Goal: Task Accomplishment & Management: Use online tool/utility

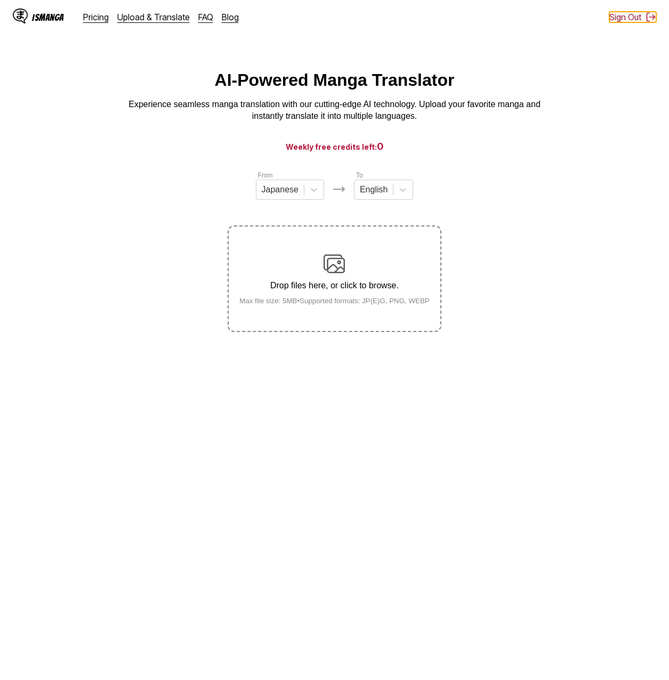
click at [628, 16] on button "Sign Out" at bounding box center [633, 17] width 47 height 11
click at [632, 20] on button "Sign In" at bounding box center [636, 17] width 40 height 11
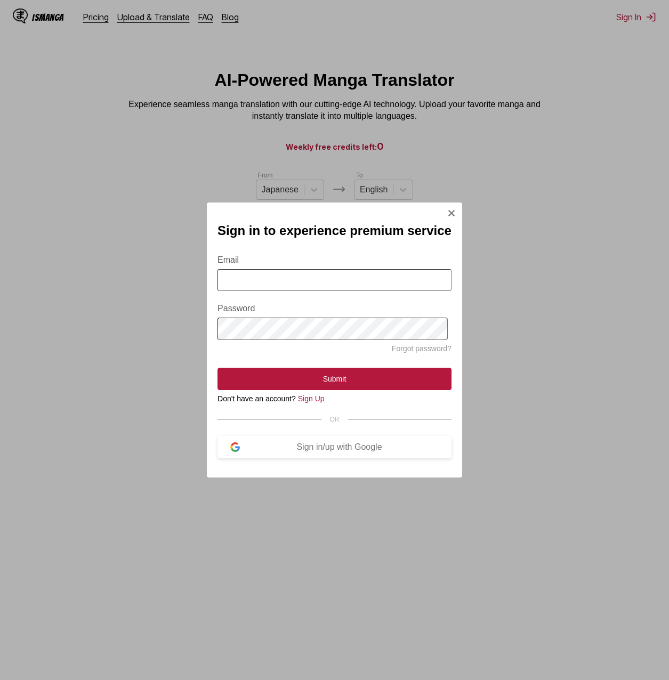
click at [372, 282] on input "Email" at bounding box center [335, 280] width 234 height 22
type input "**********"
click at [318, 383] on button "Submit" at bounding box center [335, 379] width 234 height 22
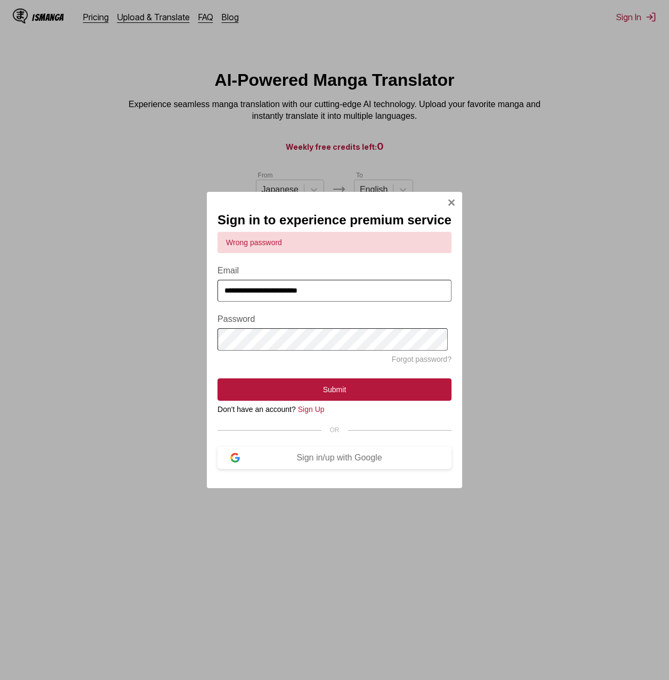
click at [124, 351] on div "**********" at bounding box center [334, 340] width 669 height 680
click at [218, 379] on button "Submit" at bounding box center [335, 390] width 234 height 22
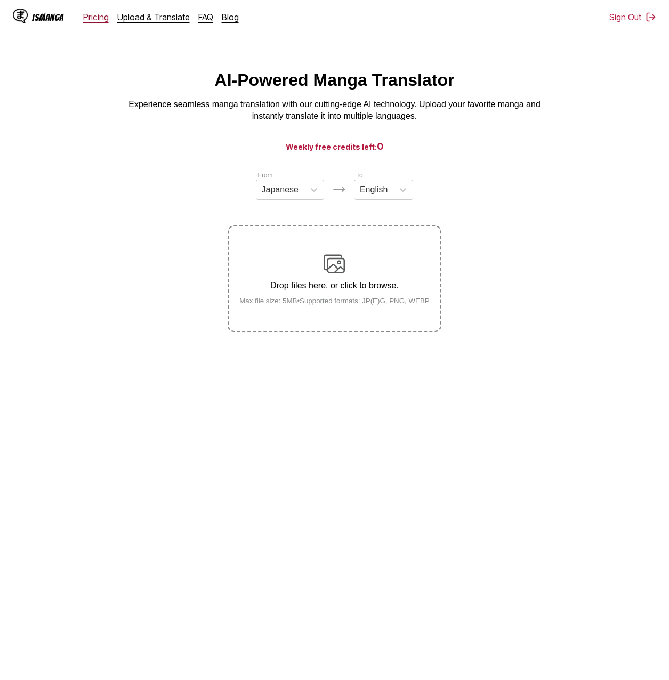
click at [95, 17] on link "Pricing" at bounding box center [96, 17] width 26 height 11
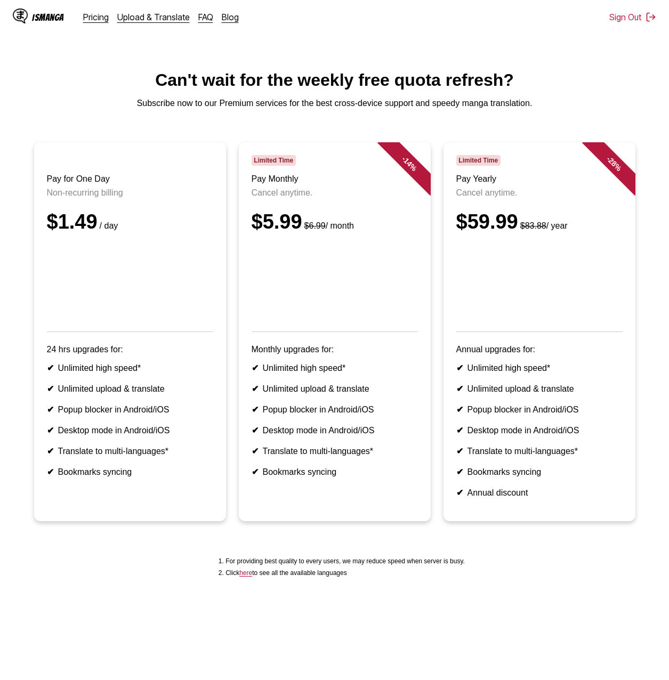
click at [100, 196] on p "Non-recurring billing" at bounding box center [130, 193] width 166 height 10
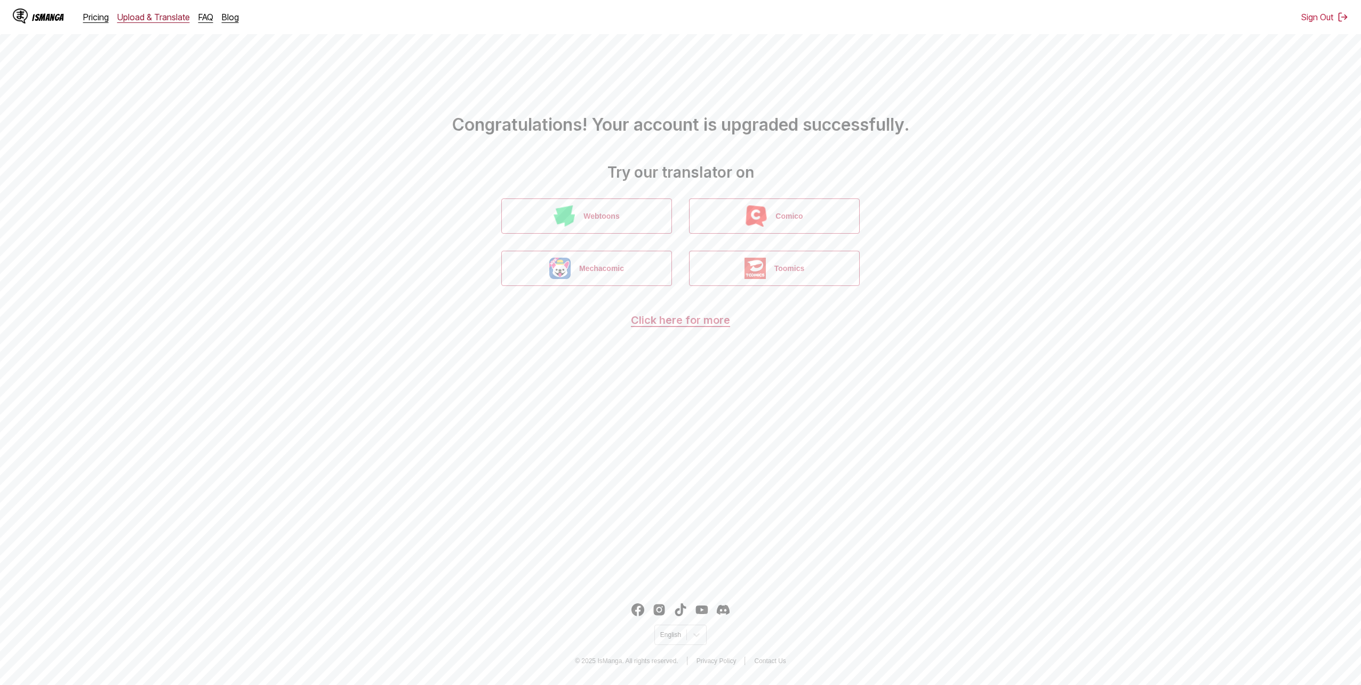
click at [158, 21] on link "Upload & Translate" at bounding box center [153, 17] width 73 height 11
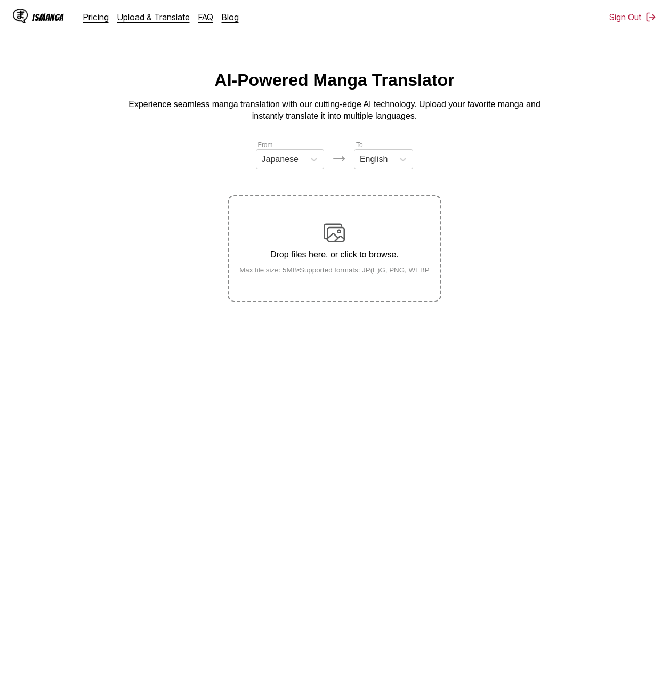
click at [330, 229] on img at bounding box center [334, 232] width 21 height 21
click at [0, 0] on input "Drop files here, or click to browse. Max file size: 5MB • Supported formats: JP…" at bounding box center [0, 0] width 0 height 0
click at [355, 449] on main "AI-Powered Manga Translator Experience seamless manga translation with our cutt…" at bounding box center [334, 376] width 669 height 612
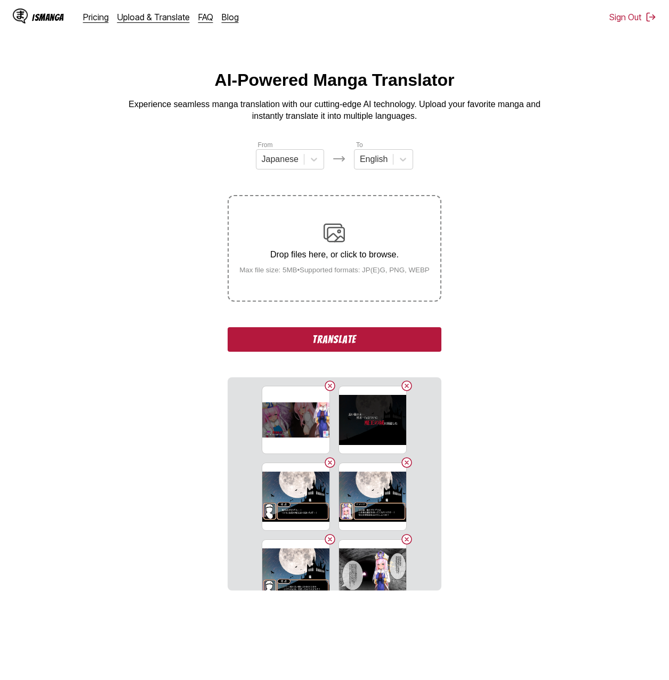
drag, startPoint x: 355, startPoint y: 449, endPoint x: 337, endPoint y: 340, distance: 110.7
click at [337, 340] on button "Translate" at bounding box center [334, 339] width 213 height 25
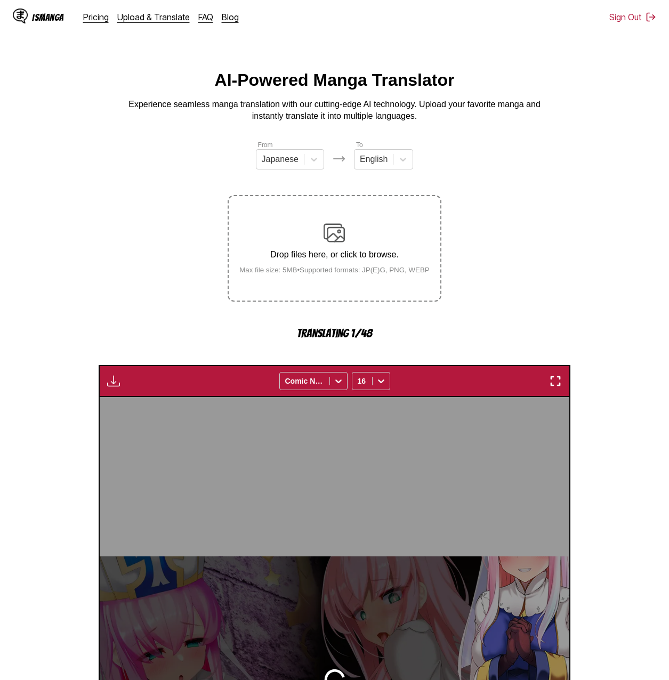
scroll to position [284, 0]
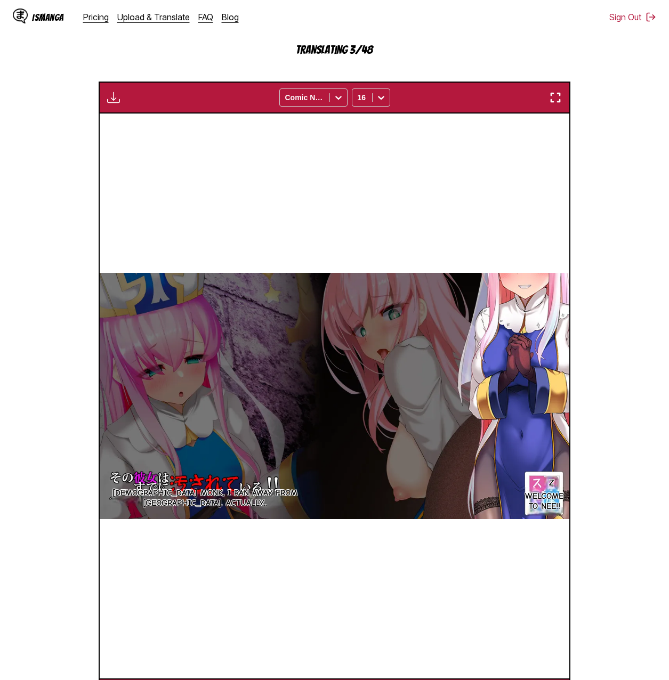
click at [624, 373] on section "From Japanese To English Drop files here, or click to browse. Max file size: 5M…" at bounding box center [335, 283] width 652 height 855
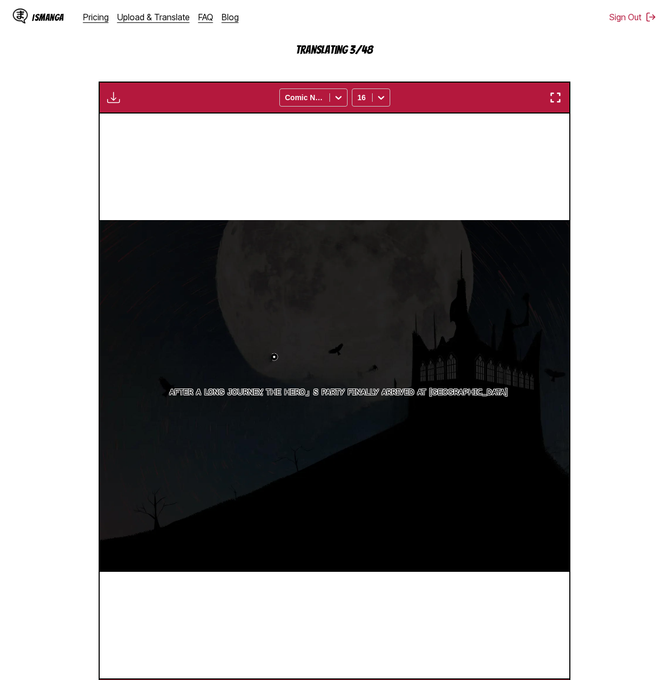
scroll to position [0, 940]
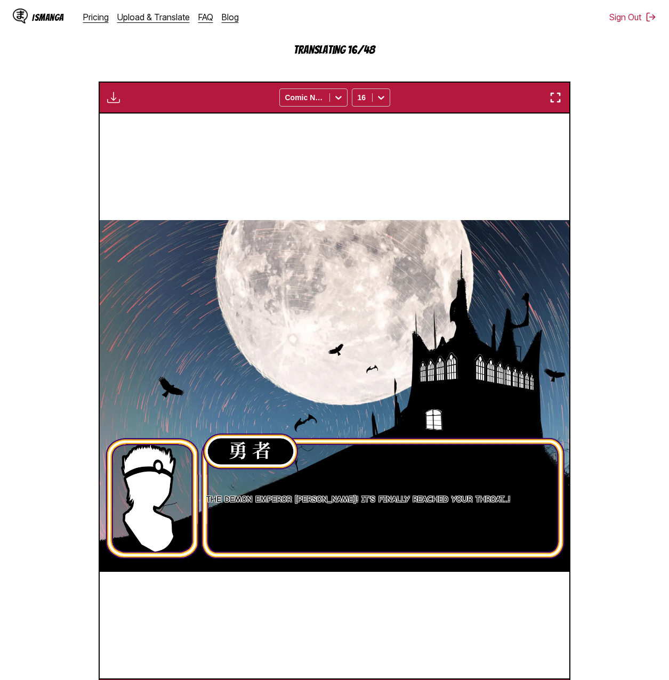
drag, startPoint x: 623, startPoint y: 145, endPoint x: 628, endPoint y: 153, distance: 8.6
click at [623, 145] on section "From Japanese To English Drop files here, or click to browse. Max file size: 5M…" at bounding box center [335, 283] width 652 height 855
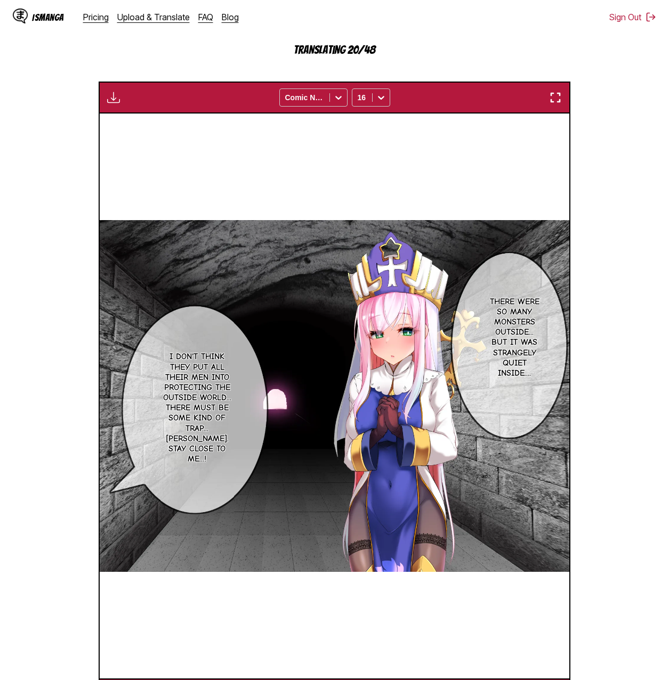
click at [600, 169] on section "From Japanese To English Drop files here, or click to browse. Max file size: 5M…" at bounding box center [335, 283] width 652 height 855
click at [624, 109] on section "From Japanese To English Drop files here, or click to browse. Max file size: 5M…" at bounding box center [335, 283] width 652 height 855
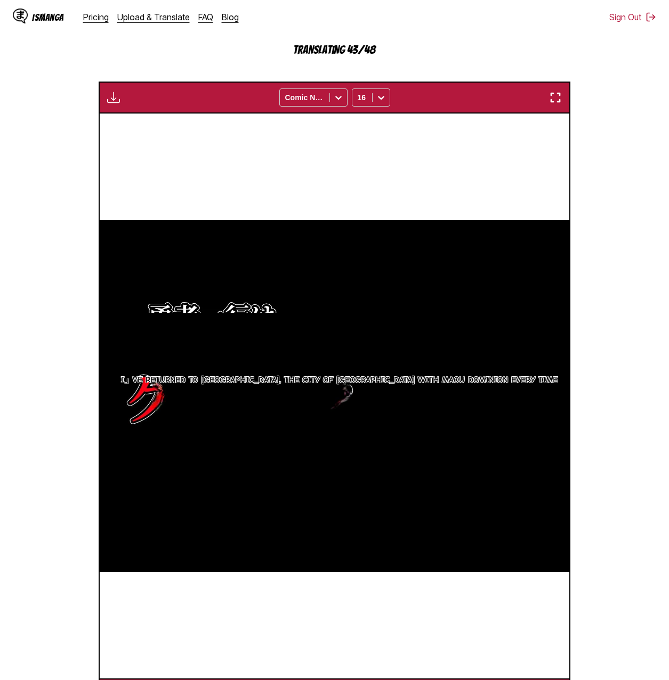
scroll to position [0, 15034]
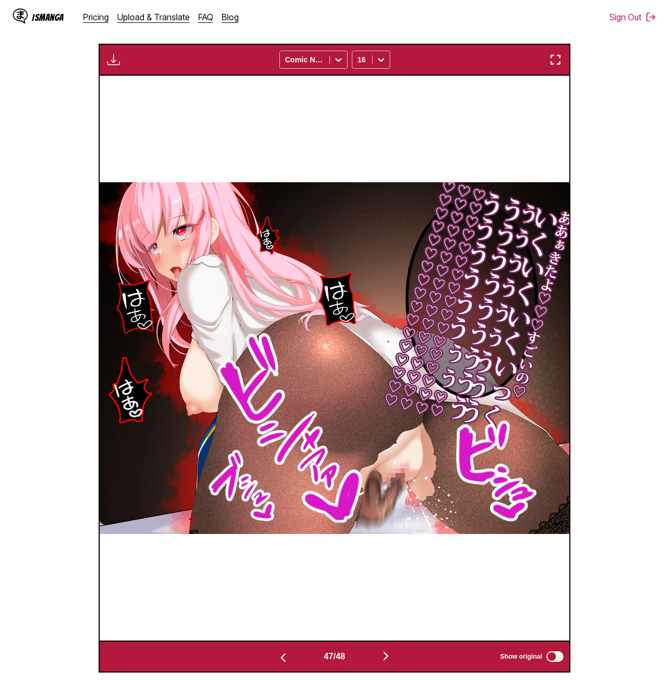
scroll to position [0, 22081]
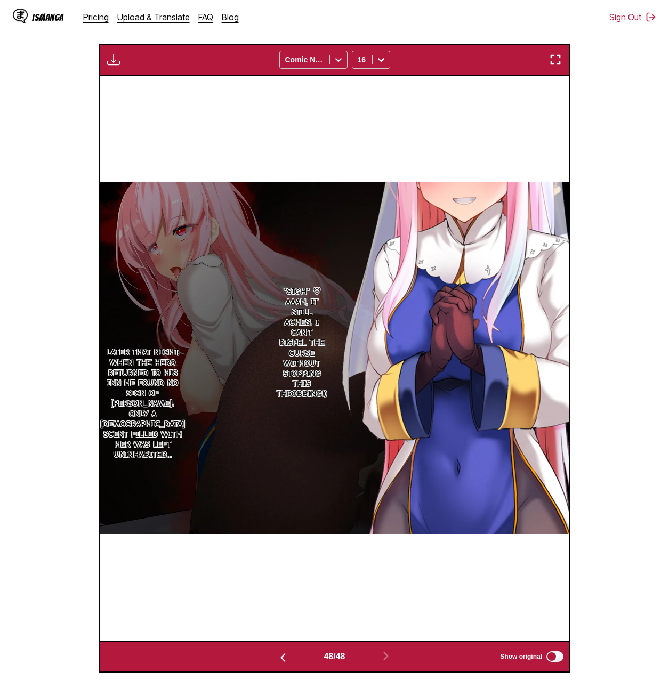
click at [118, 55] on img "button" at bounding box center [113, 59] width 13 height 13
click at [197, 114] on div "*sigh* ♡ Aaah, it still aches! I can't dispel the curse without stopping this t…" at bounding box center [335, 359] width 470 height 566
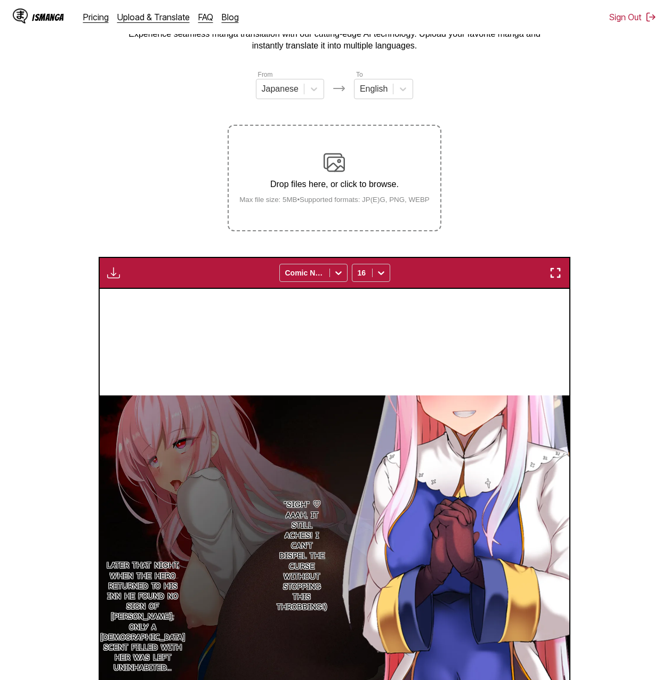
scroll to position [0, 0]
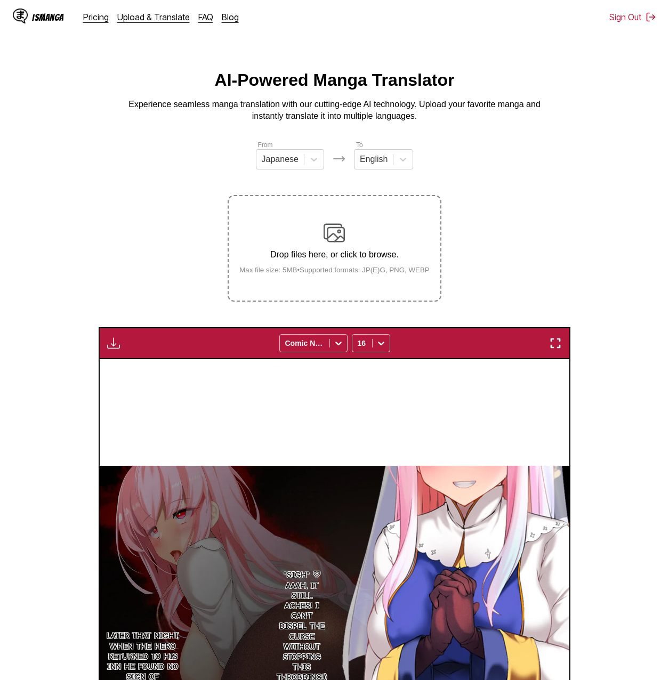
click at [106, 354] on div "Available for premium users only Comic Neue 16" at bounding box center [335, 343] width 472 height 32
click at [108, 348] on img "button" at bounding box center [113, 343] width 13 height 13
click at [108, 348] on small "Available for premium users only" at bounding box center [130, 368] width 45 height 54
click at [109, 348] on small "Available for premium users only" at bounding box center [130, 368] width 45 height 54
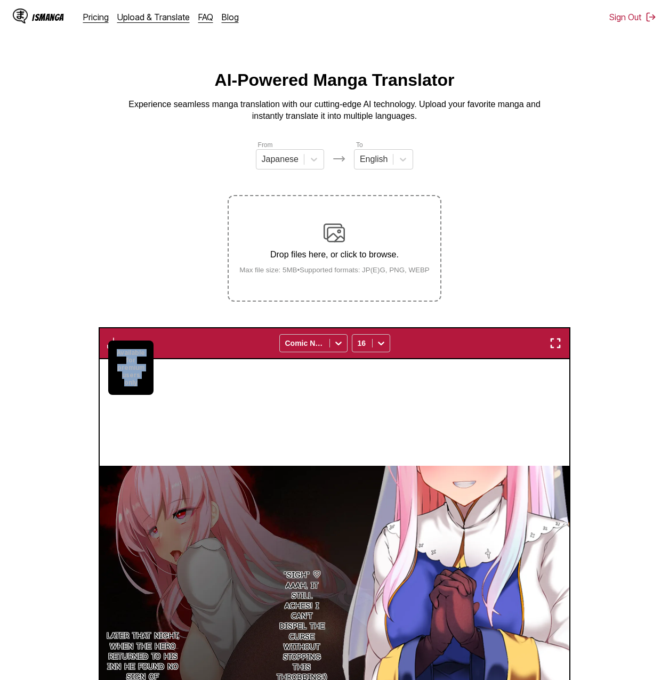
click at [109, 348] on small "Available for premium users only" at bounding box center [130, 368] width 45 height 54
drag, startPoint x: 109, startPoint y: 348, endPoint x: 205, endPoint y: 346, distance: 96.5
click at [205, 346] on div "Available for premium users only Comic Neue 16" at bounding box center [335, 343] width 472 height 32
click at [121, 341] on button "button" at bounding box center [113, 343] width 19 height 14
click at [594, 130] on main "AI-Powered Manga Translator Experience seamless manga translation with our cutt…" at bounding box center [334, 513] width 669 height 886
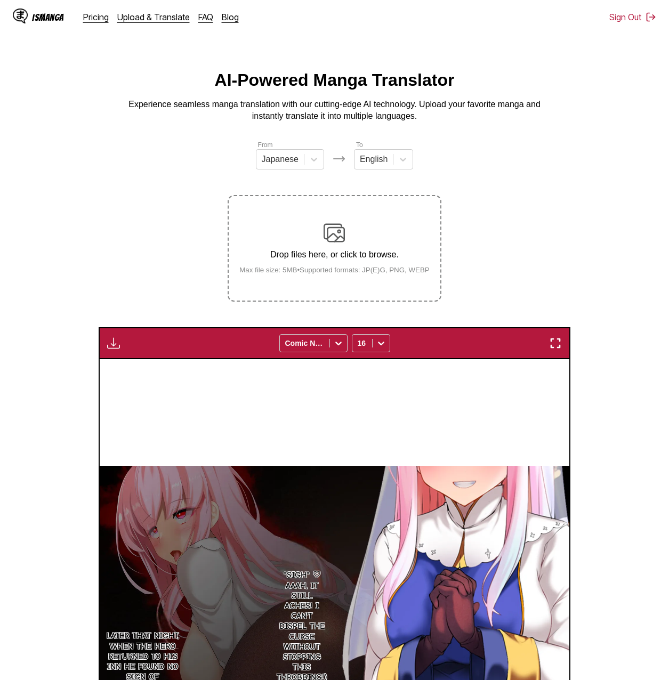
drag, startPoint x: 132, startPoint y: 349, endPoint x: 125, endPoint y: 346, distance: 7.6
click at [131, 349] on div "Available for premium users only Comic Neue 16" at bounding box center [335, 343] width 472 height 32
click at [119, 342] on img "button" at bounding box center [113, 343] width 13 height 13
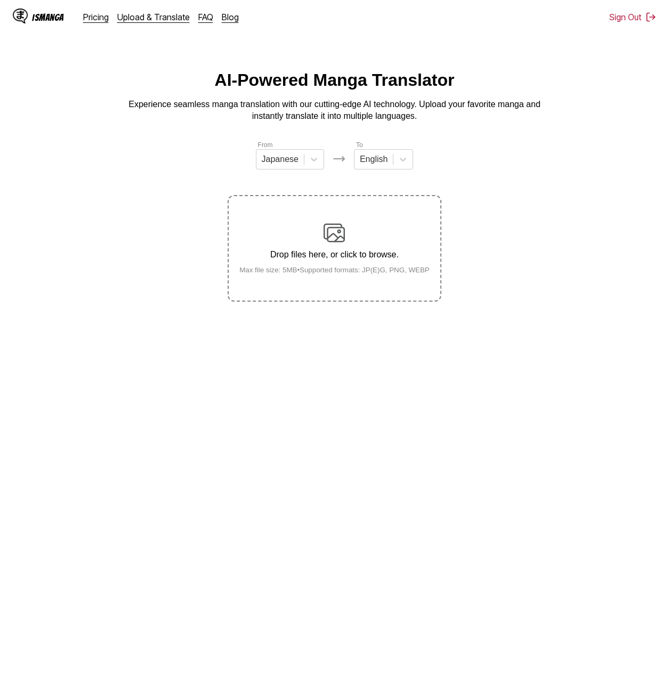
click at [335, 225] on img at bounding box center [334, 232] width 21 height 21
click at [0, 0] on input "Drop files here, or click to browse. Max file size: 5MB • Supported formats: JP…" at bounding box center [0, 0] width 0 height 0
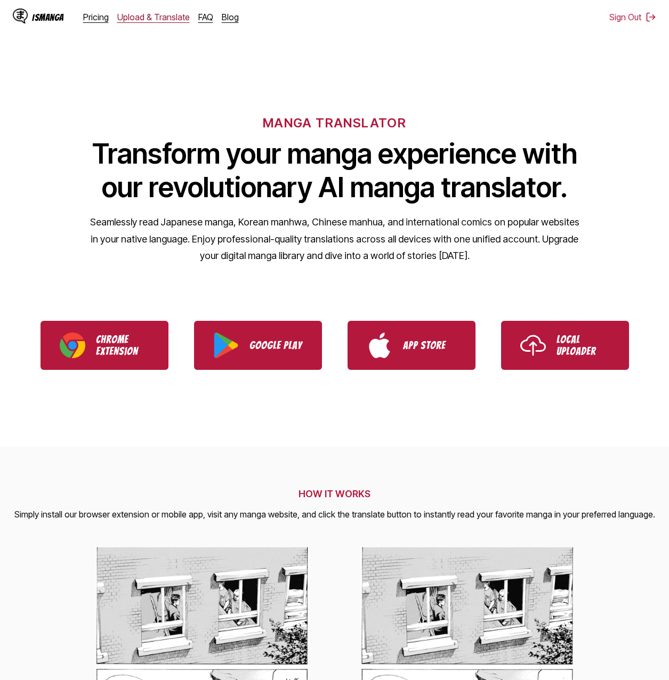
click at [134, 17] on link "Upload & Translate" at bounding box center [153, 17] width 73 height 11
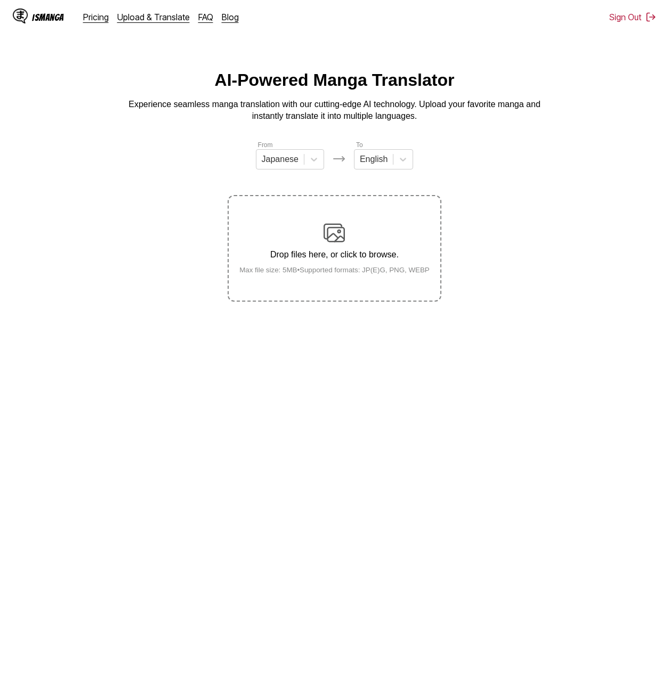
click at [305, 241] on div "Drop files here, or click to browse. Max file size: 5MB • Supported formats: JP…" at bounding box center [334, 248] width 207 height 52
click at [0, 0] on input "Drop files here, or click to browse. Max file size: 5MB • Supported formats: JP…" at bounding box center [0, 0] width 0 height 0
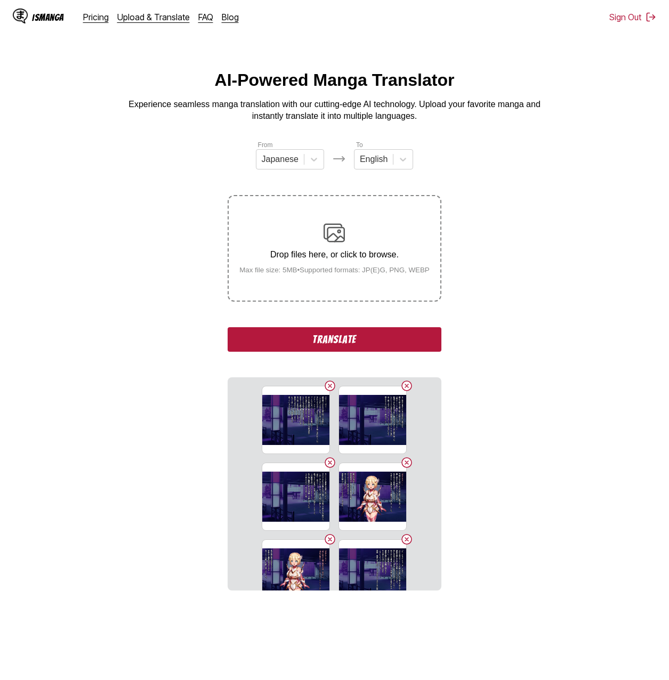
click at [411, 338] on button "Translate" at bounding box center [334, 339] width 213 height 25
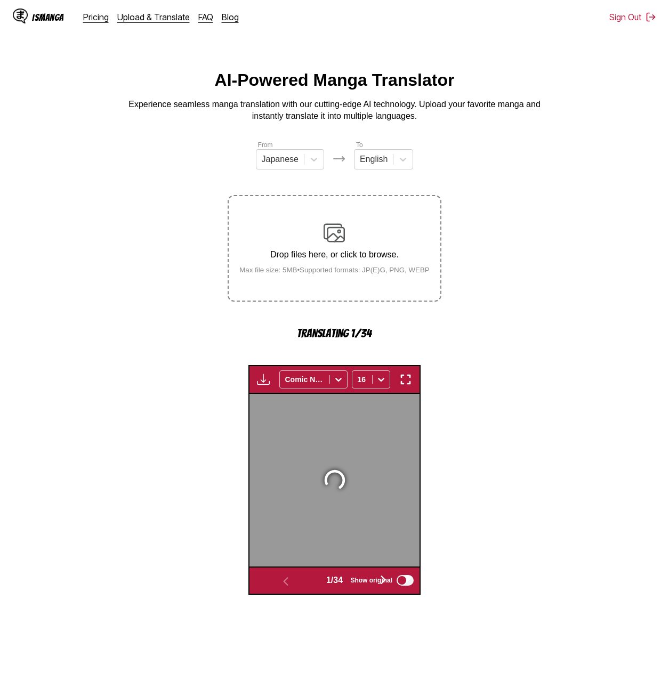
scroll to position [284, 0]
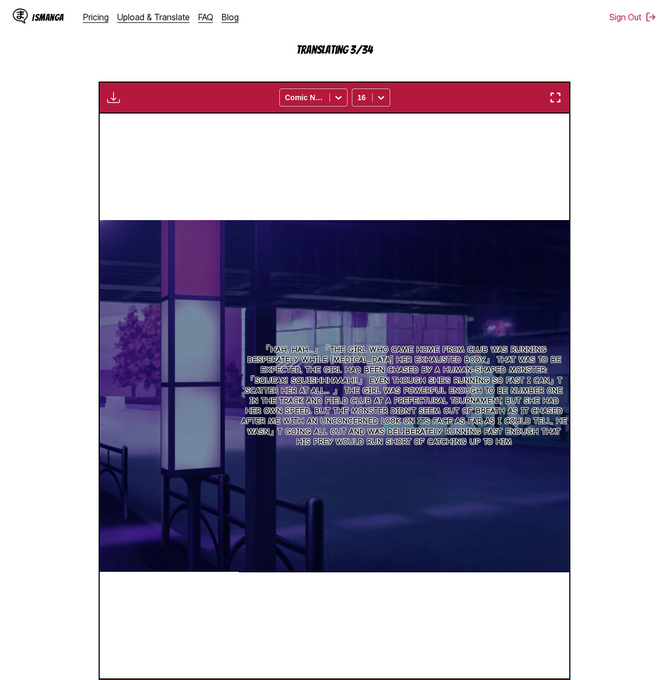
click at [650, 147] on section "From Japanese To English Drop files here, or click to browse. Max file size: 5M…" at bounding box center [335, 283] width 652 height 855
click at [632, 135] on section "From Japanese To English Drop files here, or click to browse. Max file size: 5M…" at bounding box center [335, 283] width 652 height 855
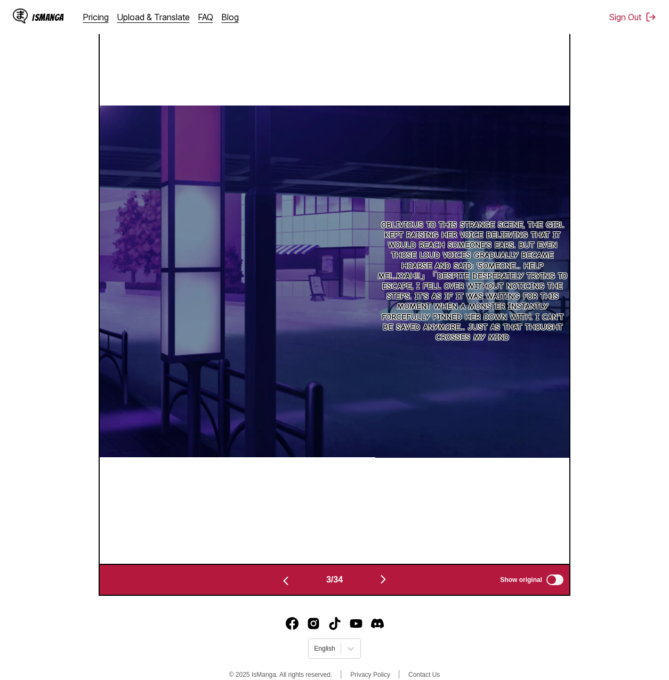
scroll to position [0, 1409]
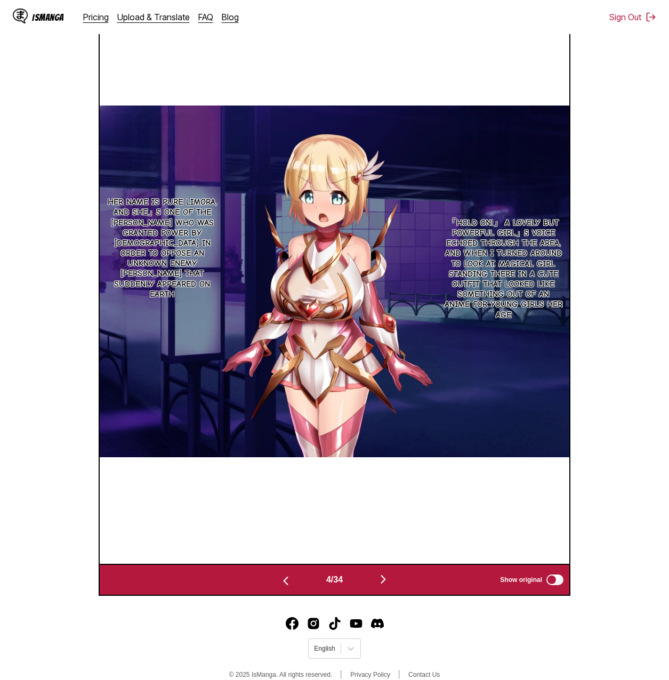
click at [579, 398] on section "From Japanese To English Drop files here, or click to browse. Max file size: 5M…" at bounding box center [335, 168] width 652 height 855
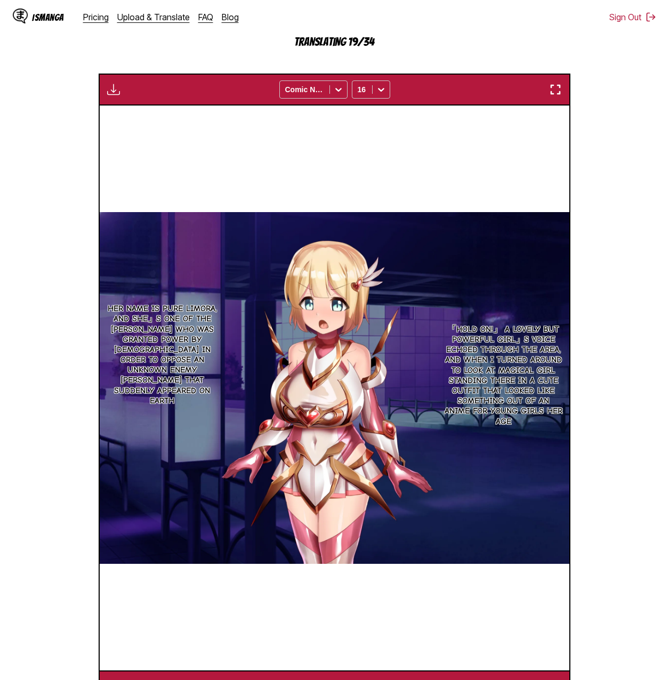
click at [638, 455] on section "From Japanese To English Drop files here, or click to browse. Max file size: 5M…" at bounding box center [335, 275] width 652 height 855
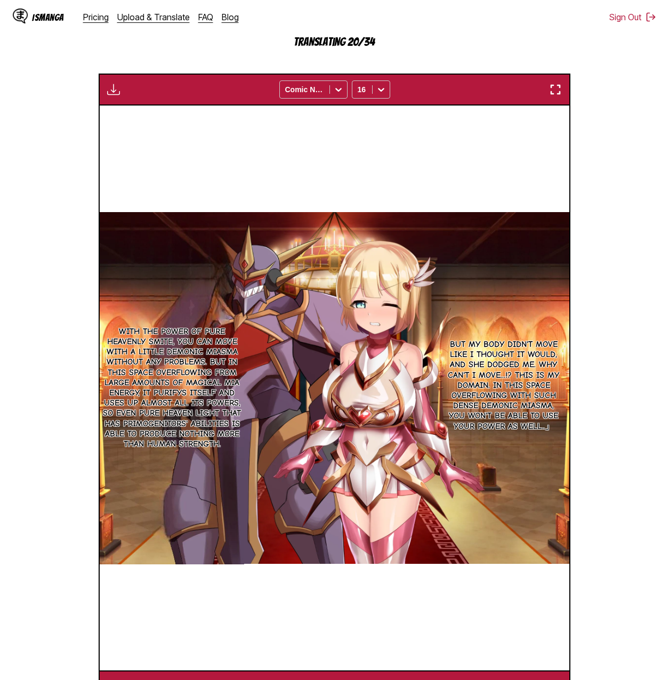
scroll to position [0, 7987]
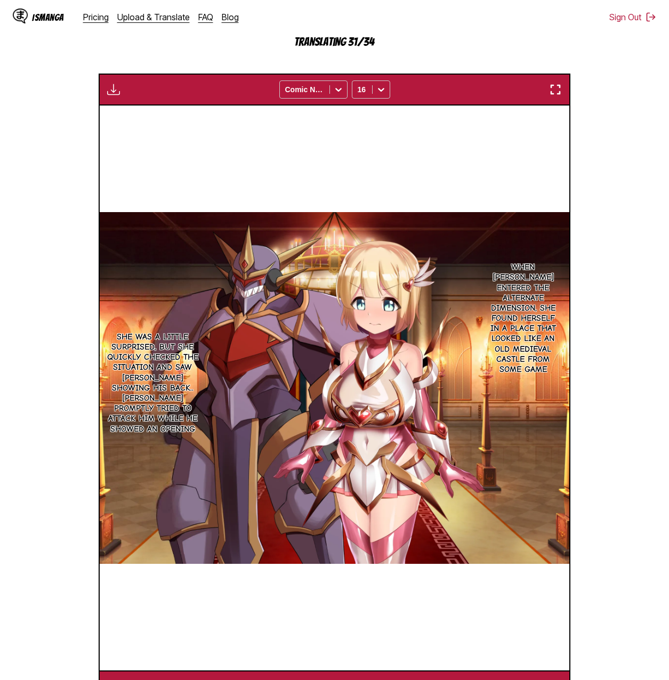
click at [648, 388] on section "From Japanese To English Drop files here, or click to browse. Max file size: 5M…" at bounding box center [335, 275] width 652 height 855
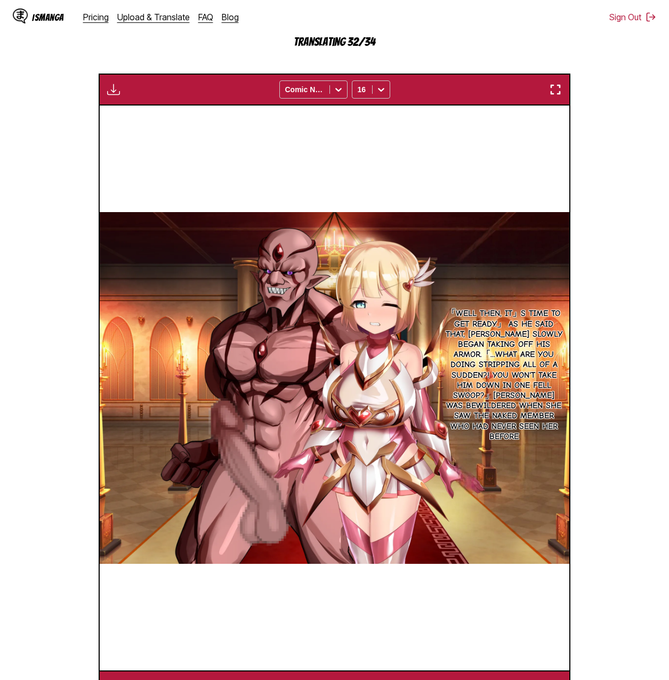
scroll to position [0, 9396]
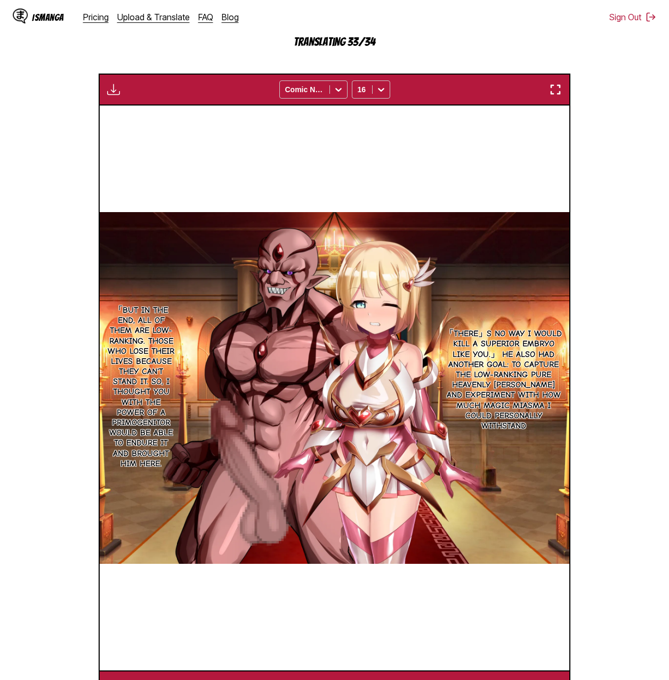
click at [118, 89] on img "button" at bounding box center [113, 89] width 13 height 13
click at [586, 292] on section "From Japanese To English Drop files here, or click to browse. Max file size: 5M…" at bounding box center [335, 275] width 652 height 855
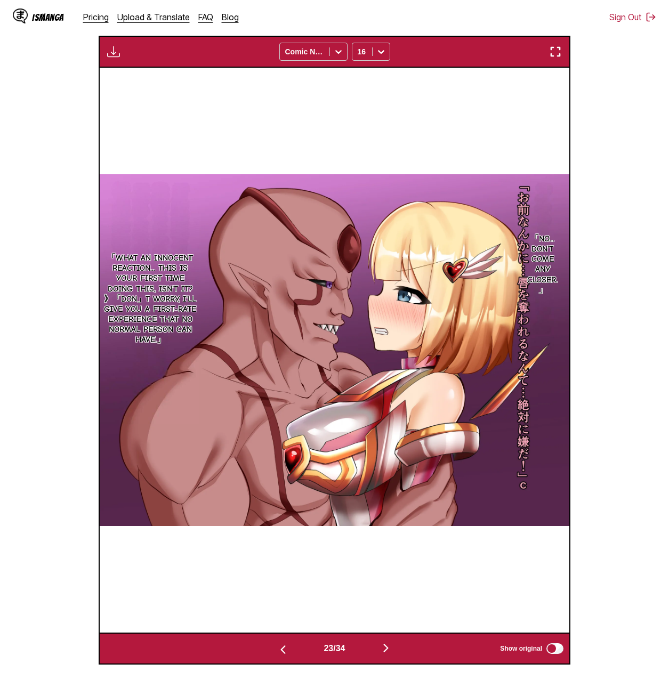
scroll to position [0, 10806]
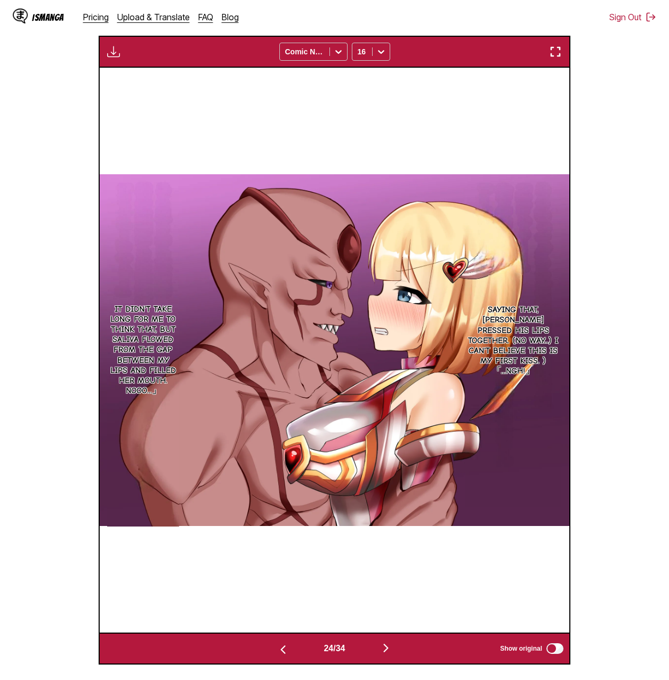
click at [595, 399] on section "From Japanese To English Drop files here, or click to browse. Max file size: 5M…" at bounding box center [335, 256] width 652 height 817
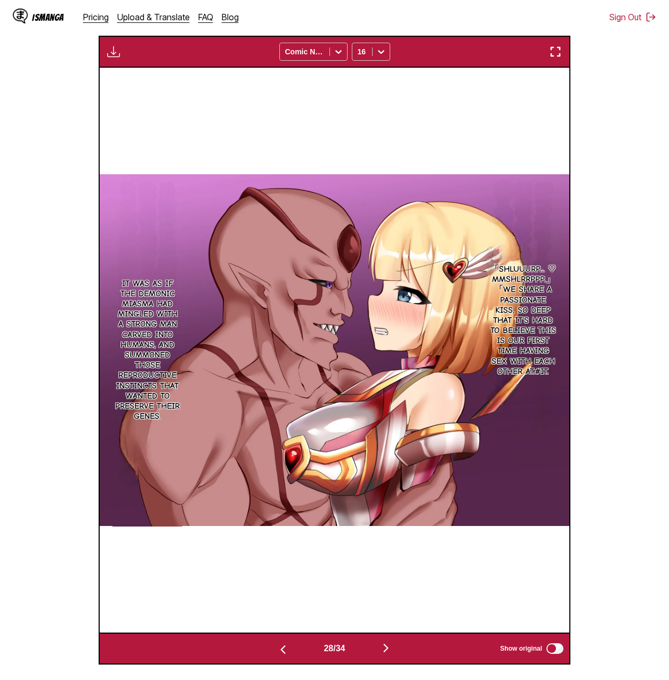
scroll to position [0, 13155]
click at [112, 54] on img "button" at bounding box center [113, 51] width 13 height 13
click at [158, 88] on button "Download All" at bounding box center [142, 88] width 68 height 26
click at [616, 591] on section "From Japanese To English Drop files here, or click to browse. Max file size: 5M…" at bounding box center [335, 256] width 652 height 817
click at [397, 650] on button "button" at bounding box center [386, 649] width 64 height 15
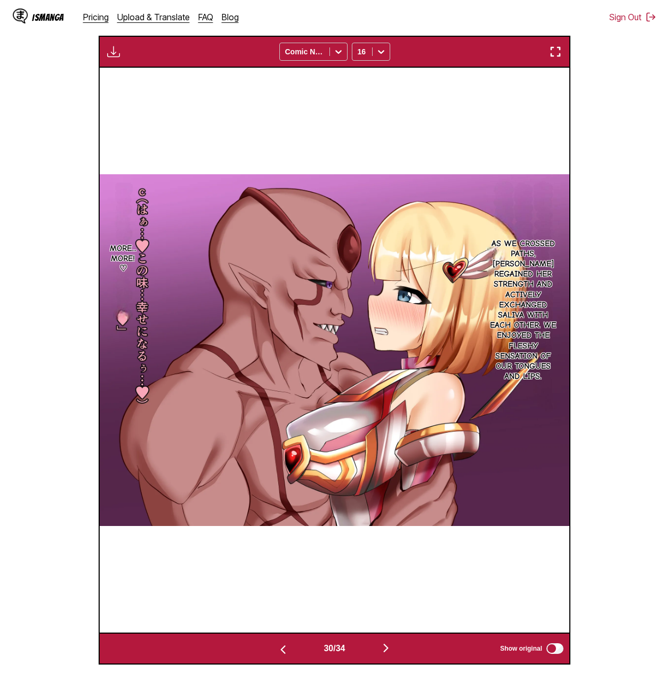
click at [397, 650] on button "button" at bounding box center [386, 649] width 64 height 15
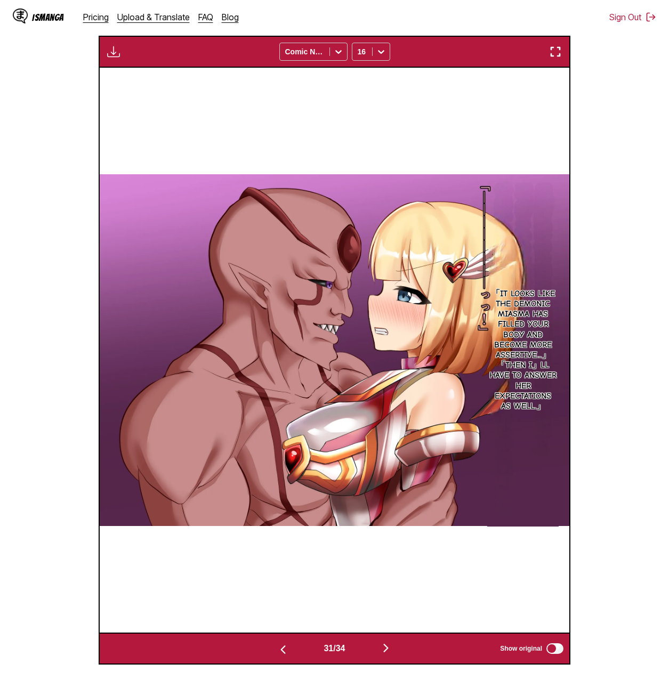
click at [397, 650] on button "button" at bounding box center [386, 649] width 64 height 15
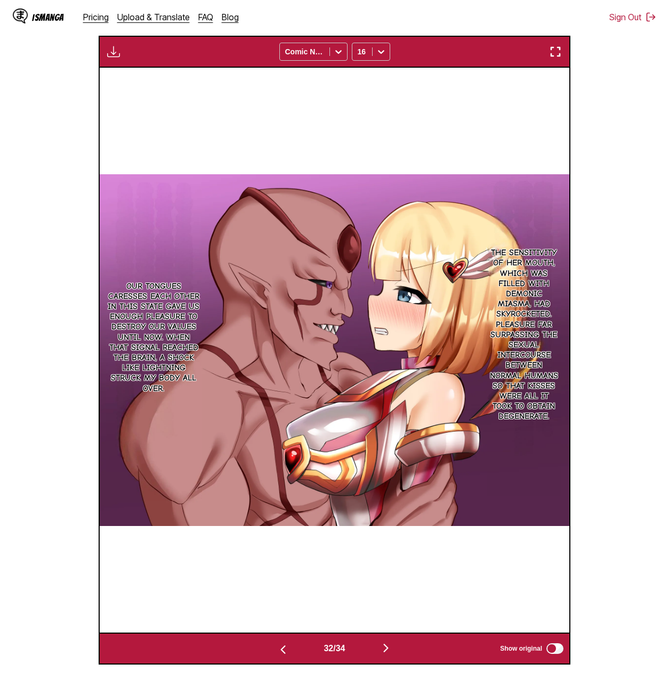
click at [397, 650] on button "button" at bounding box center [386, 649] width 64 height 15
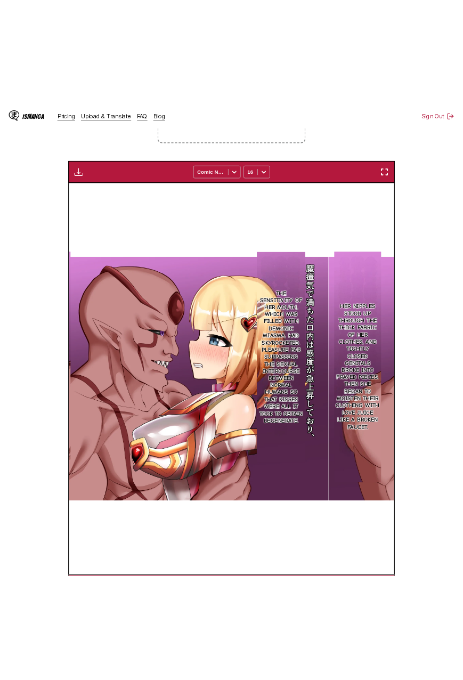
scroll to position [0, 15504]
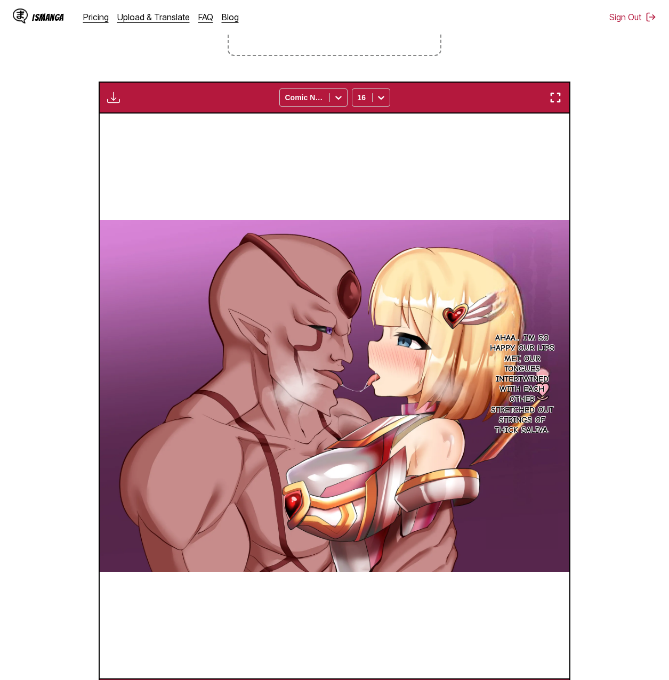
click at [114, 91] on div "Download Panel Preparing... Comic Neue 16" at bounding box center [335, 98] width 472 height 32
click at [113, 96] on img "button" at bounding box center [113, 97] width 13 height 13
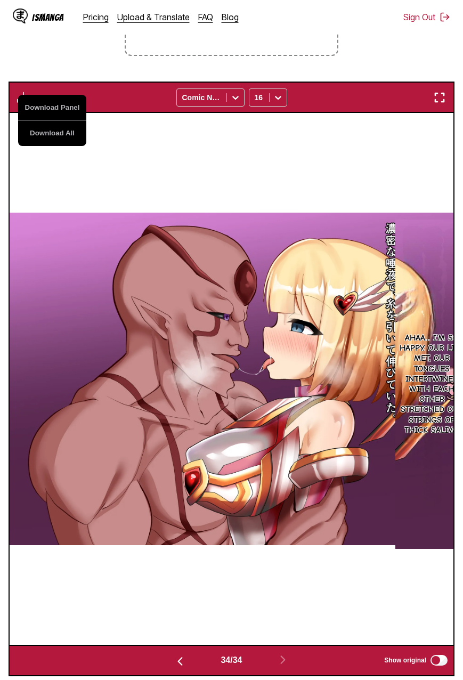
scroll to position [0, 14659]
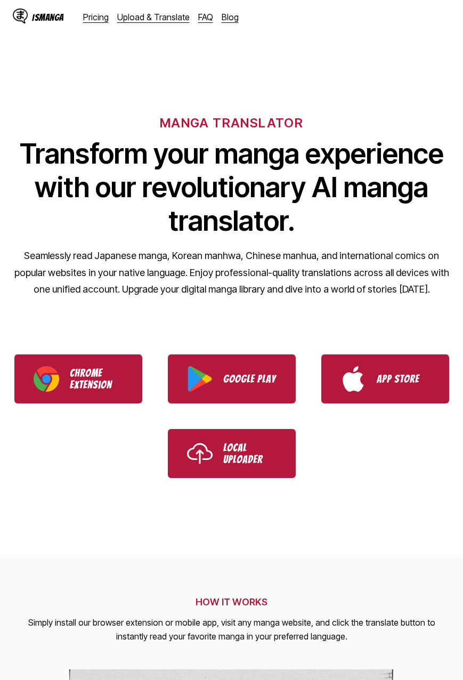
click at [149, 24] on div "IsManga Pricing Upload & Translate FAQ Blog" at bounding box center [130, 17] width 235 height 34
click at [150, 21] on link "Upload & Translate" at bounding box center [153, 17] width 73 height 11
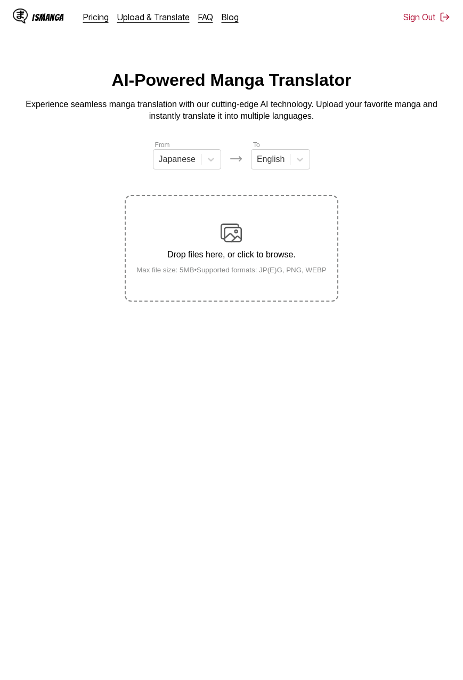
click at [217, 214] on label "Drop files here, or click to browse. Max file size: 5MB • Supported formats: JP…" at bounding box center [231, 248] width 211 height 105
click at [0, 0] on input "Drop files here, or click to browse. Max file size: 5MB • Supported formats: JP…" at bounding box center [0, 0] width 0 height 0
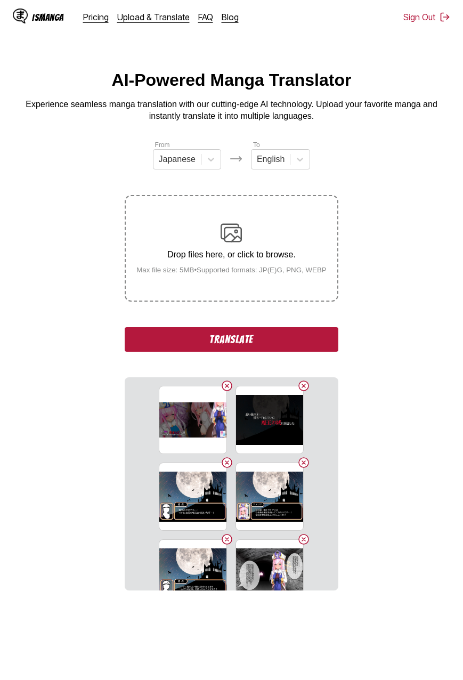
click at [280, 337] on button "Translate" at bounding box center [231, 339] width 213 height 25
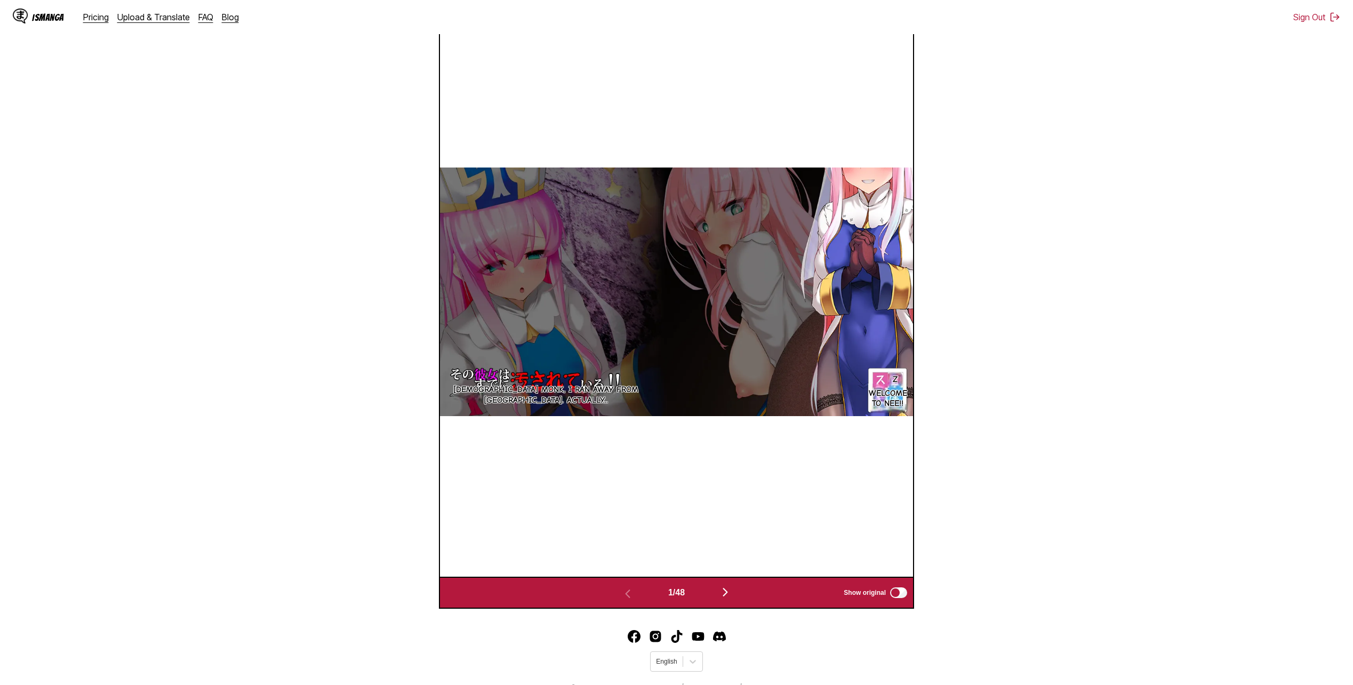
scroll to position [230, 0]
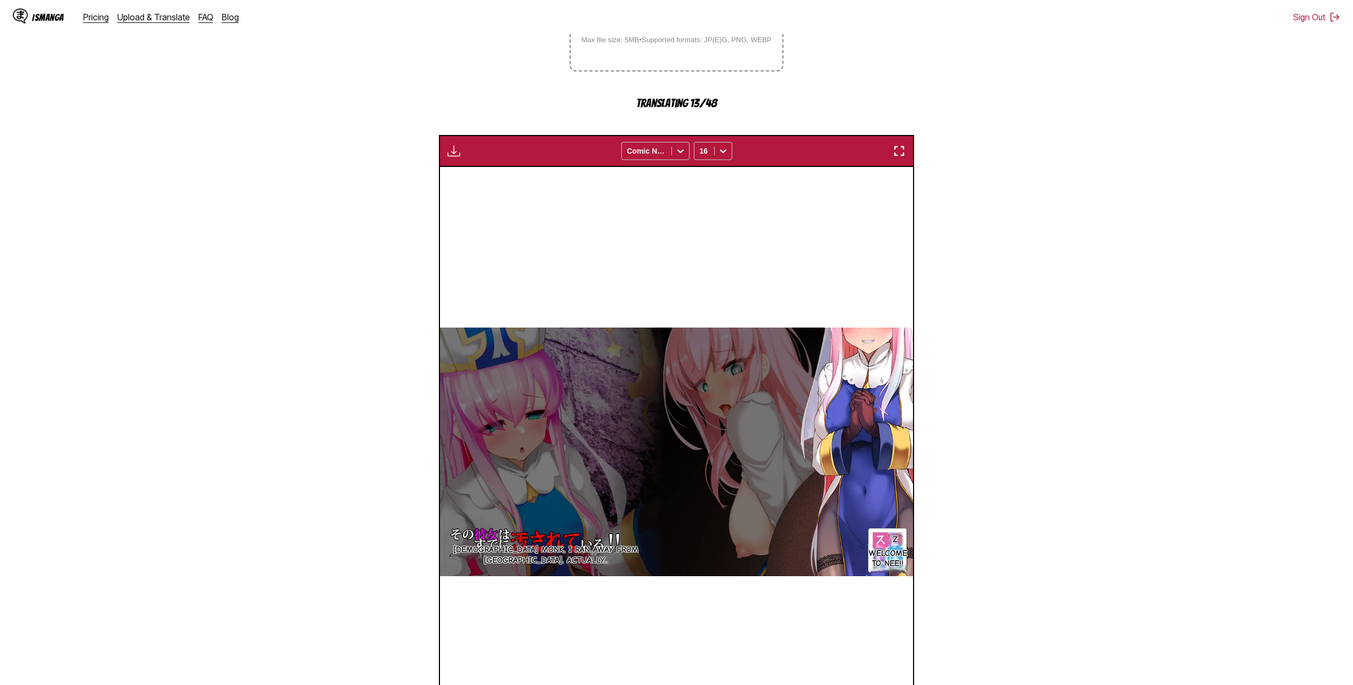
click at [463, 370] on section "From Japanese To English Drop files here, or click to browse. Max file size: 5M…" at bounding box center [677, 338] width 1336 height 859
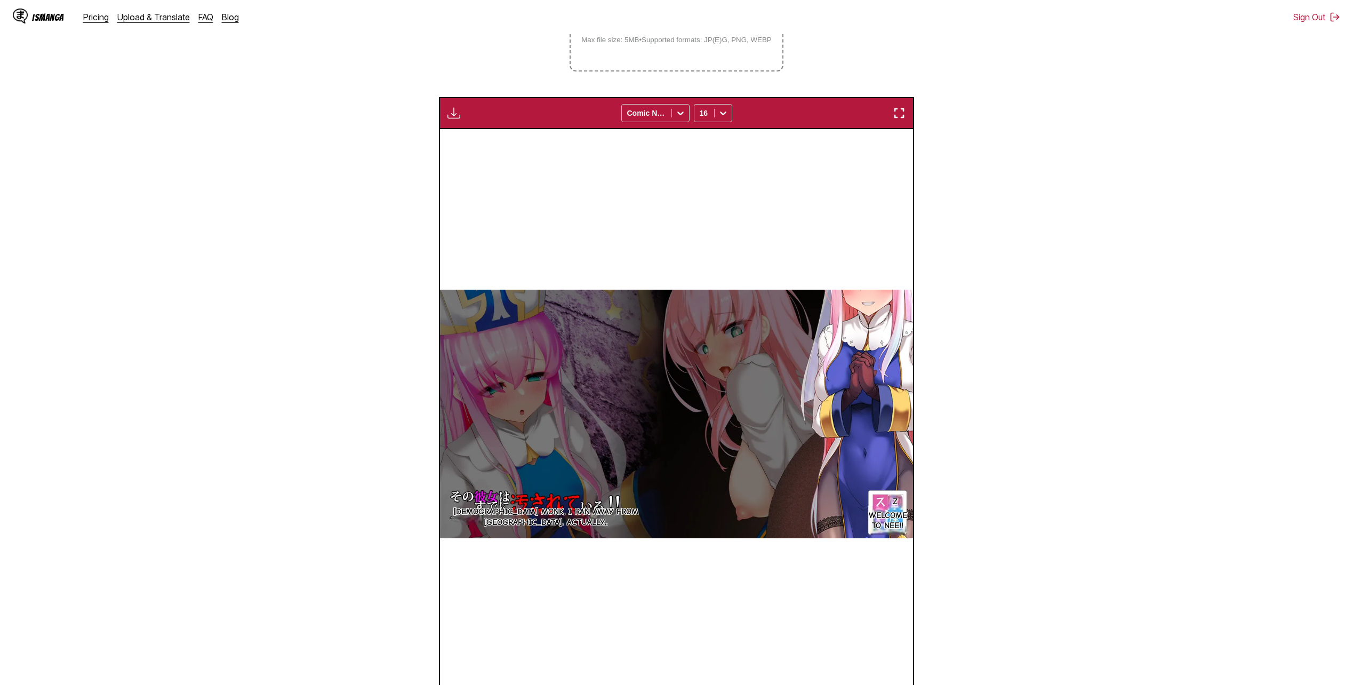
drag, startPoint x: 460, startPoint y: 109, endPoint x: 470, endPoint y: 122, distance: 17.1
click at [460, 108] on img "button" at bounding box center [453, 113] width 13 height 13
click at [463, 147] on button "Download All" at bounding box center [482, 149] width 68 height 26
click at [463, 300] on section "From Japanese To English Drop files here, or click to browse. Max file size: 5M…" at bounding box center [677, 319] width 1336 height 821
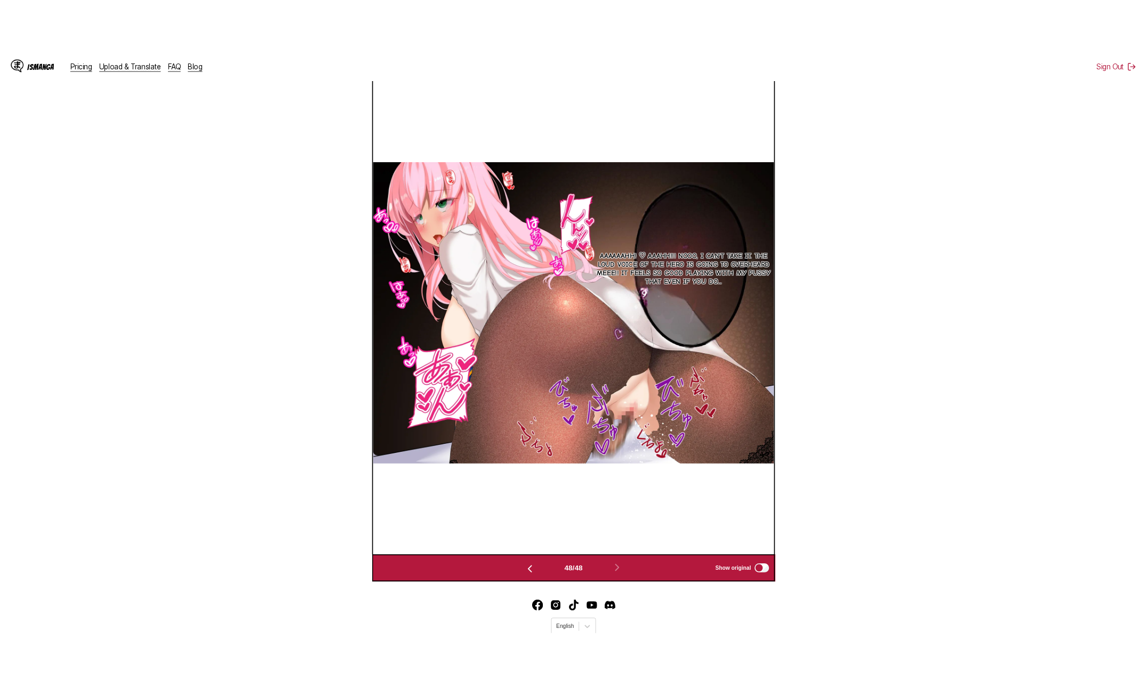
scroll to position [0, 22231]
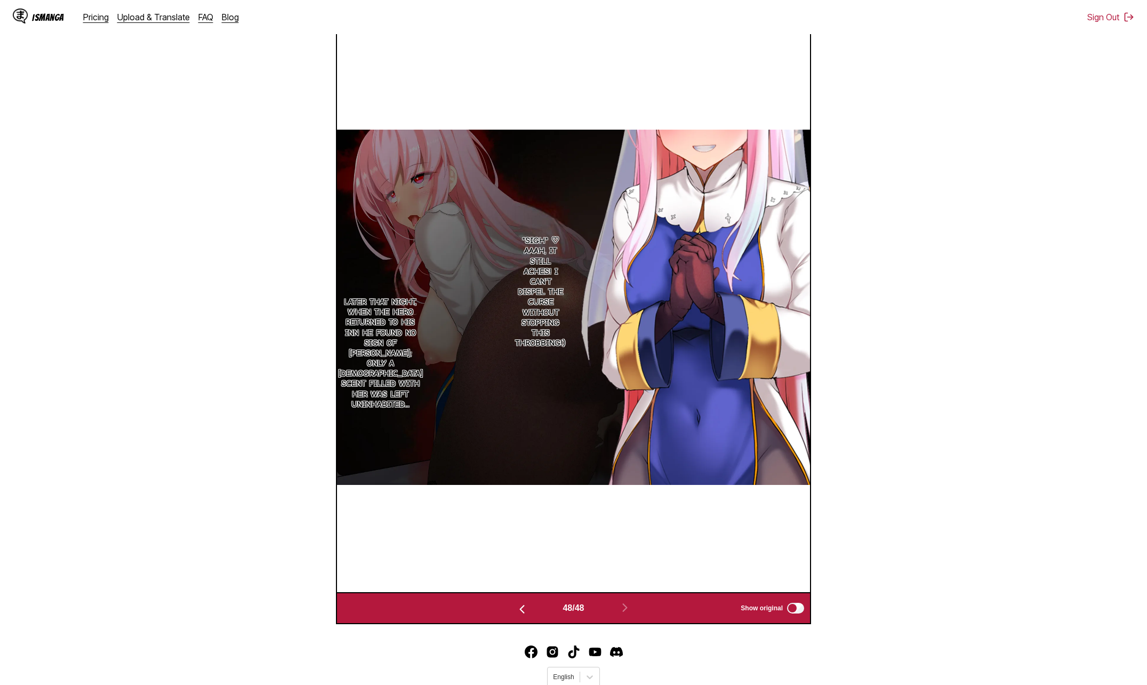
click at [896, 367] on section "From Japanese To English Drop files here, or click to browse. Max file size: 5M…" at bounding box center [574, 213] width 1130 height 821
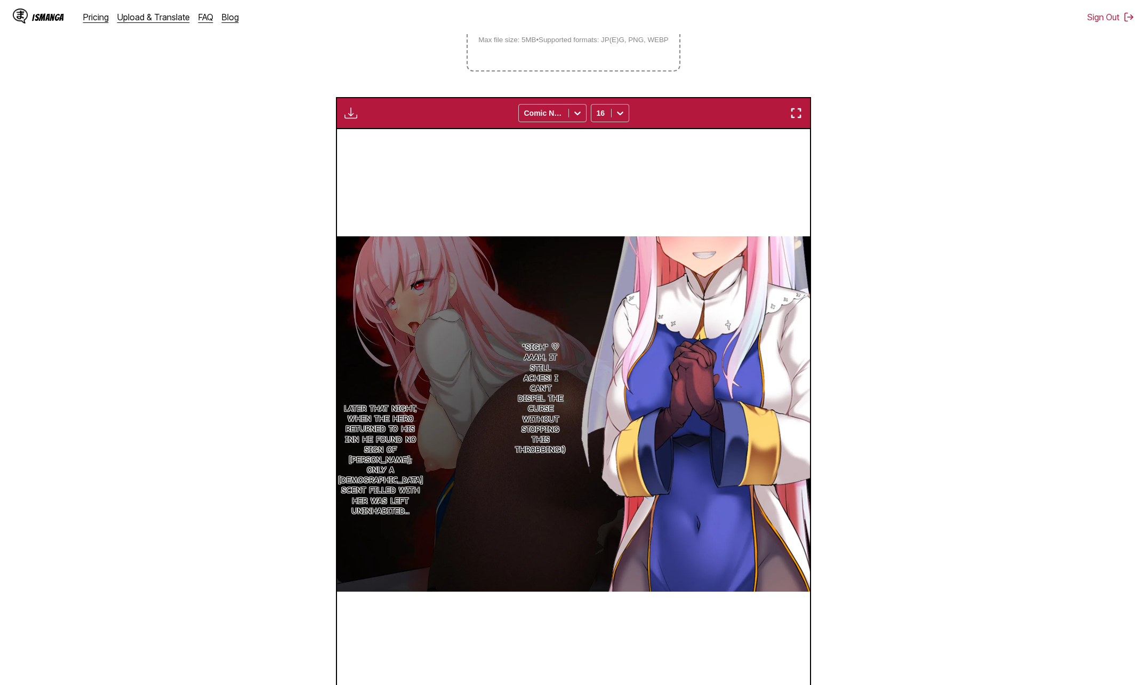
scroll to position [177, 0]
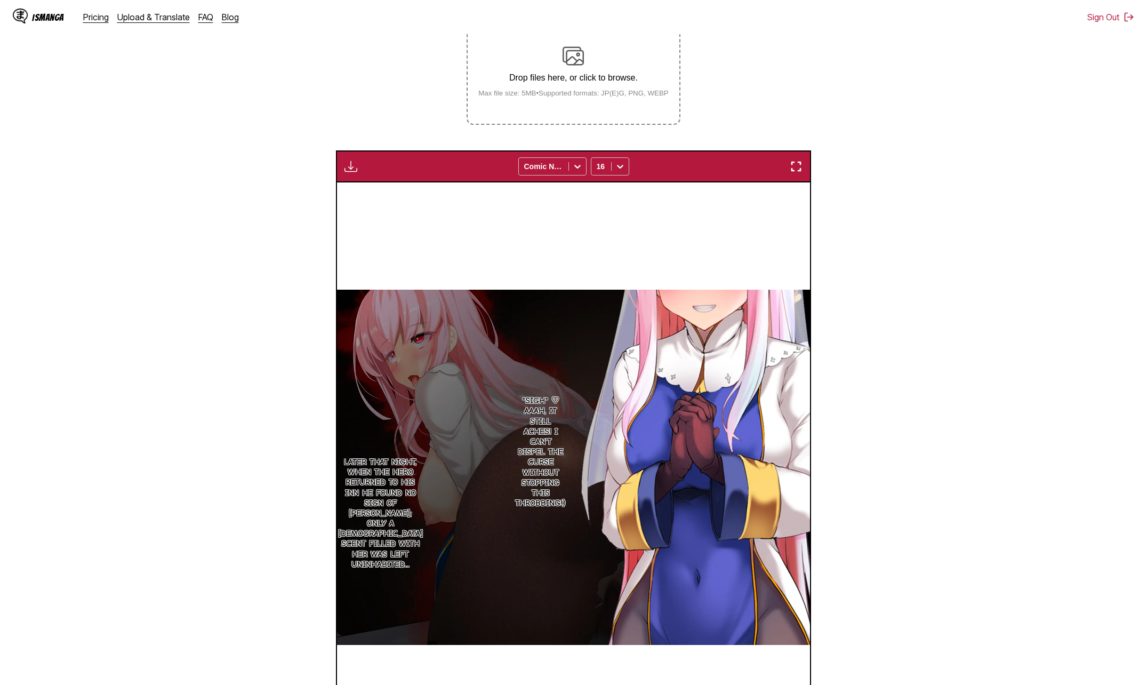
click at [92, 359] on section "From Japanese To English Drop files here, or click to browse. Max file size: 5M…" at bounding box center [574, 373] width 1130 height 821
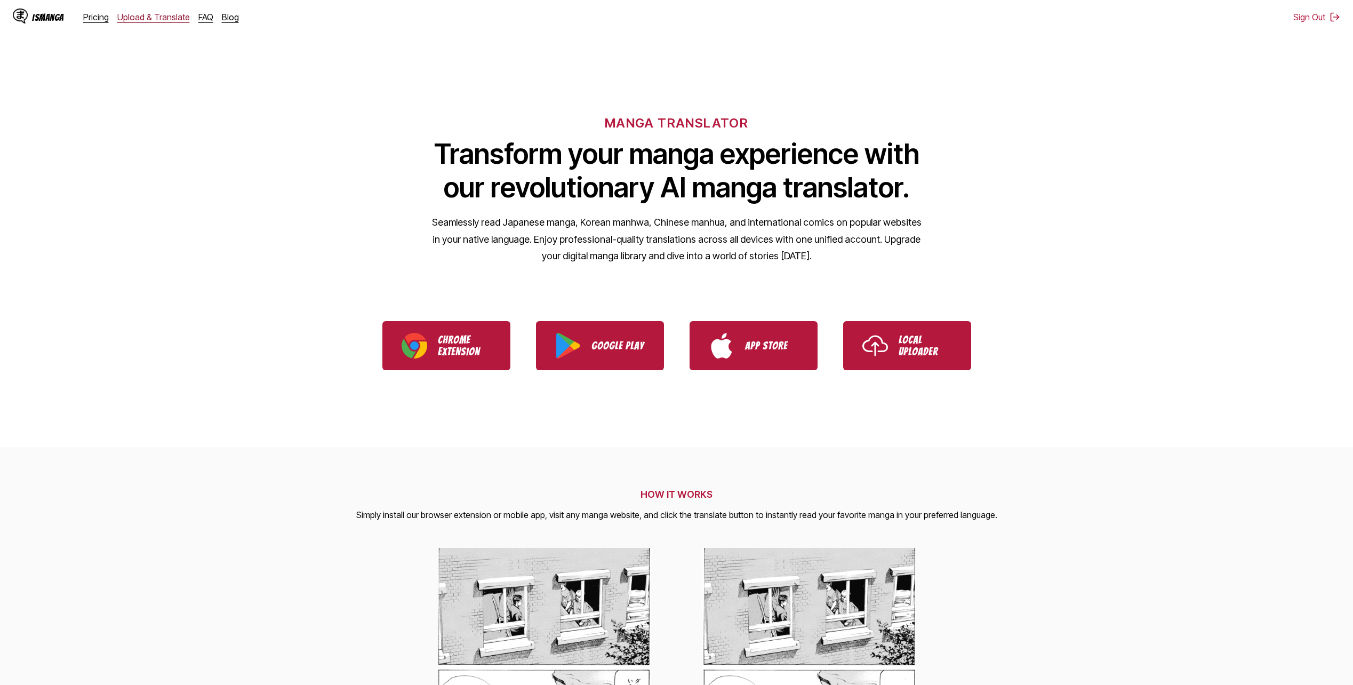
click at [154, 14] on link "Upload & Translate" at bounding box center [153, 17] width 73 height 11
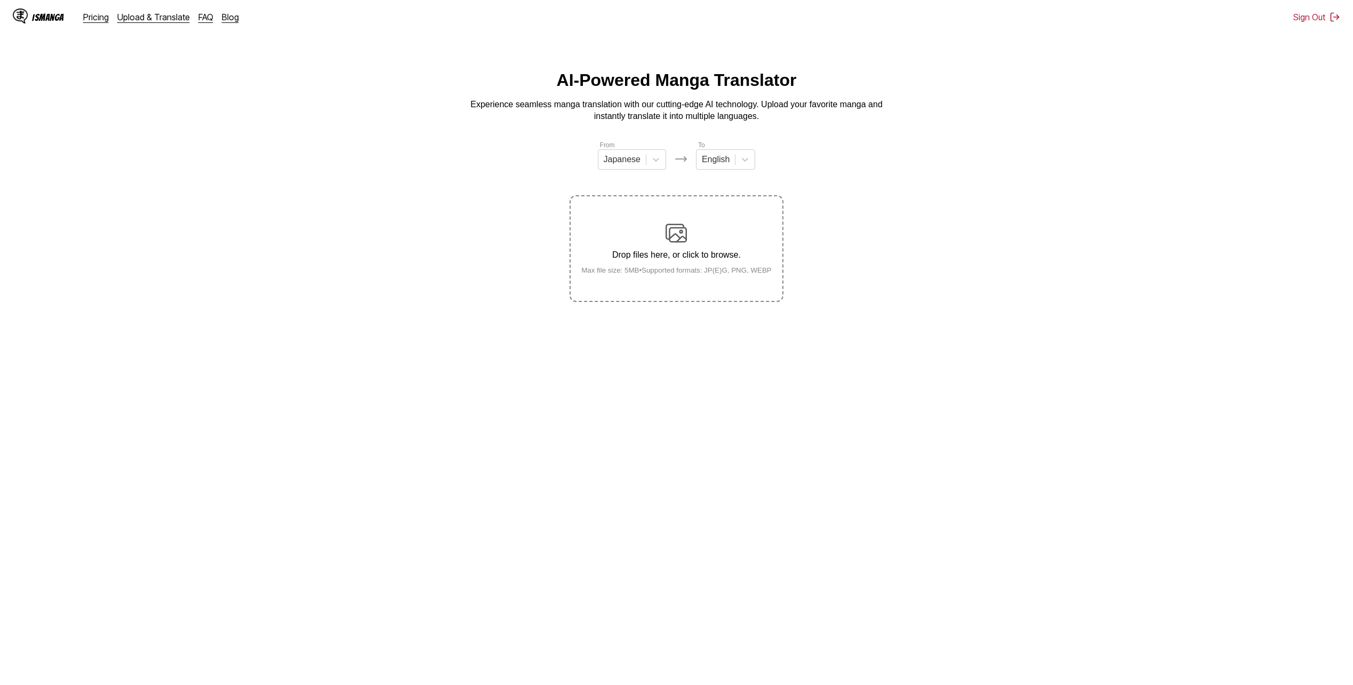
click at [694, 257] on p "Drop files here, or click to browse." at bounding box center [676, 255] width 207 height 10
click at [0, 0] on input "Drop files here, or click to browse. Max file size: 5MB • Supported formats: JP…" at bounding box center [0, 0] width 0 height 0
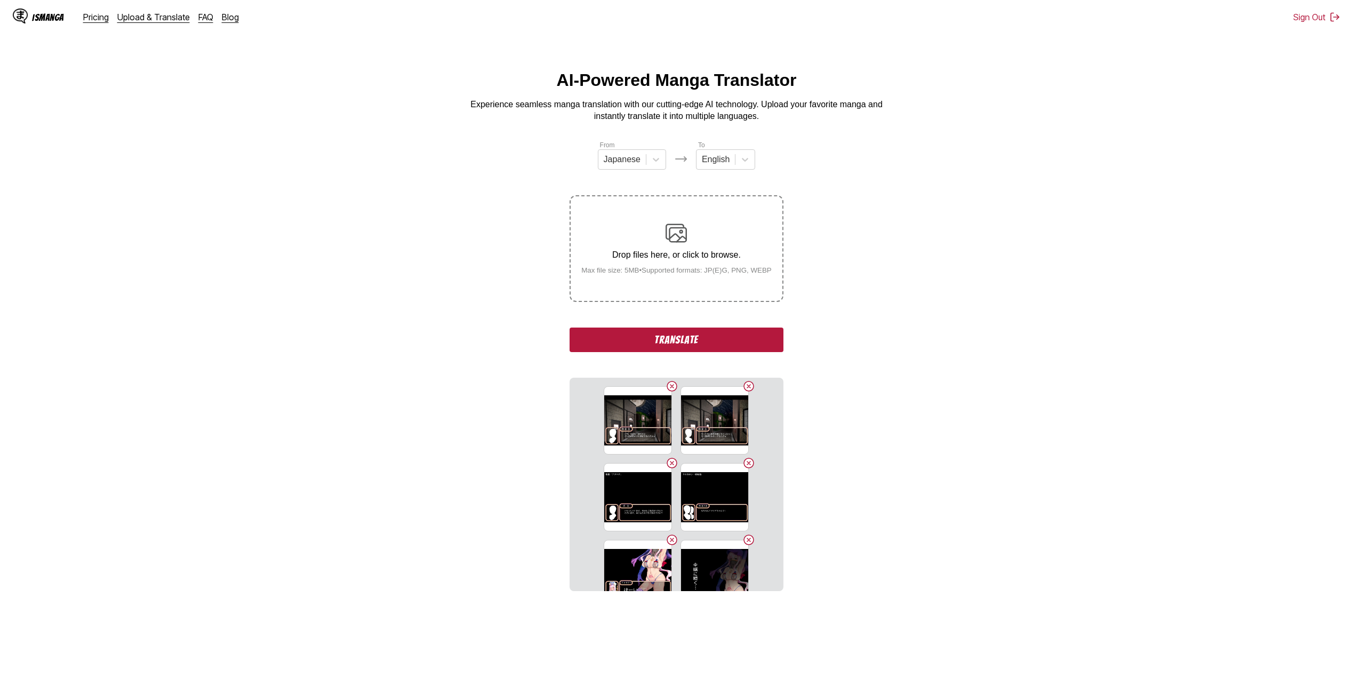
click at [739, 343] on button "Translate" at bounding box center [676, 339] width 213 height 25
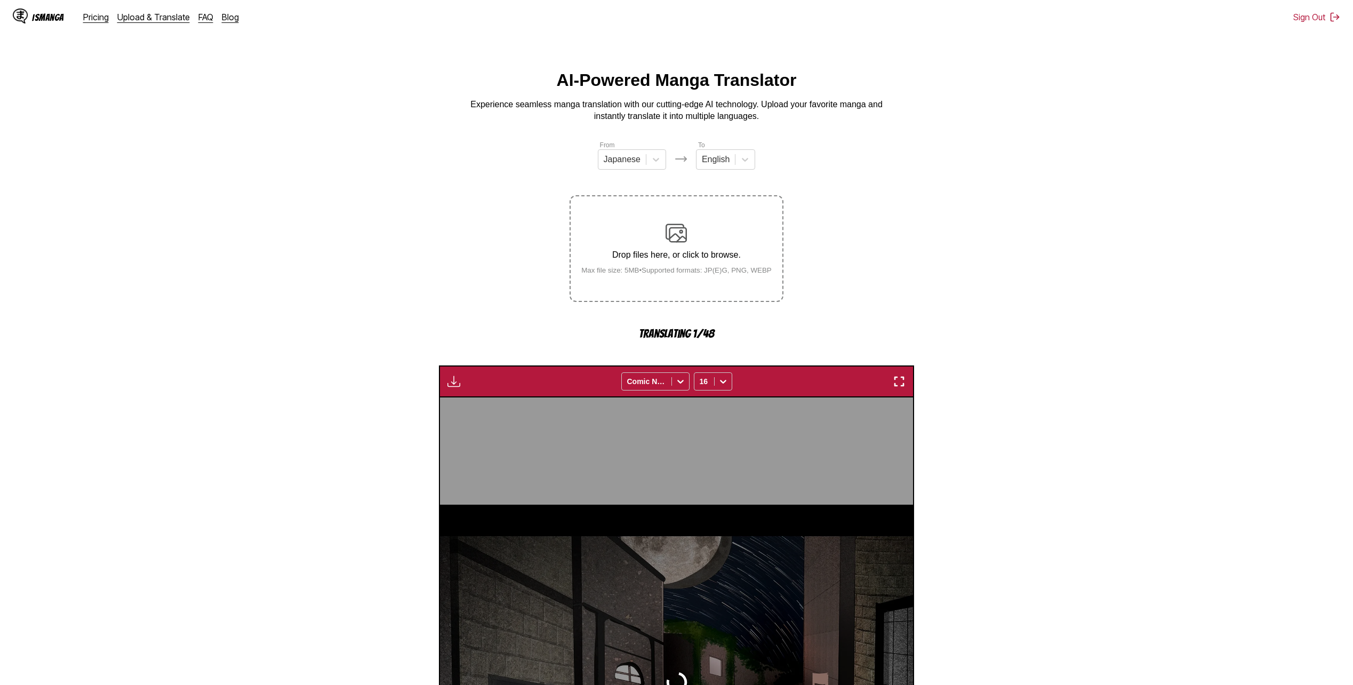
scroll to position [284, 0]
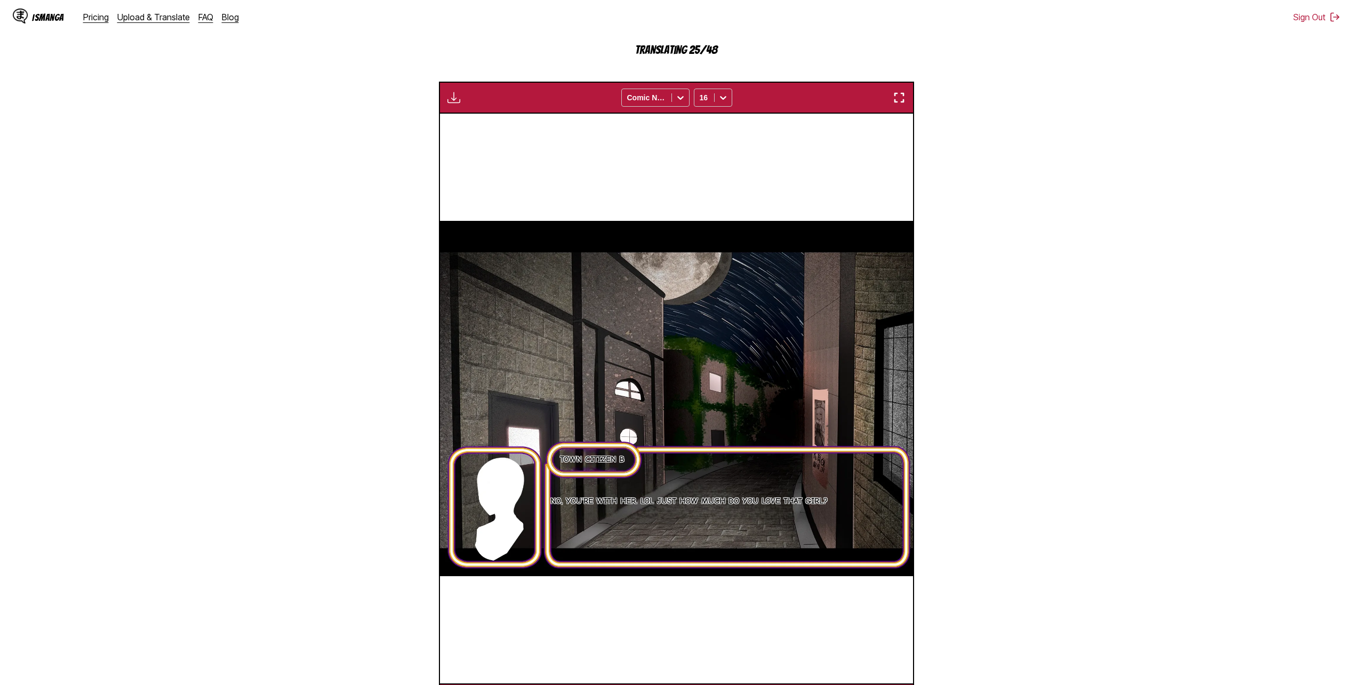
click at [1147, 344] on section "From Japanese To English Drop files here, or click to browse. Max file size: 5M…" at bounding box center [677, 285] width 1336 height 859
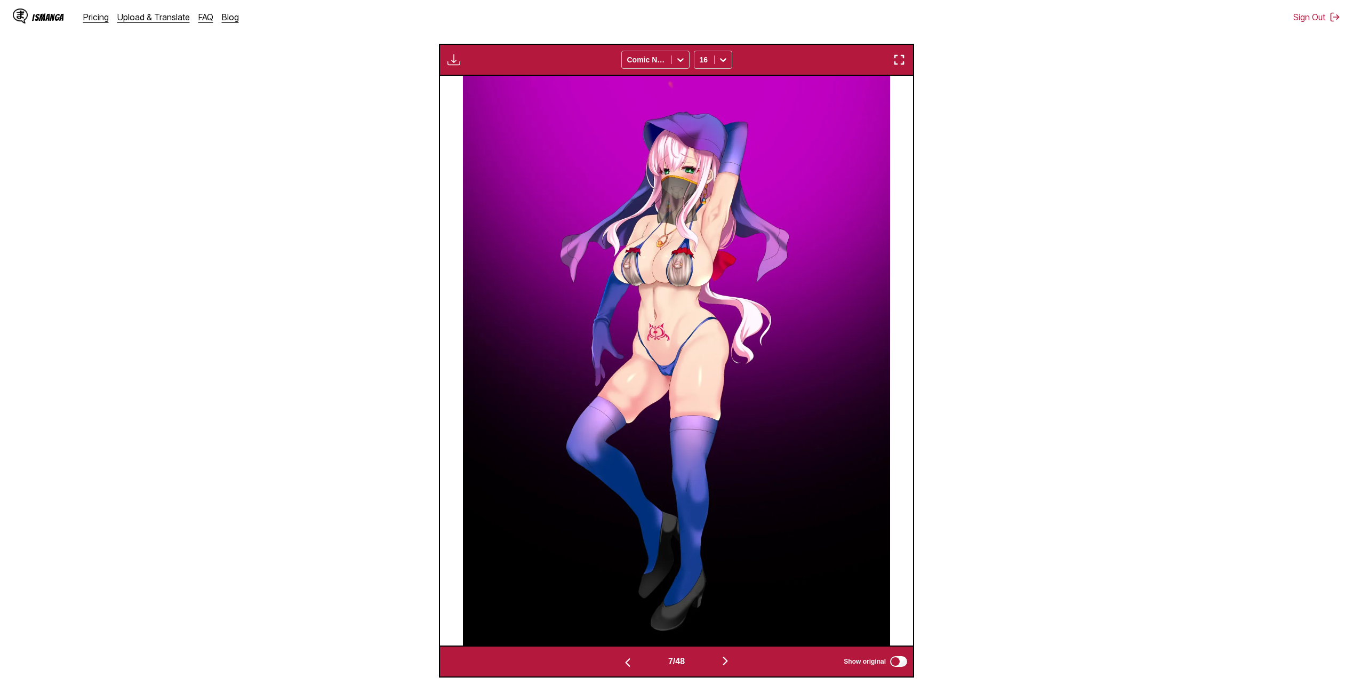
scroll to position [17, 0]
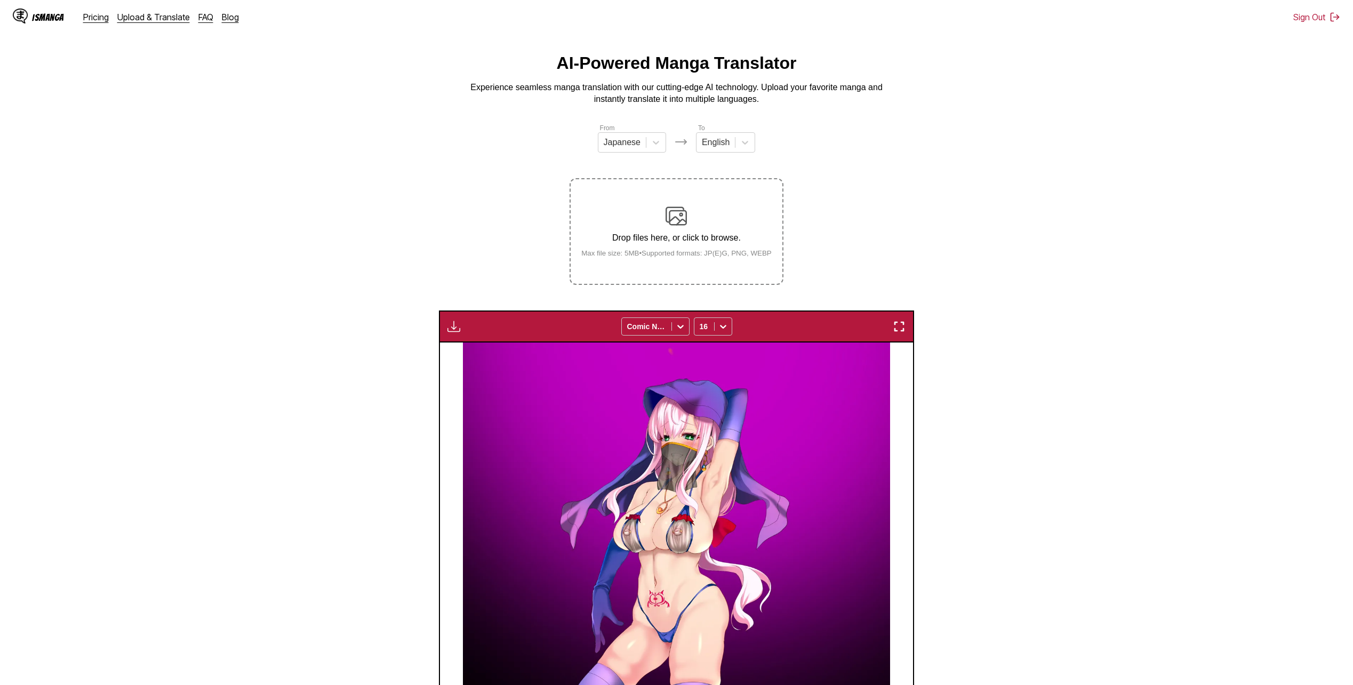
click at [465, 331] on div "Download Panel Download All Comic Neue 16" at bounding box center [676, 326] width 475 height 32
drag, startPoint x: 461, startPoint y: 327, endPoint x: 472, endPoint y: 329, distance: 11.3
click at [461, 327] on button "button" at bounding box center [453, 326] width 19 height 14
click at [506, 358] on button "Download All" at bounding box center [482, 362] width 68 height 26
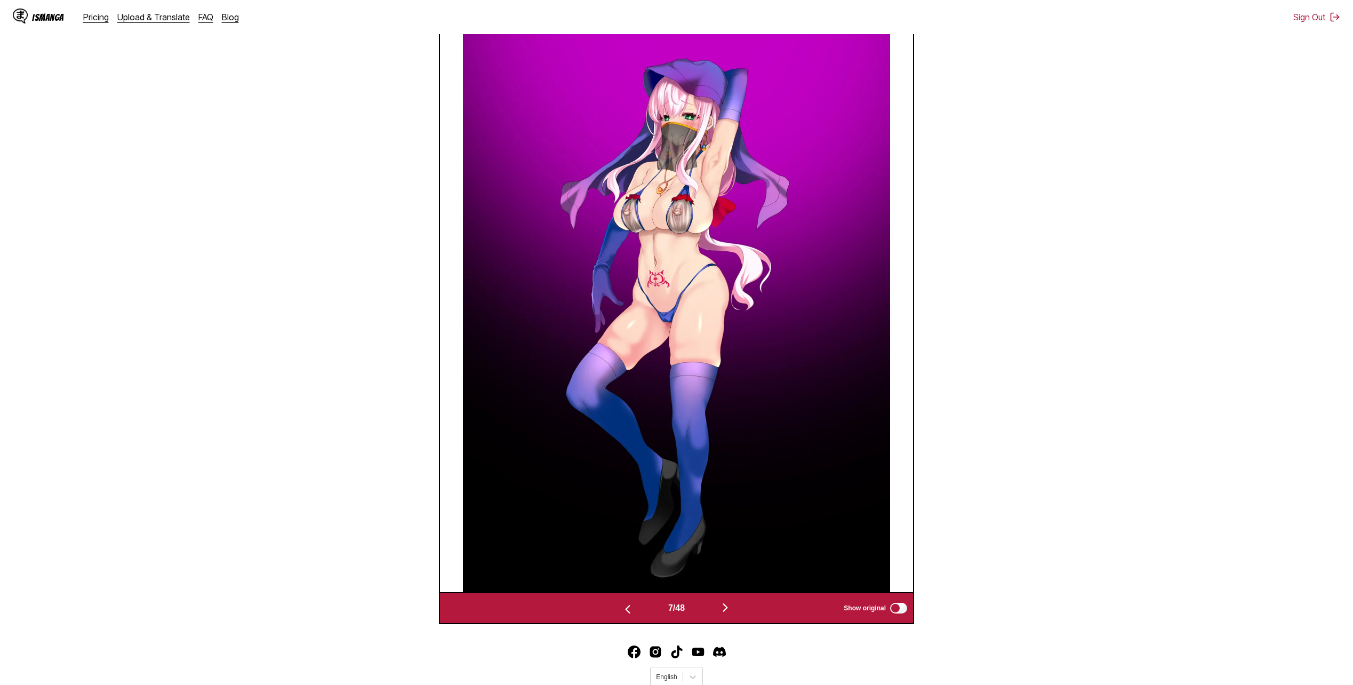
click at [998, 330] on section "From Japanese To English Drop files here, or click to browse. Max file size: 5M…" at bounding box center [677, 213] width 1336 height 821
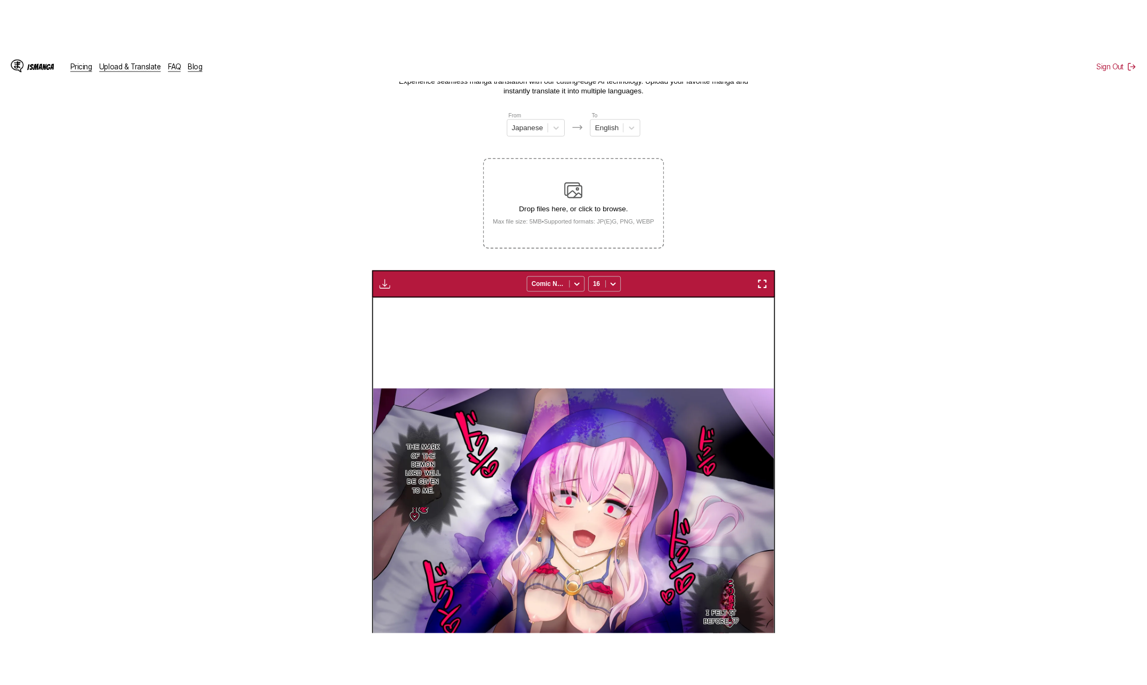
scroll to position [0, 0]
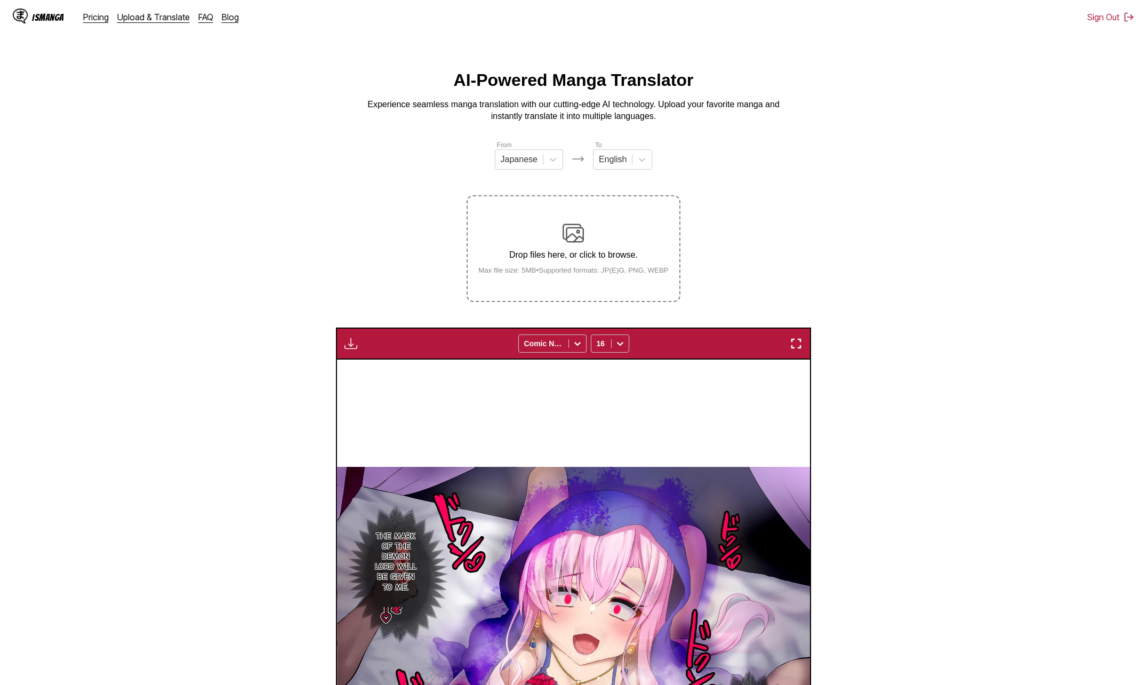
click at [1023, 127] on main "AI-Powered Manga Translator Experience seamless manga translation with our cutt…" at bounding box center [573, 515] width 1147 height 891
click at [343, 350] on button "button" at bounding box center [350, 343] width 19 height 14
click at [1016, 173] on section "From Japanese To English Drop files here, or click to browse. Max file size: 5M…" at bounding box center [574, 550] width 1130 height 821
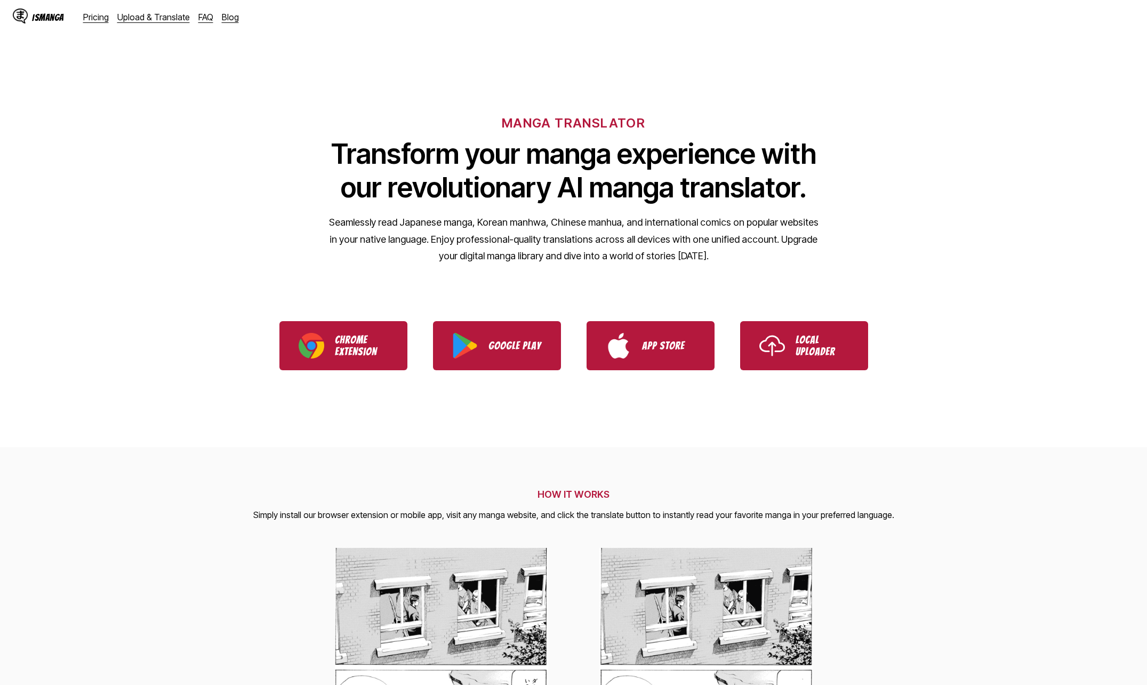
click at [162, 28] on div "IsManga Pricing Upload & Translate FAQ Blog" at bounding box center [130, 17] width 235 height 34
click at [161, 25] on div "IsManga Pricing Upload & Translate FAQ Blog" at bounding box center [130, 17] width 235 height 34
click at [159, 15] on link "Upload & Translate" at bounding box center [153, 17] width 73 height 11
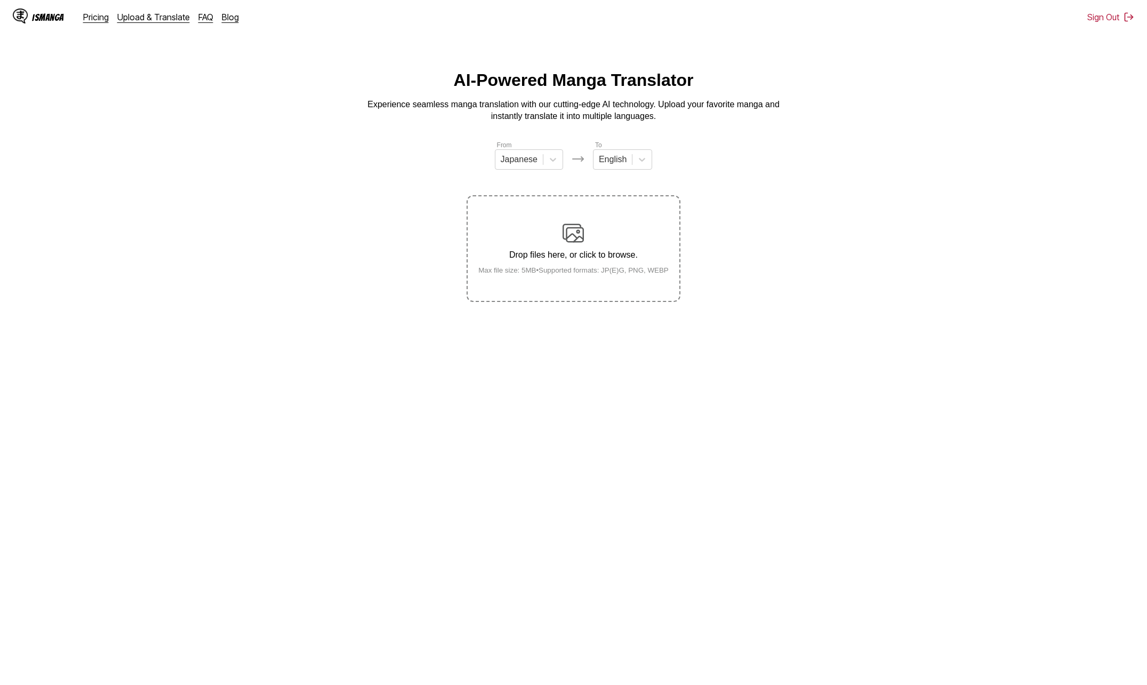
click at [542, 236] on div "Drop files here, or click to browse. Max file size: 5MB • Supported formats: JP…" at bounding box center [573, 248] width 207 height 52
click at [0, 0] on input "Drop files here, or click to browse. Max file size: 5MB • Supported formats: JP…" at bounding box center [0, 0] width 0 height 0
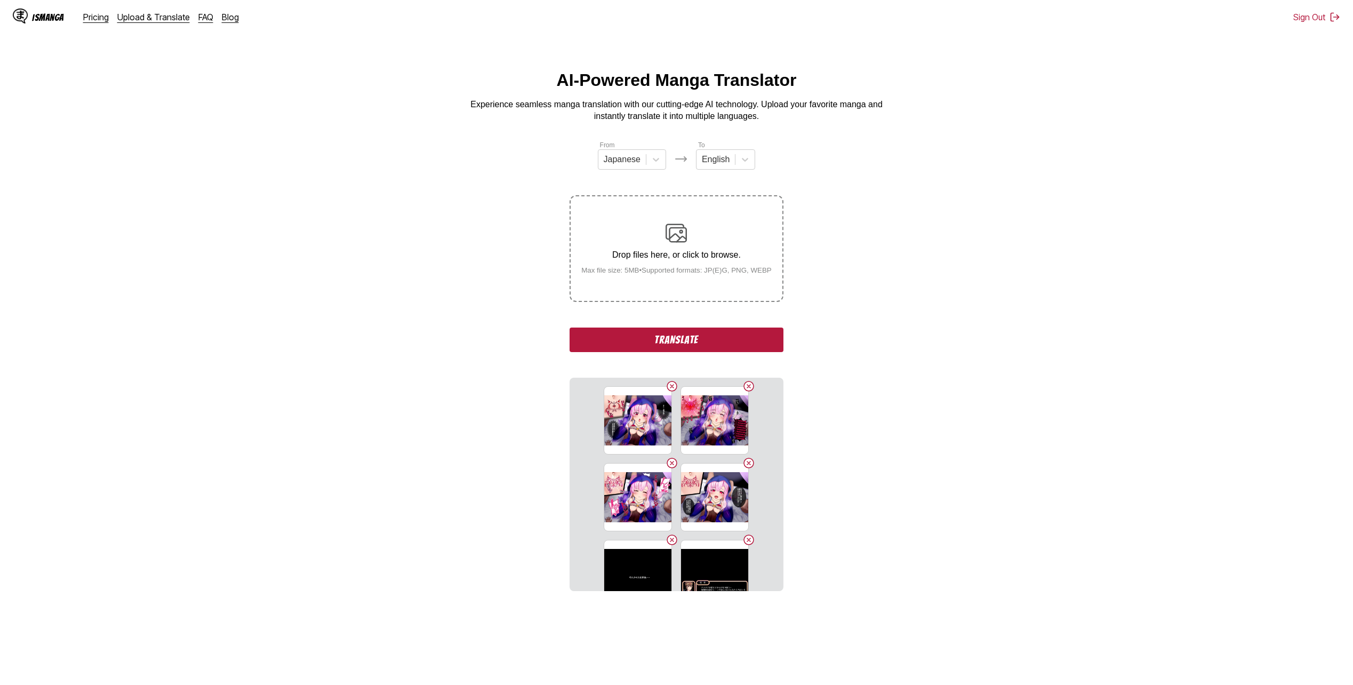
click at [574, 339] on button "Translate" at bounding box center [676, 339] width 213 height 25
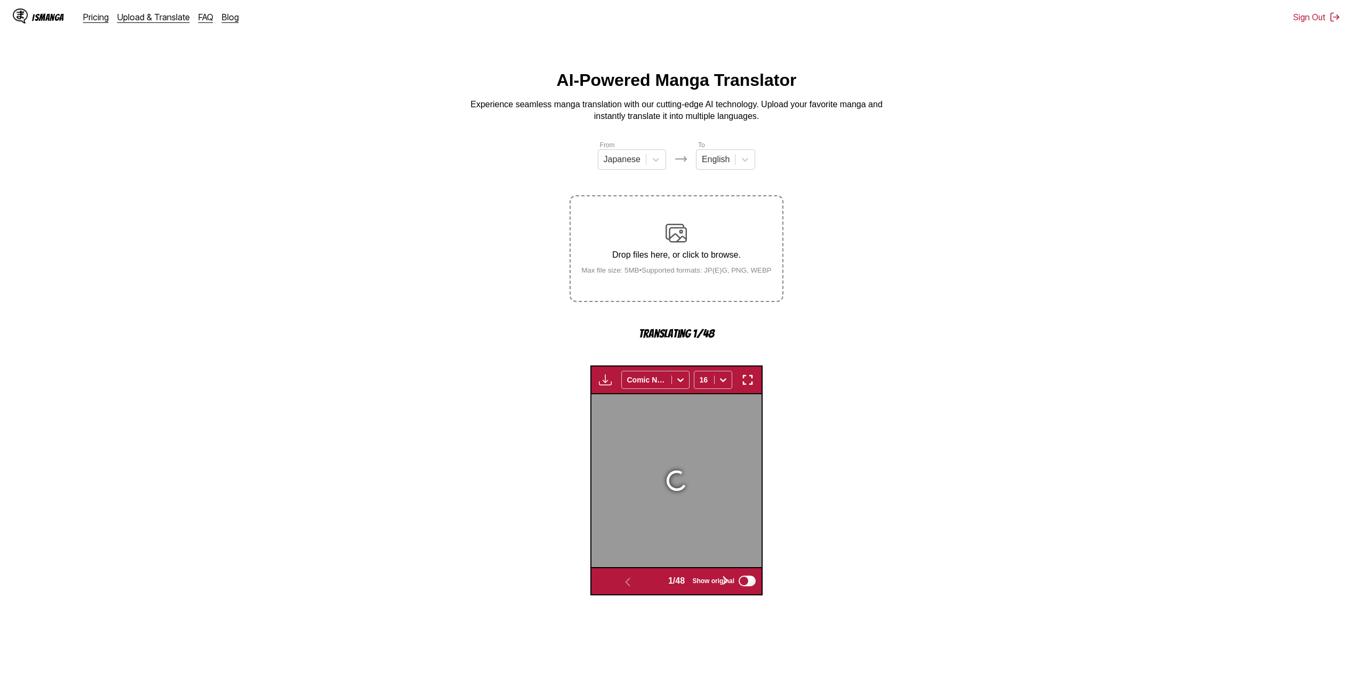
scroll to position [284, 0]
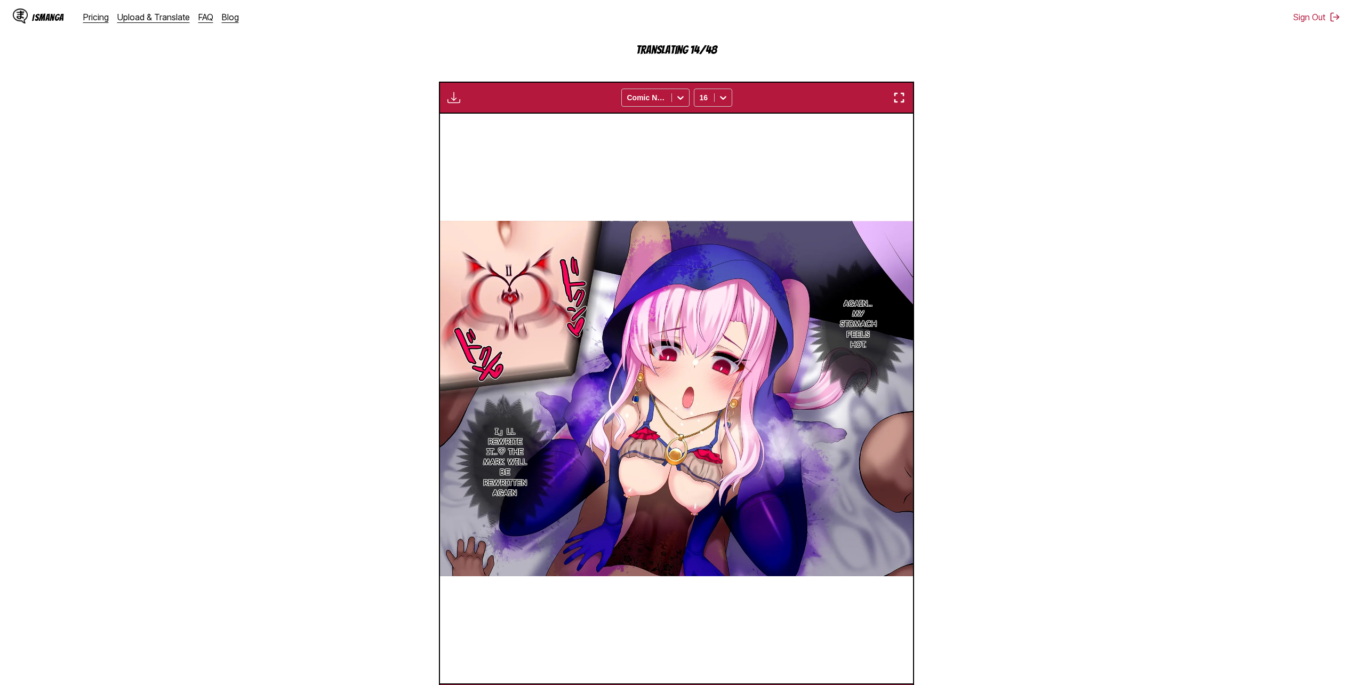
click at [266, 456] on section "From Japanese To English Drop files here, or click to browse. Max file size: 5M…" at bounding box center [677, 285] width 1336 height 859
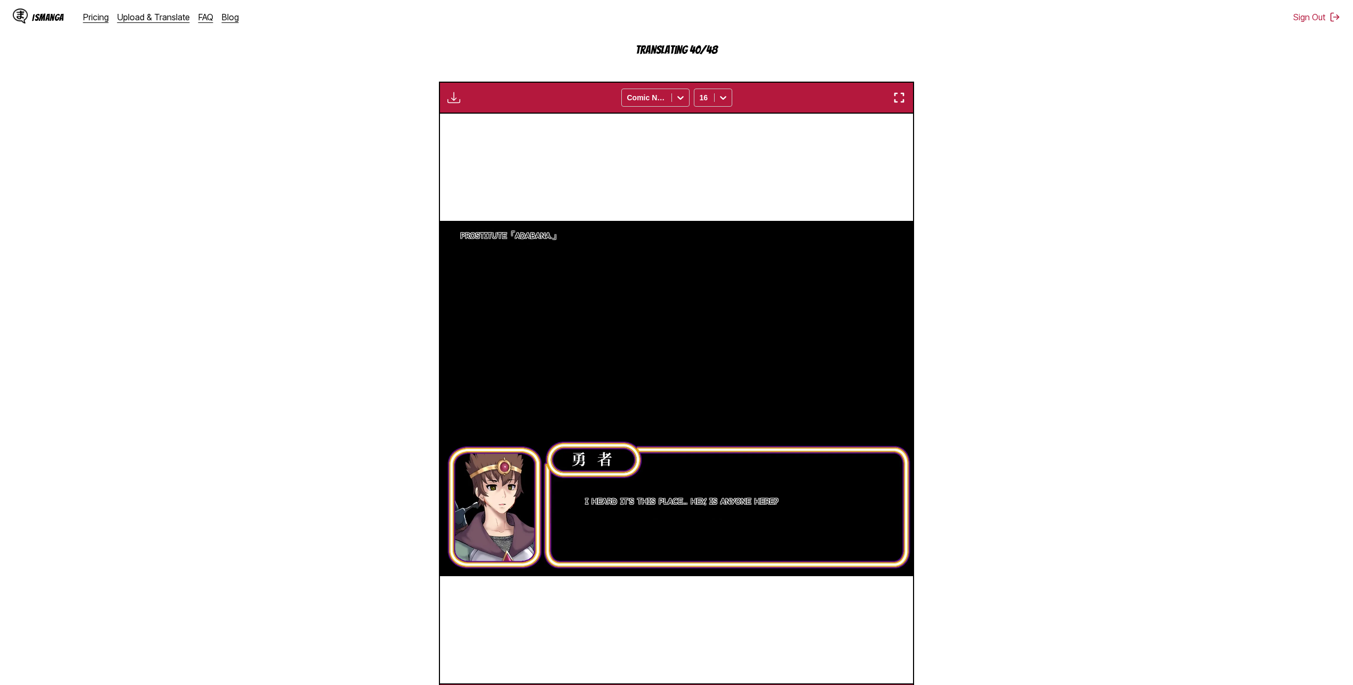
scroll to position [415, 0]
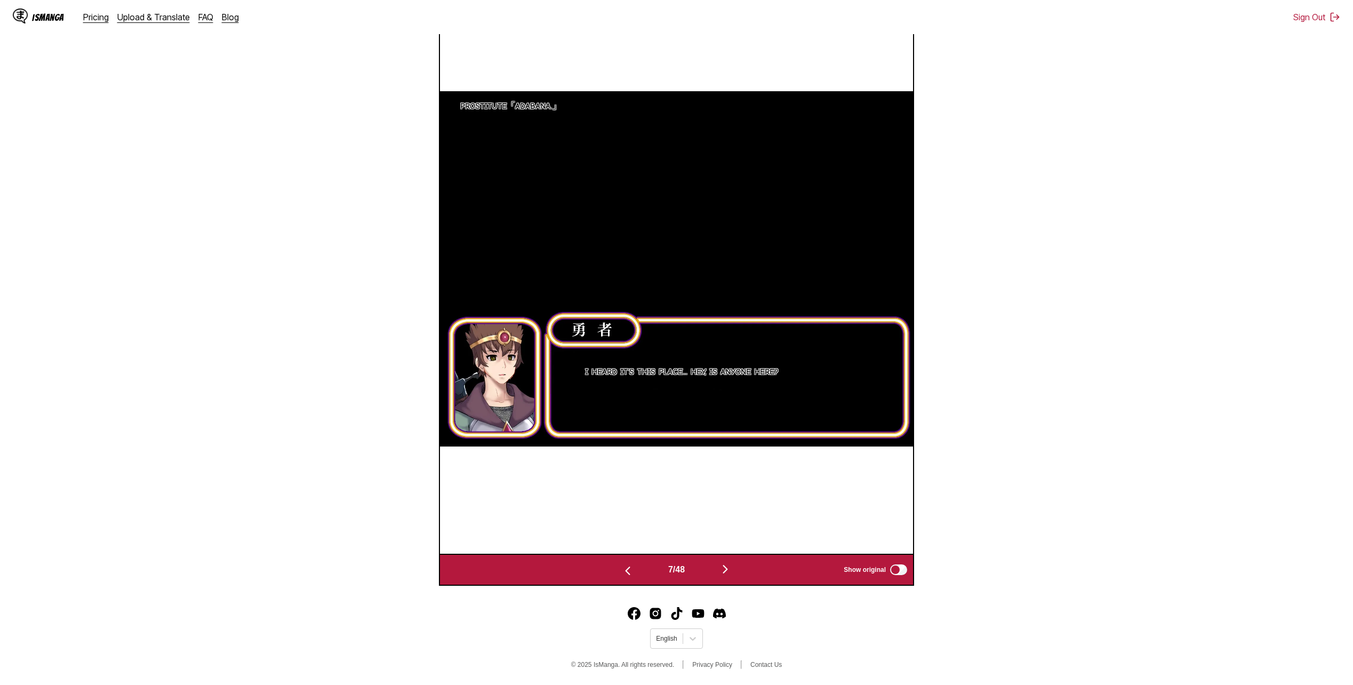
click at [720, 572] on button "button" at bounding box center [725, 569] width 64 height 15
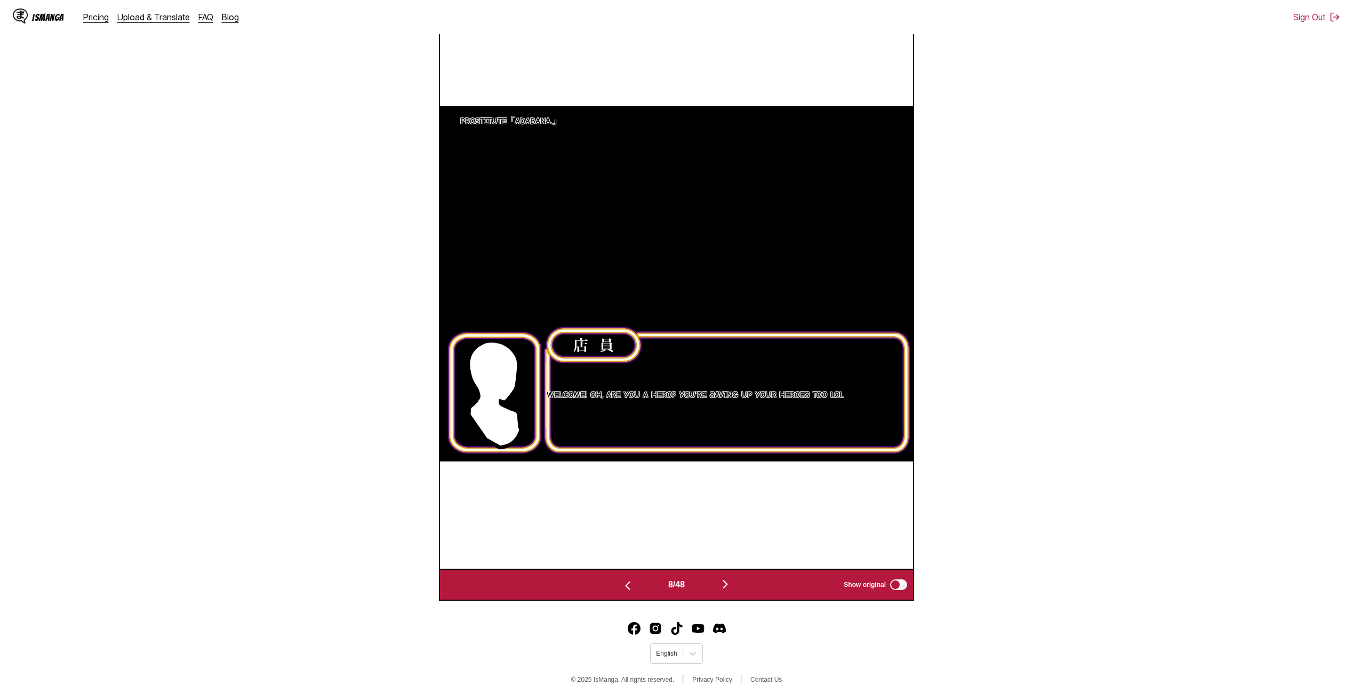
click at [1136, 493] on section "From Japanese To English Drop files here, or click to browse. Max file size: 5M…" at bounding box center [677, 170] width 1336 height 859
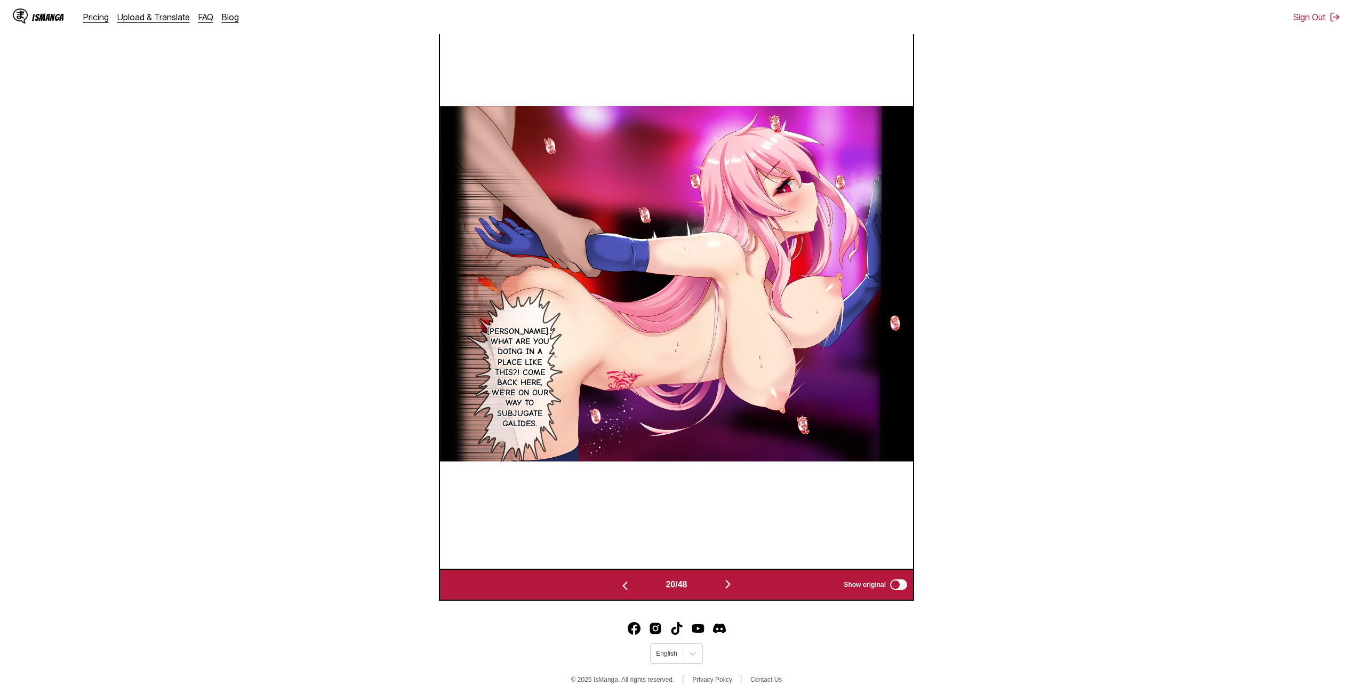
scroll to position [132, 0]
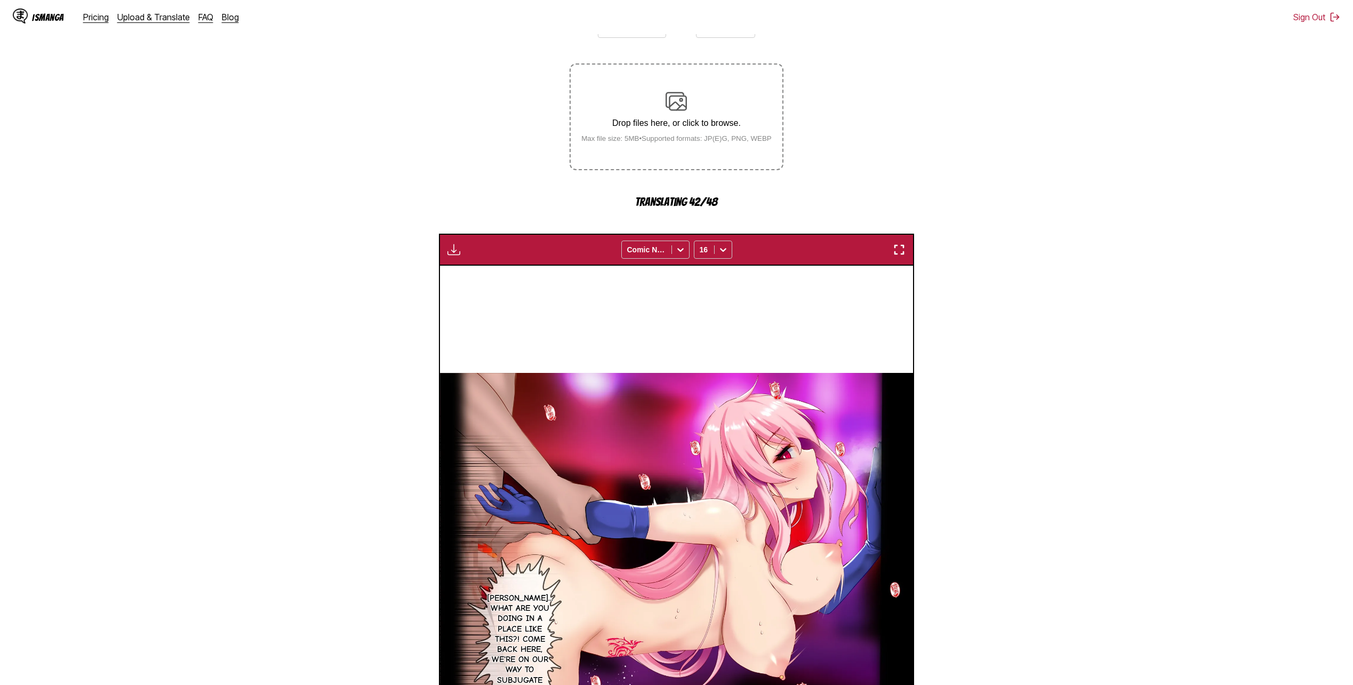
click at [457, 247] on img "button" at bounding box center [453, 249] width 13 height 13
click at [378, 185] on section "From Japanese To English Drop files here, or click to browse. Max file size: 5M…" at bounding box center [677, 437] width 1336 height 859
click at [464, 251] on div "Waiting for translations to be done... Comic Neue 16" at bounding box center [676, 250] width 475 height 32
click at [456, 253] on img "button" at bounding box center [453, 249] width 13 height 13
click at [326, 306] on section "From Japanese To English Drop files here, or click to browse. Max file size: 5M…" at bounding box center [677, 437] width 1336 height 859
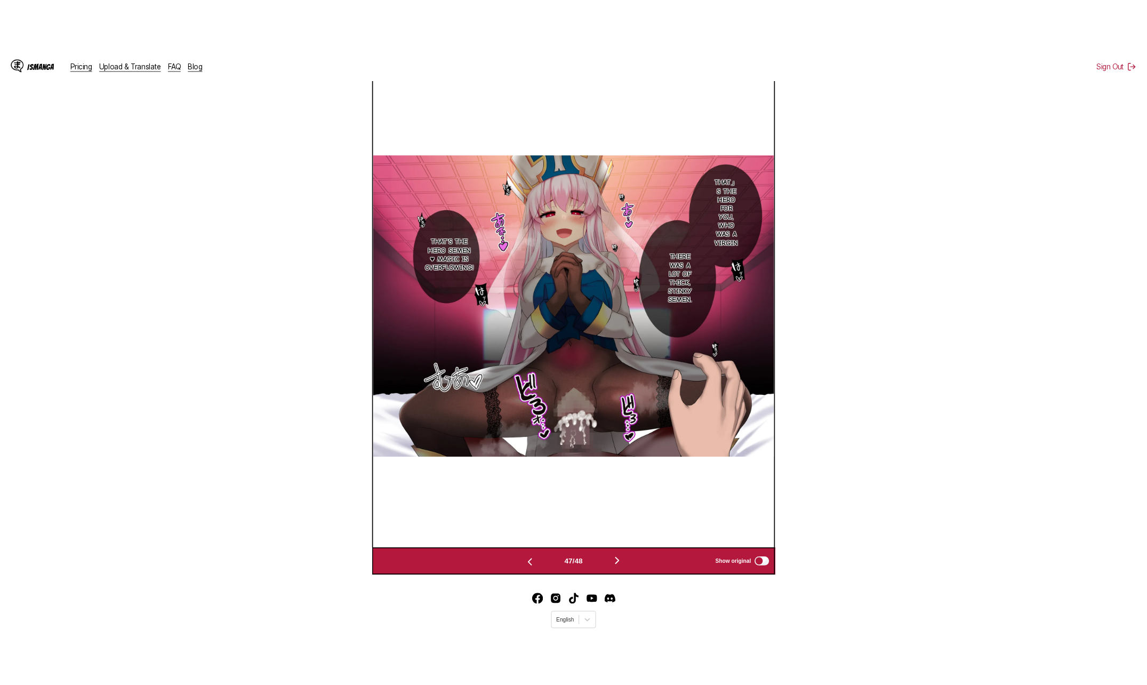
scroll to position [78, 0]
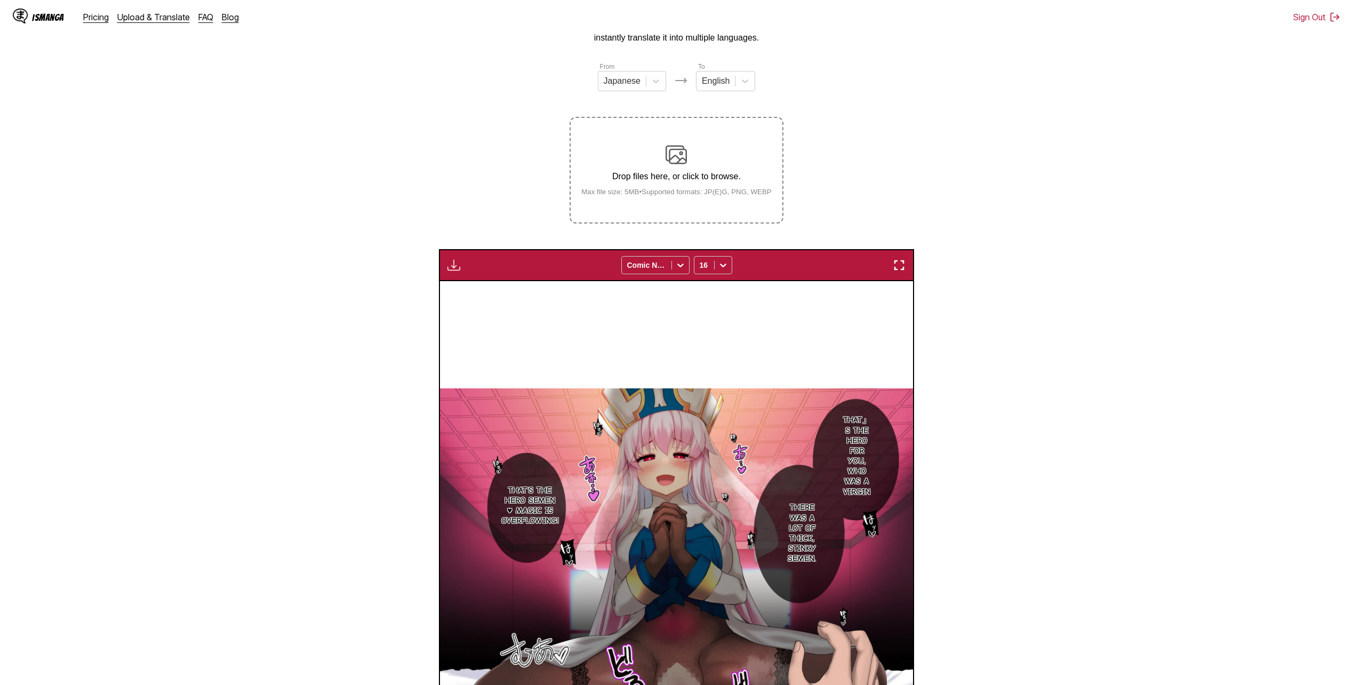
click at [443, 262] on div "Download Panel Download All Comic Neue 16" at bounding box center [676, 265] width 475 height 32
click at [447, 263] on img "button" at bounding box center [453, 265] width 13 height 13
click at [468, 299] on button "Download All" at bounding box center [482, 301] width 68 height 26
click at [251, 267] on section "From Japanese To English Drop files here, or click to browse. Max file size: 5M…" at bounding box center [677, 471] width 1336 height 821
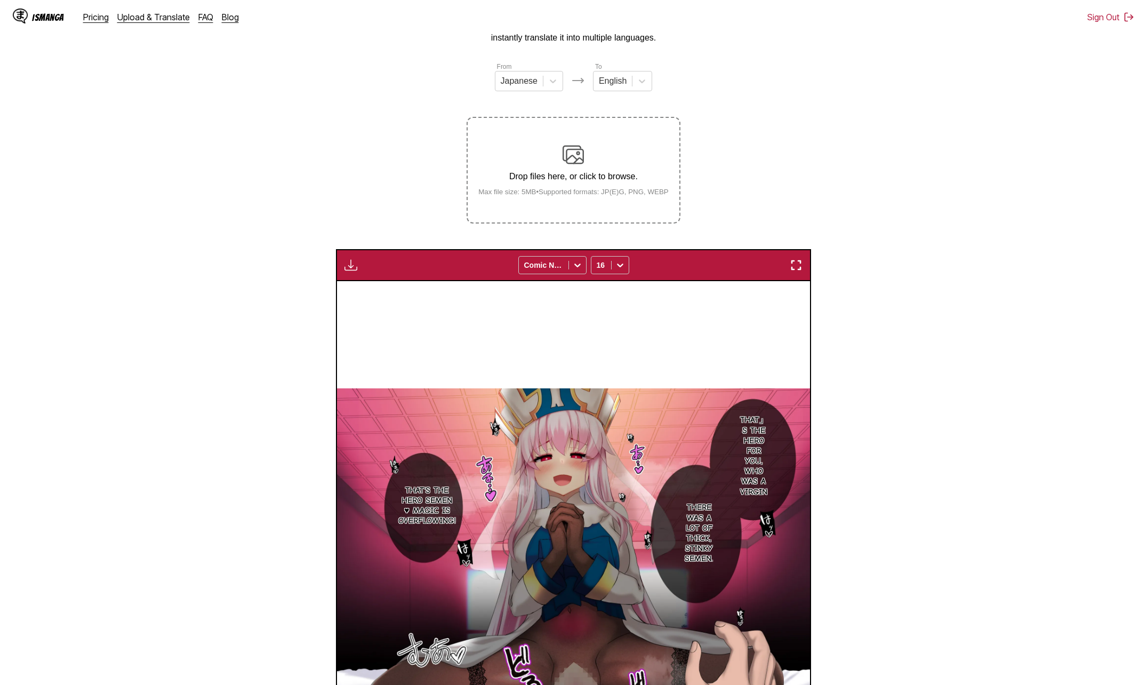
click at [1076, 96] on section "From Japanese To English Drop files here, or click to browse. Max file size: 5M…" at bounding box center [574, 471] width 1130 height 821
click at [337, 269] on div "Download Panel Preparing... Comic Neue 16" at bounding box center [573, 265] width 475 height 32
click at [346, 269] on img "button" at bounding box center [350, 265] width 13 height 13
click at [270, 263] on section "From Japanese To English Drop files here, or click to browse. Max file size: 5M…" at bounding box center [574, 471] width 1130 height 821
click at [996, 376] on section "From Japanese To English Drop files here, or click to browse. Max file size: 5M…" at bounding box center [574, 471] width 1130 height 821
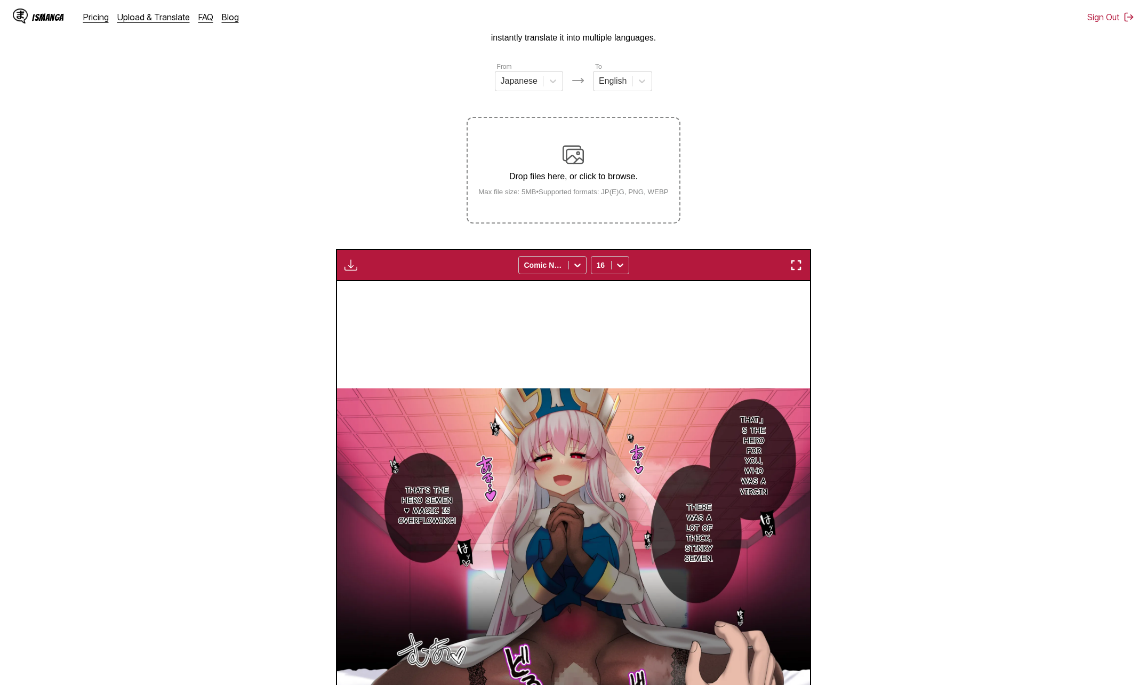
click at [992, 384] on section "From Japanese To English Drop files here, or click to browse. Max file size: 5M…" at bounding box center [574, 471] width 1130 height 821
click at [355, 263] on img "button" at bounding box center [350, 265] width 13 height 13
click at [949, 201] on section "From Japanese To English Drop files here, or click to browse. Max file size: 5M…" at bounding box center [574, 471] width 1130 height 821
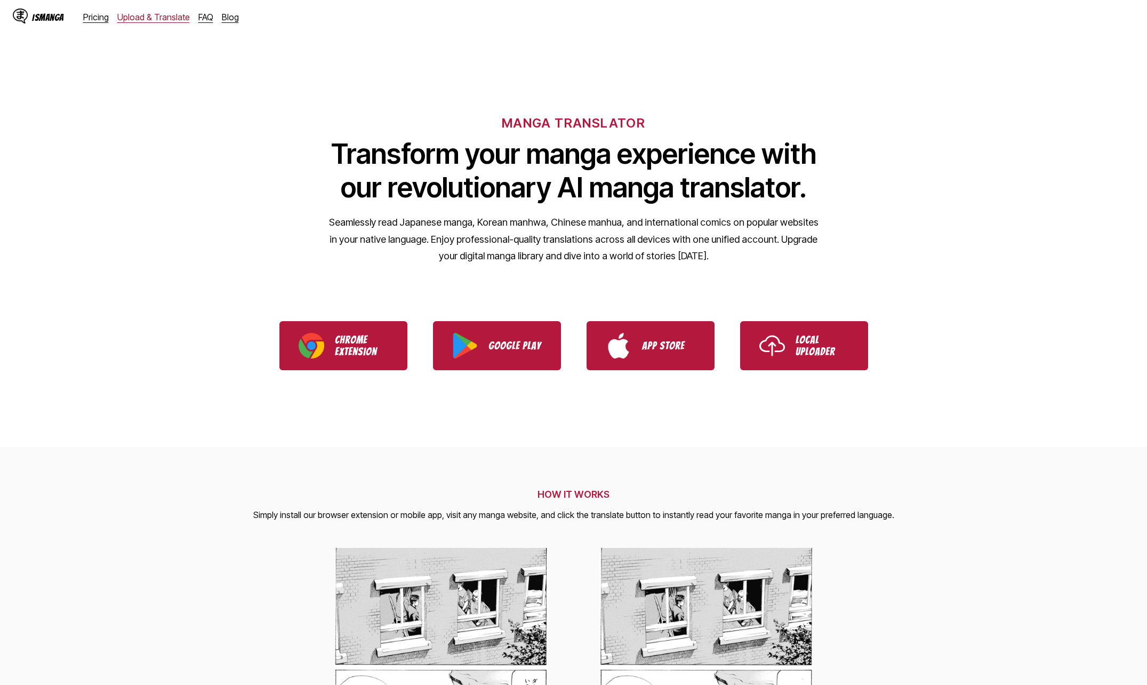
click at [174, 15] on link "Upload & Translate" at bounding box center [153, 17] width 73 height 11
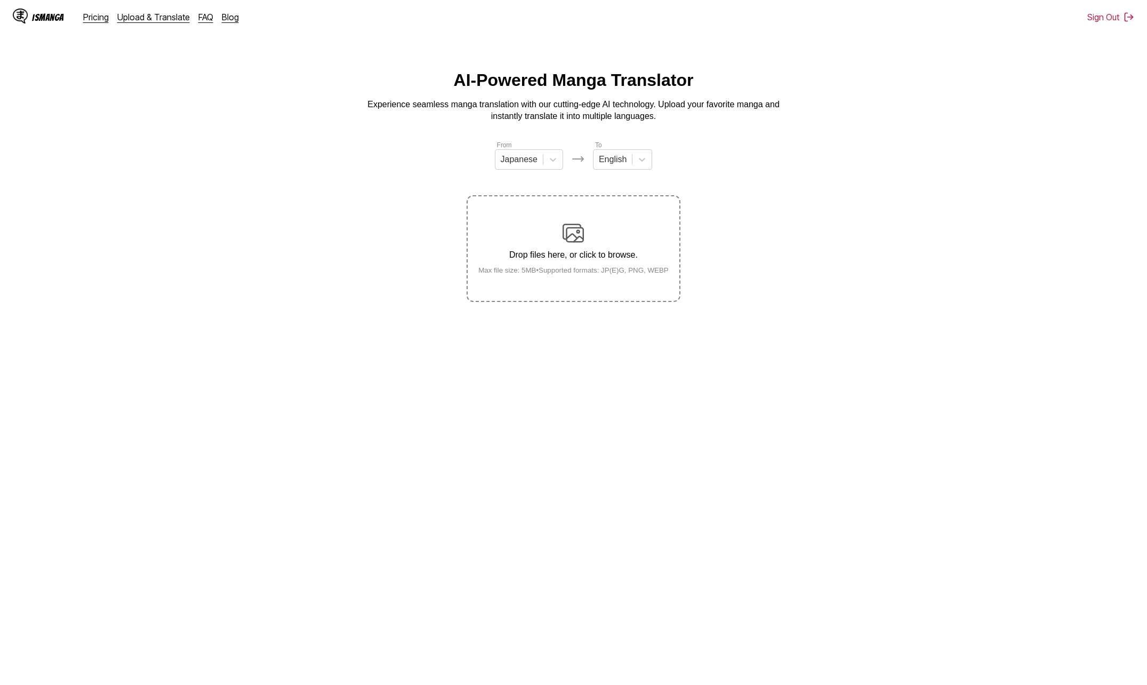
click at [508, 233] on div "Drop files here, or click to browse. Max file size: 5MB • Supported formats: JP…" at bounding box center [573, 248] width 207 height 52
click at [0, 0] on input "Drop files here, or click to browse. Max file size: 5MB • Supported formats: JP…" at bounding box center [0, 0] width 0 height 0
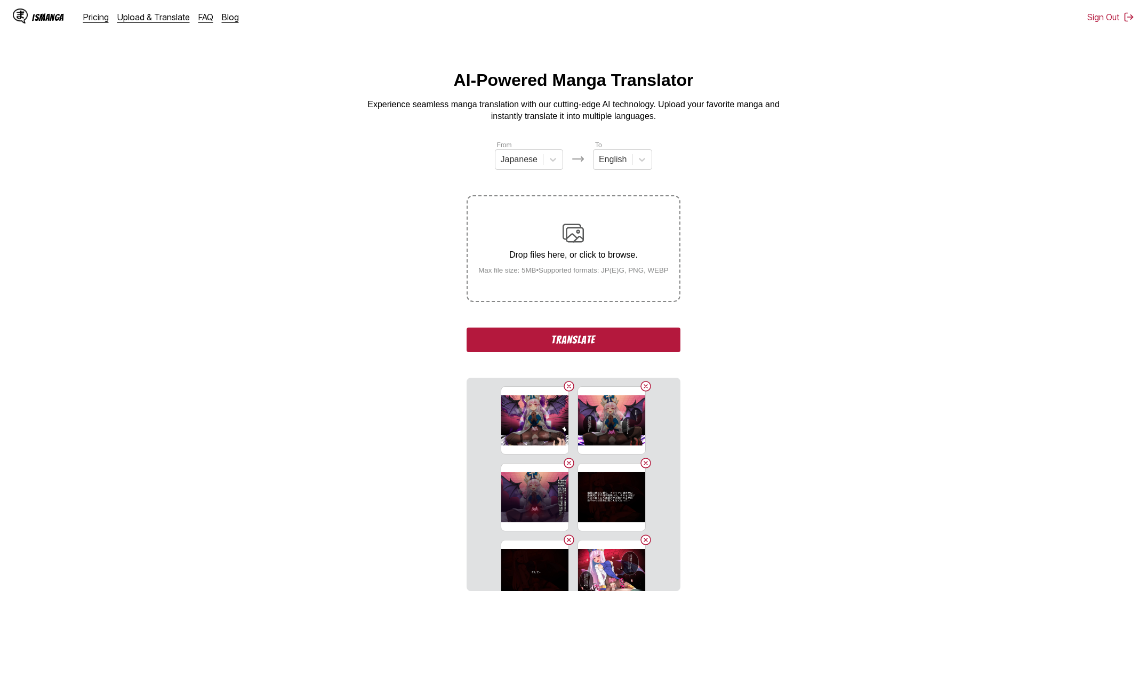
click at [633, 340] on button "Translate" at bounding box center [573, 339] width 213 height 25
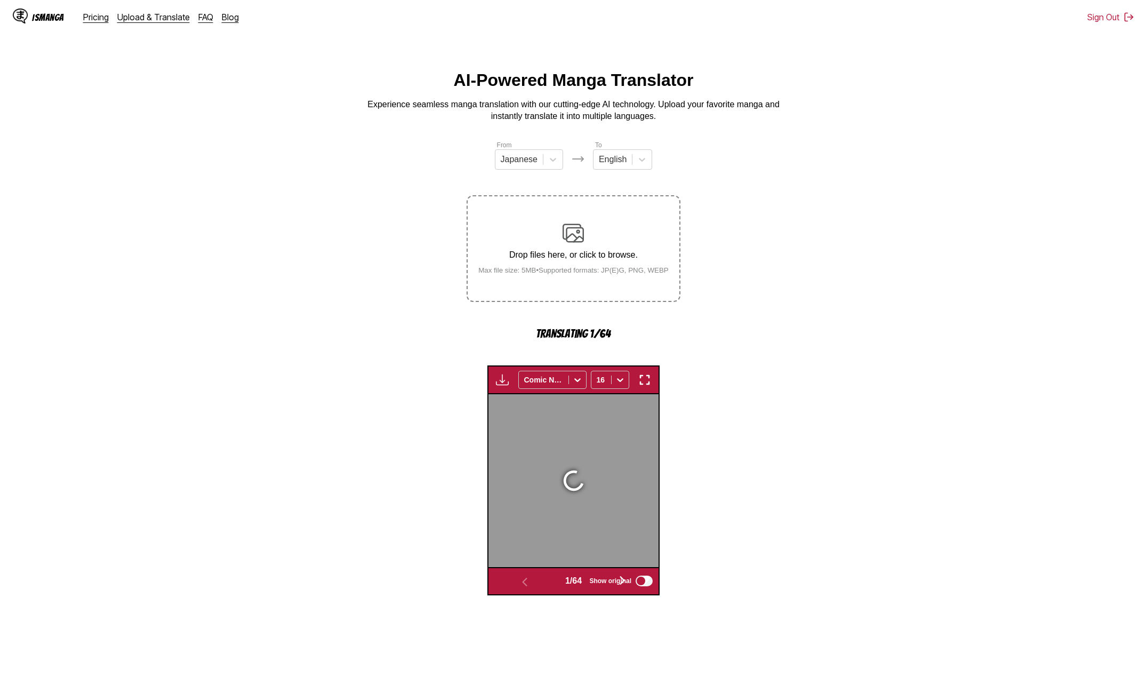
scroll to position [284, 0]
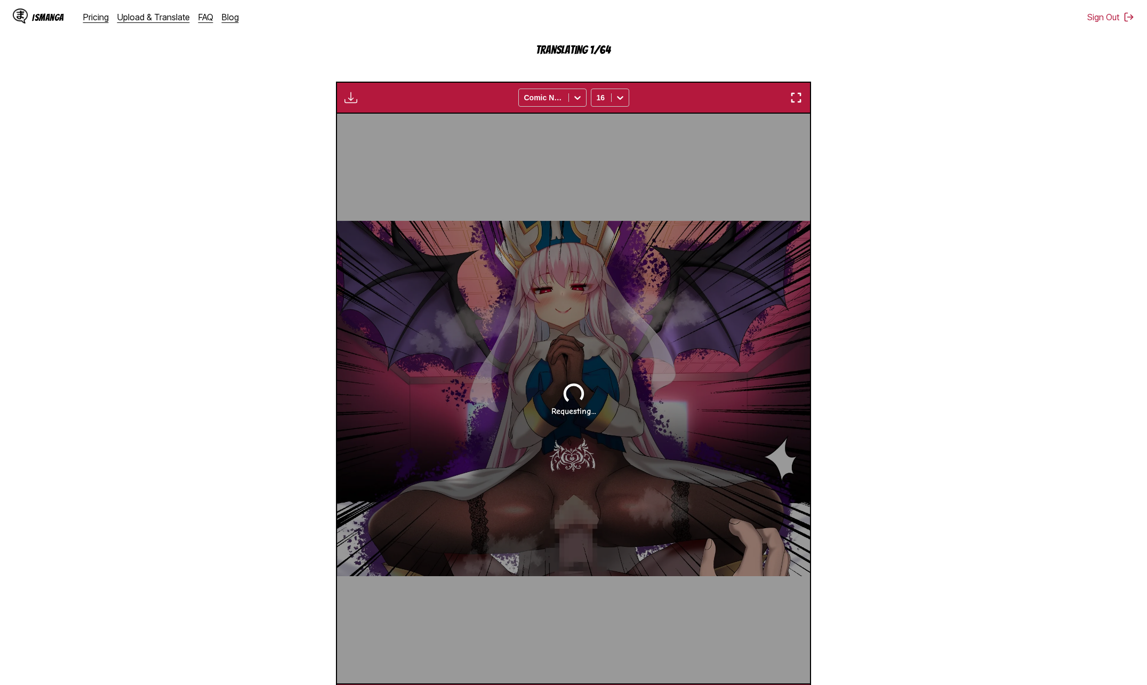
click at [879, 413] on section "From Japanese To English Drop files here, or click to browse. Max file size: 5M…" at bounding box center [574, 285] width 1130 height 859
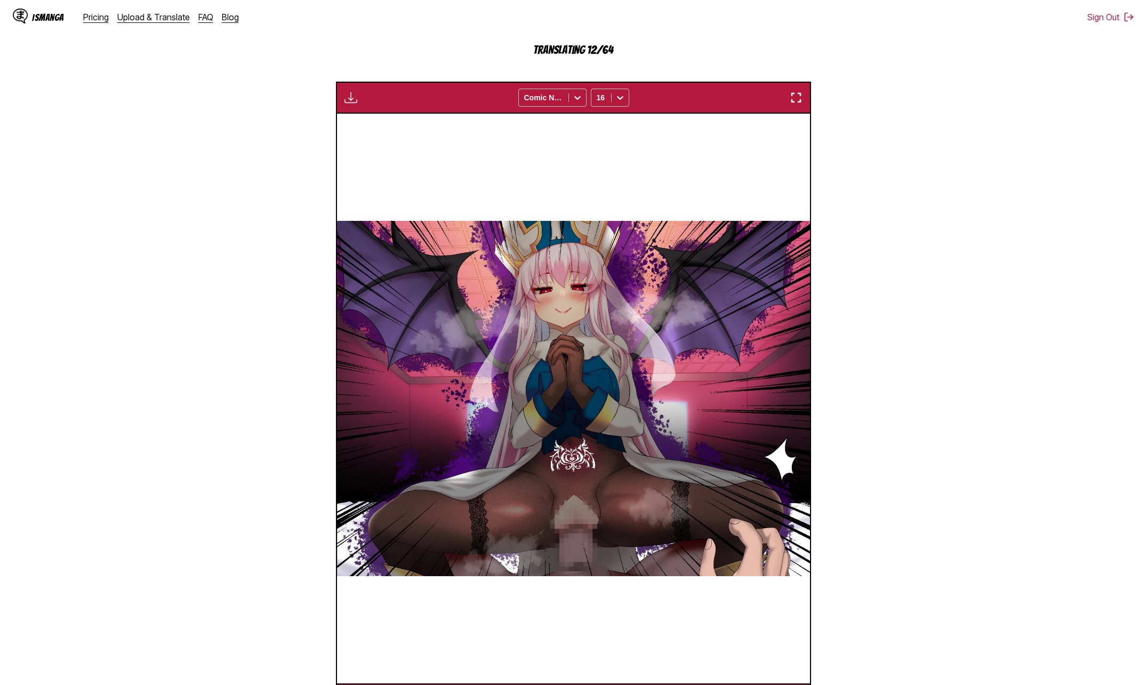
click at [884, 360] on section "From Japanese To English Drop files here, or click to browse. Max file size: 5M…" at bounding box center [574, 285] width 1130 height 859
drag, startPoint x: 898, startPoint y: 363, endPoint x: 898, endPoint y: 371, distance: 7.5
click at [898, 371] on section "From Japanese To English Drop files here, or click to browse. Max file size: 5M…" at bounding box center [574, 285] width 1130 height 859
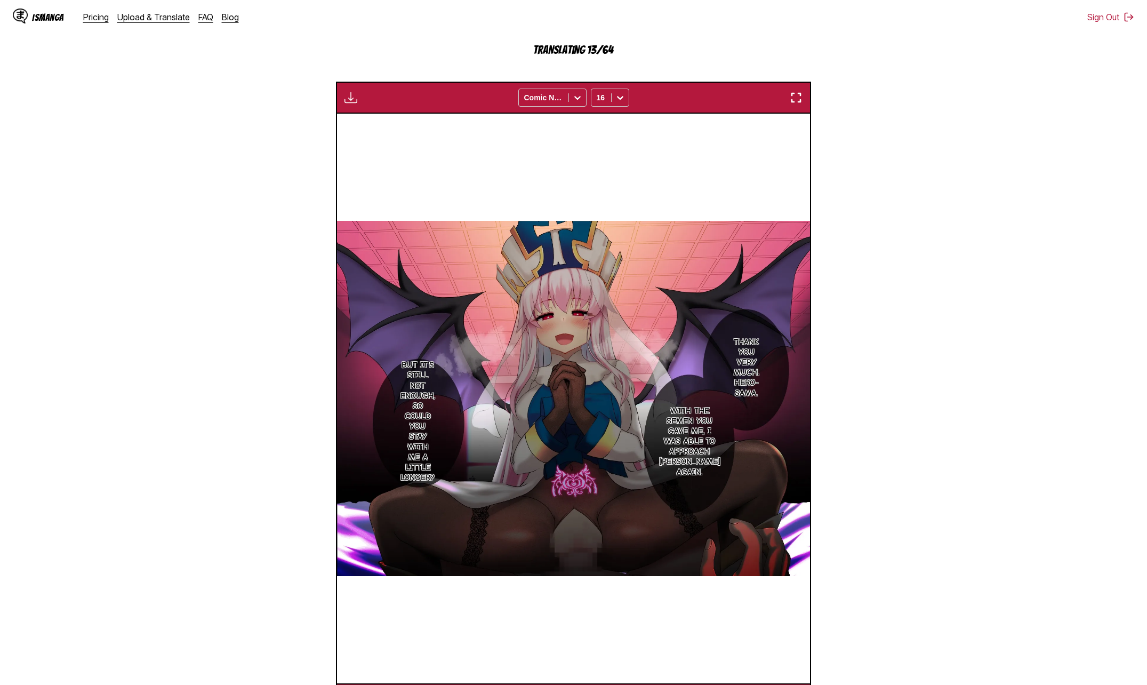
scroll to position [0, 0]
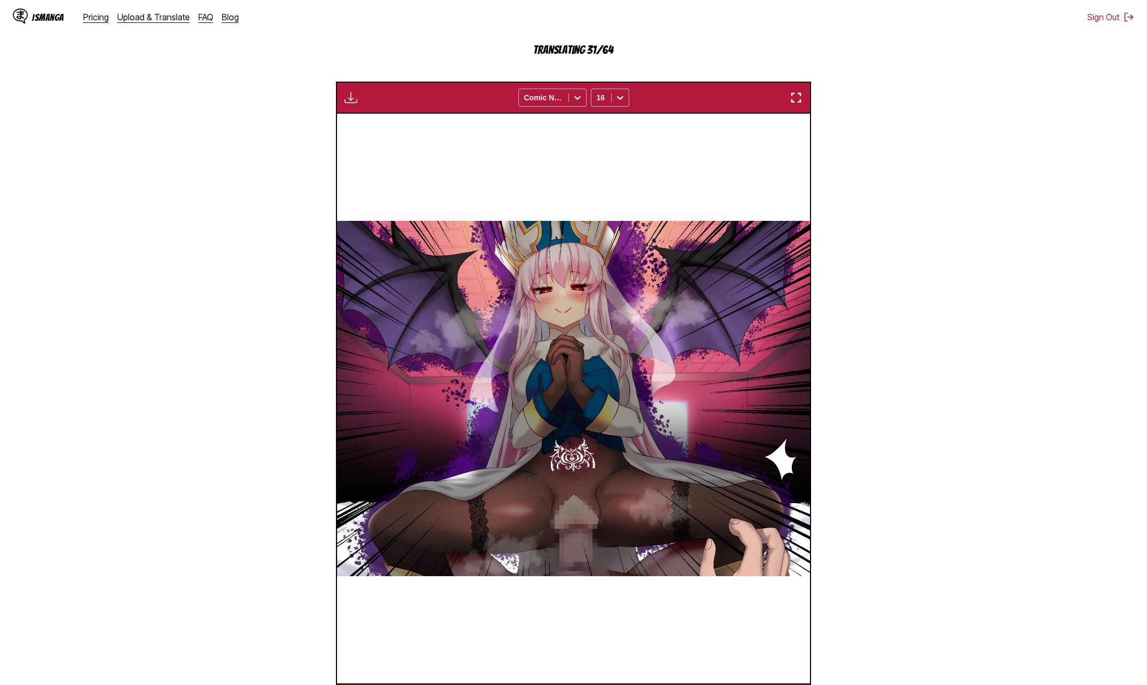
click at [862, 318] on section "From Japanese To English Drop files here, or click to browse. Max file size: 5M…" at bounding box center [574, 285] width 1130 height 859
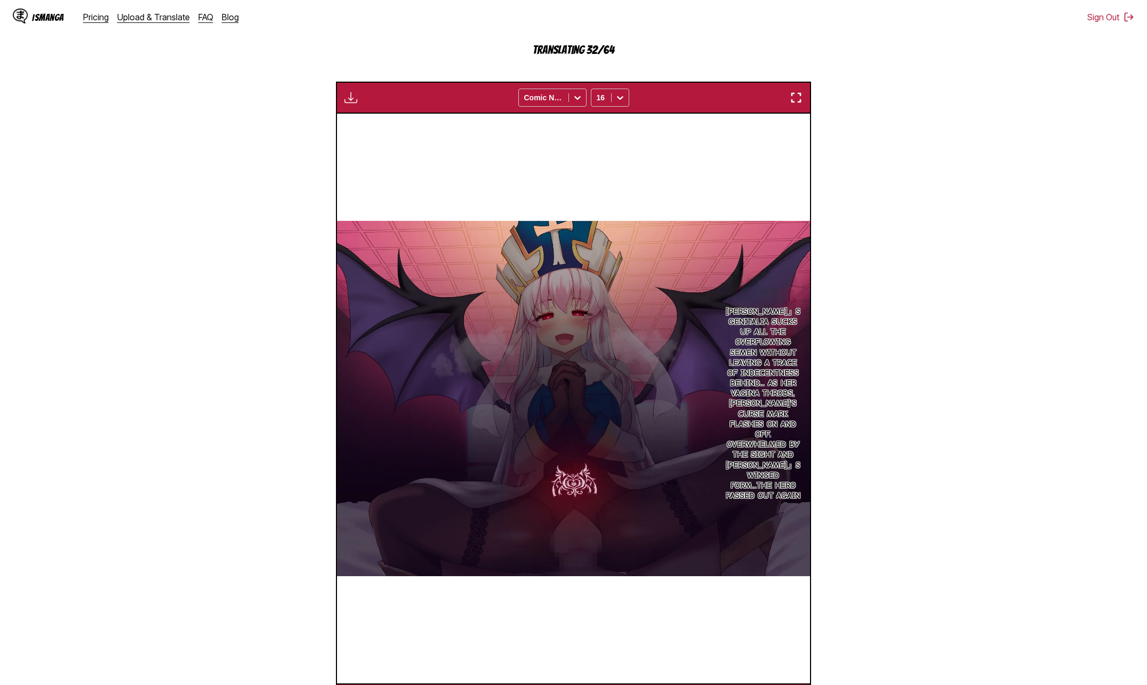
scroll to position [0, 473]
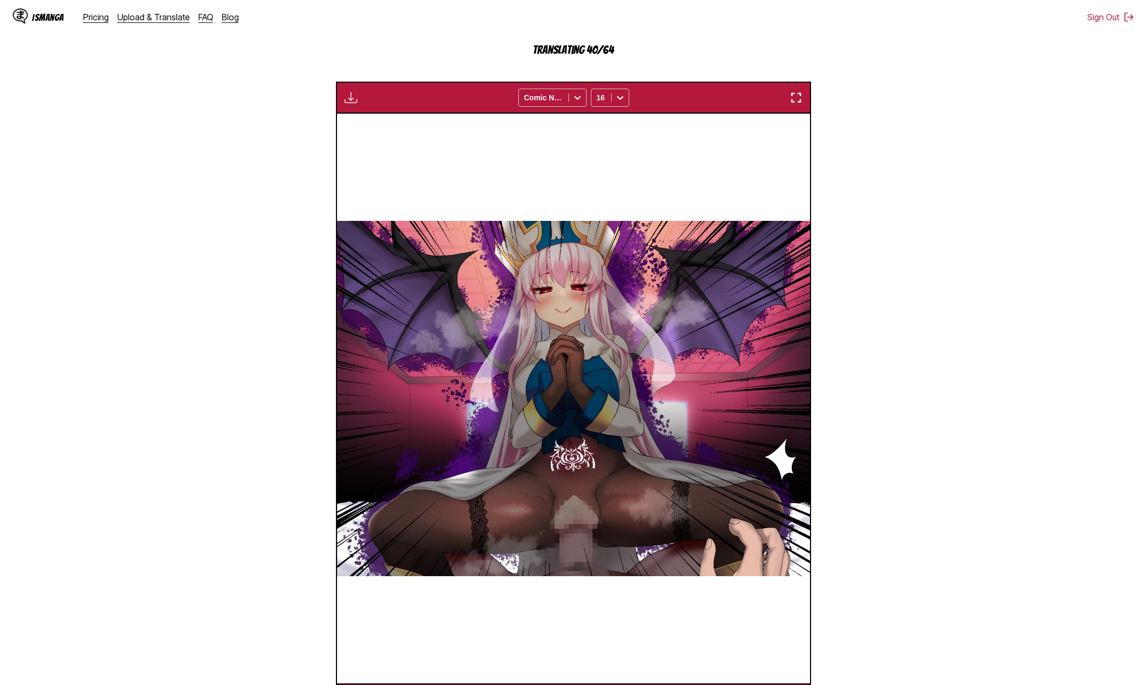
scroll to position [0, 473]
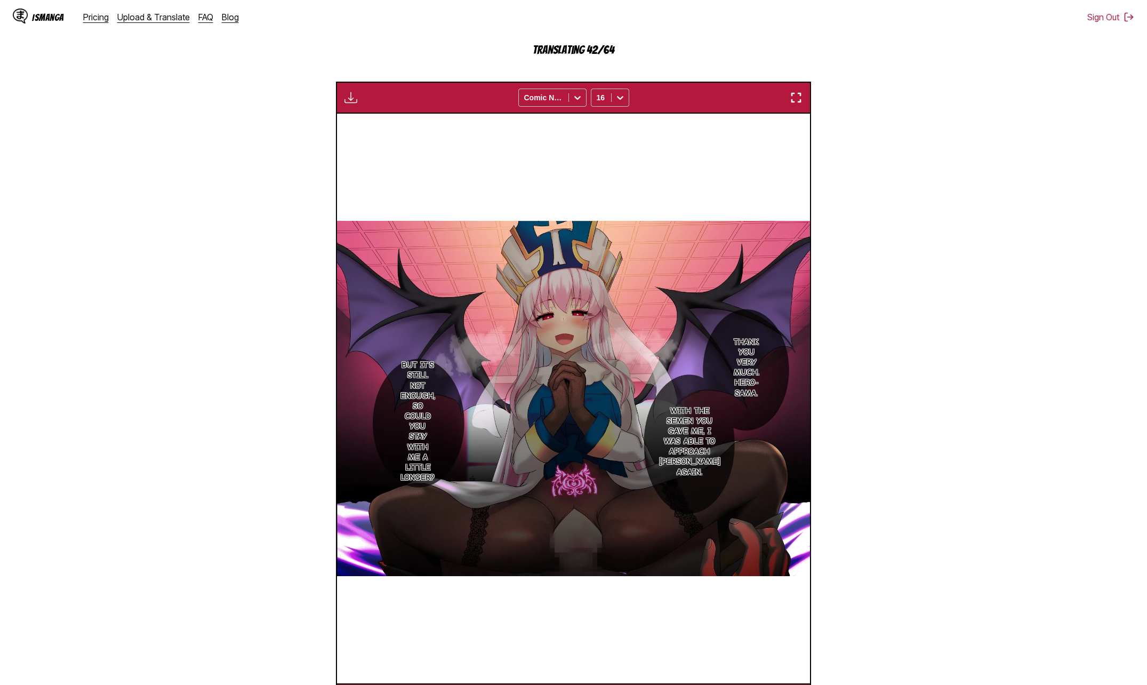
click section "From Japanese To English Drop files here, or click to browse. Max file size: 5M…"
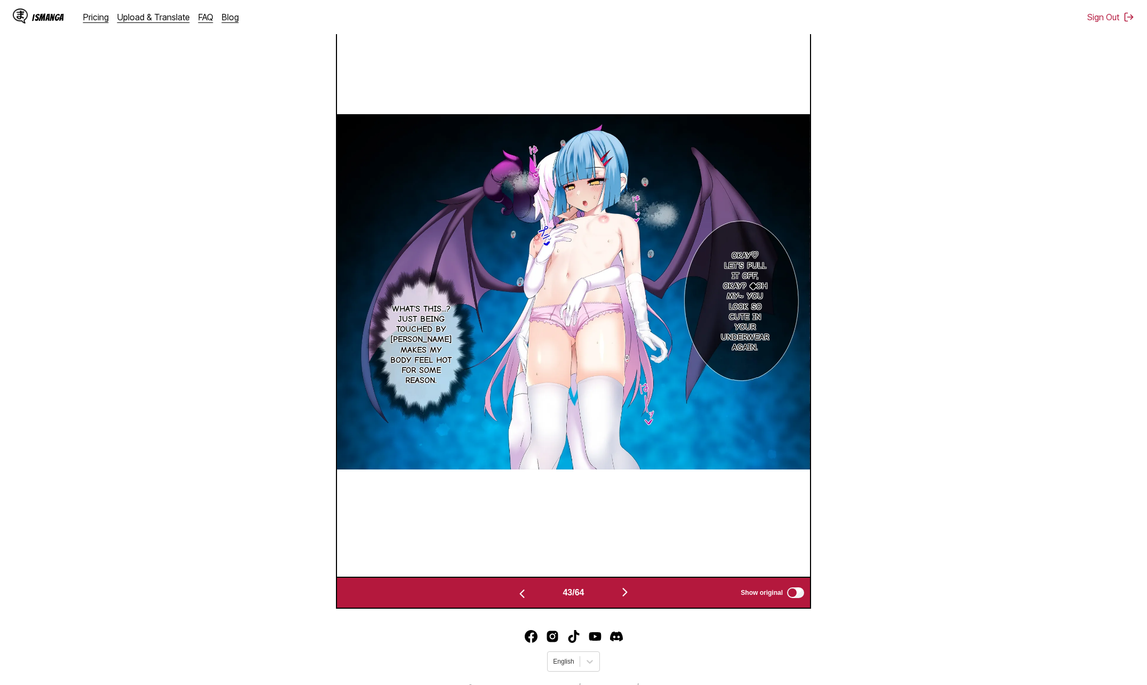
scroll to position [230, 0]
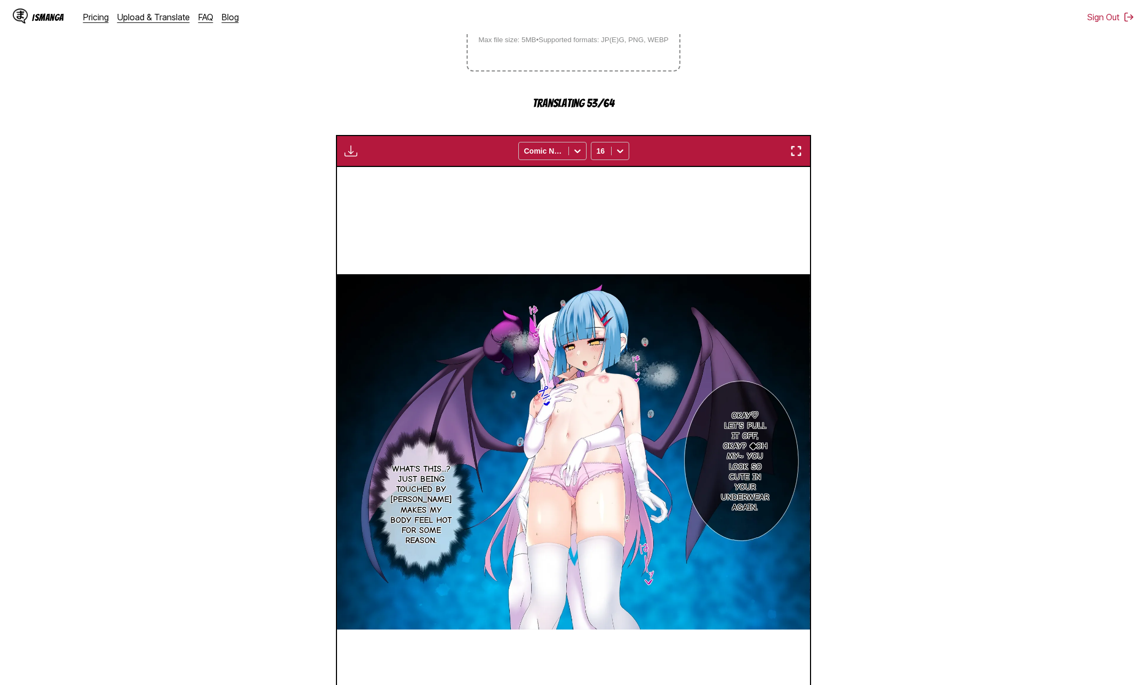
click section "From Japanese To English Drop files here, or click to browse. Max file size: 5M…"
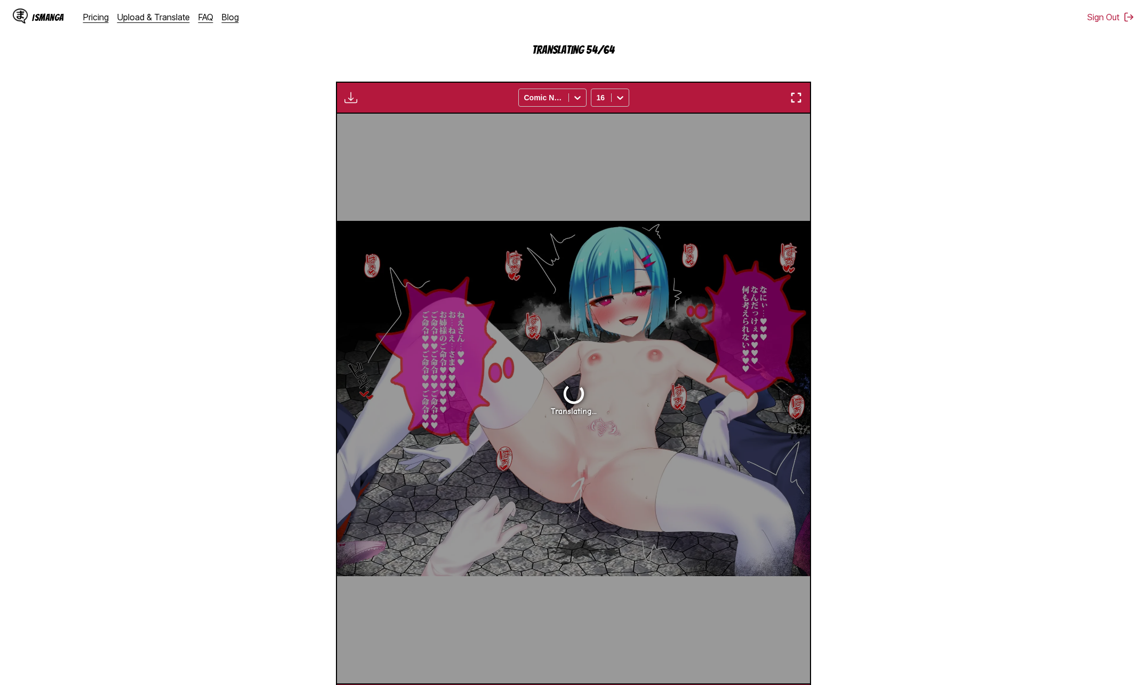
scroll to position [0, 24596]
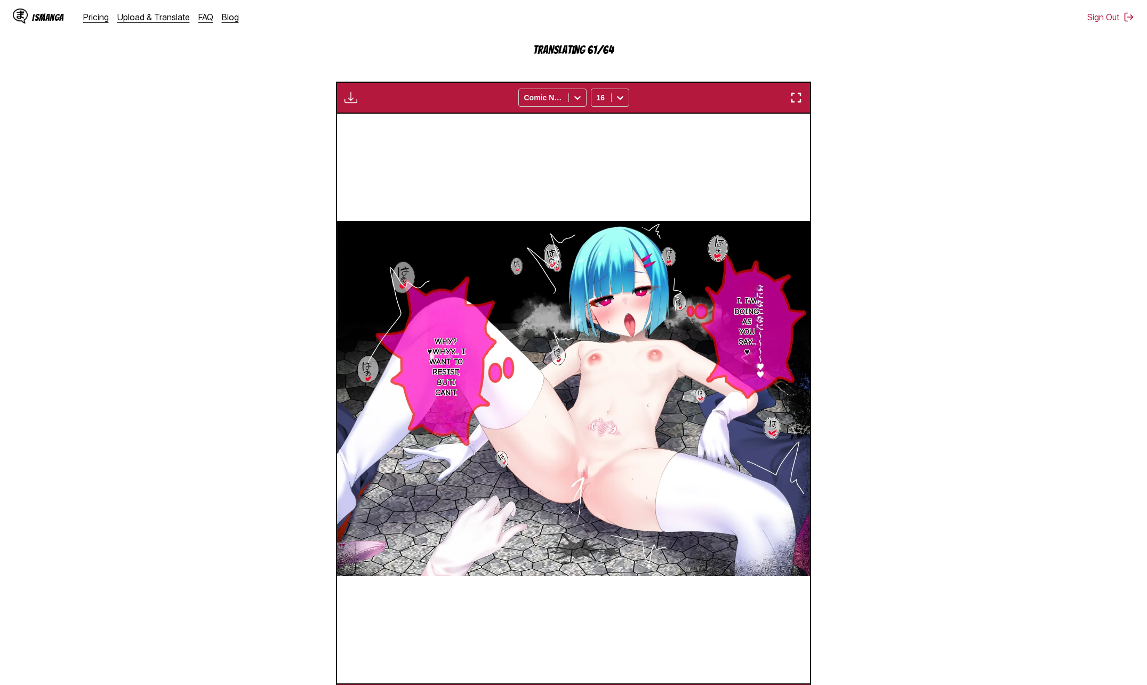
click section "From Japanese To English Drop files here, or click to browse. Max file size: 5M…"
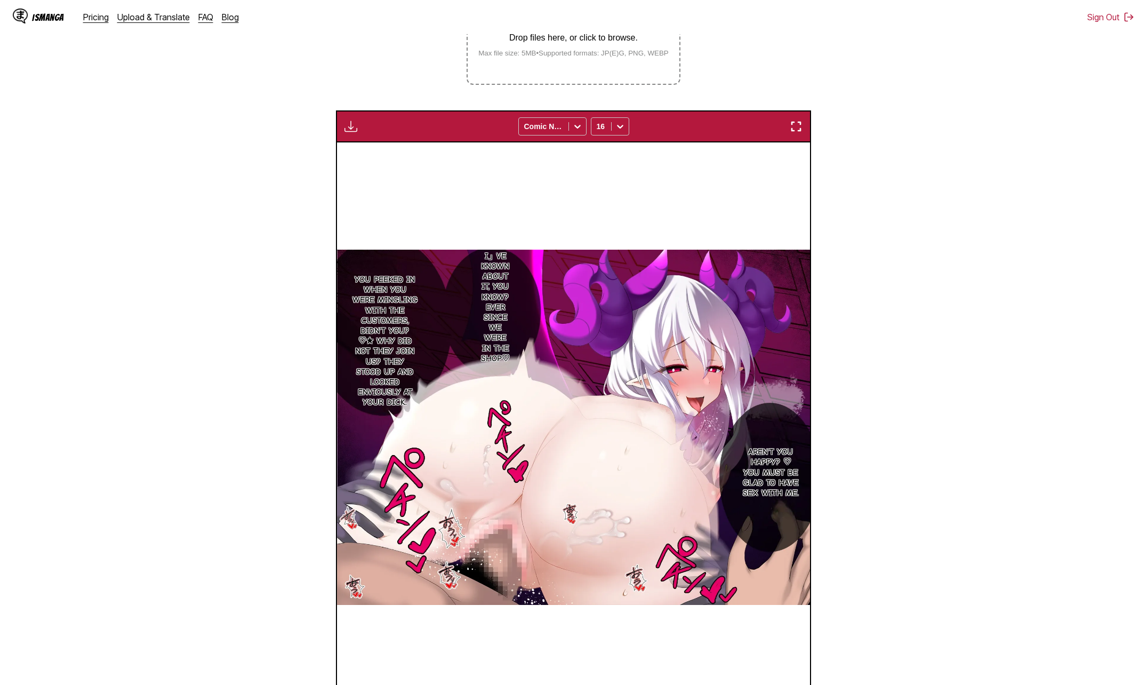
scroll to position [164, 0]
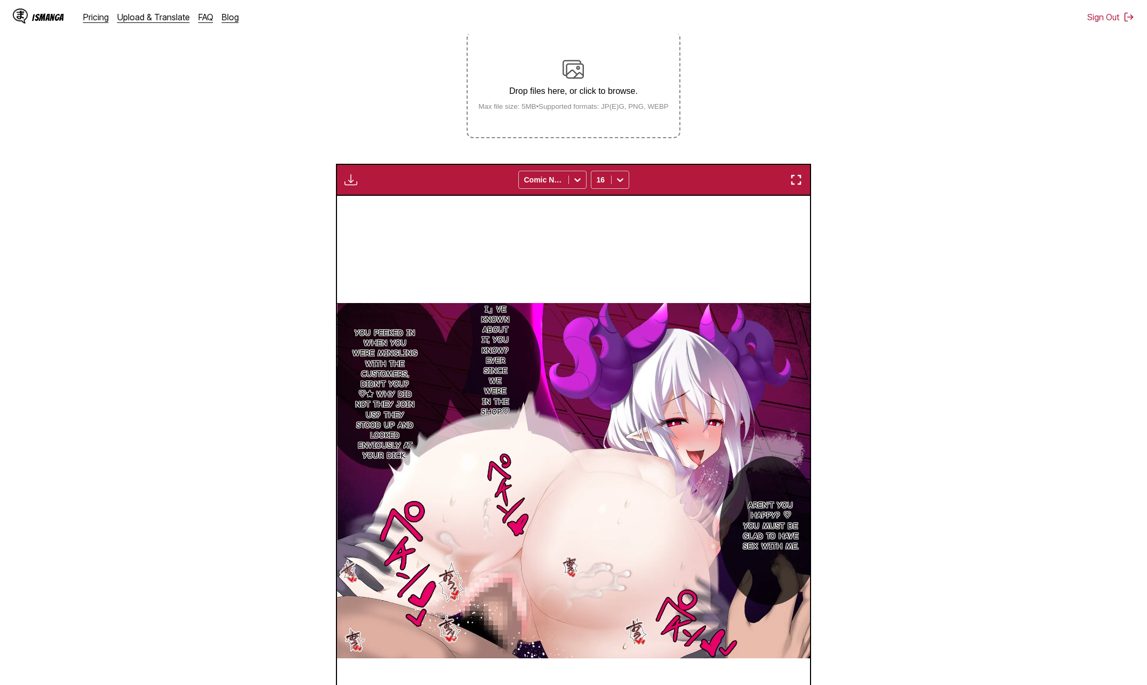
click img "button"
click button "Download All"
click section "From Japanese To English Drop files here, or click to browse. Max file size: 5M…"
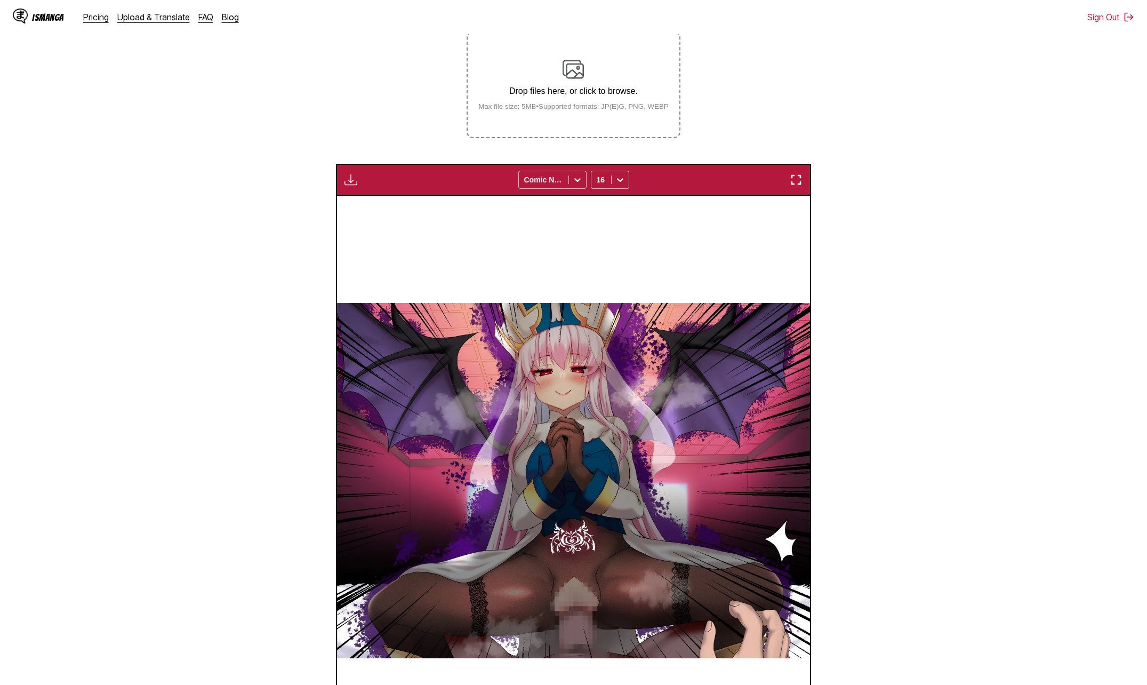
scroll to position [0, 29799]
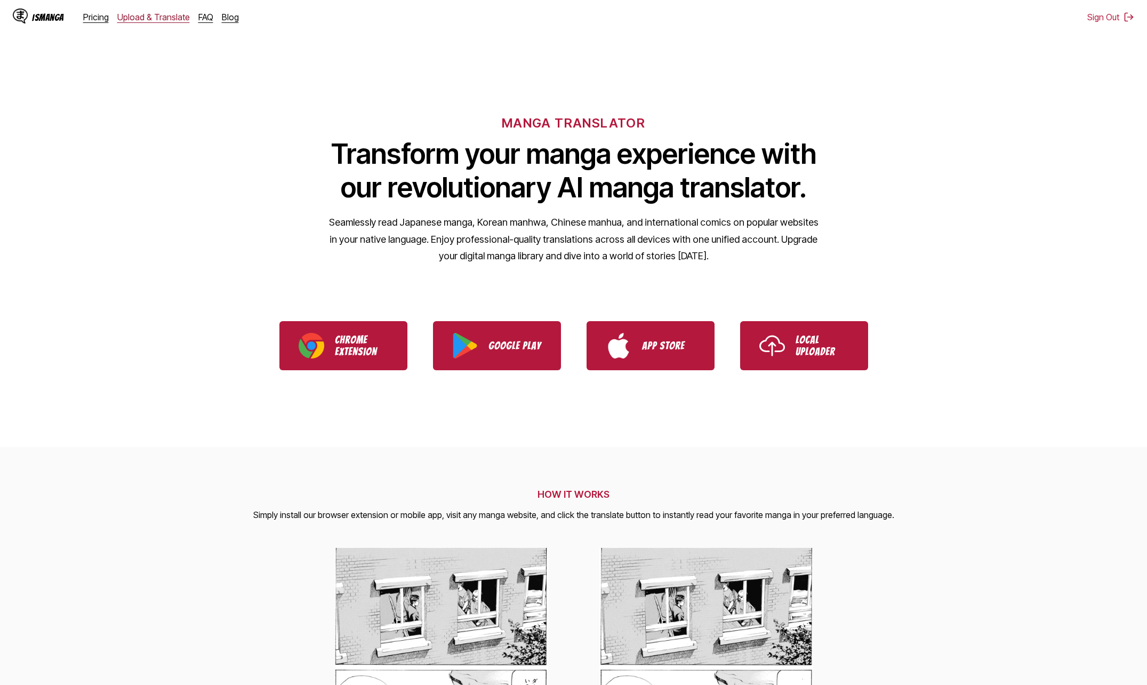
click at [175, 20] on link "Upload & Translate" at bounding box center [153, 17] width 73 height 11
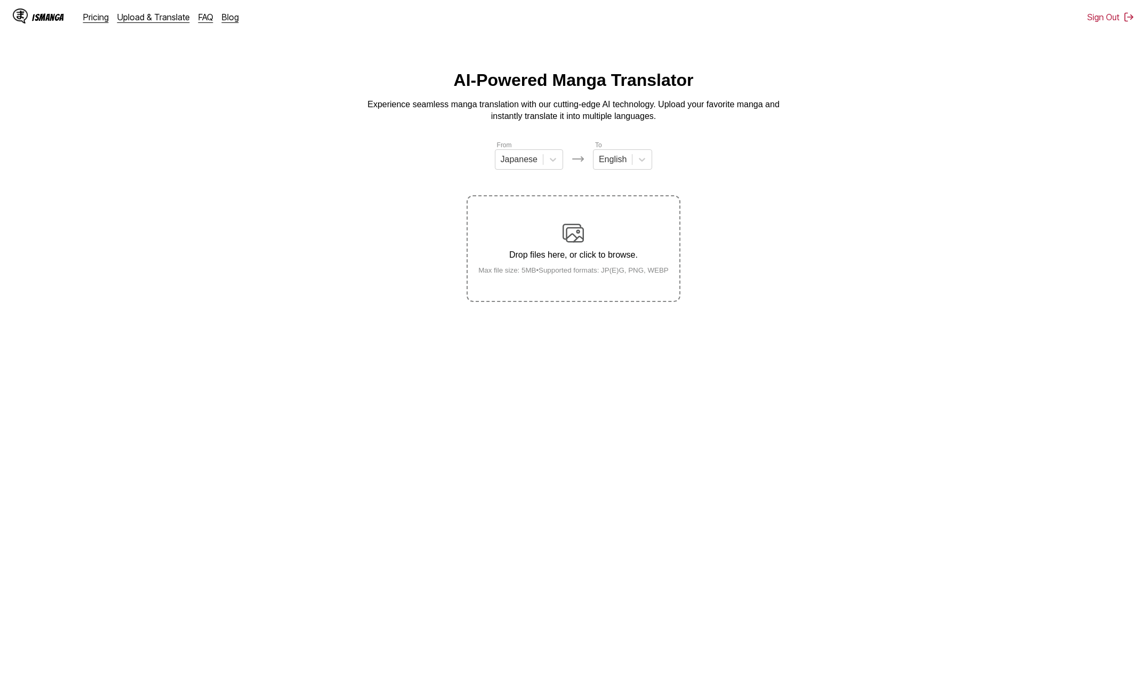
click at [611, 274] on small "Max file size: 5MB • Supported formats: JP(E)G, PNG, WEBP" at bounding box center [573, 270] width 207 height 8
click at [0, 0] on input "Drop files here, or click to browse. Max file size: 5MB • Supported formats: JP…" at bounding box center [0, 0] width 0 height 0
click at [446, 181] on section "From Japanese To English Uploading..." at bounding box center [574, 221] width 1130 height 162
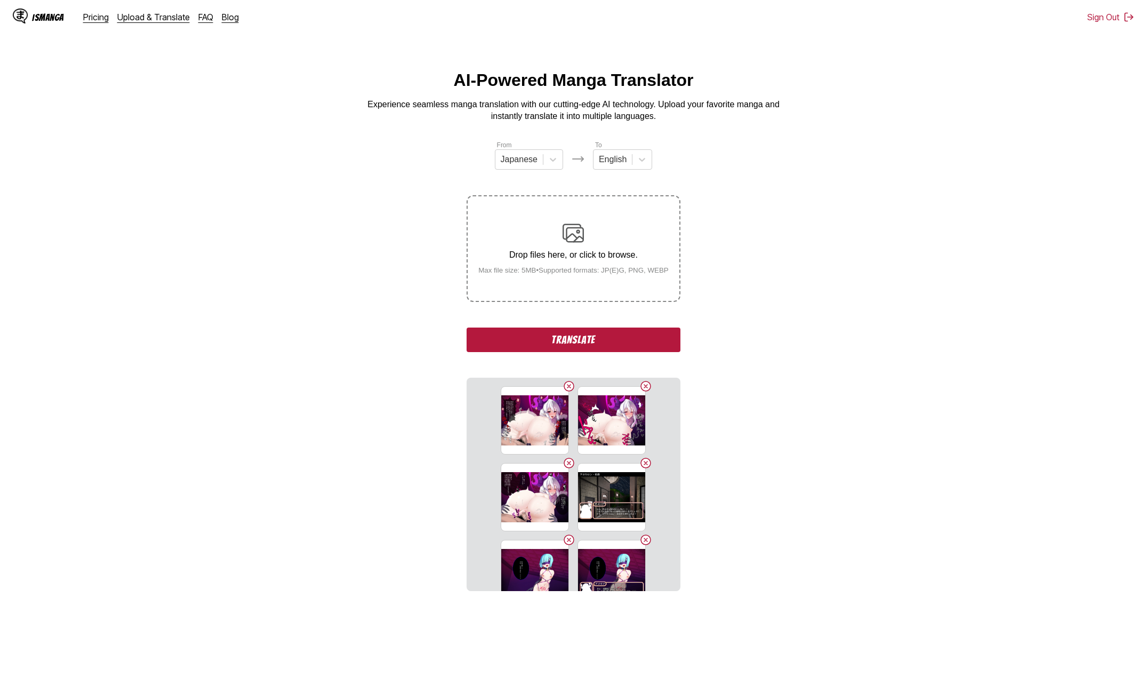
click at [557, 325] on div "From Japanese To English Drop files here, or click to browse. Max file size: 5M…" at bounding box center [573, 365] width 213 height 451
click at [557, 331] on button "Translate" at bounding box center [573, 339] width 213 height 25
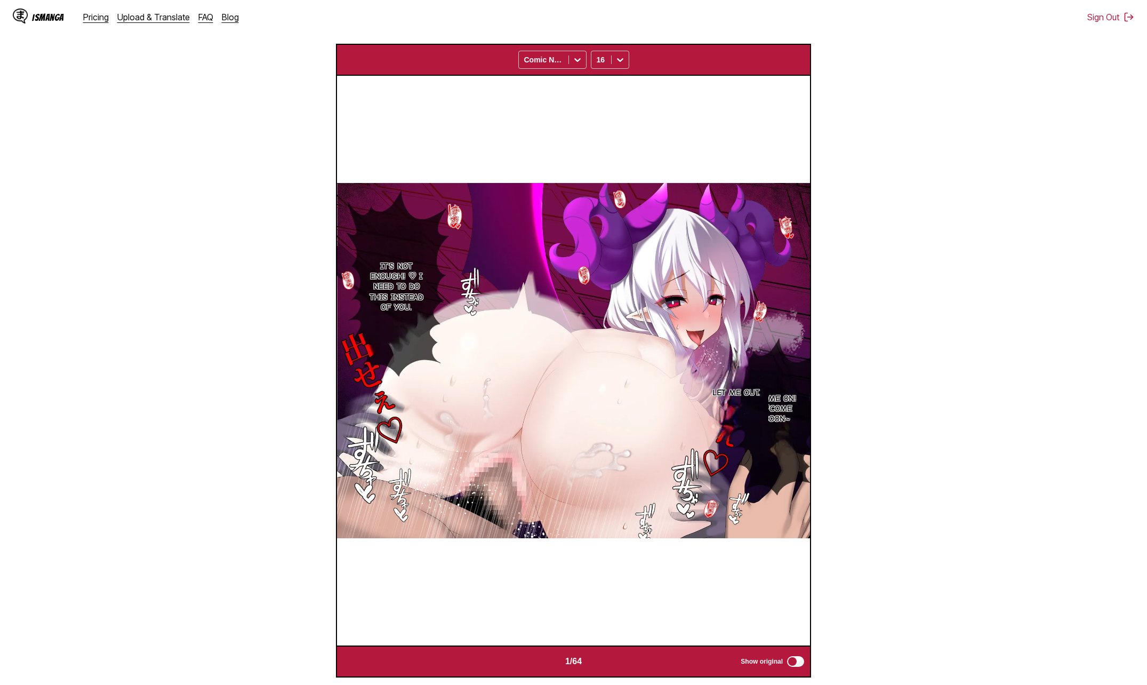
scroll to position [124, 0]
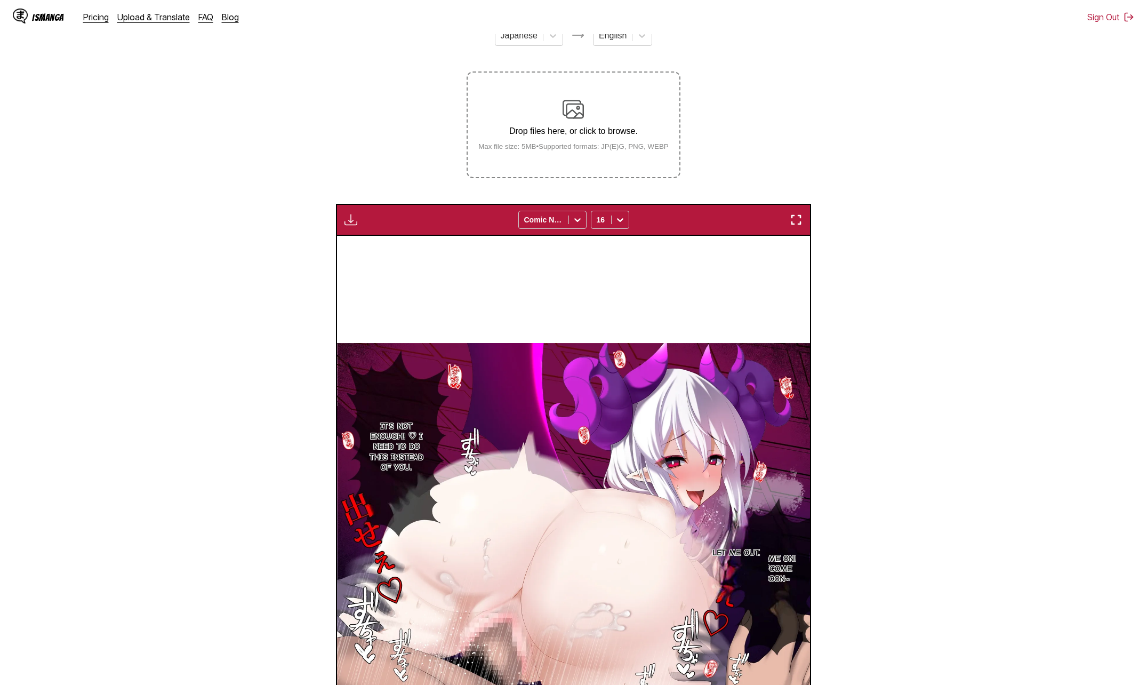
click at [345, 220] on img "button" at bounding box center [350, 219] width 13 height 13
click at [363, 255] on button "Download All" at bounding box center [380, 256] width 68 height 26
click at [217, 507] on section "From Japanese To English Drop files here, or click to browse. Max file size: 5M…" at bounding box center [574, 426] width 1130 height 821
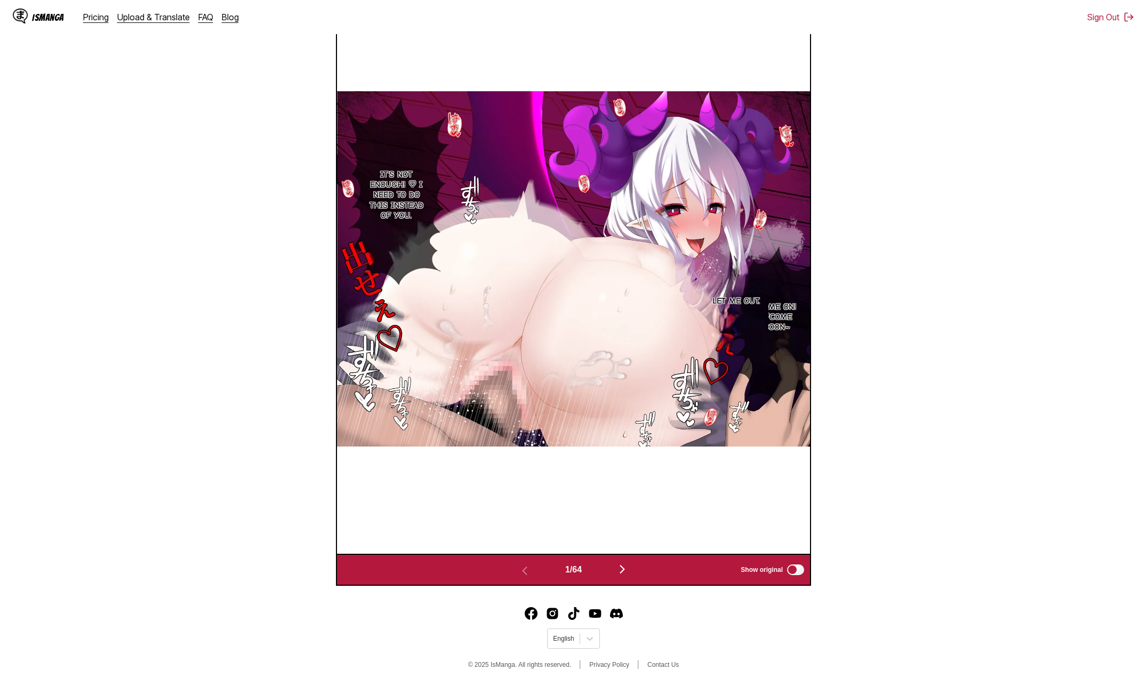
click at [982, 346] on section "From Japanese To English Drop files here, or click to browse. Max file size: 5M…" at bounding box center [574, 174] width 1130 height 821
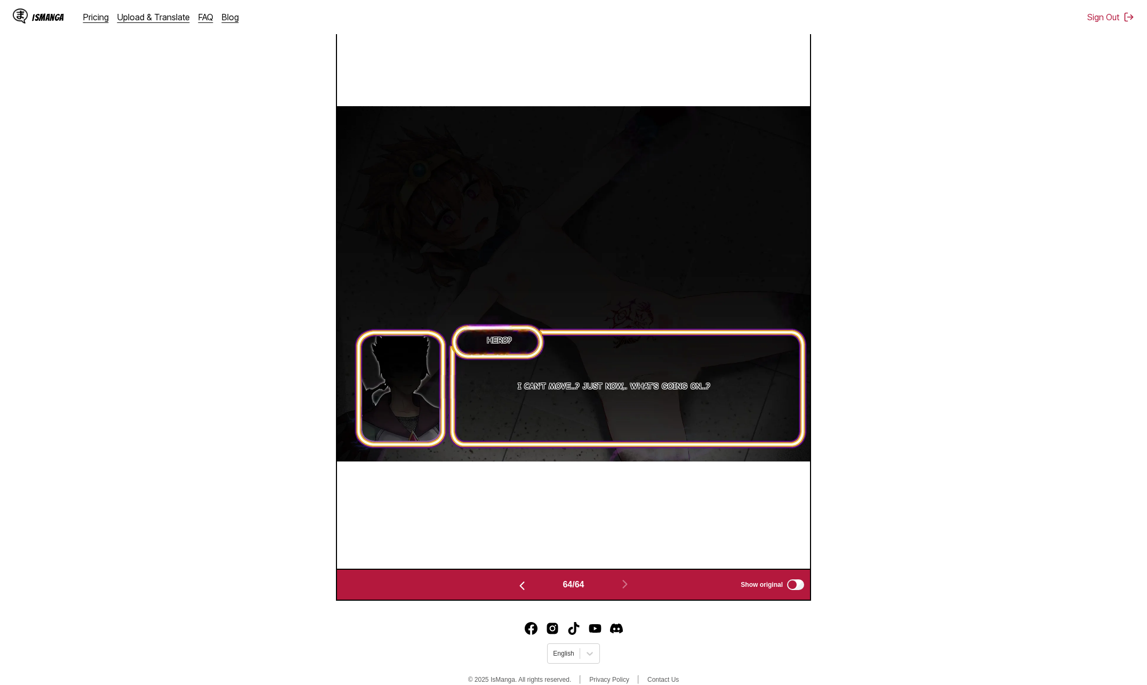
scroll to position [94, 0]
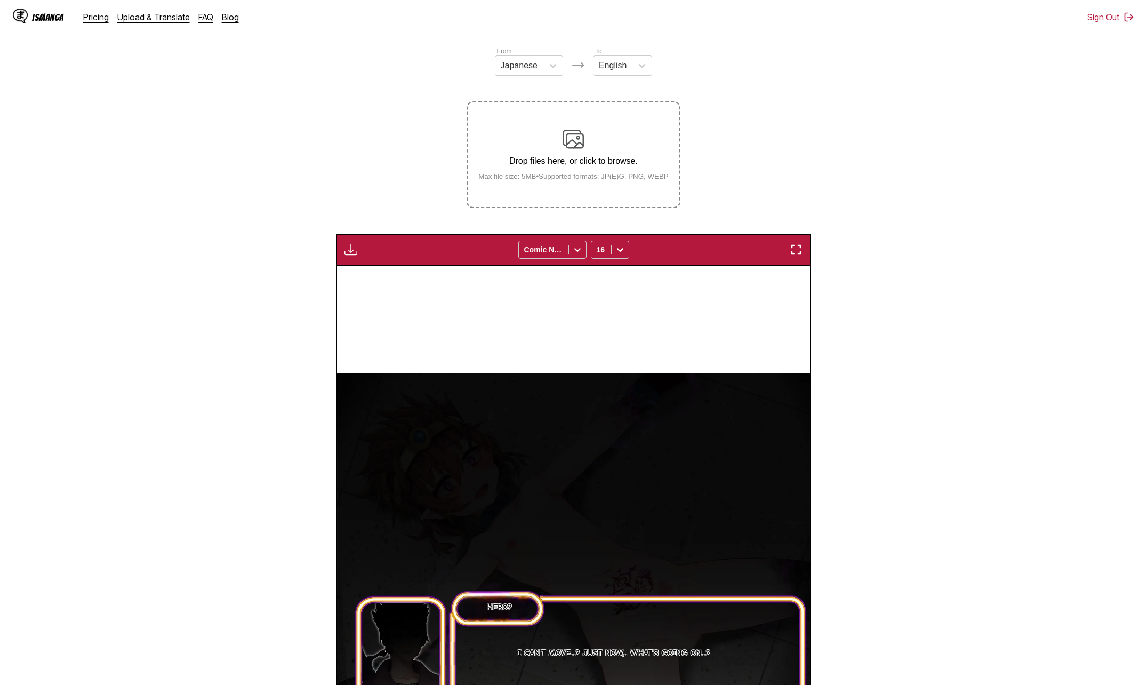
click at [344, 246] on img "button" at bounding box center [350, 249] width 13 height 13
click at [298, 276] on section "From Japanese To English Drop files here, or click to browse. Max file size: 5M…" at bounding box center [574, 456] width 1130 height 821
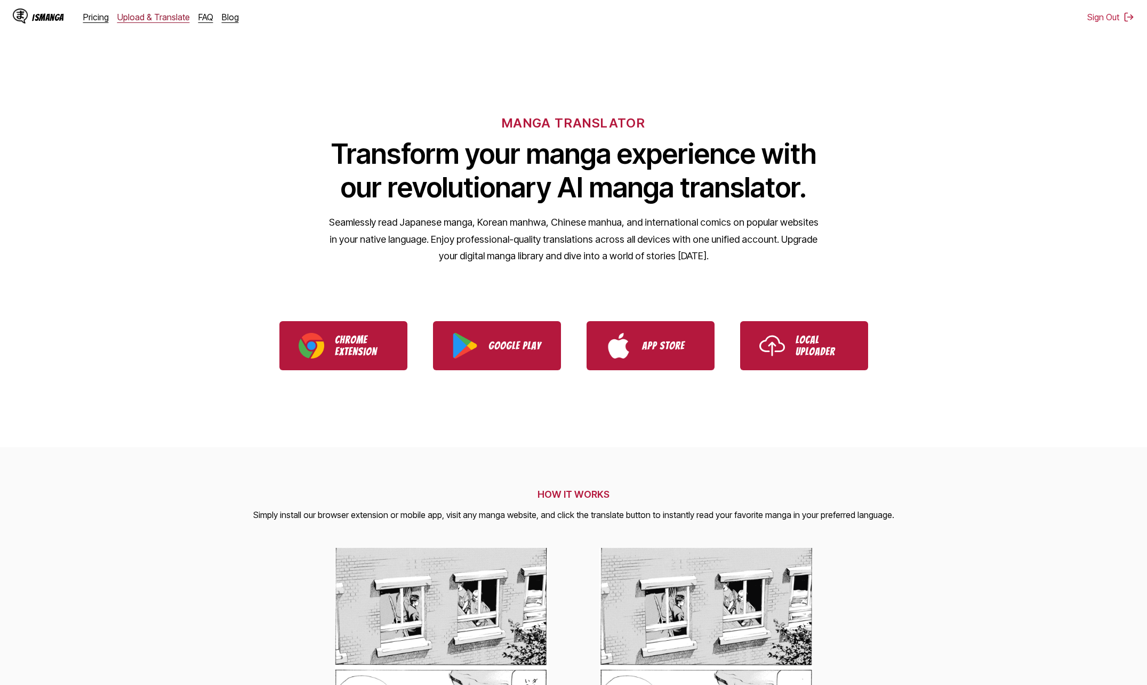
click at [162, 17] on link "Upload & Translate" at bounding box center [153, 17] width 73 height 11
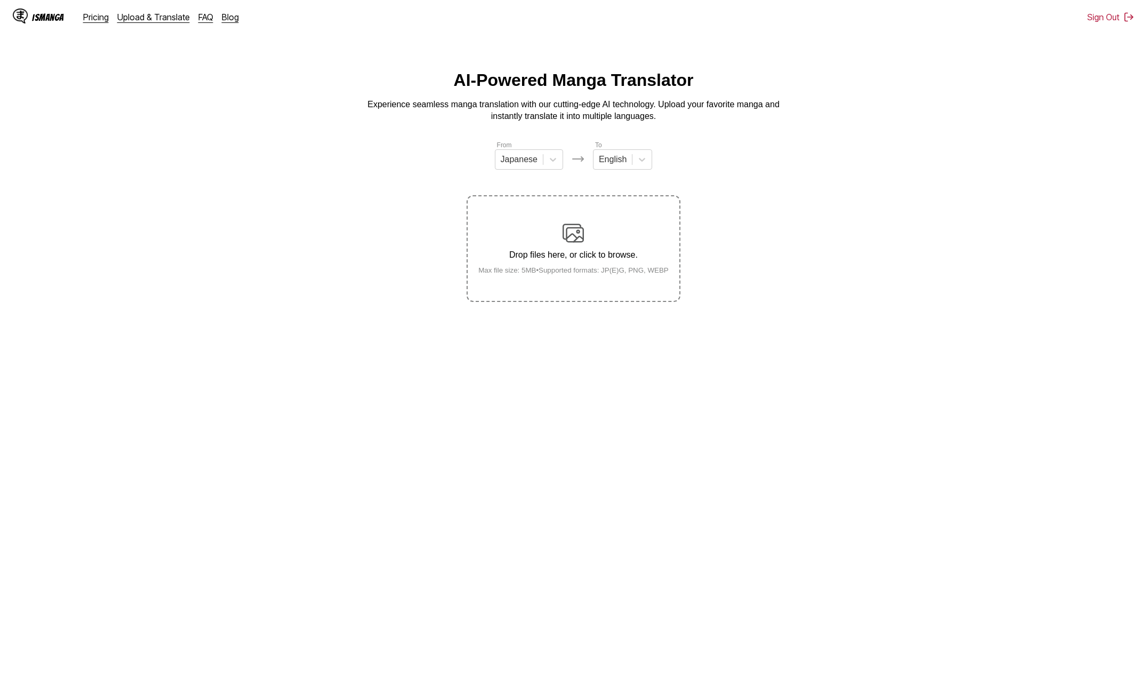
click at [543, 225] on div "Drop files here, or click to browse. Max file size: 5MB • Supported formats: JP…" at bounding box center [573, 248] width 207 height 52
click at [0, 0] on input "Drop files here, or click to browse. Max file size: 5MB • Supported formats: JP…" at bounding box center [0, 0] width 0 height 0
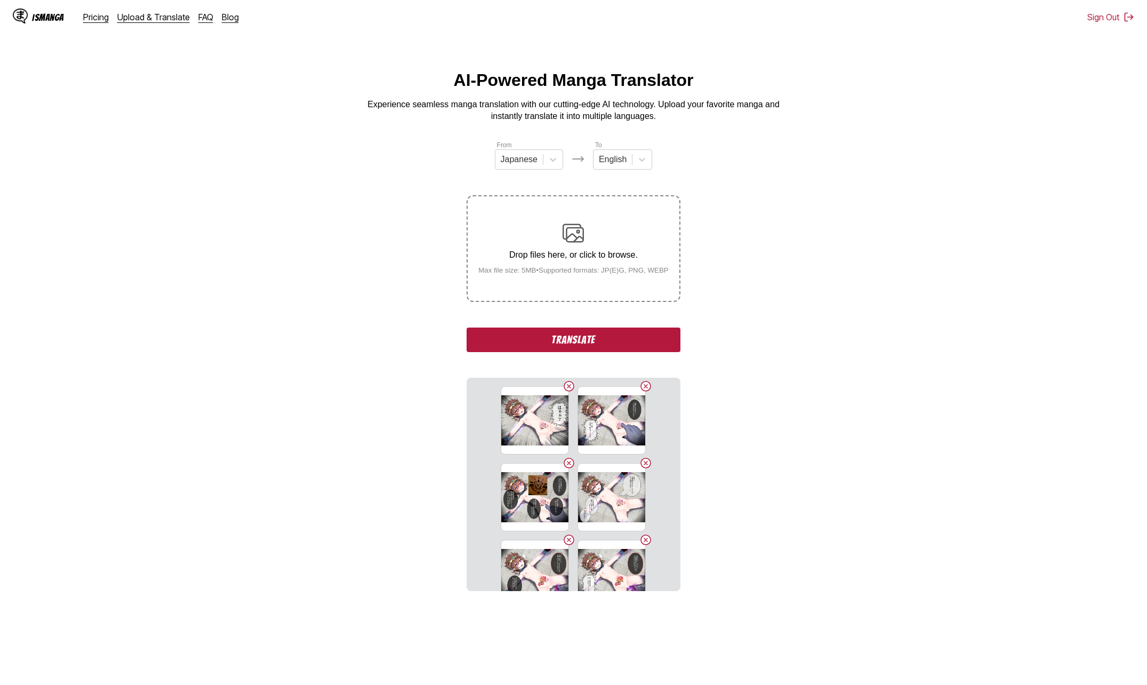
drag, startPoint x: 538, startPoint y: 341, endPoint x: 184, endPoint y: 628, distance: 455.0
click at [538, 341] on button "Translate" at bounding box center [573, 339] width 213 height 25
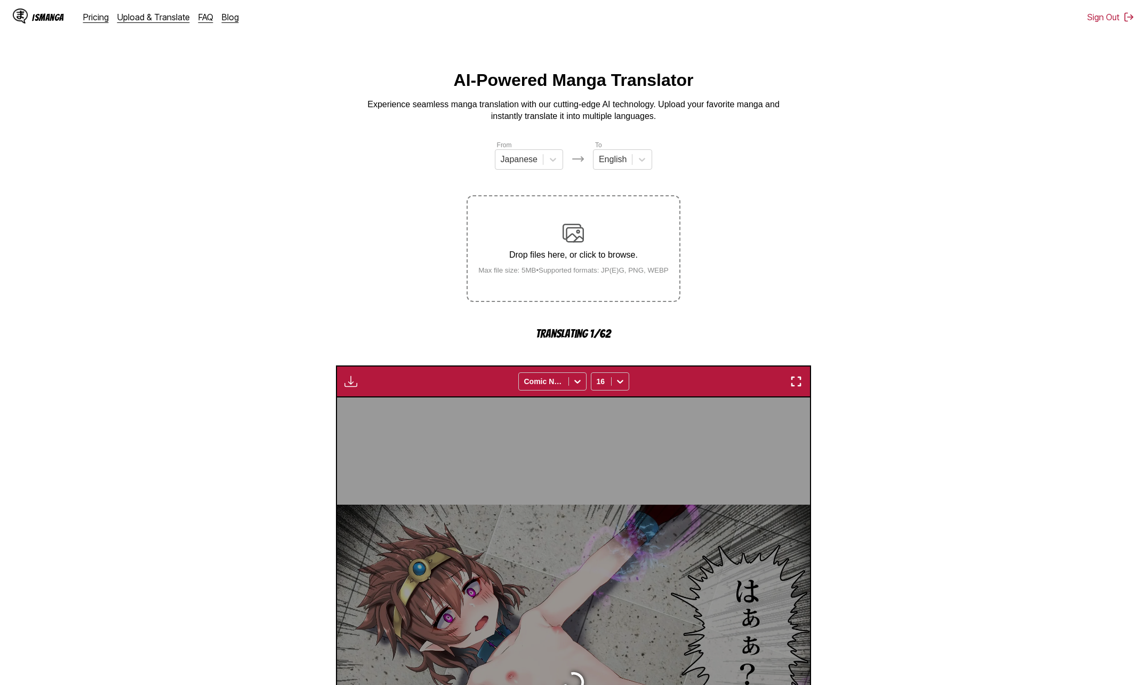
scroll to position [284, 0]
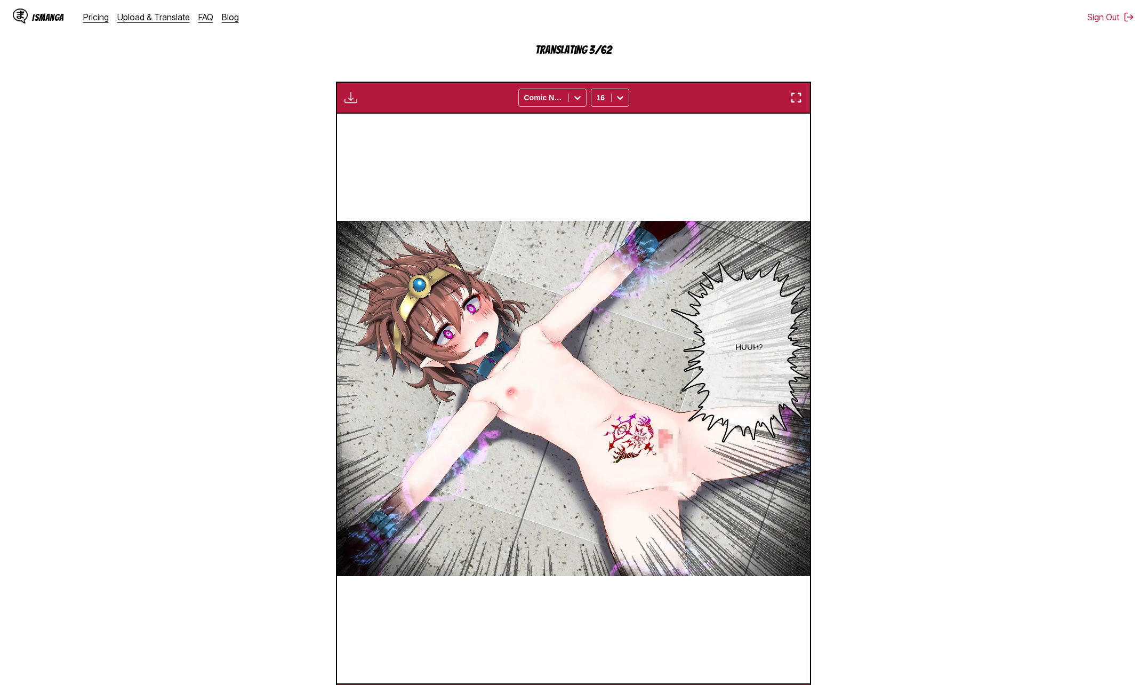
click at [164, 357] on section "From Japanese To English Drop files here, or click to browse. Max file size: 5M…" at bounding box center [574, 285] width 1130 height 859
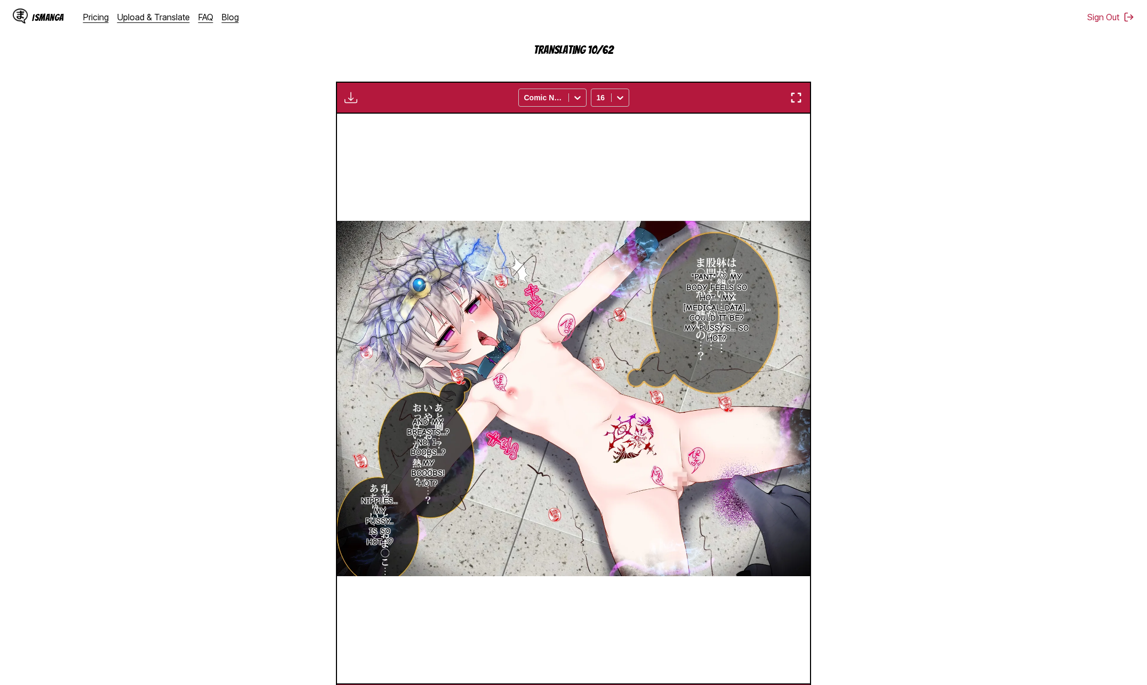
scroll to position [0, 4257]
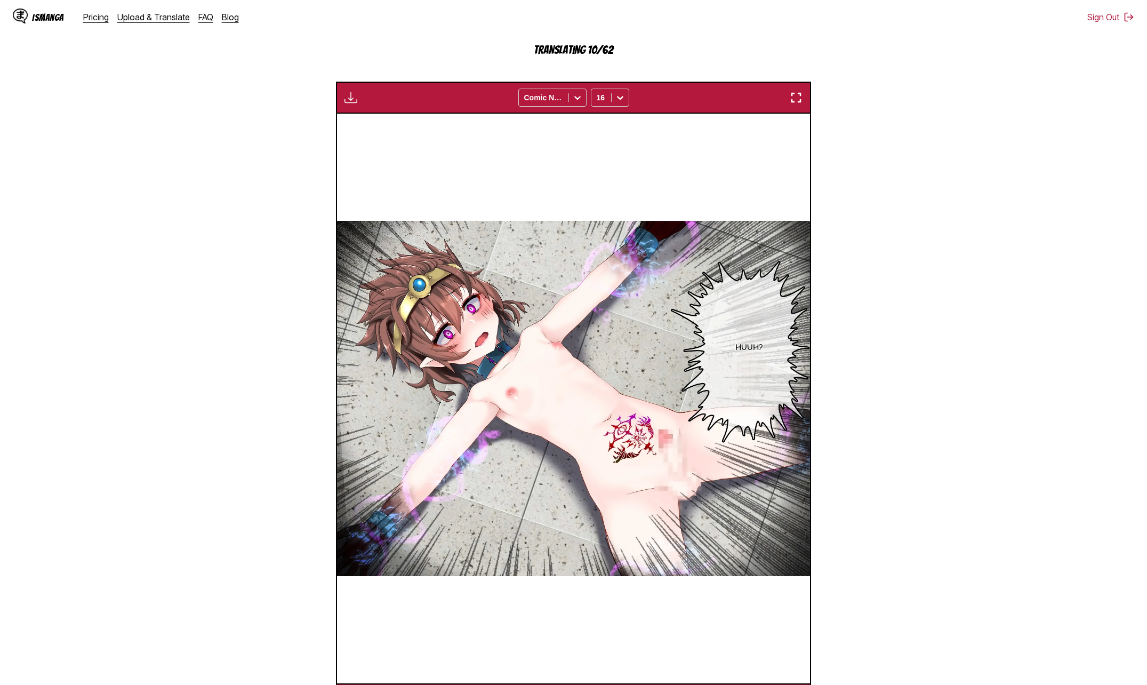
scroll to position [0, 4257]
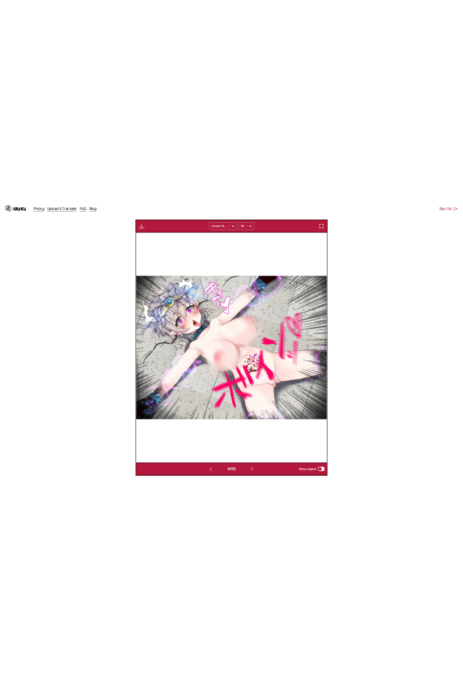
scroll to position [0, 3998]
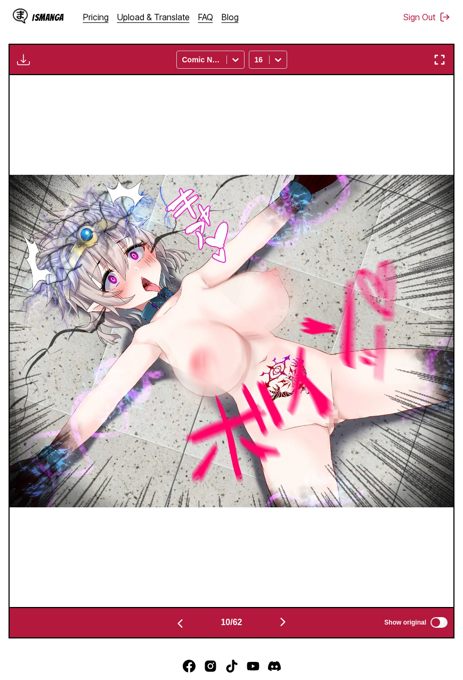
click at [319, 41] on section "From Japanese To English Drop files here, or click to browse. Max file size: 5M…" at bounding box center [232, 247] width 446 height 783
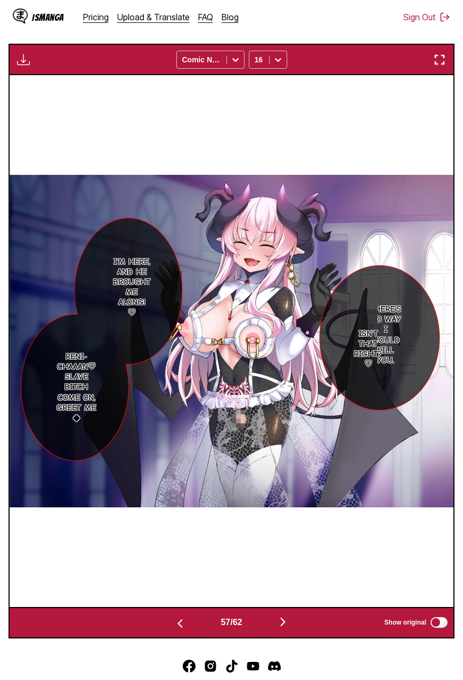
scroll to position [0, 24876]
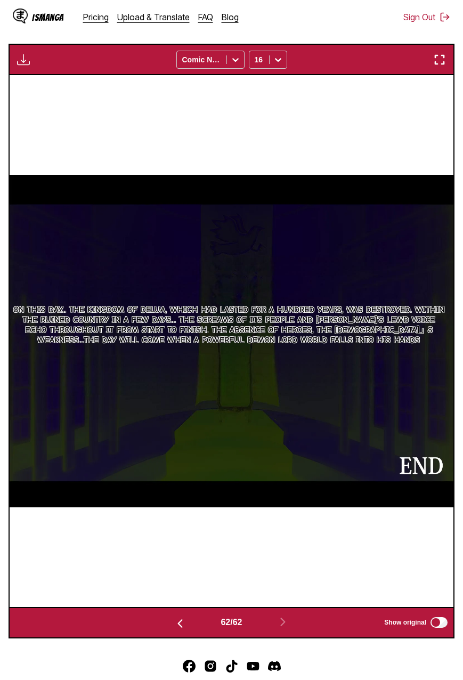
scroll to position [124, 0]
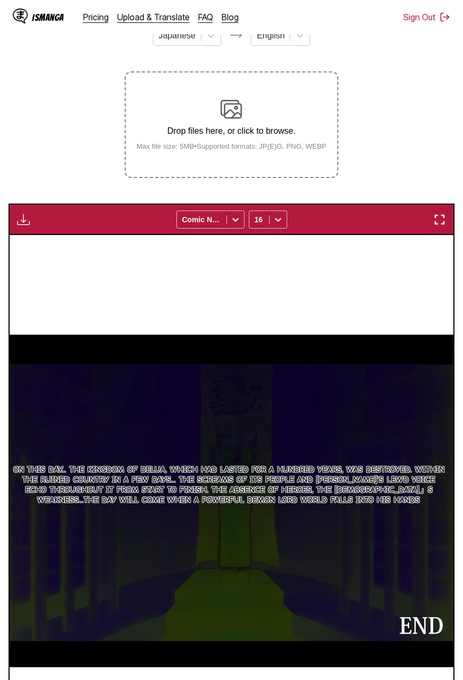
click at [33, 215] on button "button" at bounding box center [23, 220] width 19 height 14
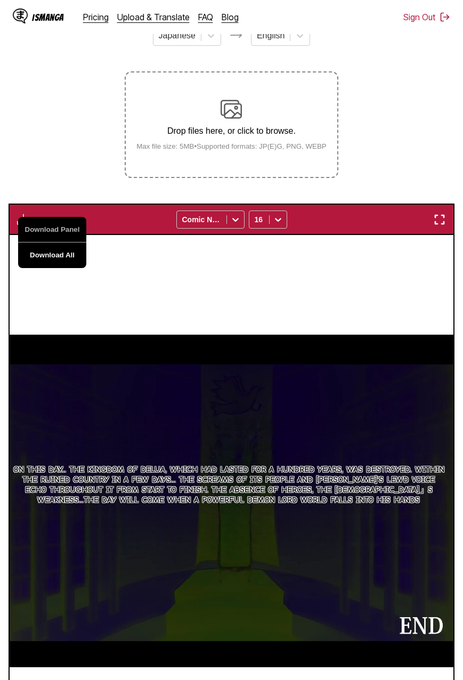
click at [44, 253] on button "Download All" at bounding box center [52, 256] width 68 height 26
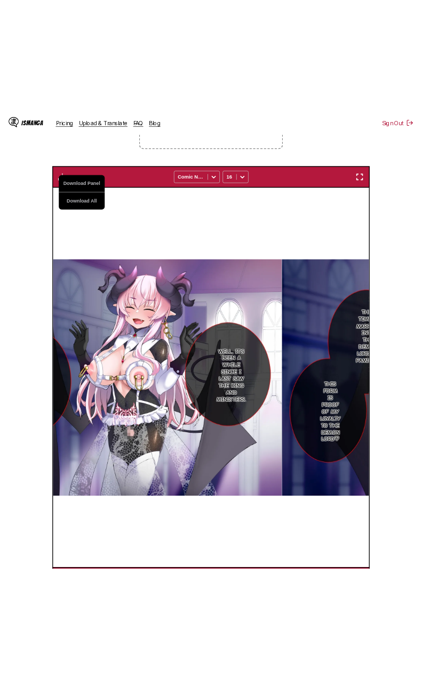
scroll to position [0, 28658]
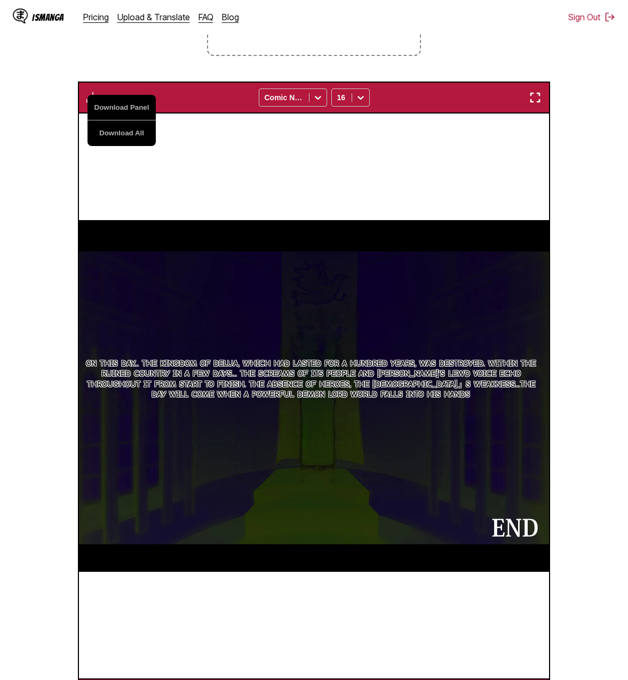
click at [463, 79] on section "From Japanese To English Drop files here, or click to browse. Max file size: 5M…" at bounding box center [314, 302] width 611 height 817
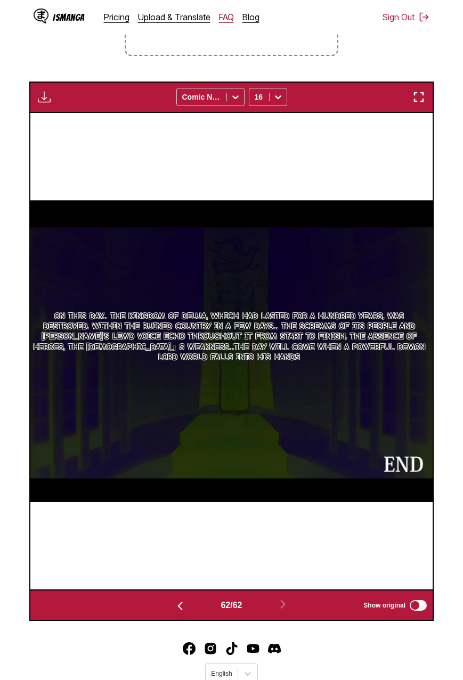
scroll to position [0, 27097]
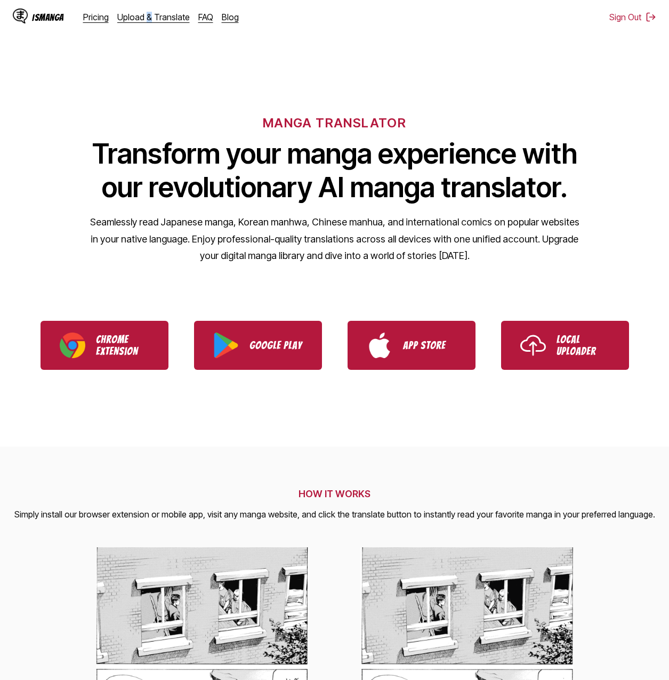
click at [146, 22] on div "IsManga Pricing Upload & Translate FAQ Blog" at bounding box center [130, 17] width 235 height 34
drag, startPoint x: 146, startPoint y: 22, endPoint x: 141, endPoint y: 13, distance: 11.0
click at [141, 13] on link "Upload & Translate" at bounding box center [153, 17] width 73 height 11
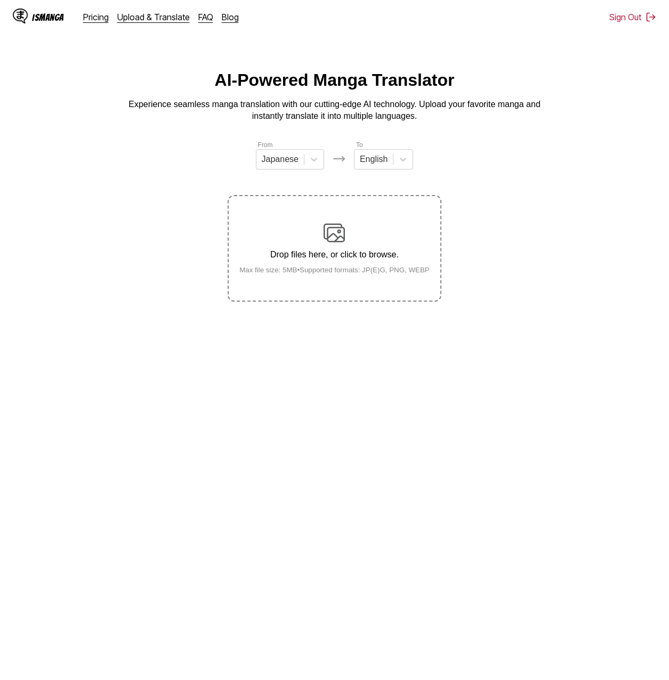
click at [313, 264] on div "Drop files here, or click to browse. Max file size: 5MB • Supported formats: JP…" at bounding box center [334, 248] width 207 height 52
click at [0, 0] on input "Drop files here, or click to browse. Max file size: 5MB • Supported formats: JP…" at bounding box center [0, 0] width 0 height 0
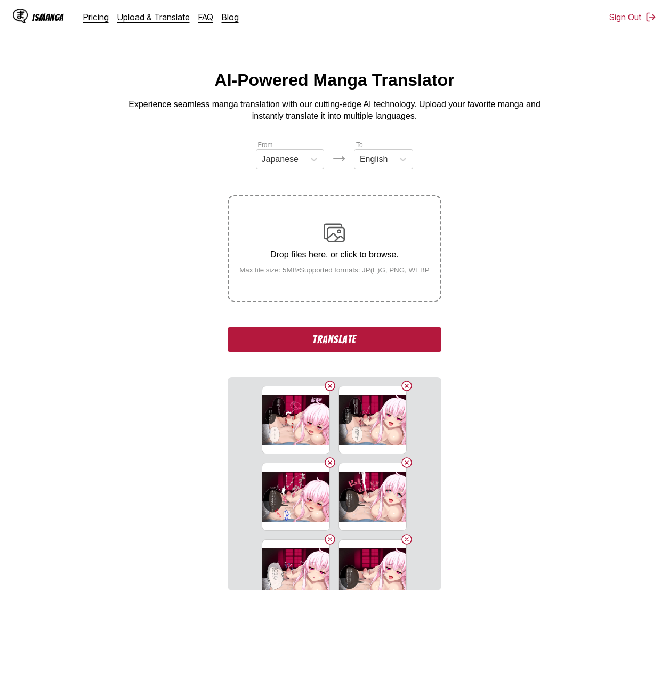
click at [347, 352] on button "Translate" at bounding box center [334, 339] width 213 height 25
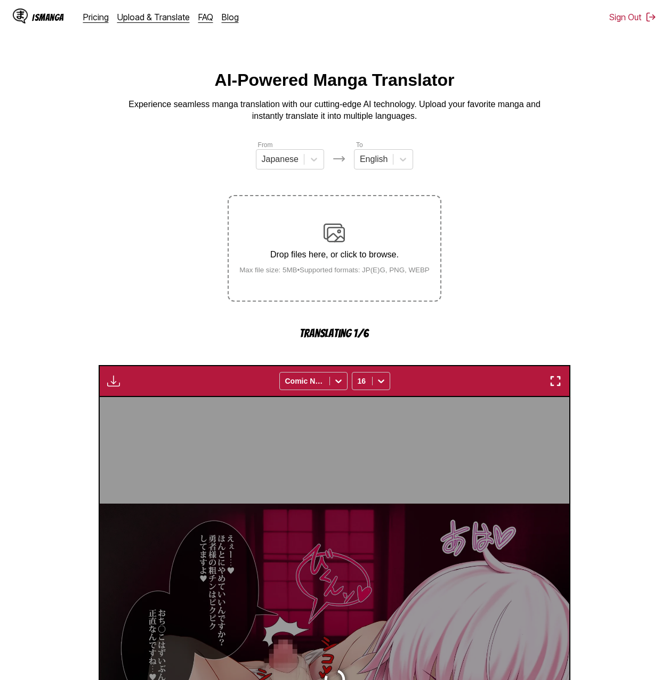
scroll to position [284, 0]
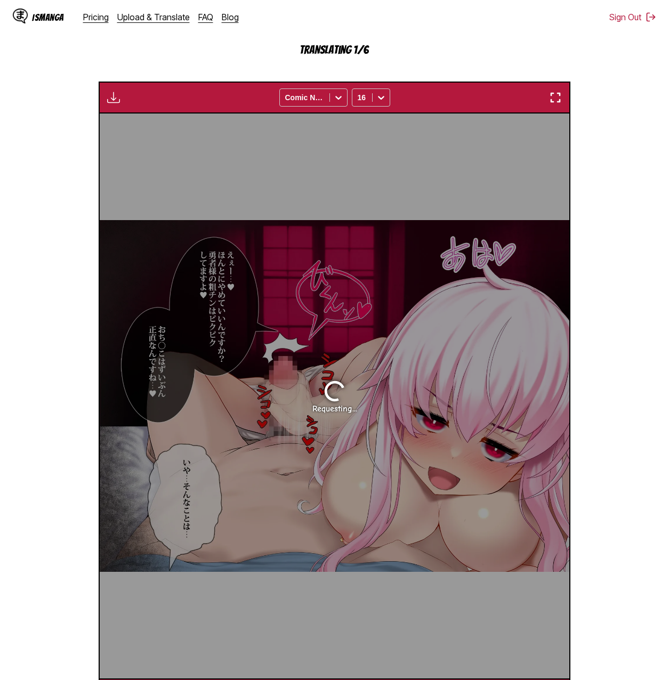
click at [463, 227] on section "From Japanese To English Drop files here, or click to browse. Max file size: 5M…" at bounding box center [335, 283] width 652 height 855
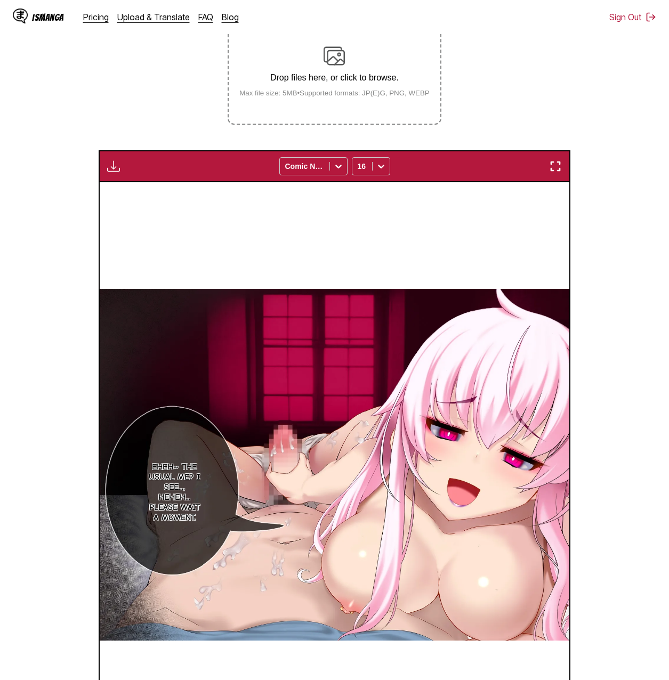
scroll to position [124, 0]
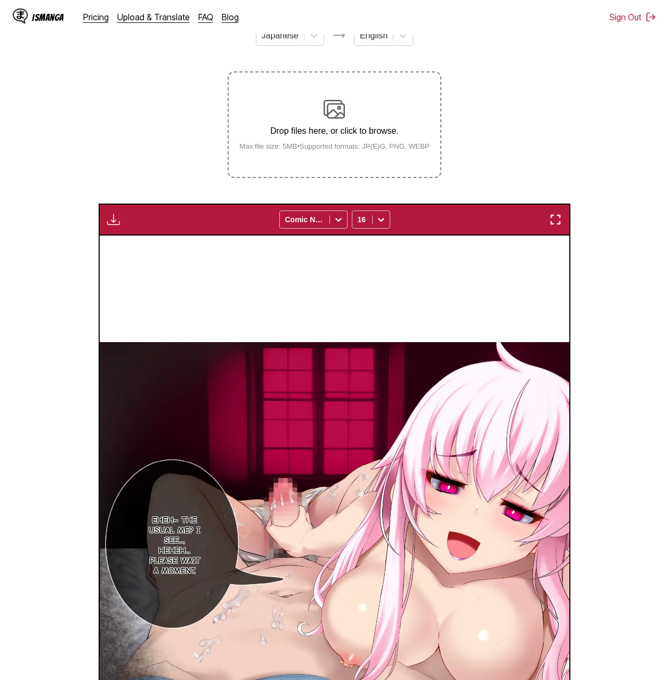
click at [101, 227] on div "Download Panel Download All Comic Neue 16" at bounding box center [335, 220] width 472 height 32
click at [107, 227] on button "button" at bounding box center [113, 220] width 19 height 14
click at [124, 252] on button "Download All" at bounding box center [142, 256] width 68 height 26
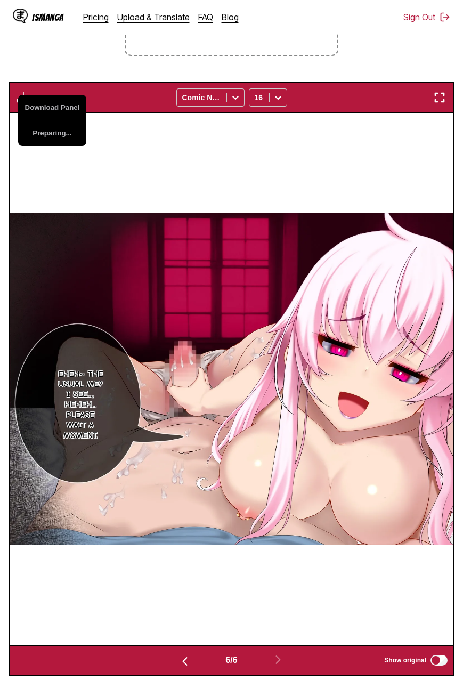
scroll to position [0, 2349]
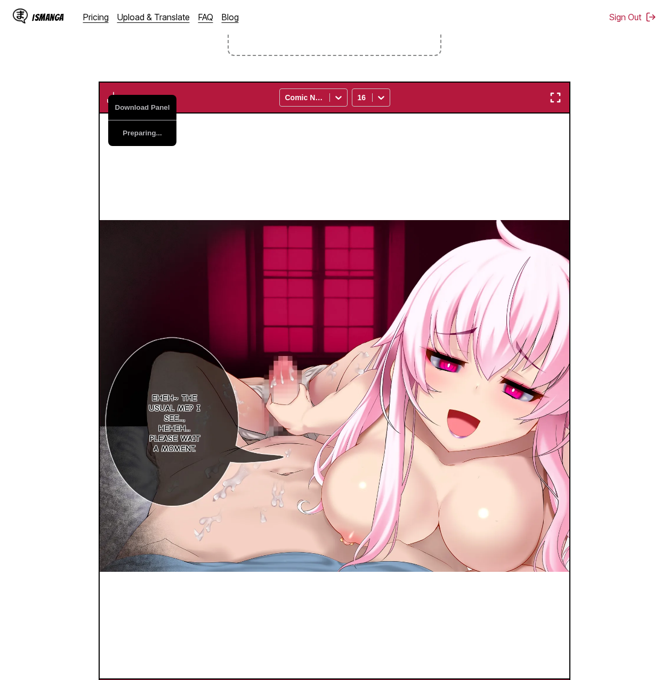
click at [35, 183] on section "From Japanese To English Drop files here, or click to browse. Max file size: 5M…" at bounding box center [335, 302] width 652 height 817
click at [121, 98] on button "button" at bounding box center [113, 98] width 19 height 14
click at [147, 132] on button "Download All" at bounding box center [142, 134] width 68 height 26
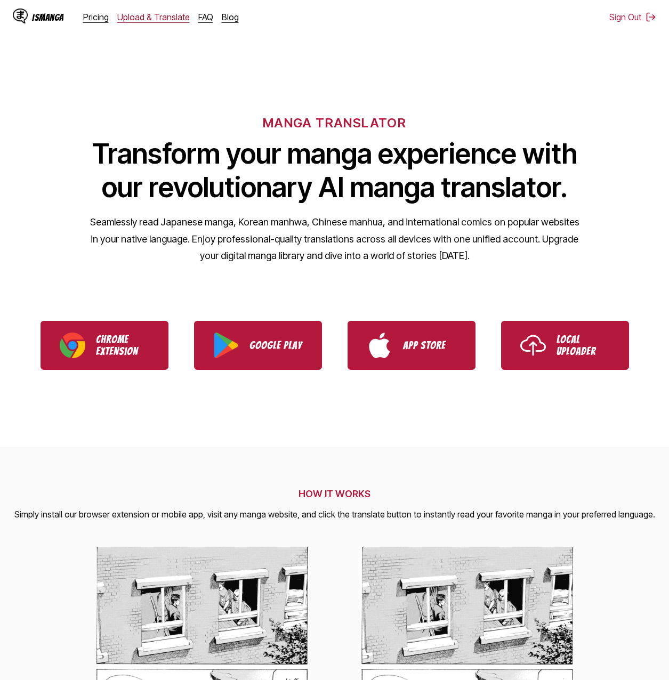
click at [164, 18] on link "Upload & Translate" at bounding box center [153, 17] width 73 height 11
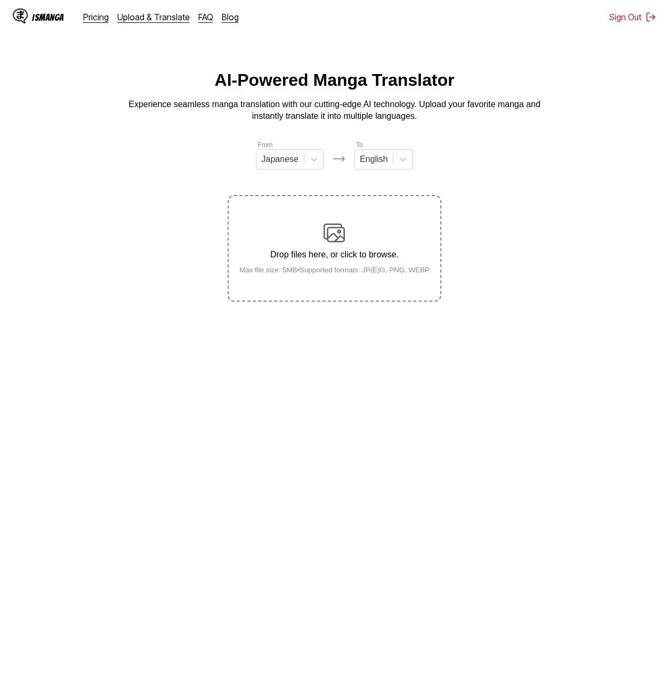
click at [325, 237] on img at bounding box center [334, 232] width 21 height 21
click at [0, 0] on input "Drop files here, or click to browse. Max file size: 5MB • Supported formats: JP…" at bounding box center [0, 0] width 0 height 0
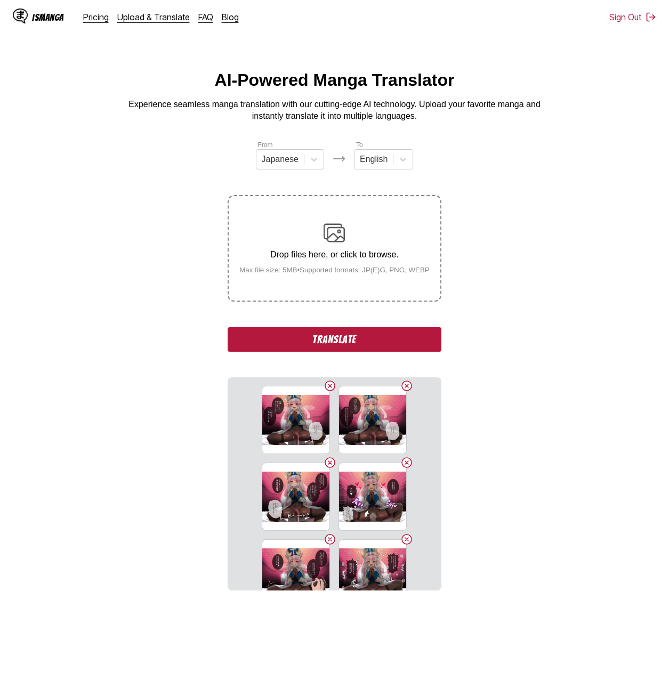
scroll to position [179, 0]
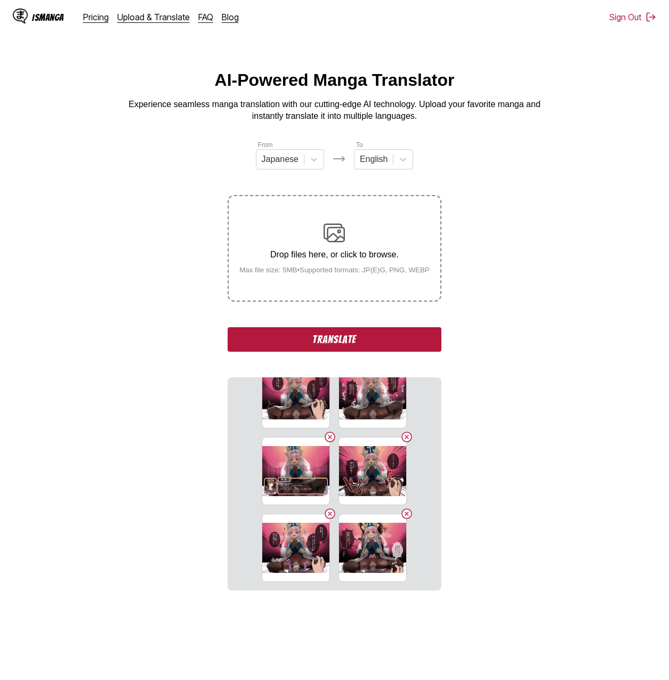
click at [324, 330] on button "Translate" at bounding box center [334, 339] width 213 height 25
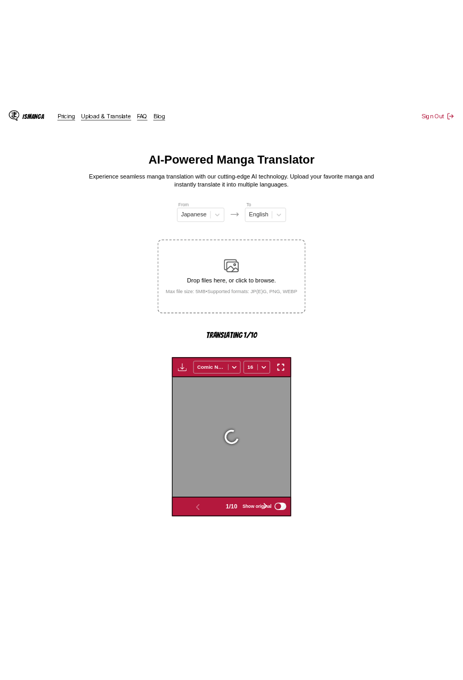
scroll to position [284, 0]
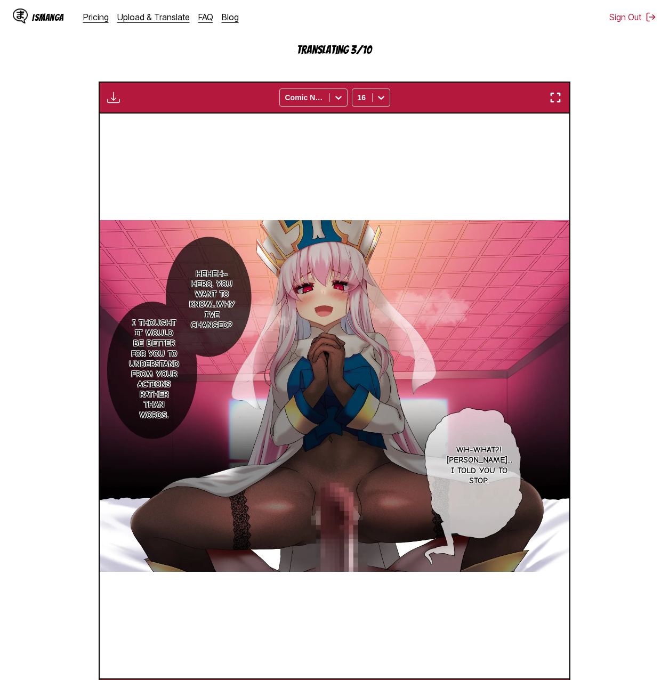
click at [644, 351] on section "From Japanese To English Drop files here, or click to browse. Max file size: 5M…" at bounding box center [335, 283] width 652 height 855
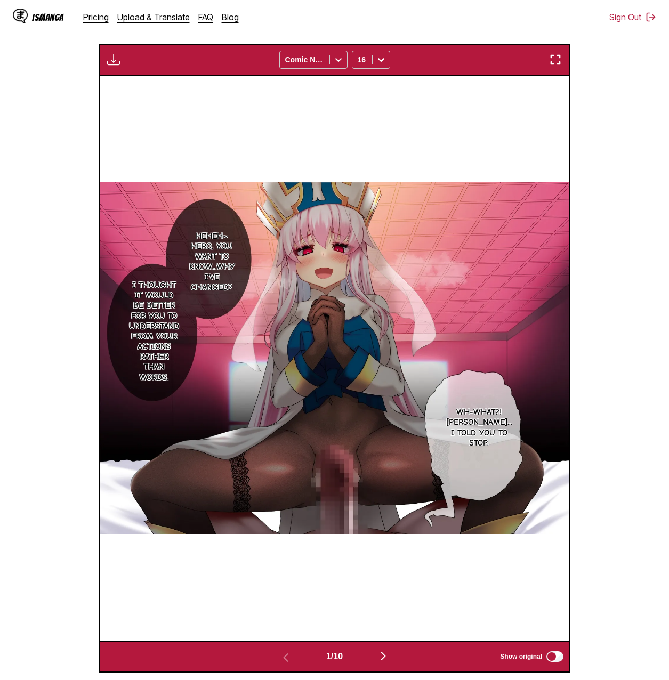
click at [115, 60] on img "button" at bounding box center [113, 59] width 13 height 13
click at [154, 97] on button "Download All" at bounding box center [142, 96] width 68 height 26
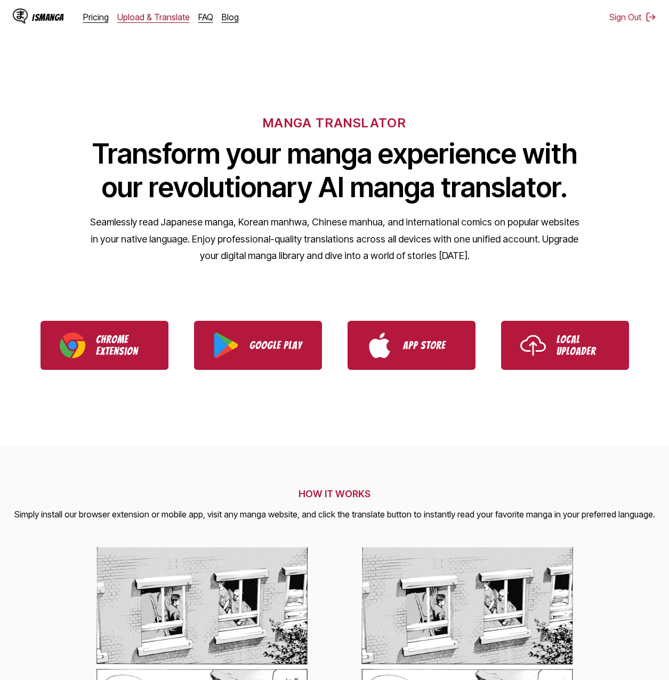
click at [131, 19] on link "Upload & Translate" at bounding box center [153, 17] width 73 height 11
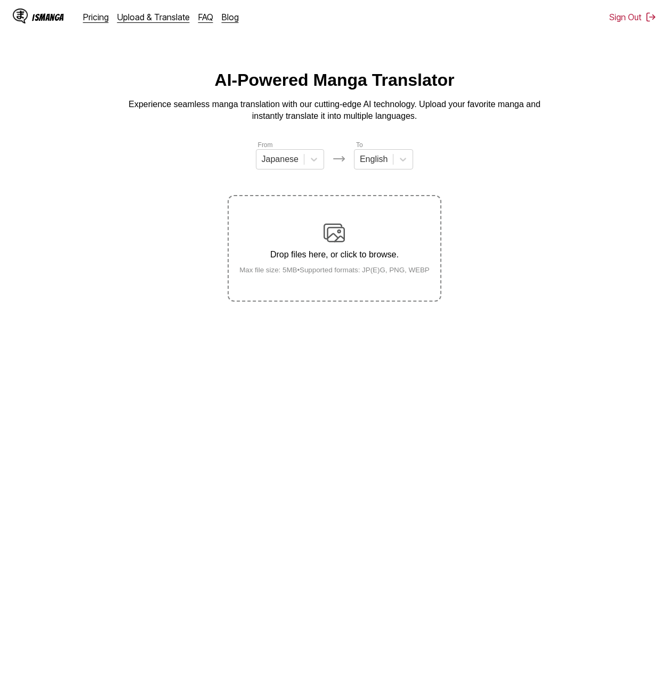
click at [308, 230] on div "Drop files here, or click to browse. Max file size: 5MB • Supported formats: JP…" at bounding box center [334, 248] width 207 height 52
click at [0, 0] on input "Drop files here, or click to browse. Max file size: 5MB • Supported formats: JP…" at bounding box center [0, 0] width 0 height 0
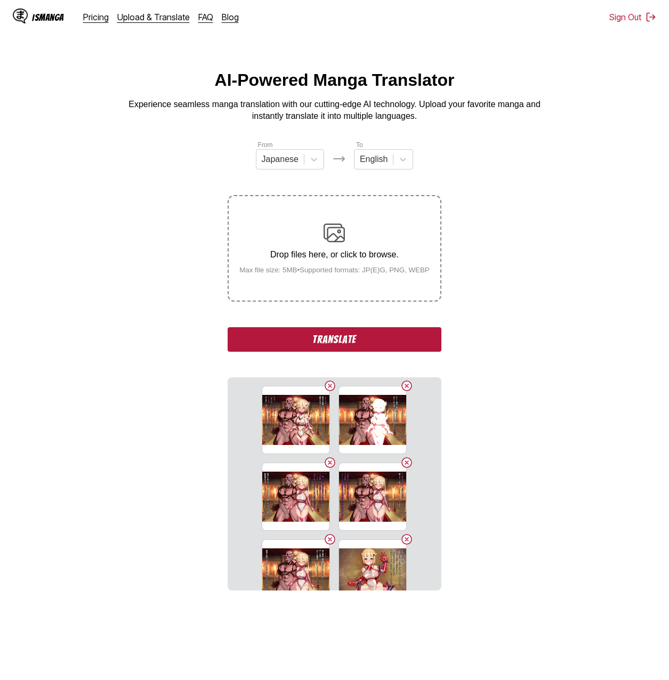
drag, startPoint x: 348, startPoint y: 346, endPoint x: 676, endPoint y: 392, distance: 330.8
click at [348, 346] on button "Translate" at bounding box center [334, 339] width 213 height 25
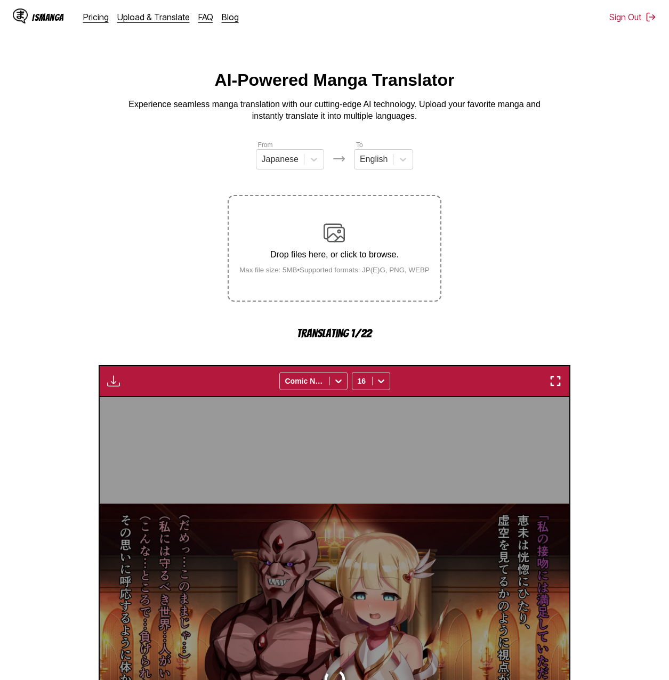
scroll to position [284, 0]
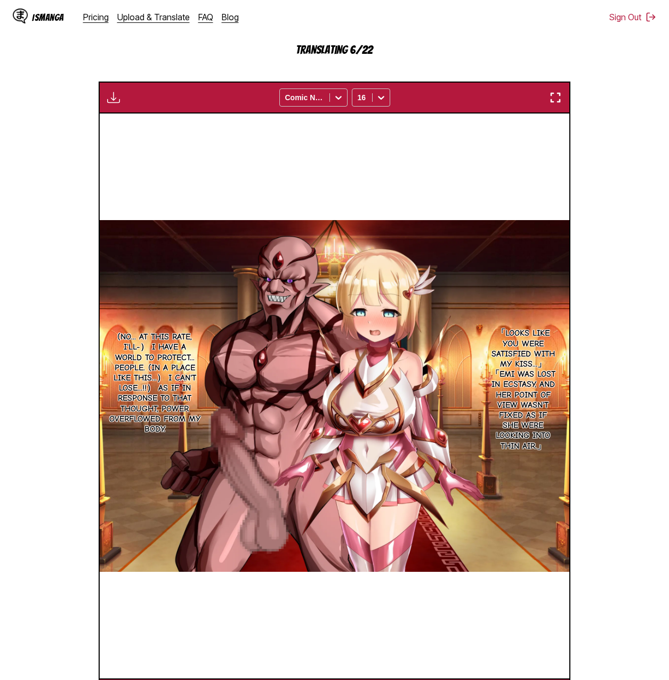
click at [463, 256] on section "From Japanese To English Drop files here, or click to browse. Max file size: 5M…" at bounding box center [335, 283] width 652 height 855
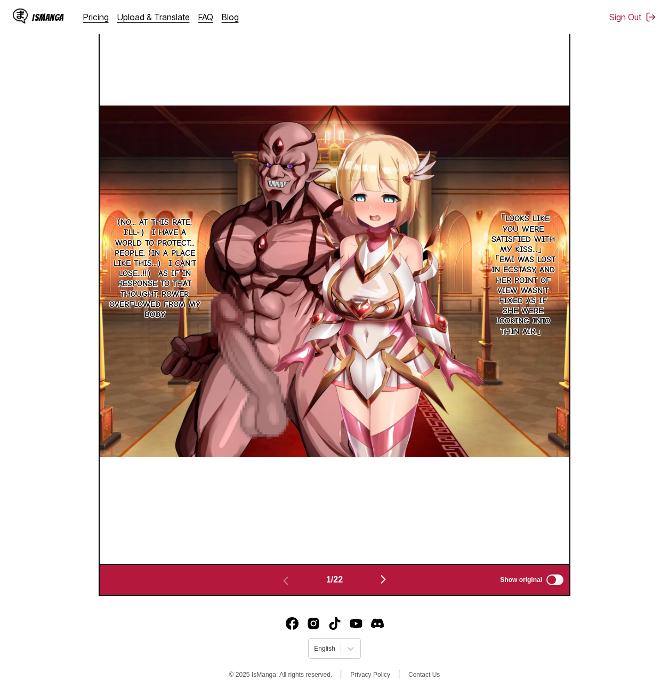
scroll to position [238, 0]
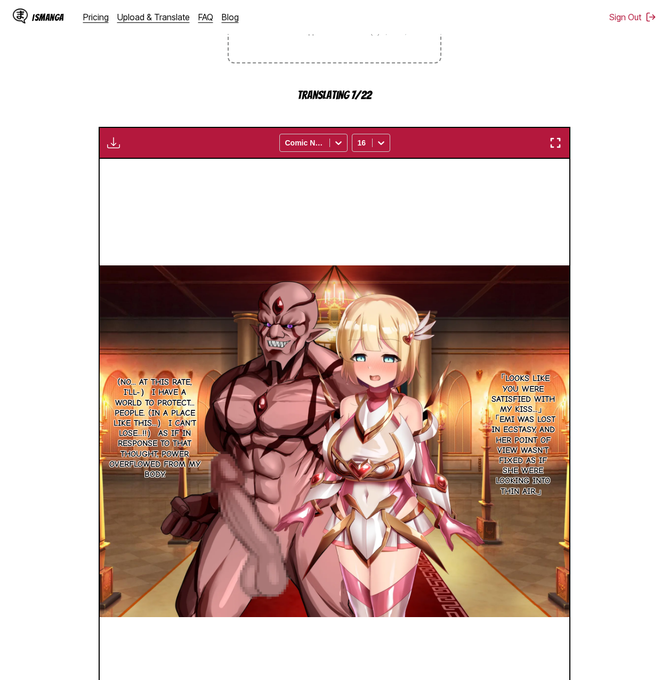
drag, startPoint x: 335, startPoint y: 252, endPoint x: 341, endPoint y: 249, distance: 6.7
click at [336, 252] on div "「Looks like you were satisfied with my kiss...」「Emi was lost in ecstasy, and he…" at bounding box center [335, 442] width 470 height 566
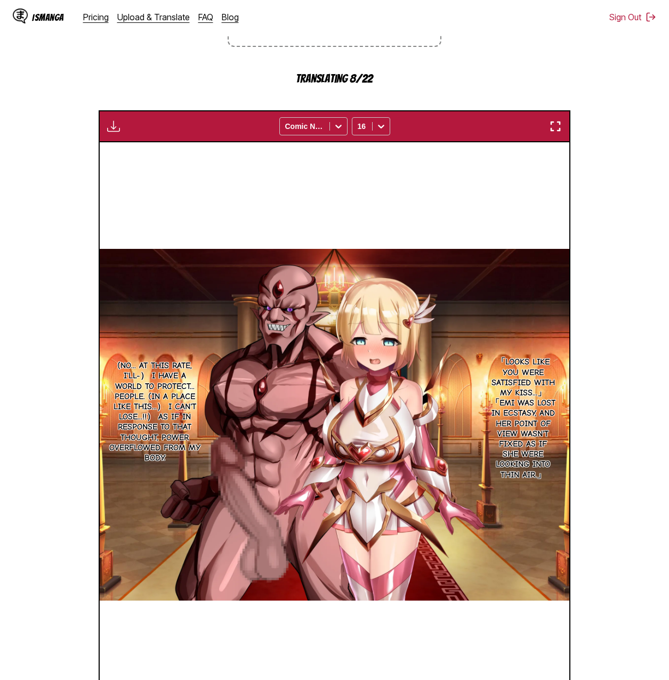
scroll to position [202, 0]
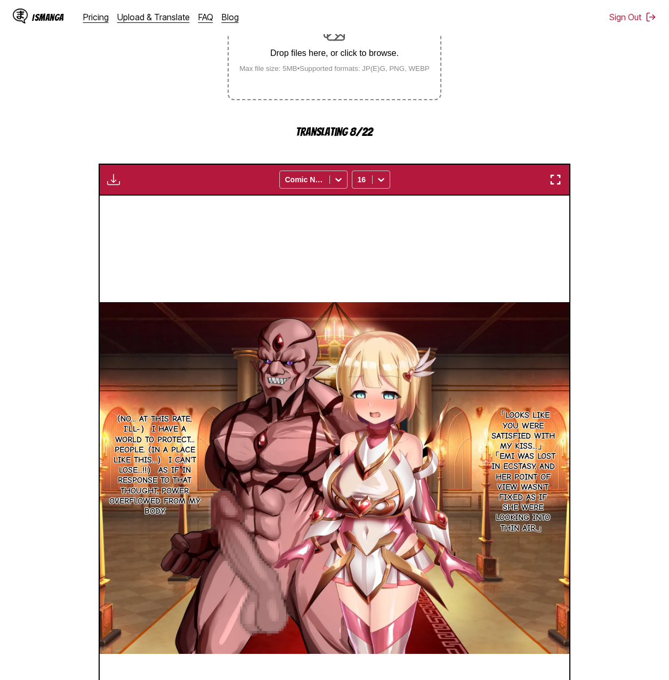
drag, startPoint x: 388, startPoint y: 354, endPoint x: 568, endPoint y: 295, distance: 189.5
click at [463, 295] on div "「Looks like you were satisfied with my kiss...」「Emi was lost in ecstasy, and he…" at bounding box center [335, 479] width 470 height 566
click at [430, 343] on img at bounding box center [335, 478] width 470 height 352
click at [418, 267] on div "「Looks like you were satisfied with my kiss...」「Emi was lost in ecstasy, and he…" at bounding box center [335, 479] width 470 height 566
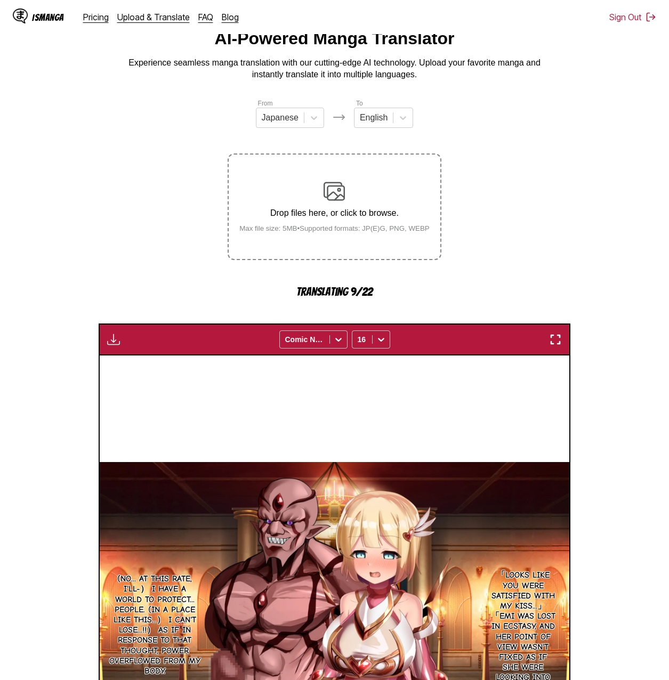
drag, startPoint x: 474, startPoint y: 462, endPoint x: 479, endPoint y: 567, distance: 104.6
click at [463, 567] on div "「Looks like you were satisfied with my kiss...」「Emi was lost in ecstasy, and he…" at bounding box center [335, 639] width 470 height 566
drag, startPoint x: 479, startPoint y: 567, endPoint x: 583, endPoint y: 466, distance: 144.8
click at [463, 467] on section "From Japanese To English Drop files here, or click to browse. Max file size: 5M…" at bounding box center [335, 525] width 652 height 855
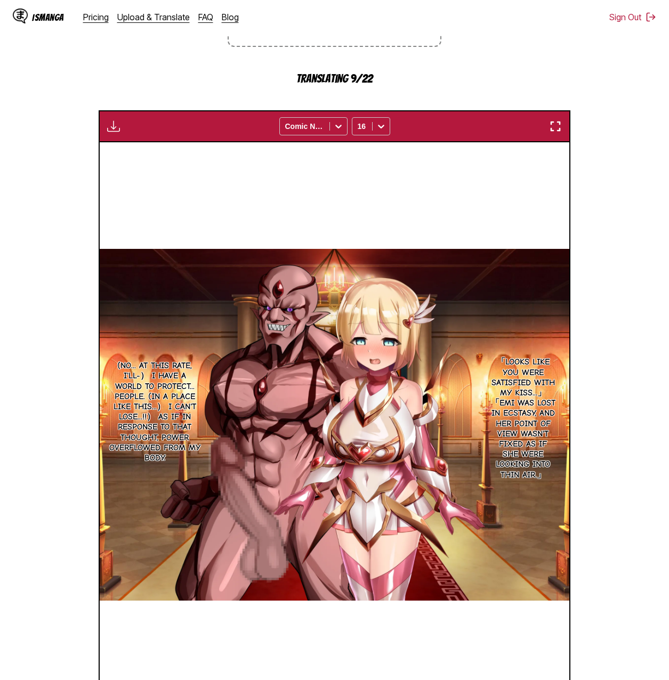
click at [463, 366] on p "「Looks like you were satisfied with my kiss...」「Emi was lost in ecstasy, and he…" at bounding box center [523, 418] width 71 height 127
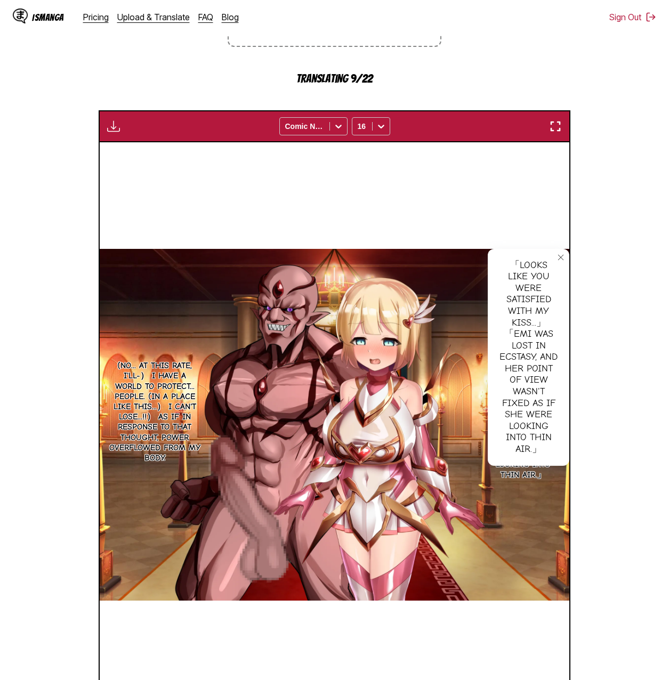
click at [463, 500] on img at bounding box center [335, 425] width 470 height 352
click at [463, 395] on div "「Looks like you were satisfied with my kiss...」「Emi was lost in ecstasy, and he…" at bounding box center [529, 357] width 82 height 217
click at [463, 262] on button "close-tooltip" at bounding box center [560, 257] width 17 height 17
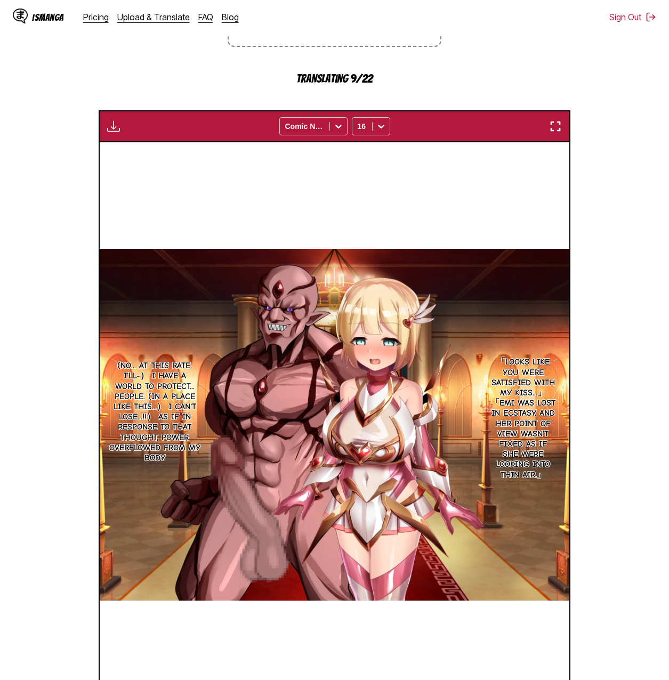
scroll to position [415, 0]
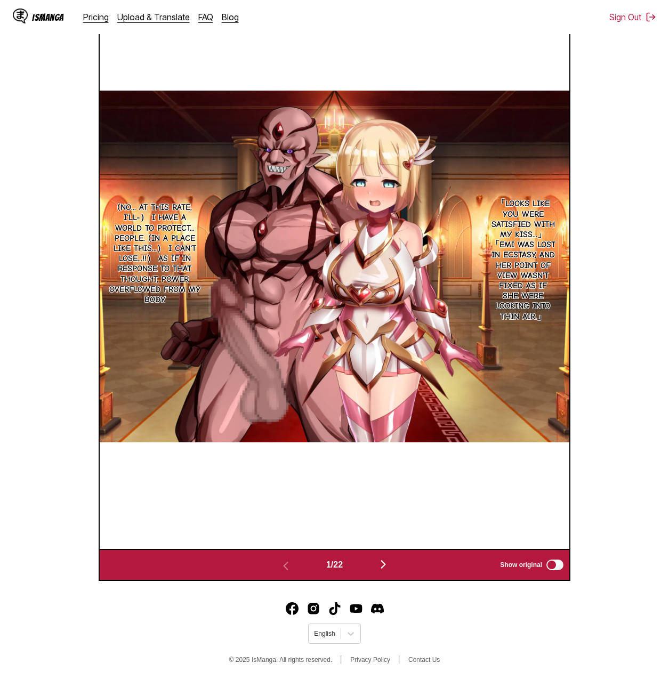
click at [463, 559] on label "Show original" at bounding box center [532, 565] width 65 height 14
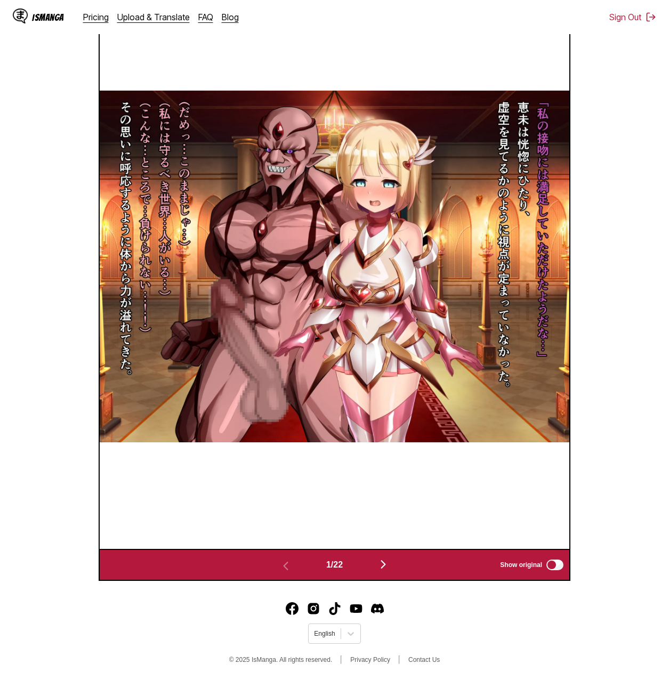
scroll to position [202, 0]
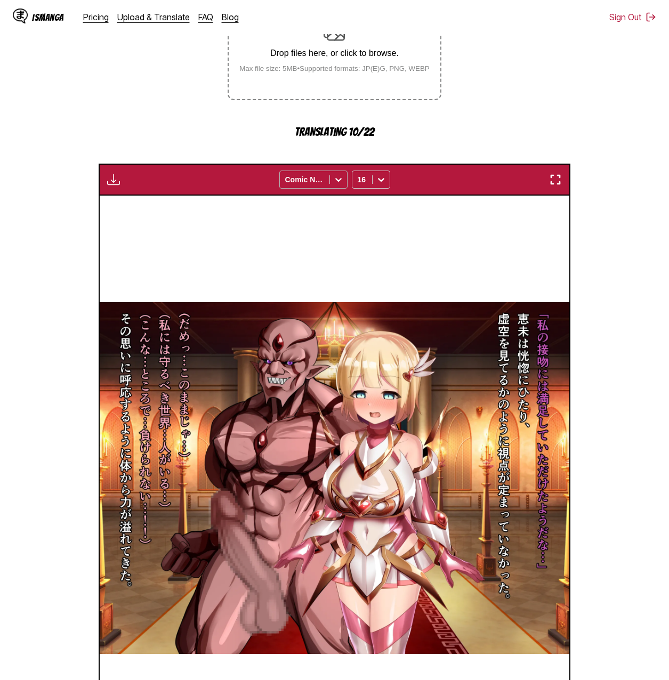
click at [335, 185] on icon at bounding box center [338, 179] width 11 height 11
click at [384, 183] on icon at bounding box center [381, 179] width 11 height 11
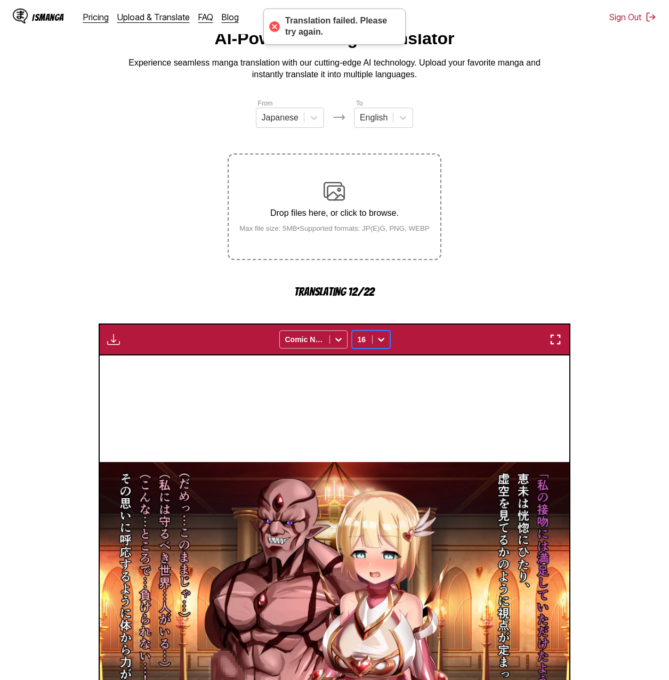
scroll to position [0, 0]
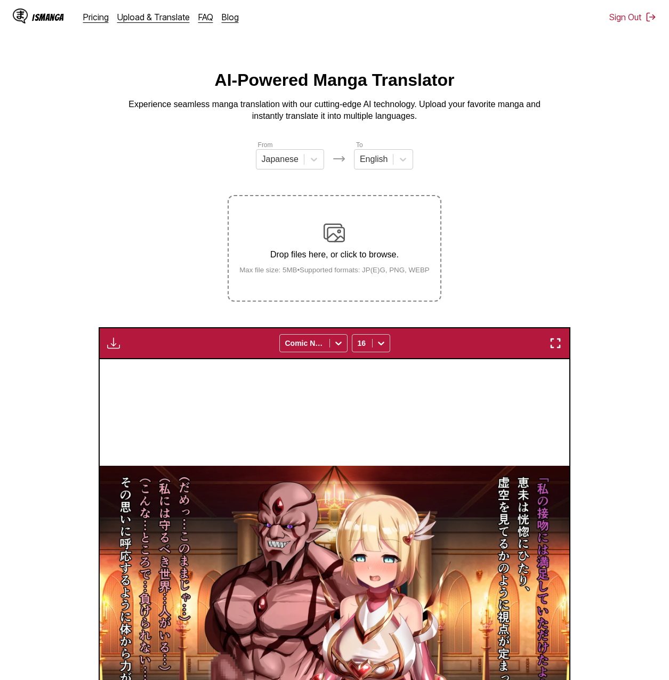
click at [463, 327] on section "From Japanese To English Drop files here, or click to browse. Max file size: 5M…" at bounding box center [335, 548] width 652 height 817
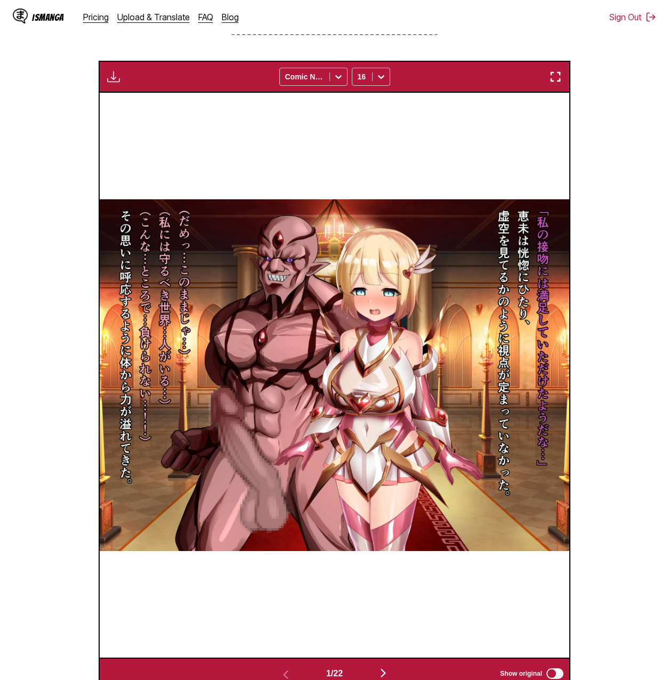
scroll to position [320, 0]
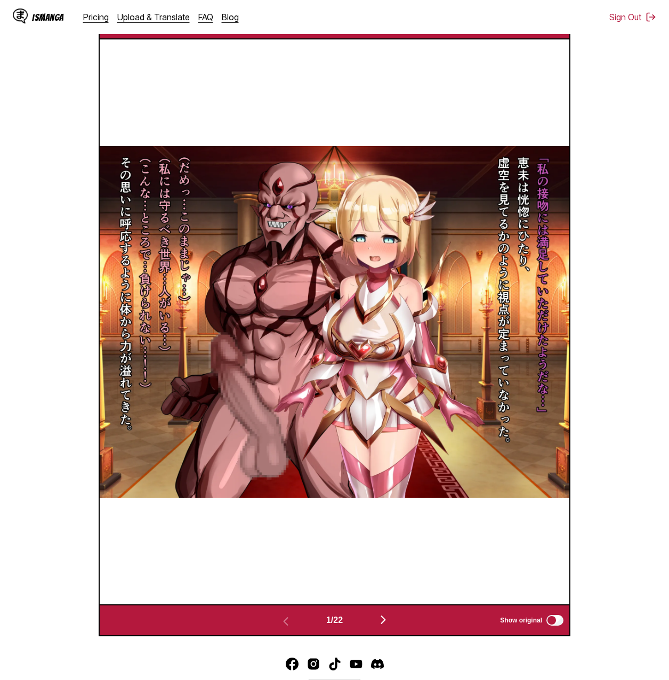
click at [463, 307] on section "From Japanese To English Drop files here, or click to browse. Max file size: 5M…" at bounding box center [335, 228] width 652 height 817
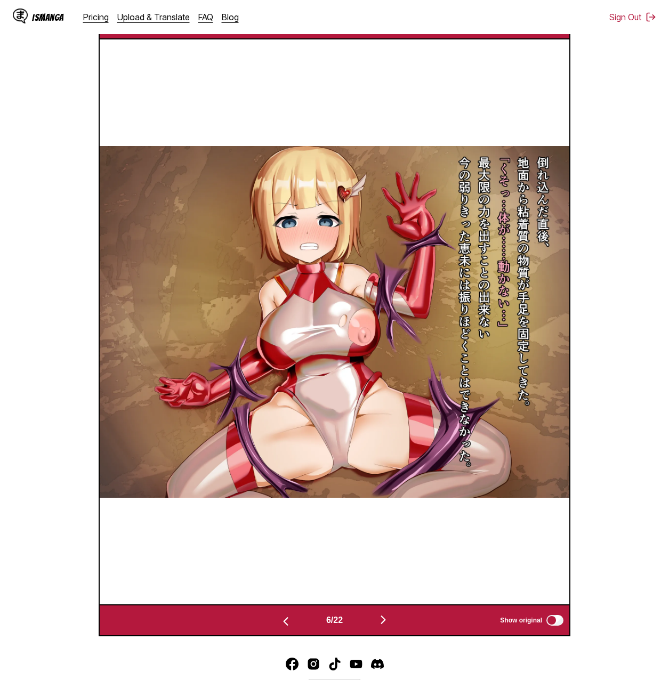
scroll to position [160, 0]
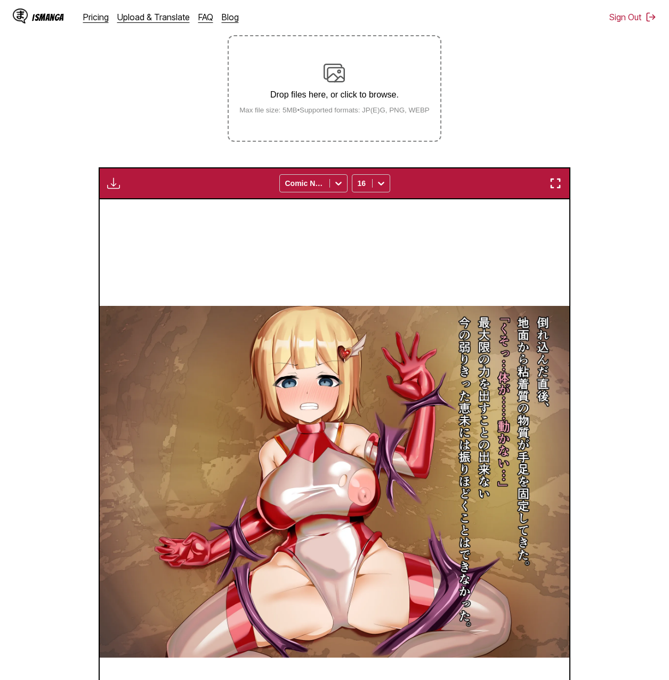
click at [106, 184] on button "button" at bounding box center [113, 184] width 19 height 14
click at [90, 156] on section "From Japanese To English Drop files here, or click to browse. Max file size: 5M…" at bounding box center [335, 388] width 652 height 817
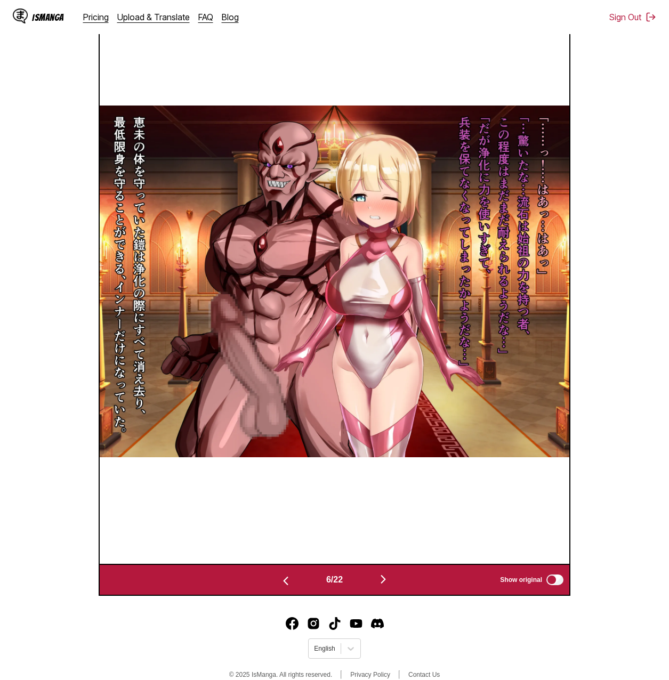
scroll to position [0, 0]
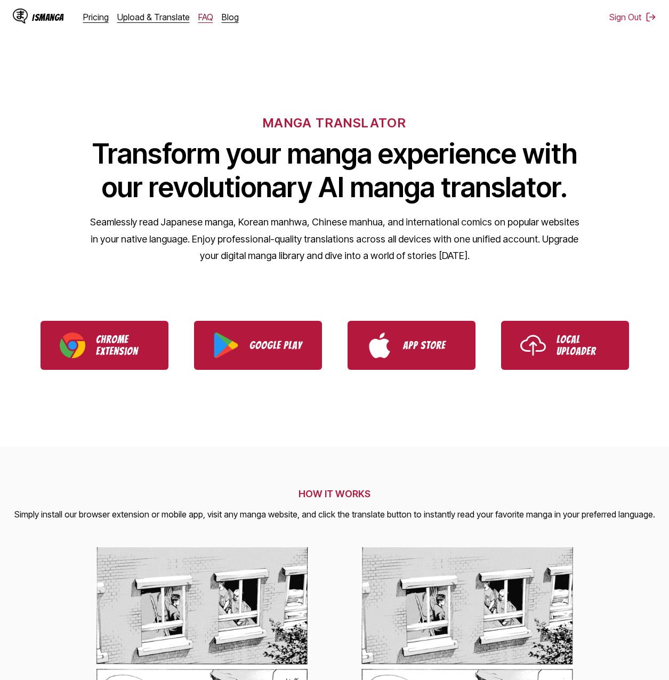
click at [198, 13] on link "FAQ" at bounding box center [205, 17] width 15 height 11
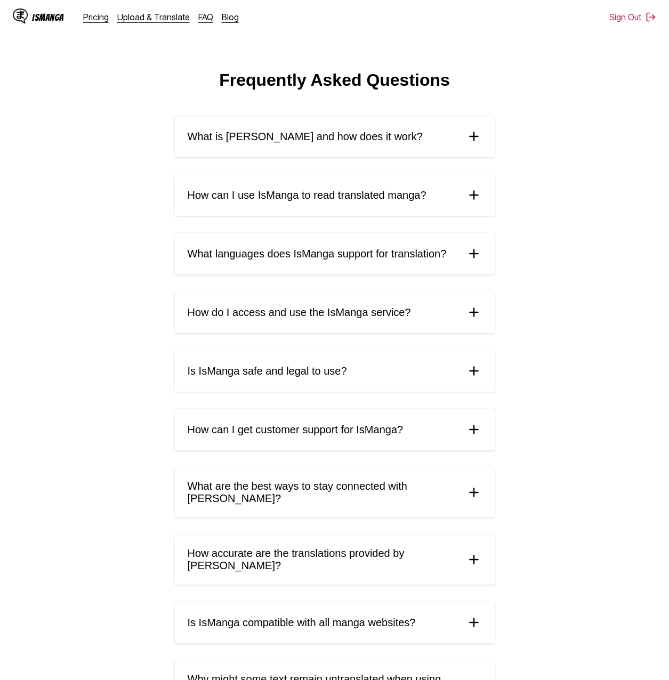
click at [166, 14] on link "Upload & Translate" at bounding box center [153, 17] width 73 height 11
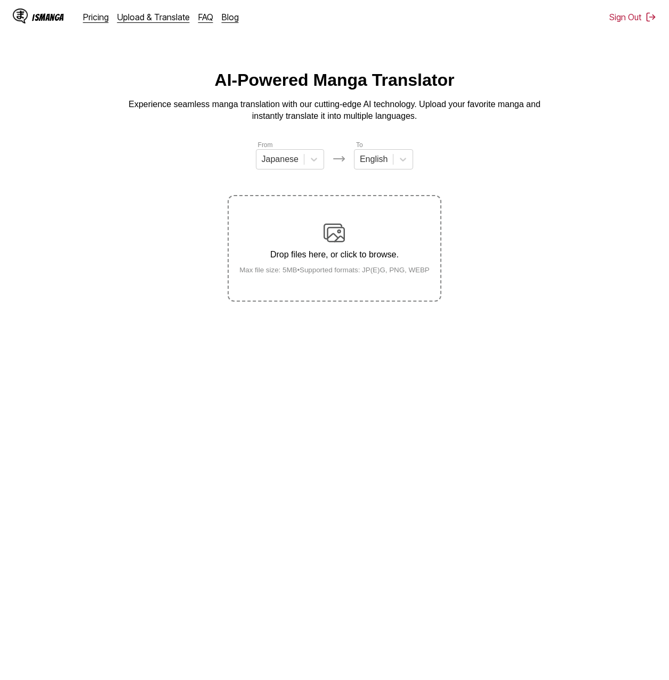
click at [320, 227] on div "Drop files here, or click to browse. Max file size: 5MB • Supported formats: JP…" at bounding box center [334, 248] width 207 height 52
click at [0, 0] on input "Drop files here, or click to browse. Max file size: 5MB • Supported formats: JP…" at bounding box center [0, 0] width 0 height 0
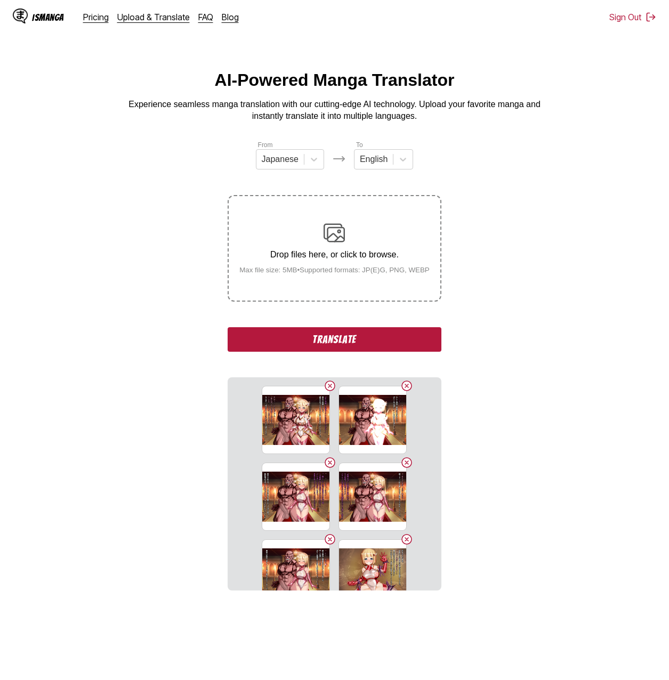
click at [349, 342] on button "Translate" at bounding box center [334, 339] width 213 height 25
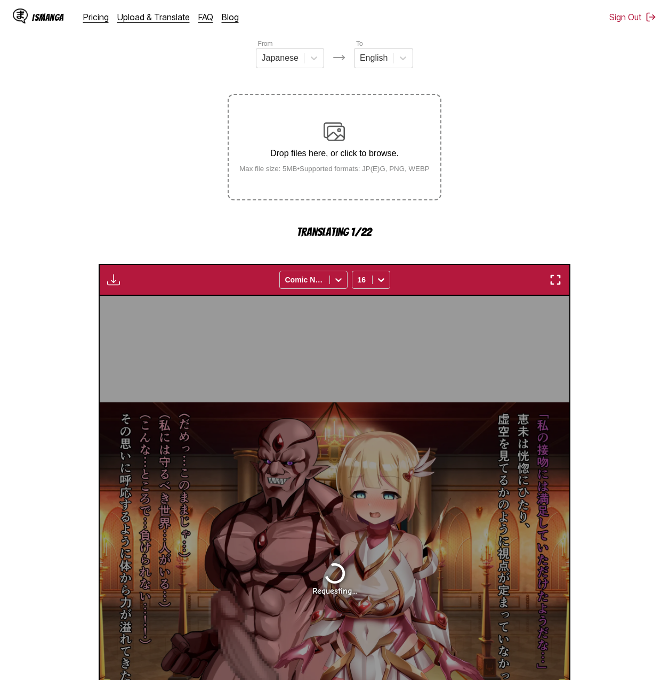
scroll to position [284, 0]
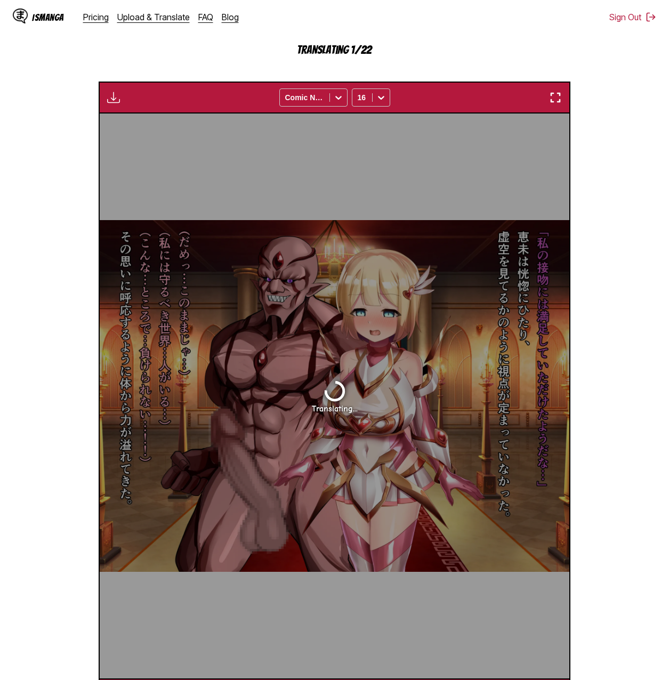
click at [643, 115] on section "From Japanese To English Drop files here, or click to browse. Max file size: 5M…" at bounding box center [335, 283] width 652 height 855
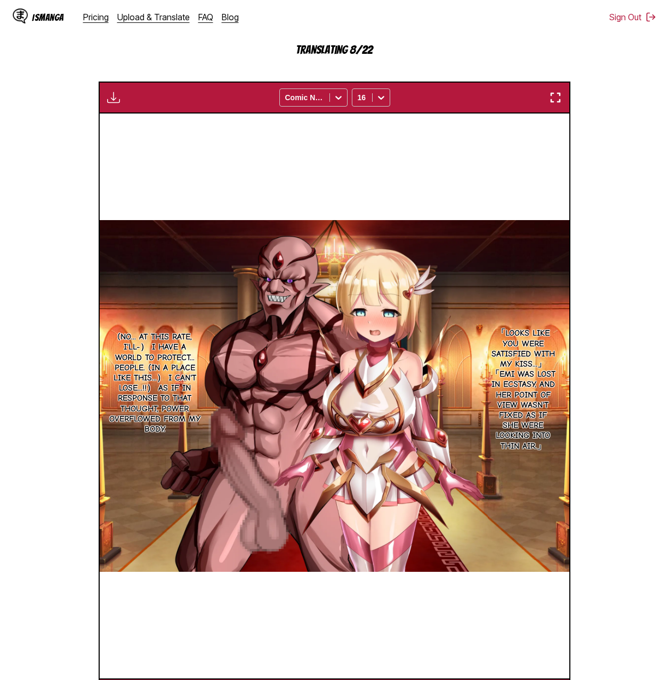
click at [603, 187] on section "From Japanese To English Drop files here, or click to browse. Max file size: 5M…" at bounding box center [335, 283] width 652 height 855
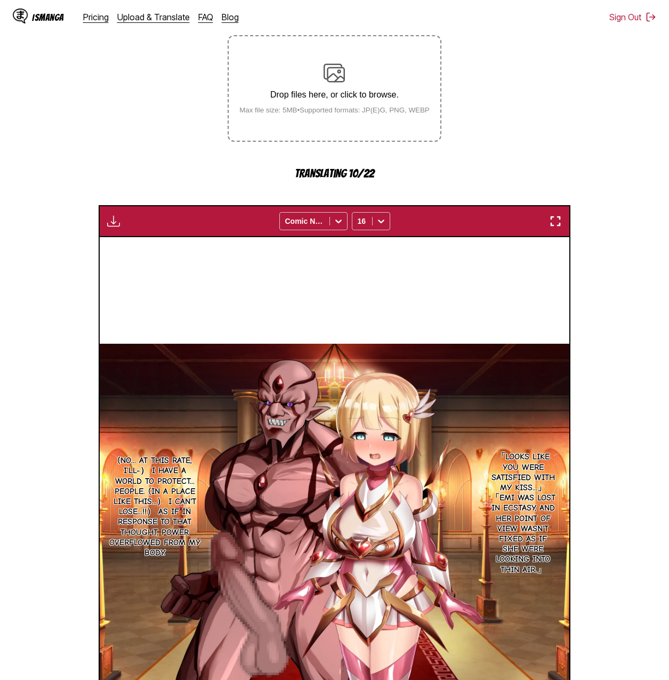
scroll to position [213, 0]
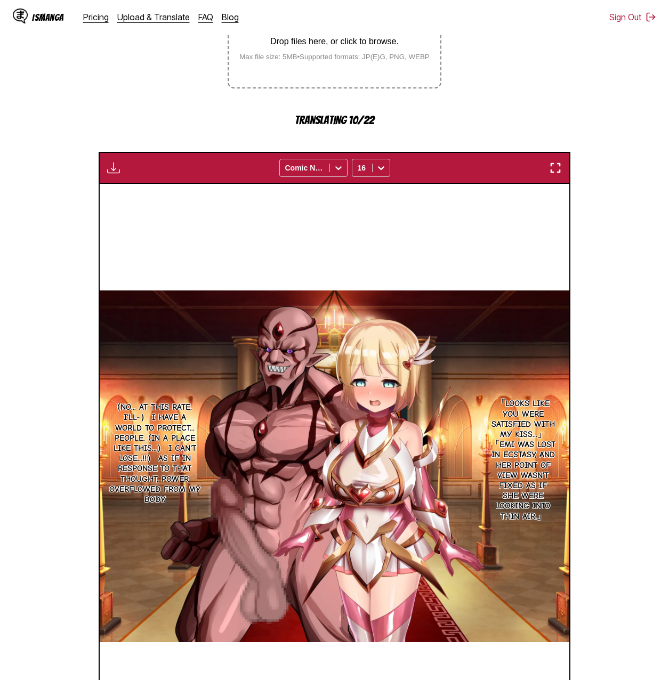
click at [614, 183] on section "From Japanese To English Drop files here, or click to browse. Max file size: 5M…" at bounding box center [335, 353] width 652 height 855
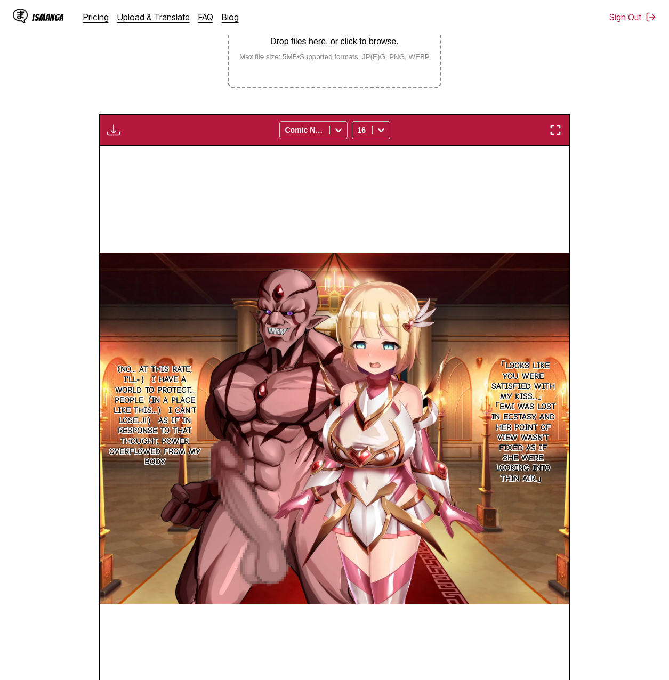
click at [636, 213] on section "From Japanese To English Drop files here, or click to browse. Max file size: 5M…" at bounding box center [335, 334] width 652 height 817
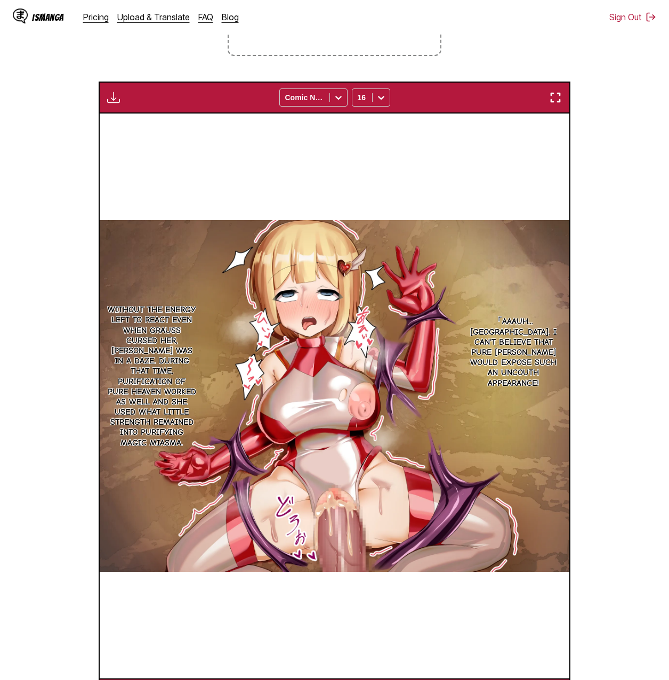
scroll to position [0, 9866]
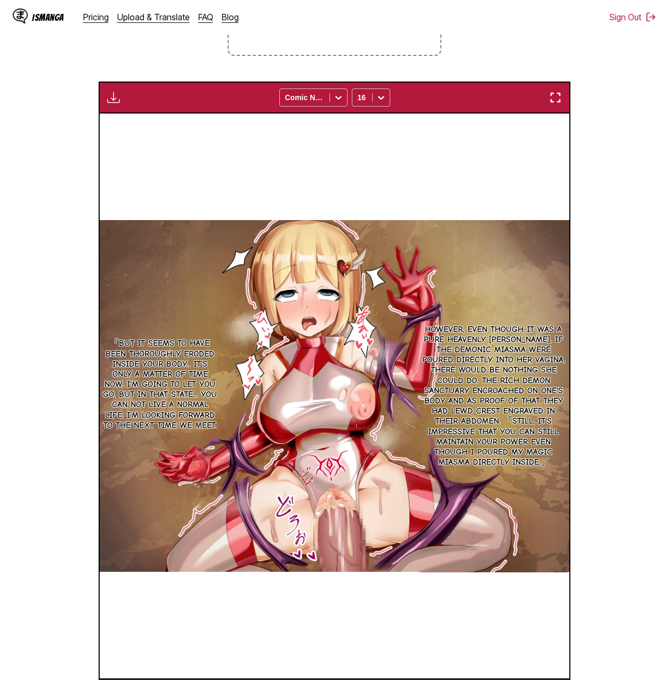
click at [113, 109] on div "Download Panel Download All Comic Neue 16" at bounding box center [335, 98] width 472 height 32
click at [117, 103] on img "button" at bounding box center [113, 97] width 13 height 13
click at [148, 137] on button "Download All" at bounding box center [142, 134] width 68 height 26
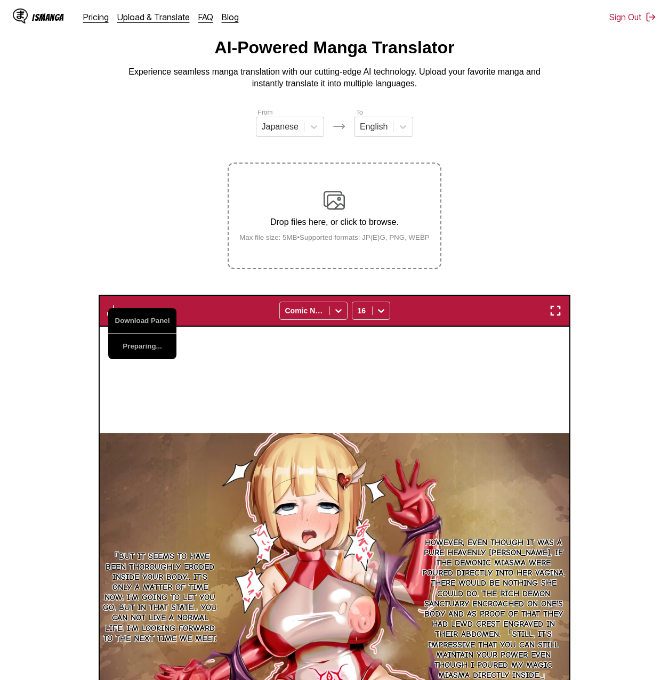
scroll to position [0, 0]
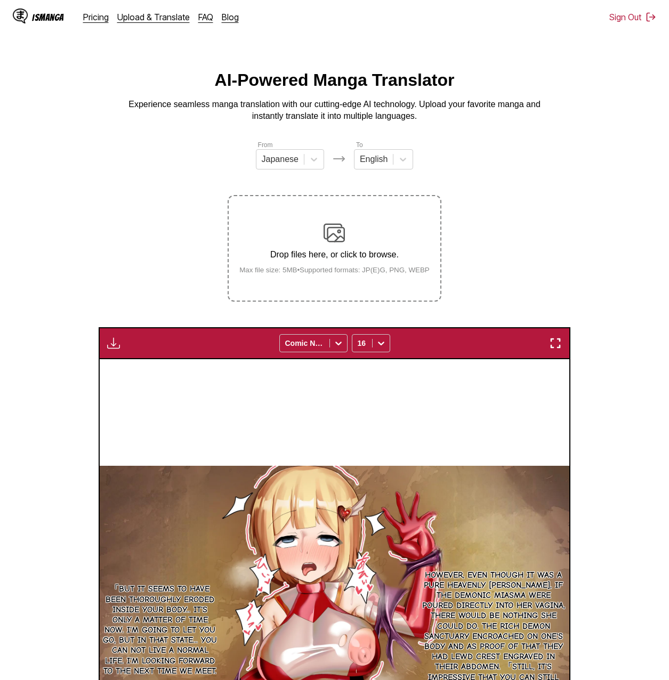
drag, startPoint x: 600, startPoint y: 225, endPoint x: 562, endPoint y: 186, distance: 54.7
click at [562, 186] on section "From Japanese To English Drop files here, or click to browse. Max file size: 5M…" at bounding box center [335, 548] width 652 height 817
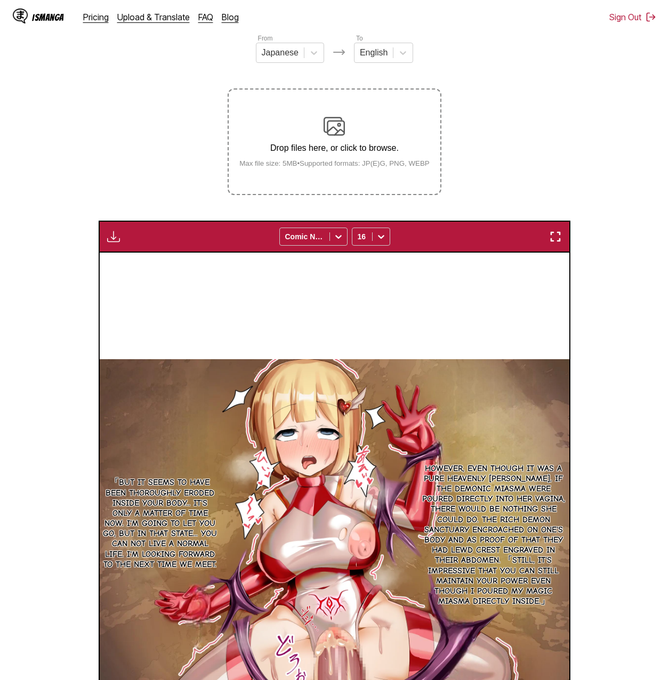
scroll to position [267, 0]
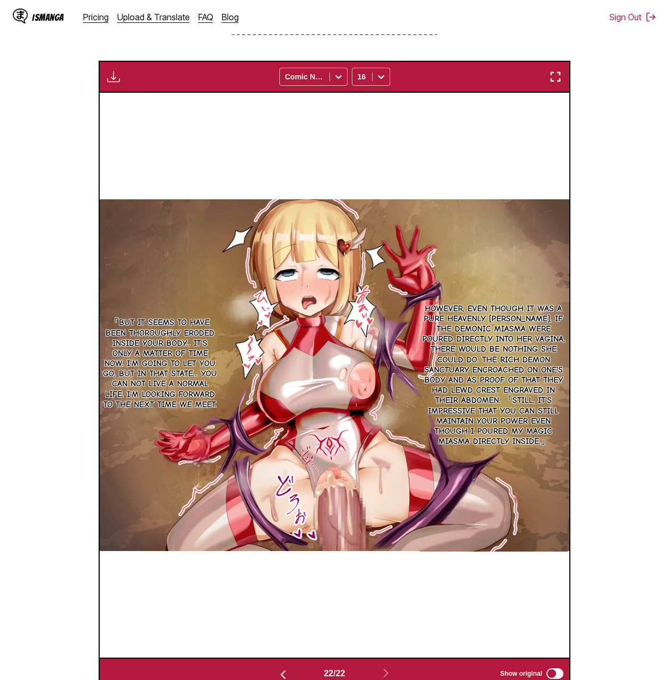
click at [597, 238] on section "From Japanese To English Drop files here, or click to browse. Max file size: 5M…" at bounding box center [335, 281] width 652 height 817
click at [597, 233] on section "From Japanese To English Drop files here, or click to browse. Max file size: 5M…" at bounding box center [335, 281] width 652 height 817
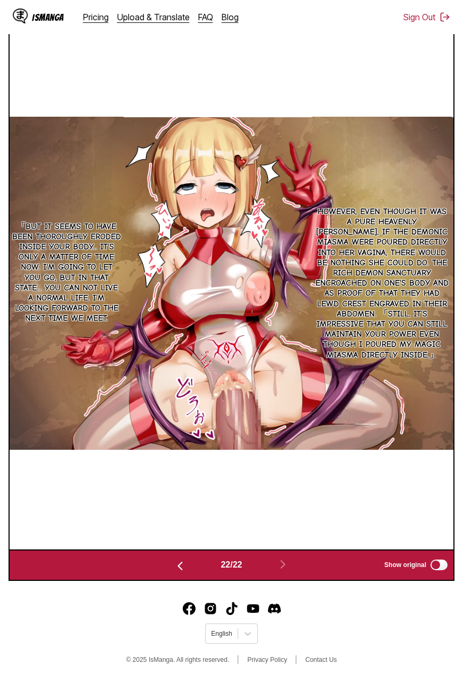
scroll to position [183, 0]
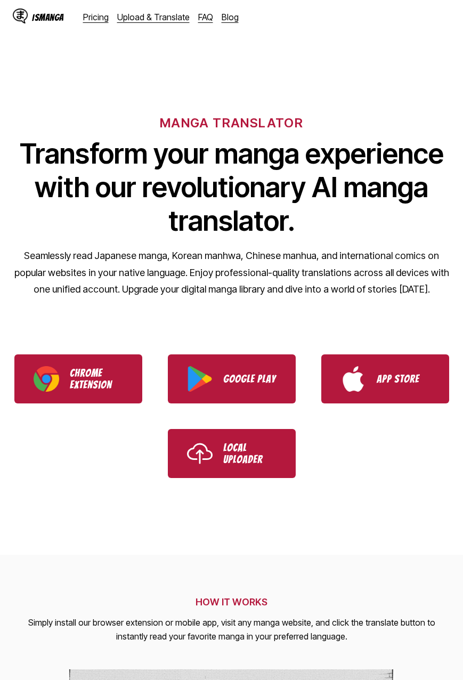
click at [169, 22] on div "IsManga Pricing Upload & Translate FAQ Blog" at bounding box center [130, 17] width 235 height 34
click at [167, 21] on link "Upload & Translate" at bounding box center [153, 17] width 73 height 11
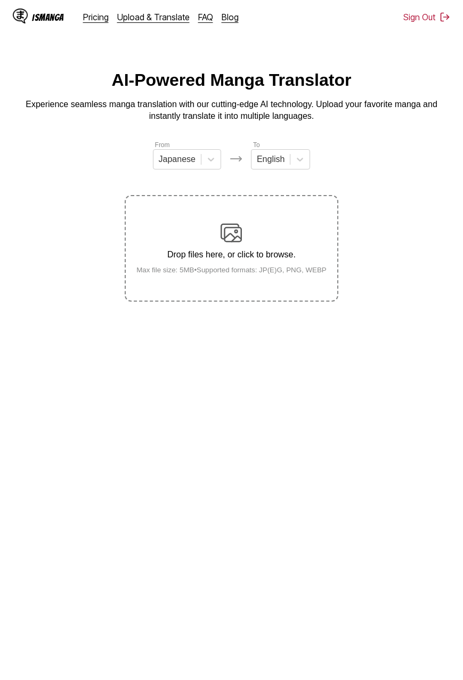
click at [201, 226] on div "Drop files here, or click to browse. Max file size: 5MB • Supported formats: JP…" at bounding box center [231, 248] width 207 height 52
click at [0, 0] on input "Drop files here, or click to browse. Max file size: 5MB • Supported formats: JP…" at bounding box center [0, 0] width 0 height 0
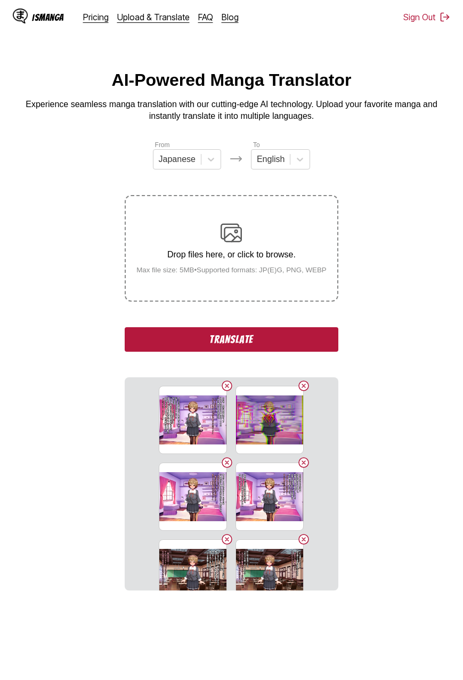
click at [303, 342] on button "Translate" at bounding box center [231, 339] width 213 height 25
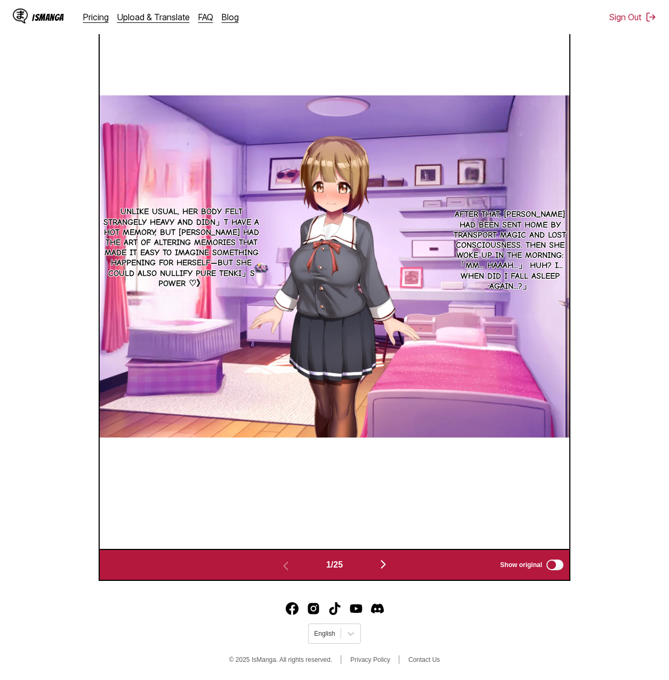
scroll to position [270, 0]
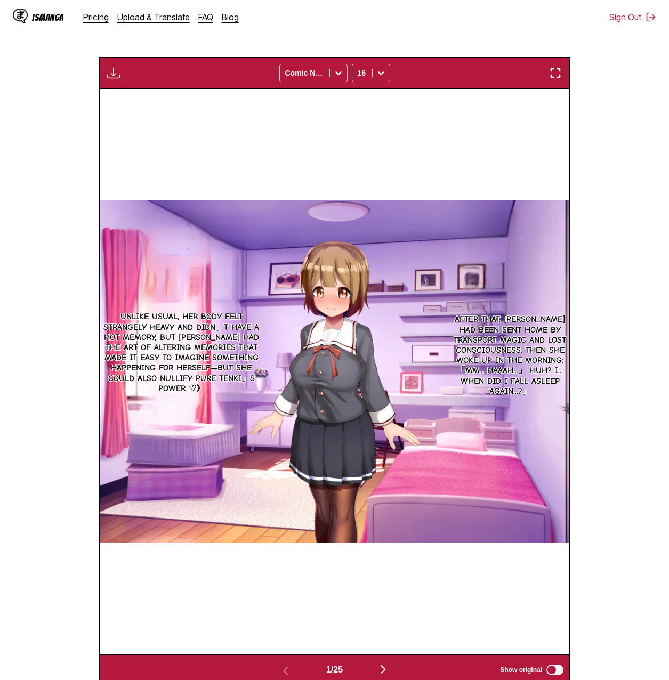
click at [463, 212] on section "From Japanese To English Drop files here, or click to browse. Max file size: 5M…" at bounding box center [335, 277] width 652 height 817
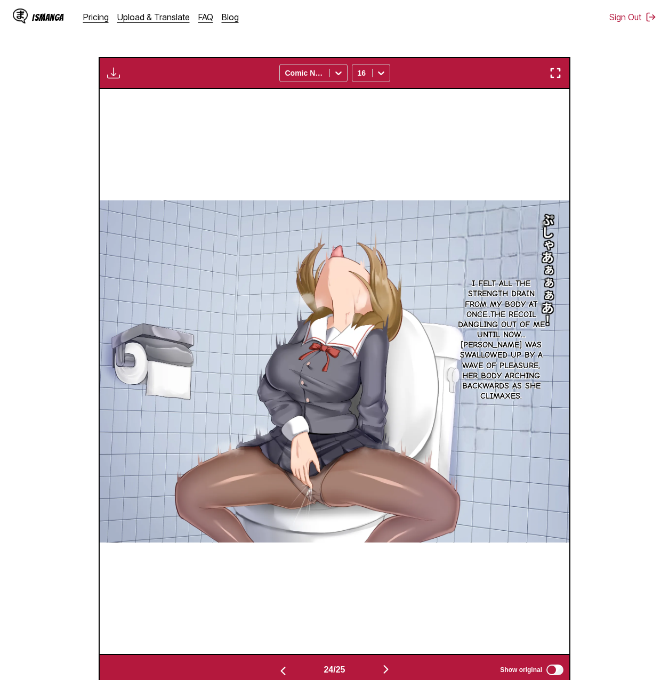
scroll to position [0, 11275]
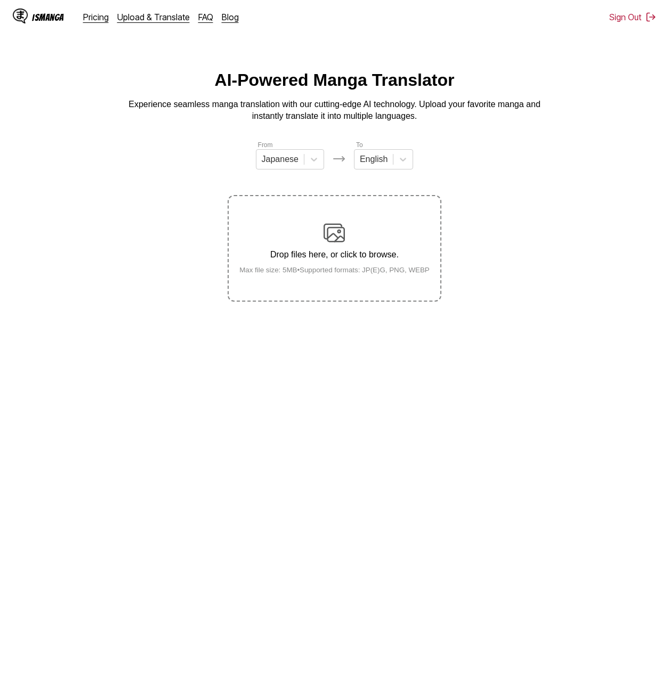
click at [363, 292] on label "Drop files here, or click to browse. Max file size: 5MB • Supported formats: JP…" at bounding box center [334, 248] width 211 height 105
click at [0, 0] on input "Drop files here, or click to browse. Max file size: 5MB • Supported formats: JP…" at bounding box center [0, 0] width 0 height 0
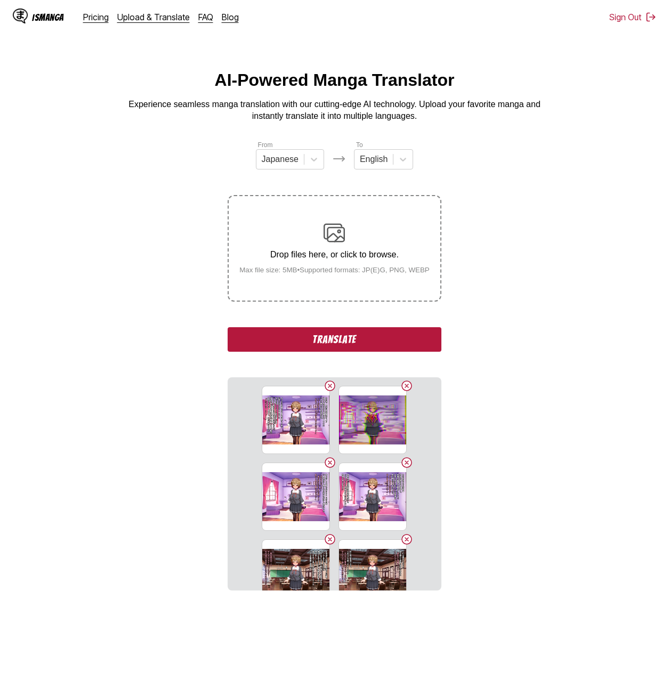
click at [384, 340] on button "Translate" at bounding box center [334, 339] width 213 height 25
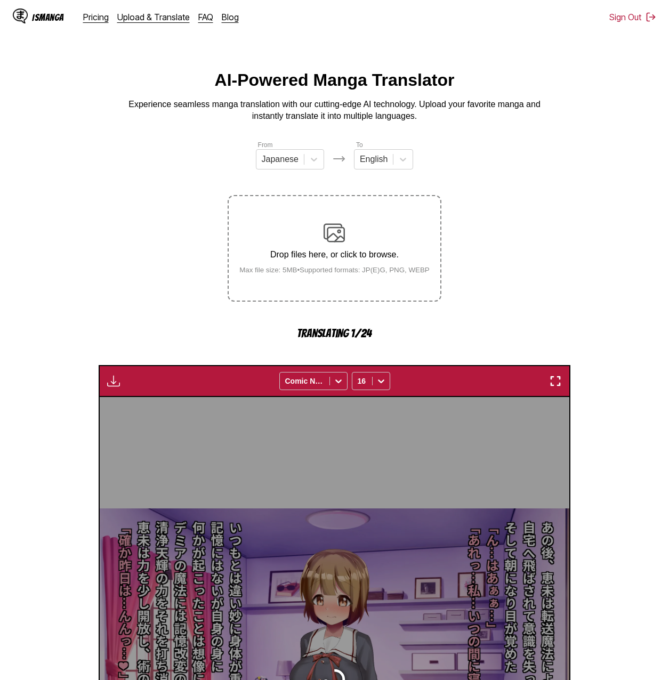
scroll to position [284, 0]
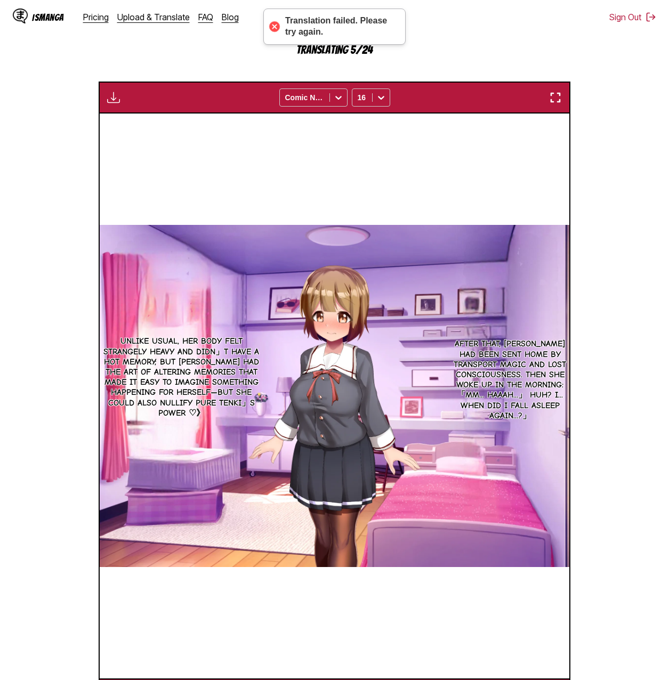
drag, startPoint x: 614, startPoint y: 300, endPoint x: 602, endPoint y: 247, distance: 54.7
click at [602, 247] on section "From Japanese To English Drop files here, or click to browse. Max file size: 5M…" at bounding box center [335, 283] width 652 height 855
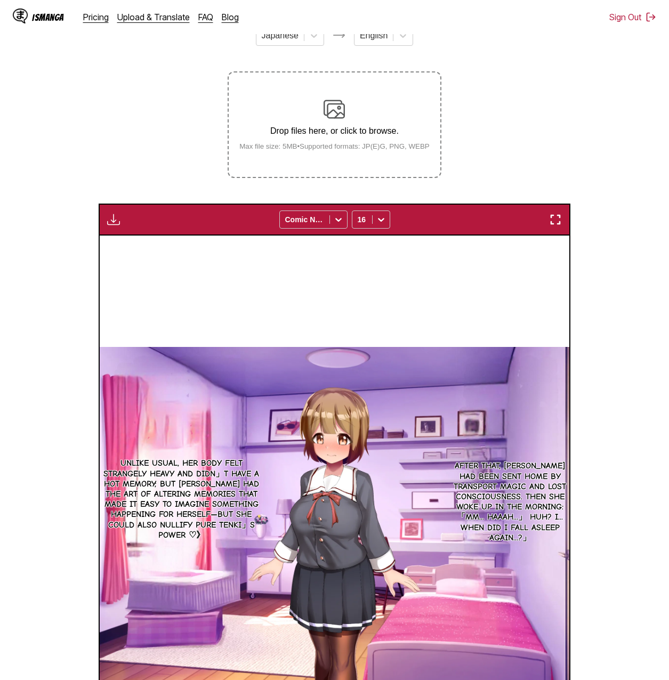
click at [664, 338] on main "AI-Powered Manga Translator Experience seamless manga translation with our cutt…" at bounding box center [334, 390] width 669 height 886
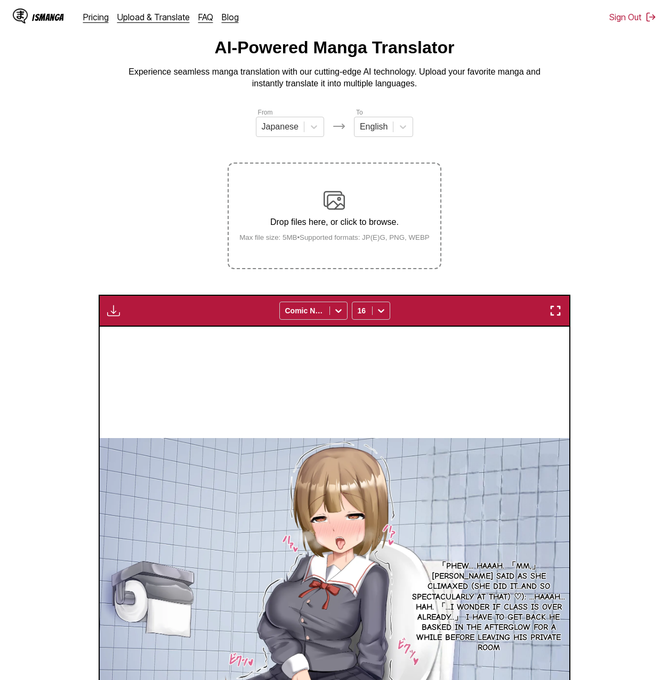
scroll to position [0, 0]
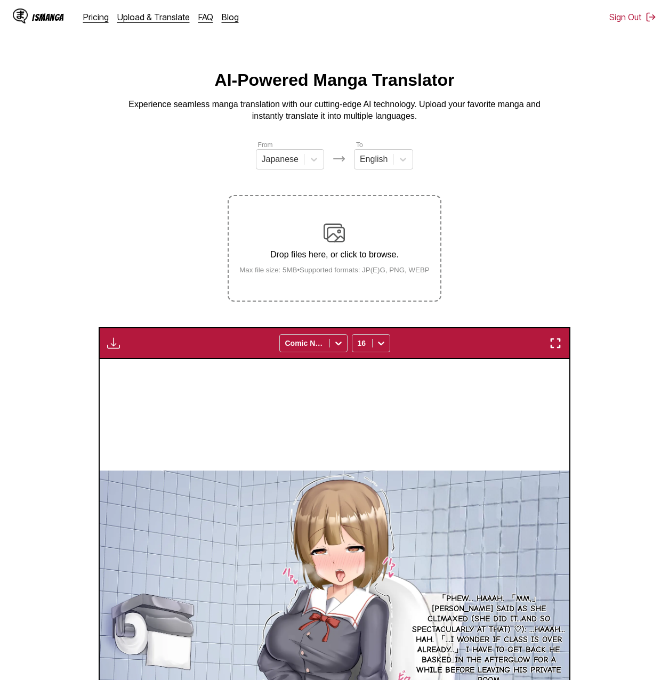
click at [120, 340] on button "button" at bounding box center [113, 343] width 19 height 14
click at [133, 373] on button "Download All" at bounding box center [142, 379] width 68 height 26
drag, startPoint x: 519, startPoint y: 282, endPoint x: 538, endPoint y: 167, distance: 116.8
click at [538, 167] on section "From Japanese To English Drop files here, or click to browse. Max file size: 5M…" at bounding box center [335, 548] width 652 height 817
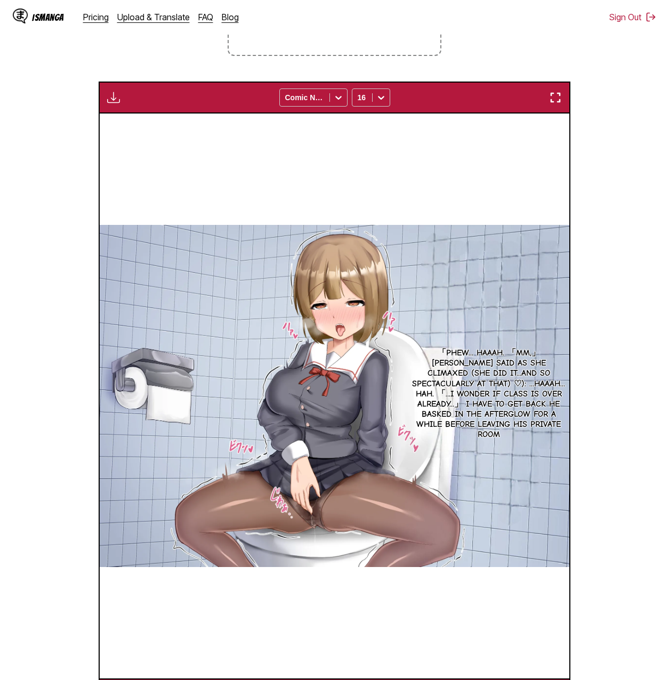
scroll to position [377, 0]
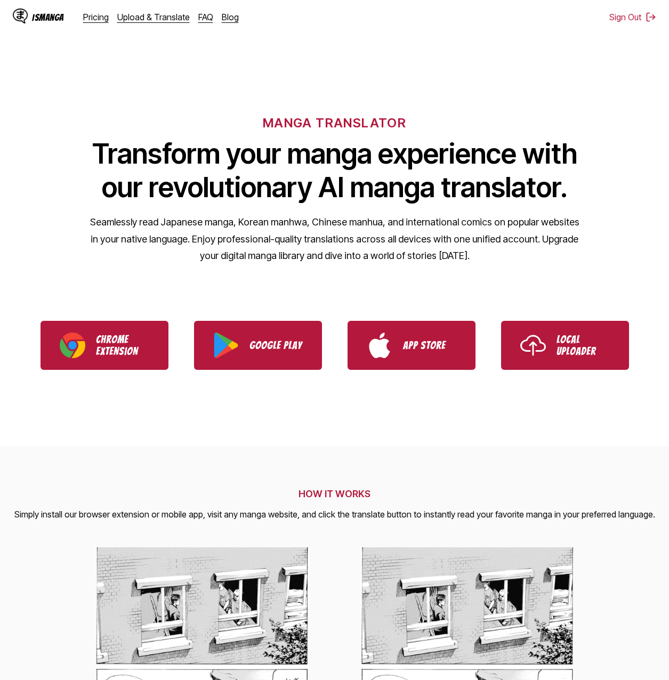
click at [136, 26] on div "IsManga Pricing Upload & Translate FAQ Blog" at bounding box center [130, 17] width 235 height 34
click at [138, 23] on div "IsManga Pricing Upload & Translate FAQ Blog" at bounding box center [130, 17] width 235 height 34
click at [142, 18] on link "Upload & Translate" at bounding box center [153, 17] width 73 height 11
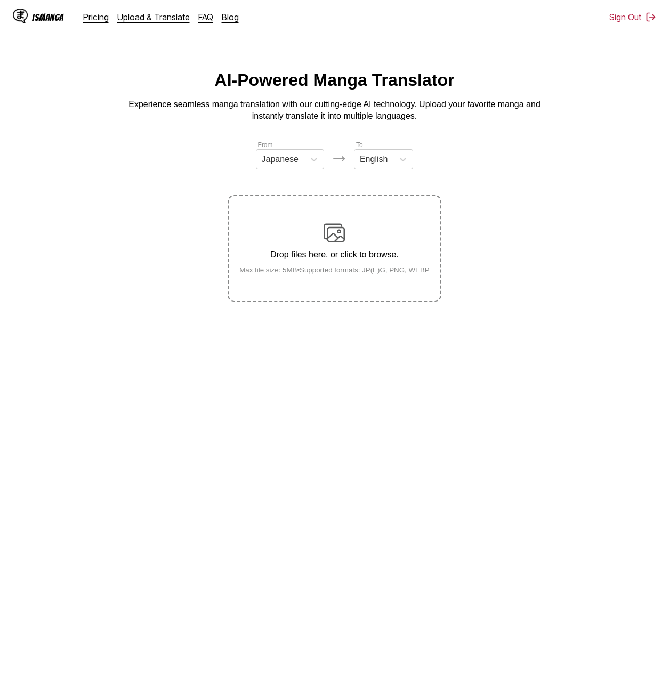
click at [344, 260] on p "Drop files here, or click to browse." at bounding box center [334, 255] width 207 height 10
click at [0, 0] on input "Drop files here, or click to browse. Max file size: 5MB • Supported formats: JP…" at bounding box center [0, 0] width 0 height 0
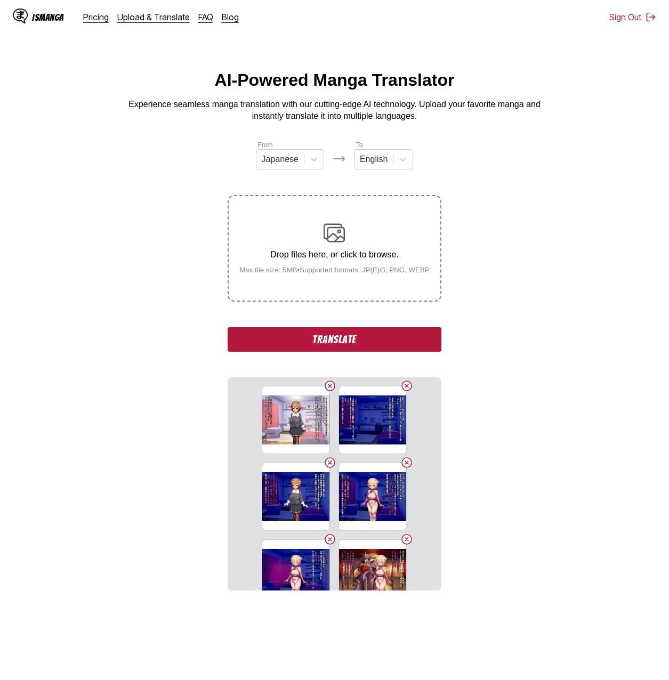
click at [352, 341] on button "Translate" at bounding box center [334, 339] width 213 height 25
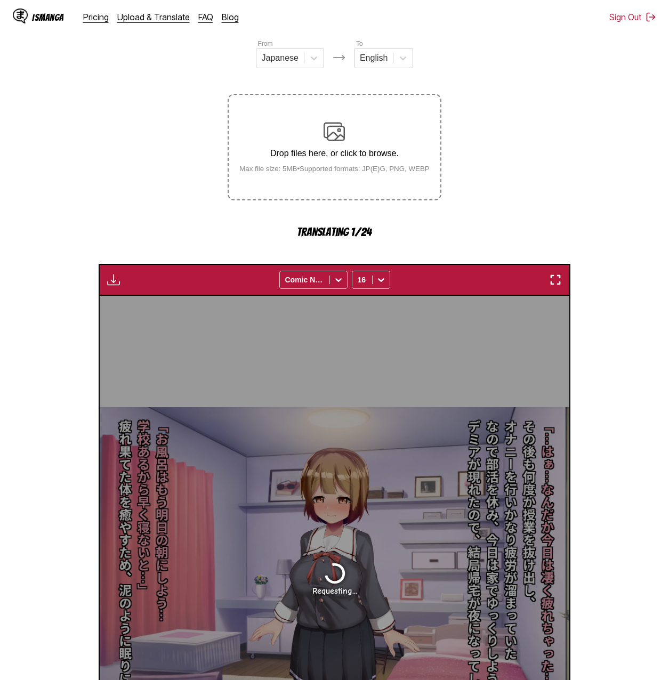
scroll to position [284, 0]
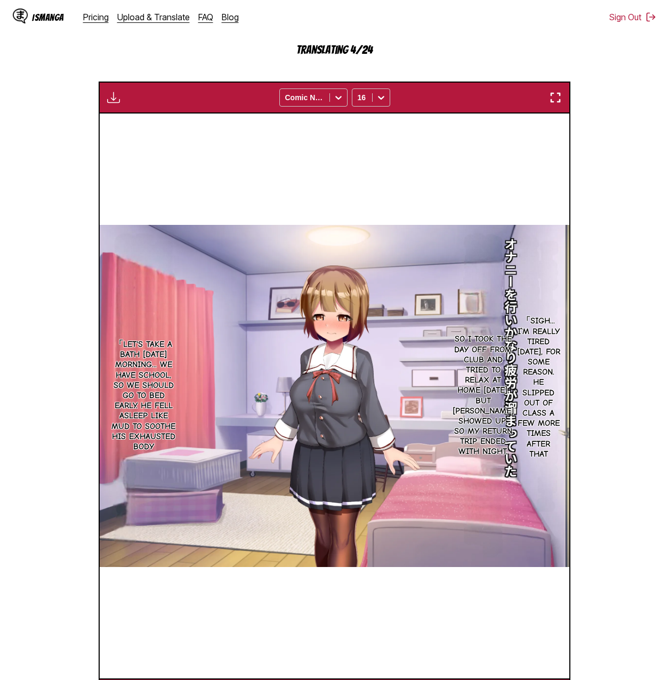
click at [648, 411] on section "From Japanese To English Drop files here, or click to browse. Max file size: 5M…" at bounding box center [335, 283] width 652 height 855
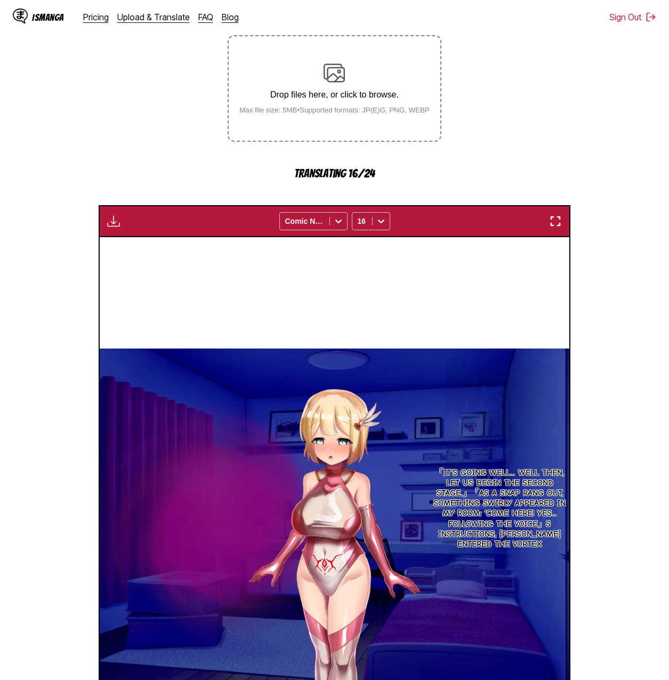
scroll to position [267, 0]
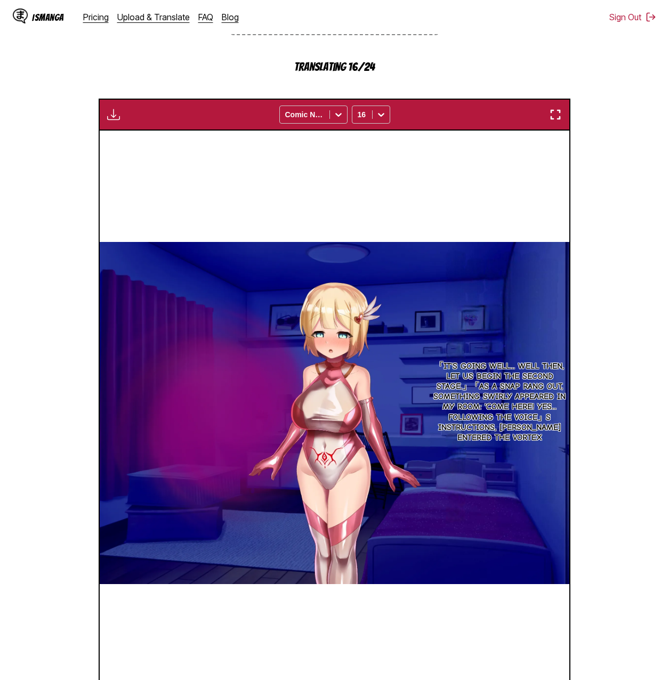
click at [616, 482] on section "From Japanese To English Drop files here, or click to browse. Max file size: 5M…" at bounding box center [335, 300] width 652 height 855
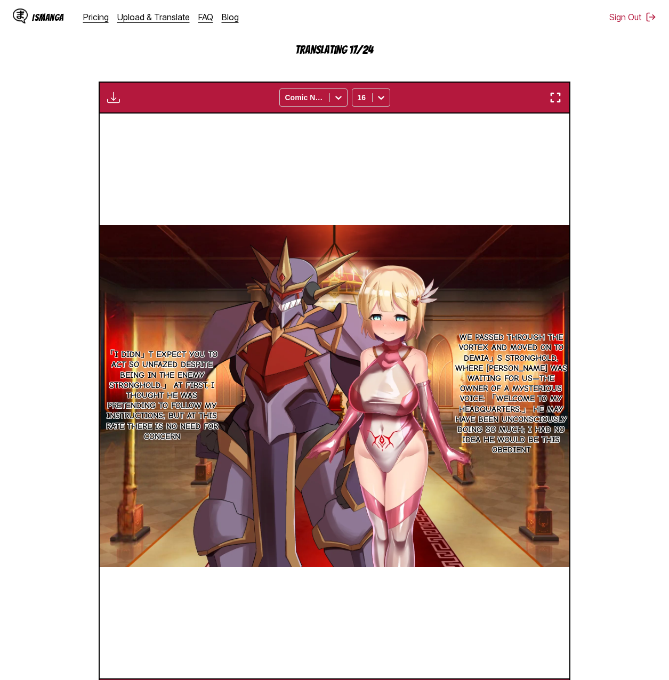
scroll to position [0, 1879]
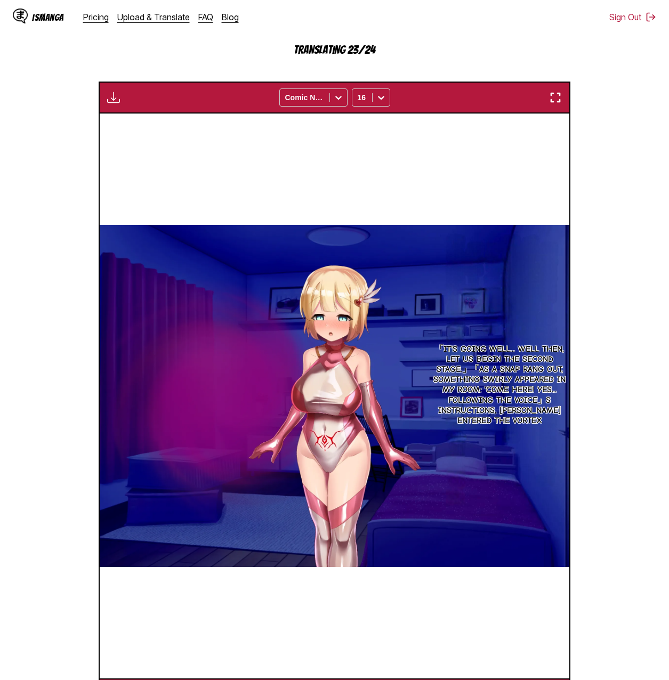
click at [650, 163] on section "From Japanese To English Drop files here, or click to browse. Max file size: 5M…" at bounding box center [335, 283] width 652 height 855
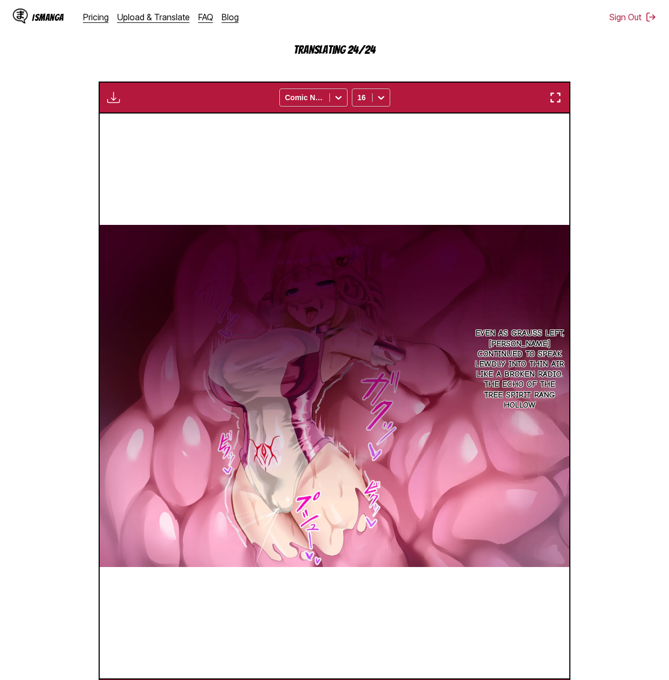
scroll to position [0, 9866]
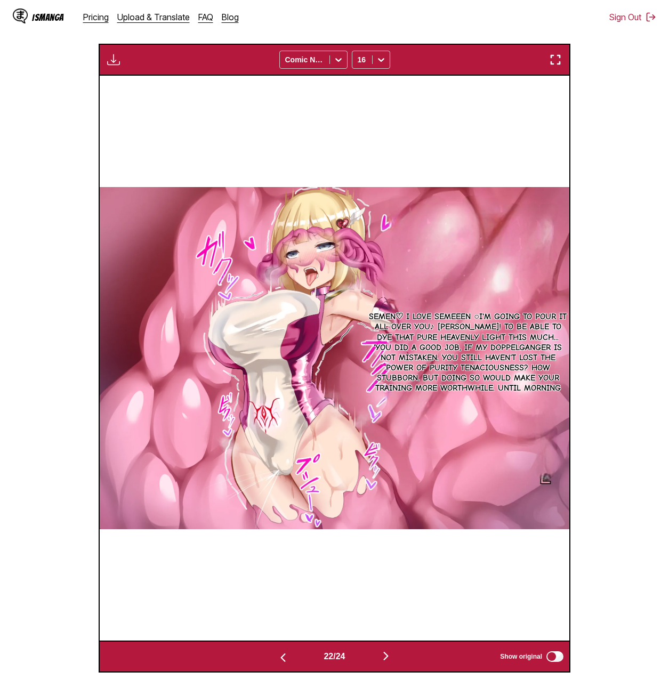
click at [608, 309] on section "From Japanese To English Drop files here, or click to browse. Max file size: 5M…" at bounding box center [335, 264] width 652 height 817
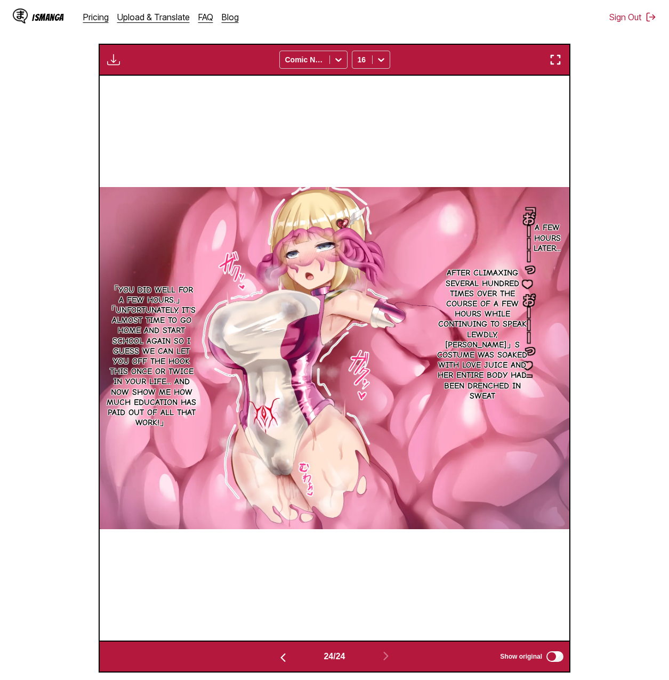
scroll to position [124, 0]
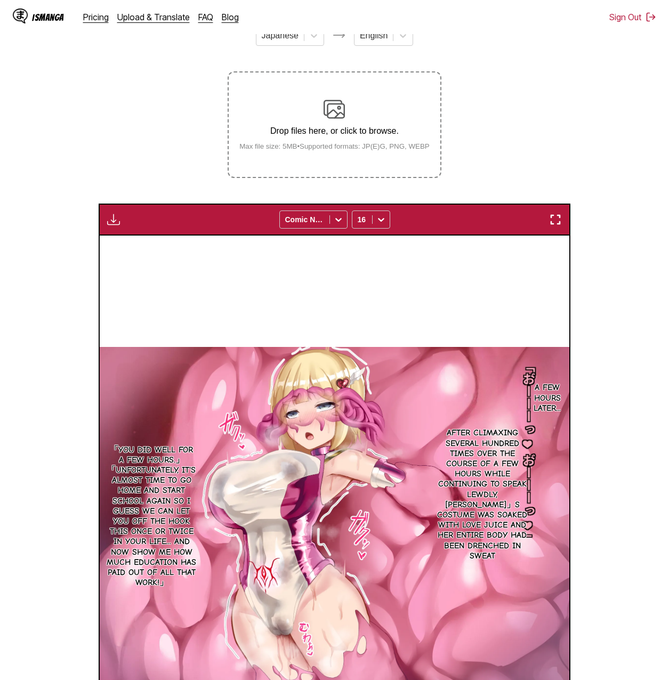
click at [109, 215] on img "button" at bounding box center [113, 219] width 13 height 13
click at [134, 249] on button "Download All" at bounding box center [142, 256] width 68 height 26
drag, startPoint x: 619, startPoint y: 206, endPoint x: 610, endPoint y: 135, distance: 71.4
click at [610, 135] on section "From Japanese To English Drop files here, or click to browse. Max file size: 5M…" at bounding box center [335, 424] width 652 height 817
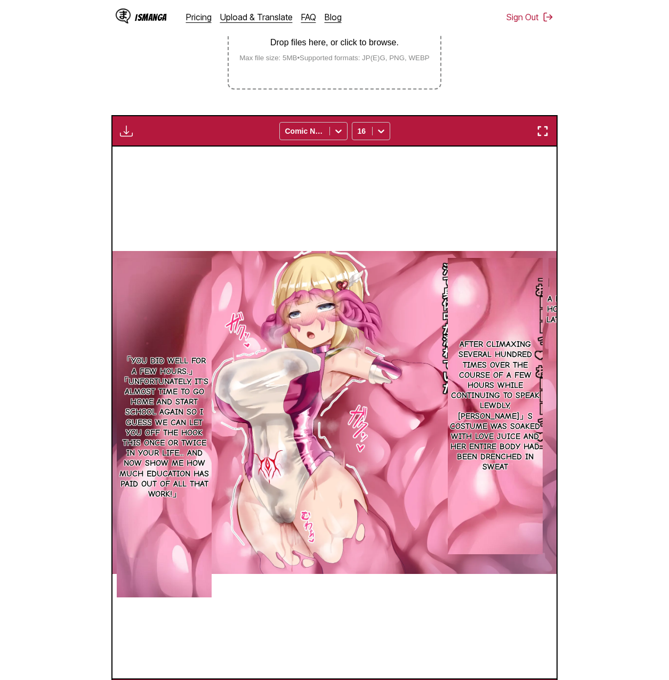
scroll to position [0, 10806]
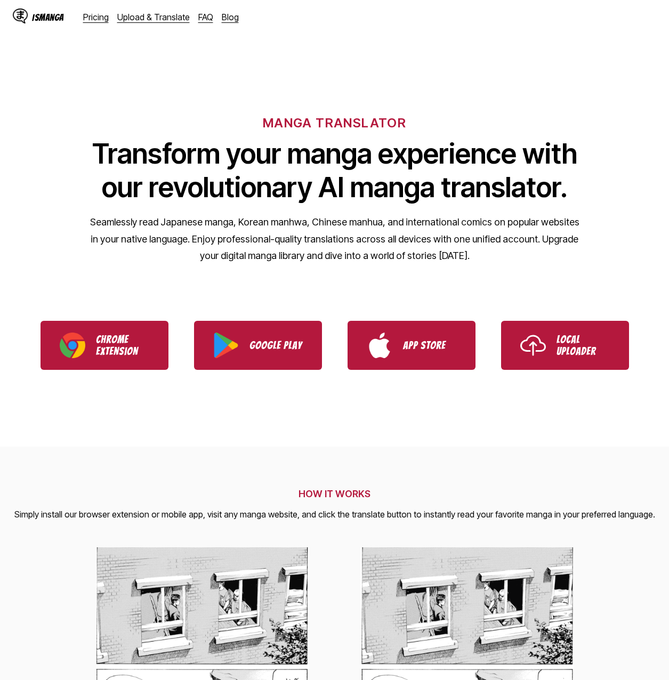
click at [156, 25] on div "IsManga Pricing Upload & Translate FAQ Blog" at bounding box center [130, 17] width 235 height 34
click at [154, 19] on link "Upload & Translate" at bounding box center [153, 17] width 73 height 11
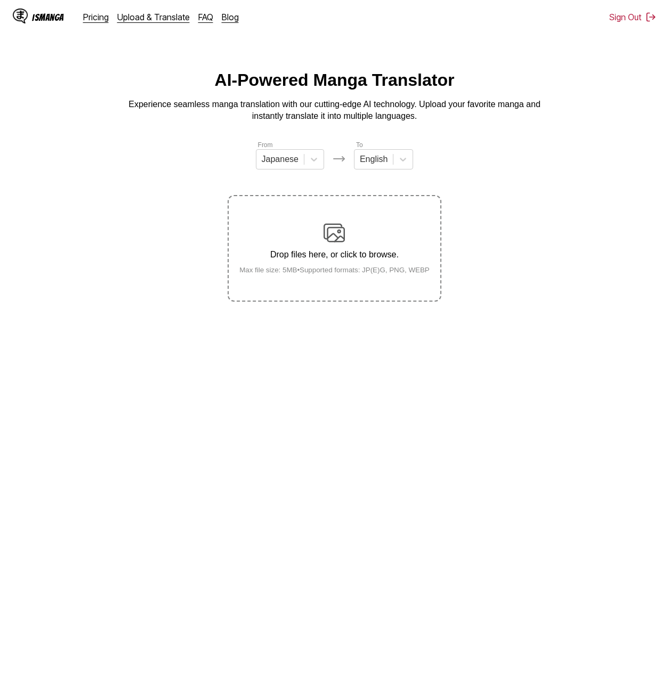
click at [327, 219] on label "Drop files here, or click to browse. Max file size: 5MB • Supported formats: JP…" at bounding box center [334, 248] width 211 height 105
click at [0, 0] on input "Drop files here, or click to browse. Max file size: 5MB • Supported formats: JP…" at bounding box center [0, 0] width 0 height 0
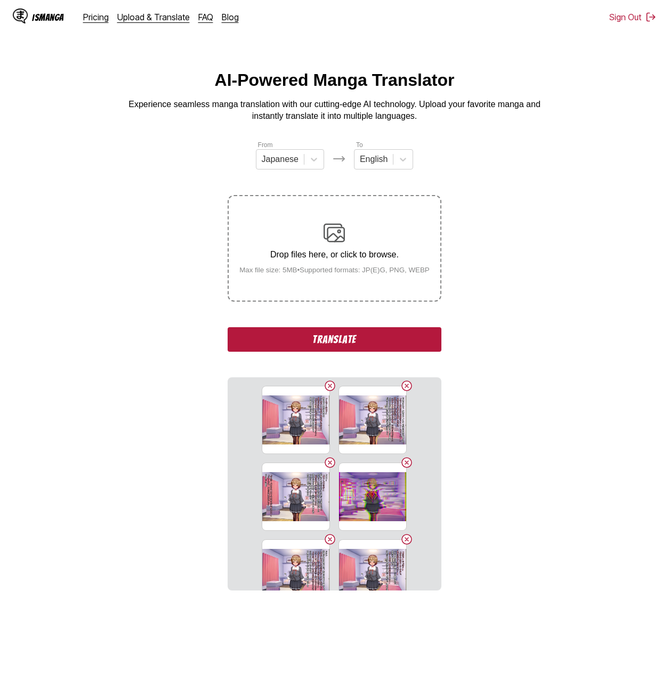
drag, startPoint x: 382, startPoint y: 335, endPoint x: 676, endPoint y: 329, distance: 293.9
click at [382, 335] on button "Translate" at bounding box center [334, 339] width 213 height 25
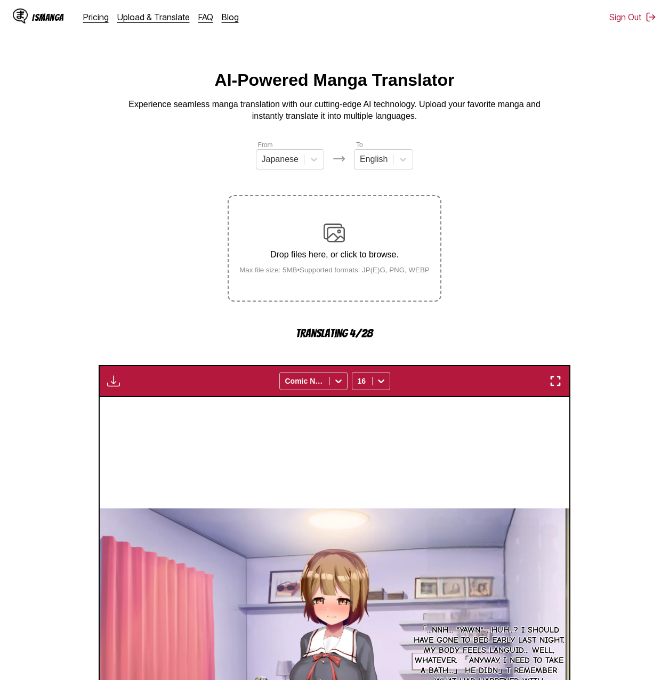
click at [625, 263] on section "From Japanese To English Drop files here, or click to browse. Max file size: 5M…" at bounding box center [335, 567] width 652 height 855
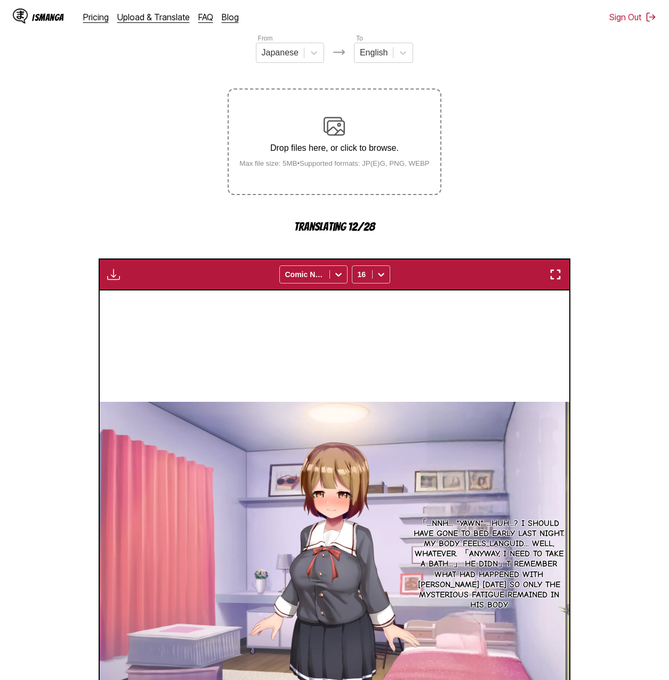
scroll to position [160, 0]
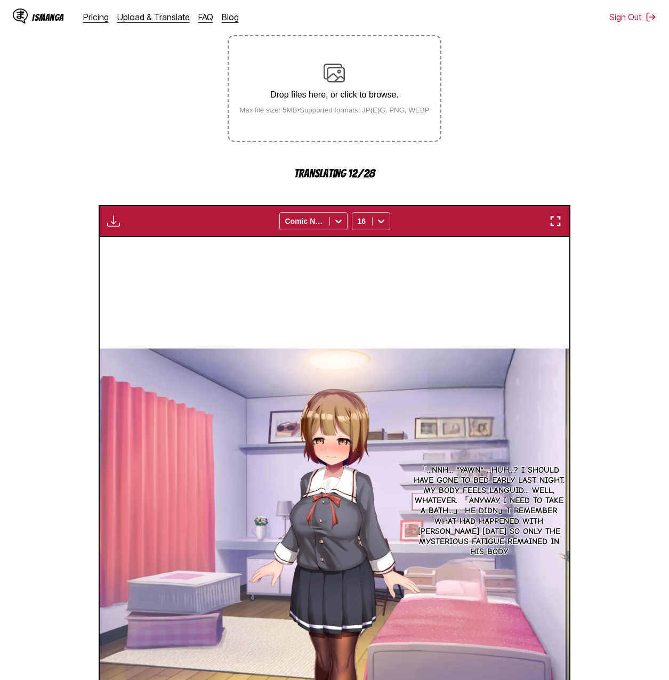
drag, startPoint x: 618, startPoint y: 265, endPoint x: 624, endPoint y: 180, distance: 85.1
click at [624, 180] on section "From Japanese To English Drop files here, or click to browse. Max file size: 5M…" at bounding box center [335, 407] width 652 height 855
click at [600, 162] on section "From Japanese To English Drop files here, or click to browse. Max file size: 5M…" at bounding box center [335, 407] width 652 height 855
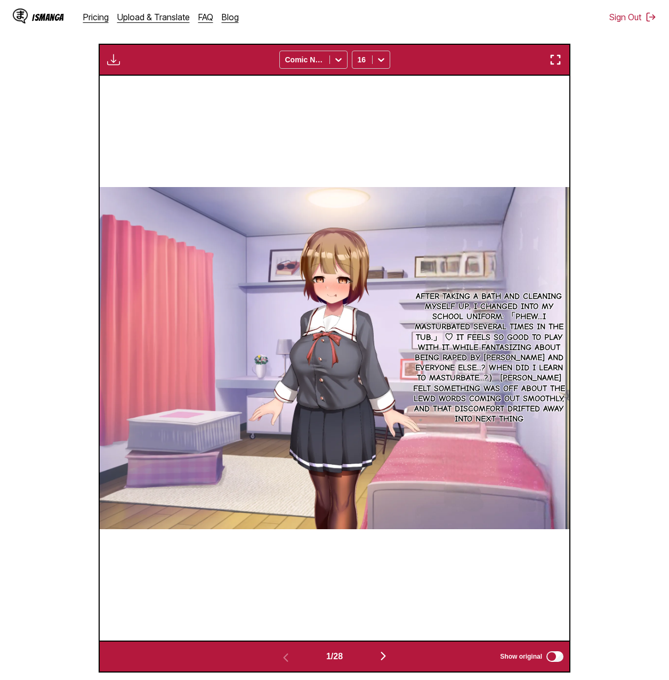
scroll to position [0, 0]
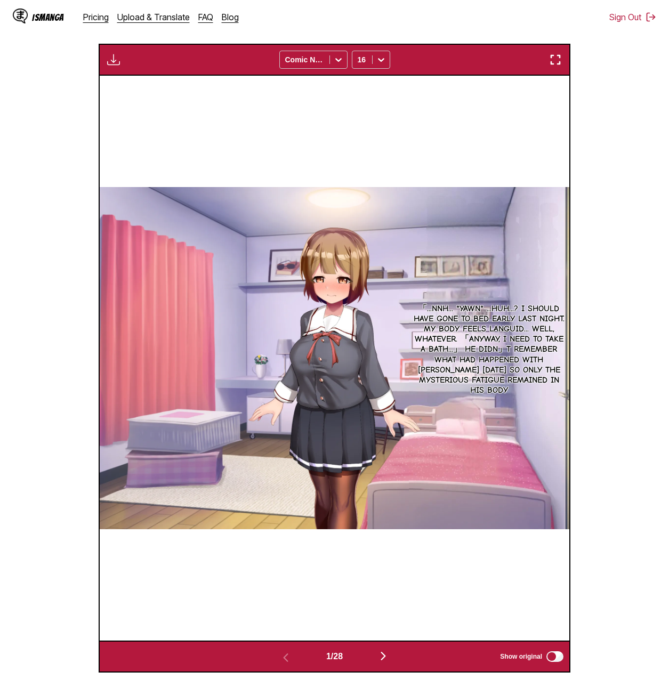
click at [107, 66] on img "button" at bounding box center [113, 59] width 13 height 13
click at [130, 99] on button "Download All" at bounding box center [142, 96] width 68 height 26
click at [640, 151] on section "From Japanese To English Drop files here, or click to browse. Max file size: 5M…" at bounding box center [335, 264] width 652 height 817
drag, startPoint x: 639, startPoint y: 150, endPoint x: 622, endPoint y: 104, distance: 48.7
click at [622, 104] on section "From Japanese To English Drop files here, or click to browse. Max file size: 5M…" at bounding box center [335, 264] width 652 height 817
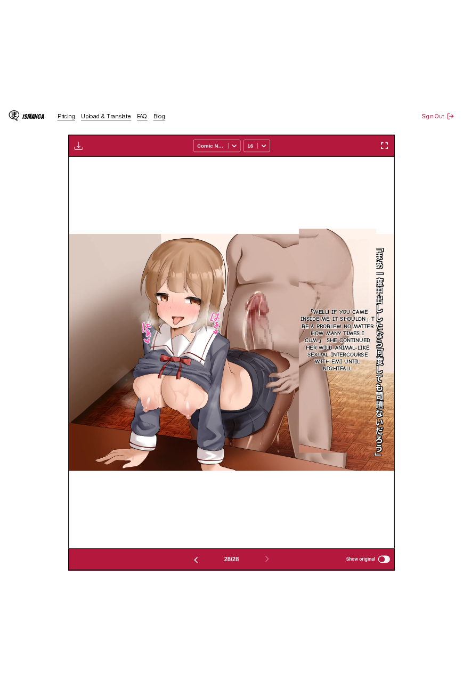
scroll to position [0, 11994]
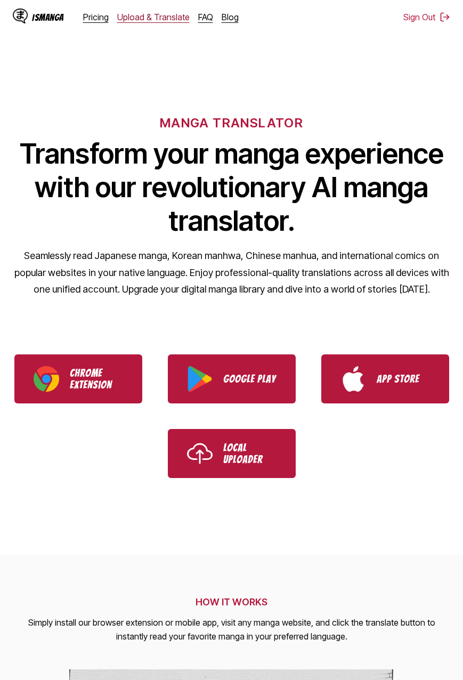
click at [148, 13] on link "Upload & Translate" at bounding box center [153, 17] width 73 height 11
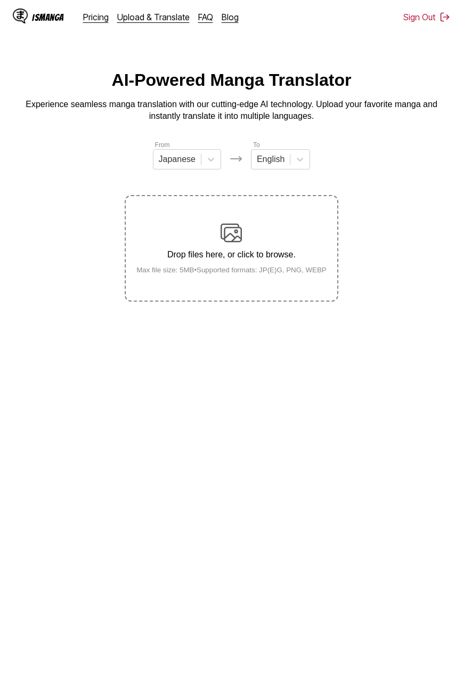
click at [217, 212] on label "Drop files here, or click to browse. Max file size: 5MB • Supported formats: JP…" at bounding box center [231, 248] width 211 height 105
click at [0, 0] on input "Drop files here, or click to browse. Max file size: 5MB • Supported formats: JP…" at bounding box center [0, 0] width 0 height 0
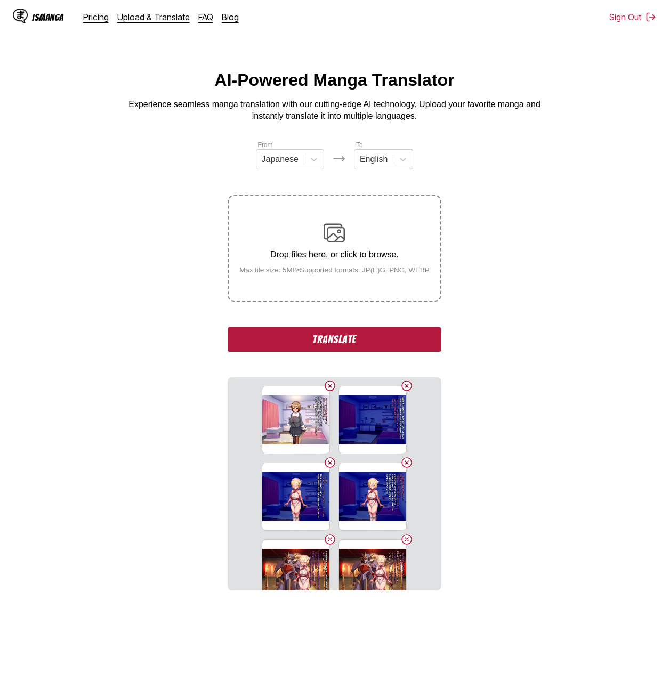
click at [322, 341] on button "Translate" at bounding box center [334, 339] width 213 height 25
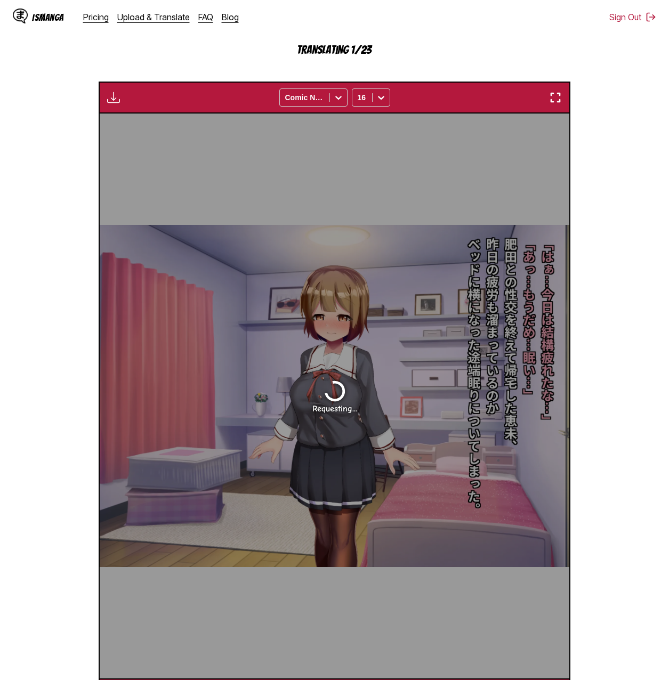
scroll to position [70, 0]
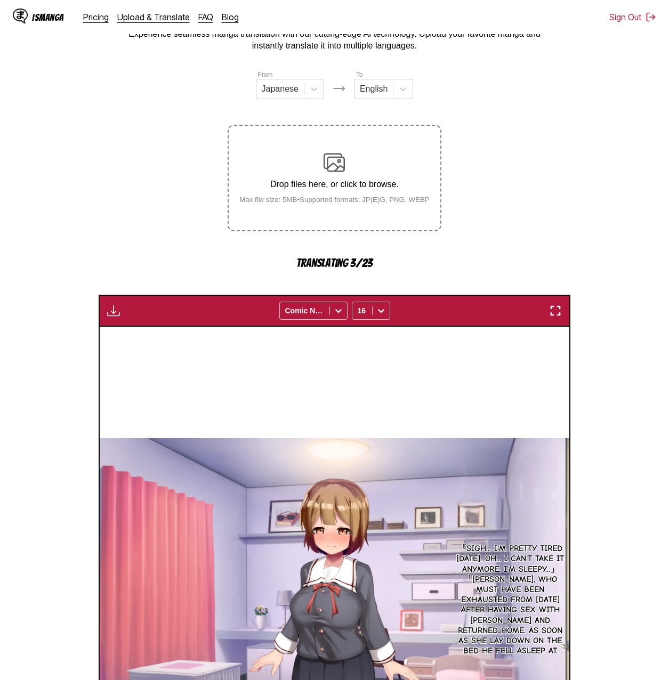
drag, startPoint x: 587, startPoint y: 229, endPoint x: 563, endPoint y: 154, distance: 79.1
click at [463, 154] on section "From Japanese To English Drop files here, or click to browse. Max file size: 5M…" at bounding box center [335, 496] width 652 height 855
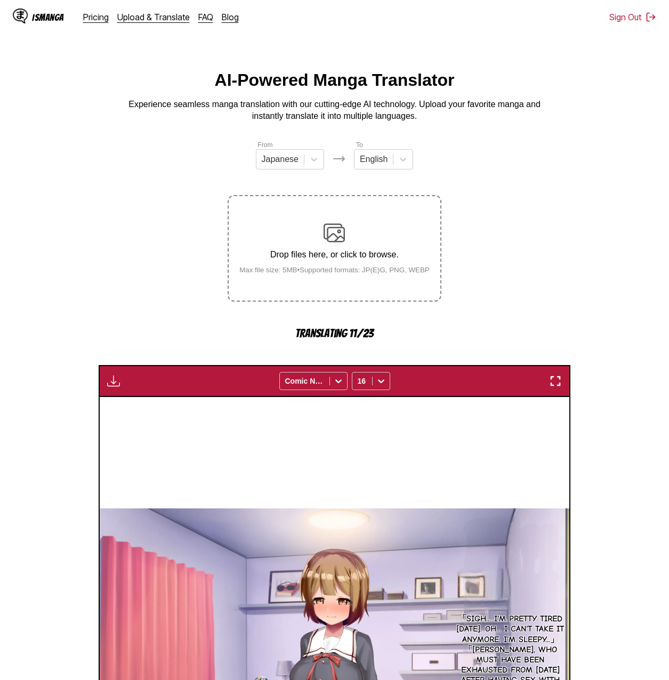
drag, startPoint x: 637, startPoint y: 263, endPoint x: 607, endPoint y: 227, distance: 47.1
click at [463, 227] on section "From Japanese To English Drop files here, or click to browse. Max file size: 5M…" at bounding box center [335, 567] width 652 height 855
drag, startPoint x: 605, startPoint y: 266, endPoint x: 596, endPoint y: 231, distance: 35.5
click at [463, 231] on section "From Japanese To English Drop files here, or click to browse. Max file size: 5M…" at bounding box center [335, 567] width 652 height 855
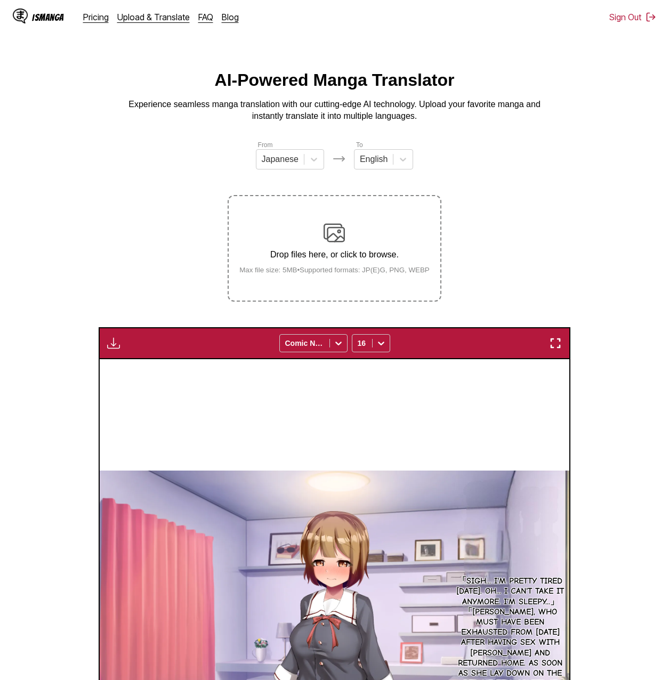
drag, startPoint x: 636, startPoint y: 246, endPoint x: 541, endPoint y: 178, distance: 117.3
click at [463, 178] on section "From Japanese To English Drop files here, or click to browse. Max file size: 5M…" at bounding box center [335, 548] width 652 height 817
click at [112, 350] on img "button" at bounding box center [113, 343] width 13 height 13
click at [135, 384] on button "Download All" at bounding box center [142, 379] width 68 height 26
drag, startPoint x: 109, startPoint y: 186, endPoint x: 78, endPoint y: 147, distance: 50.1
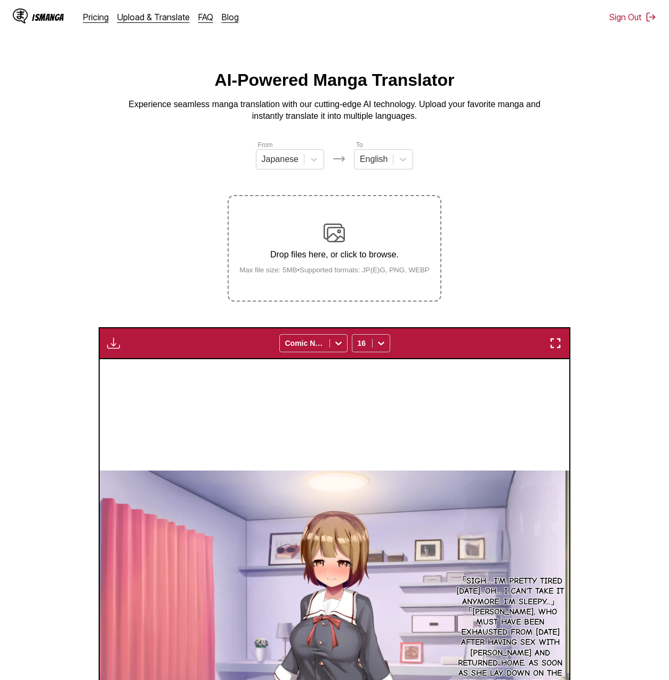
click at [78, 147] on section "From Japanese To English Drop files here, or click to browse. Max file size: 5M…" at bounding box center [335, 548] width 652 height 817
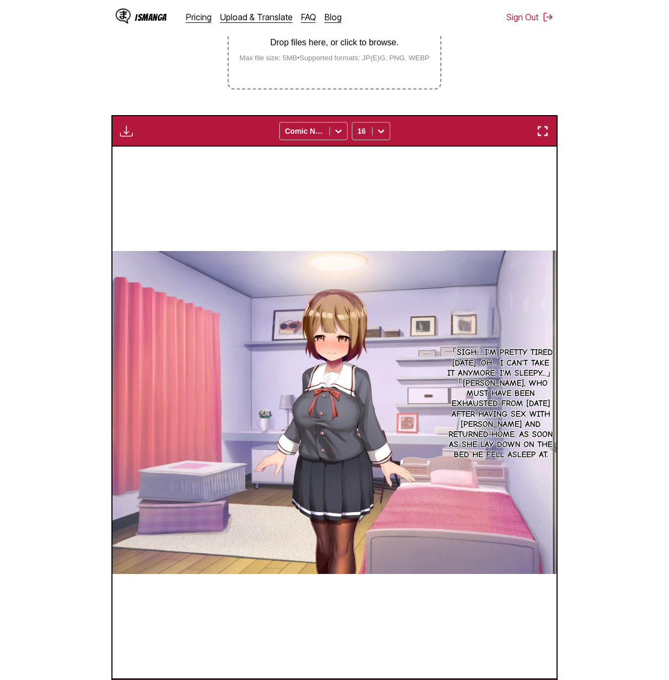
scroll to position [246, 0]
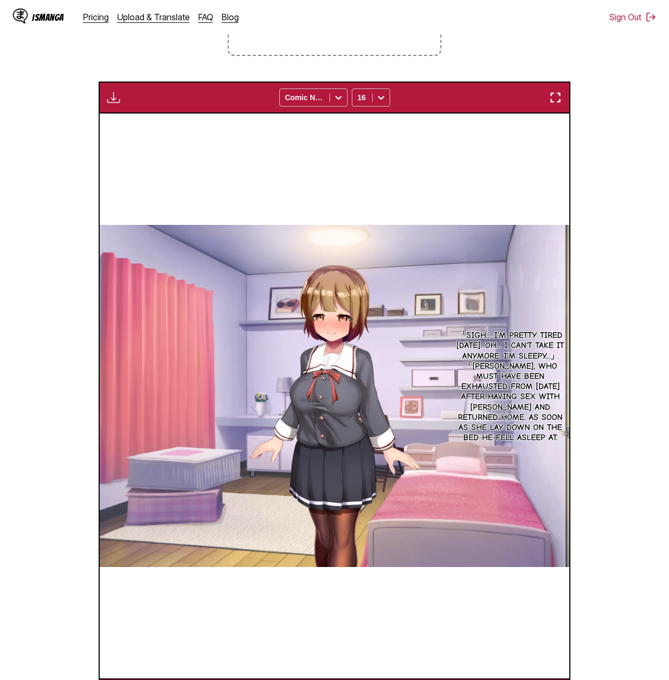
click at [463, 74] on section "From Japanese To English Drop files here, or click to browse. Max file size: 5M…" at bounding box center [335, 302] width 652 height 817
drag, startPoint x: 616, startPoint y: 74, endPoint x: 568, endPoint y: 55, distance: 51.5
click at [463, 55] on section "From Japanese To English Drop files here, or click to browse. Max file size: 5M…" at bounding box center [335, 302] width 652 height 817
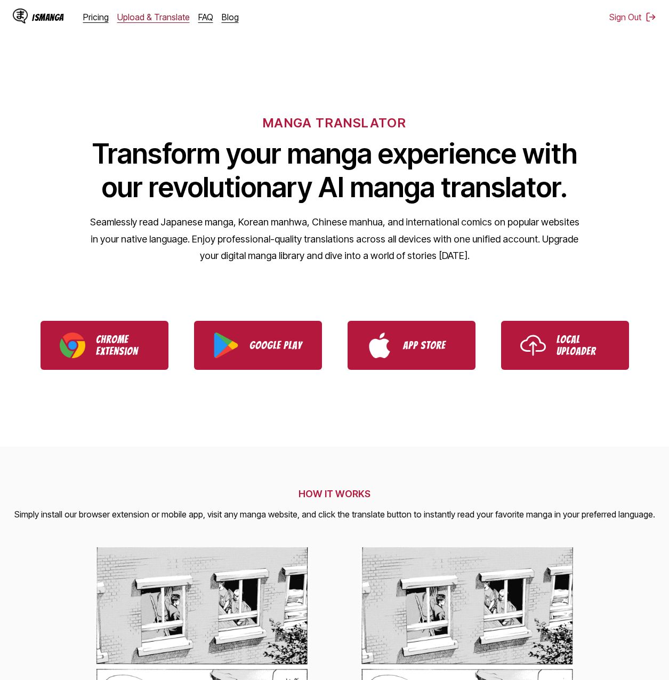
click at [134, 12] on div "IsManga Pricing Upload & Translate FAQ Blog" at bounding box center [130, 17] width 235 height 34
click at [133, 18] on link "Upload & Translate" at bounding box center [153, 17] width 73 height 11
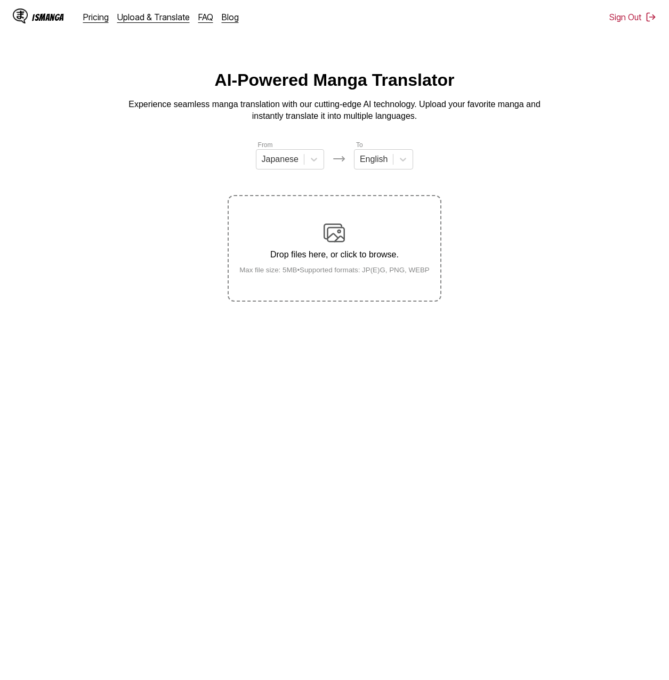
click at [336, 243] on img at bounding box center [334, 232] width 21 height 21
click at [0, 0] on input "Drop files here, or click to browse. Max file size: 5MB • Supported formats: JP…" at bounding box center [0, 0] width 0 height 0
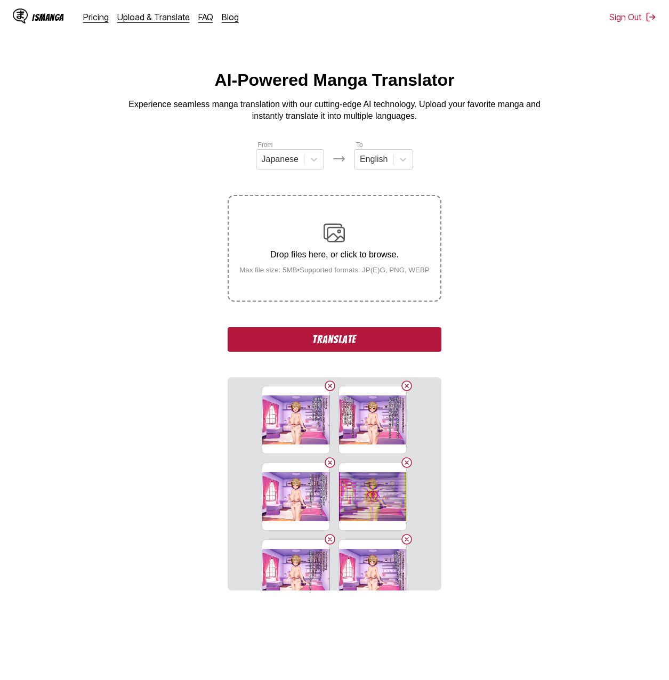
click at [413, 335] on button "Translate" at bounding box center [334, 339] width 213 height 25
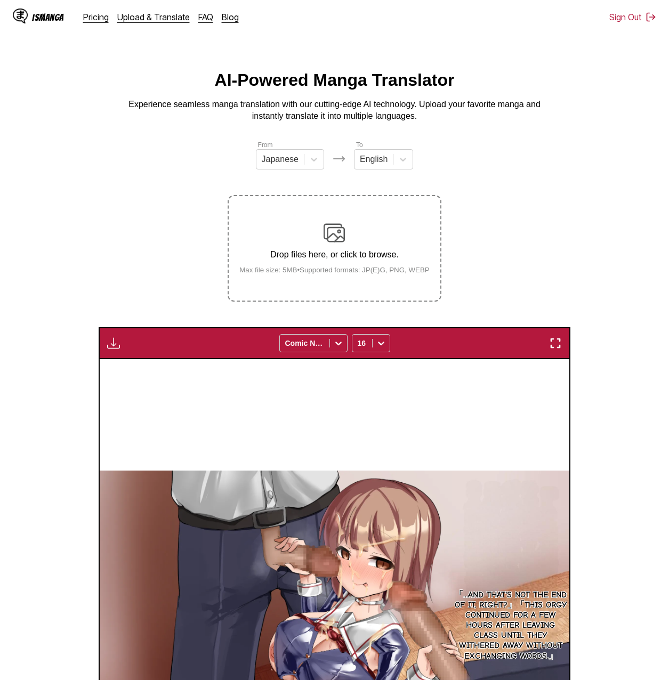
click at [126, 342] on div "Download Panel Download All Comic Neue 16" at bounding box center [335, 343] width 472 height 32
click at [105, 350] on button "button" at bounding box center [113, 343] width 19 height 14
click at [161, 381] on button "Download All" at bounding box center [142, 379] width 68 height 26
click at [614, 82] on div "AI-Powered Manga Translator Experience seamless manga translation with our cutt…" at bounding box center [335, 96] width 652 height 52
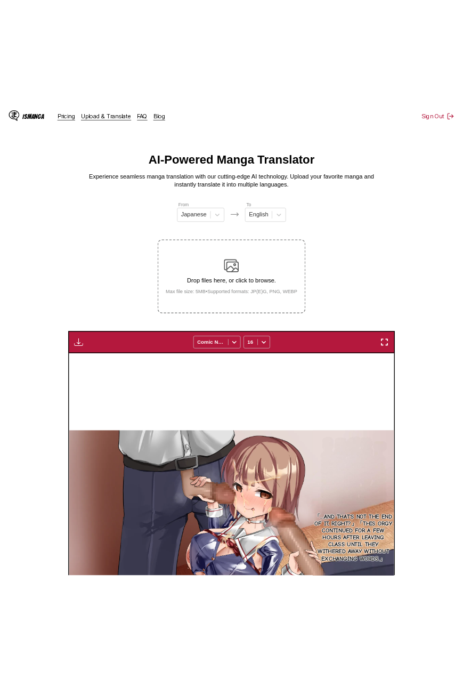
scroll to position [0, 12438]
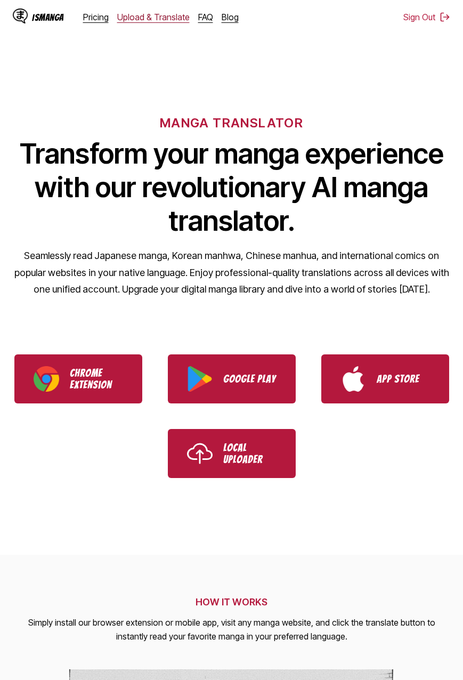
click at [138, 22] on link "Upload & Translate" at bounding box center [153, 17] width 73 height 11
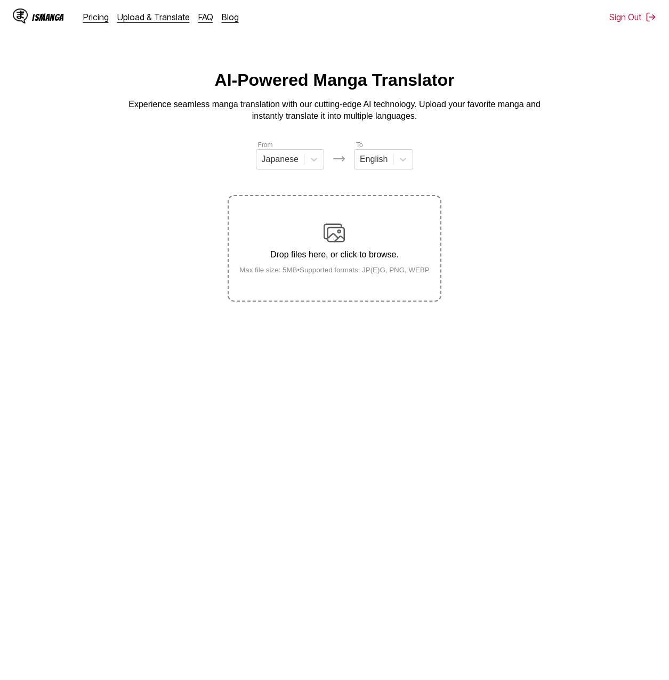
click at [379, 243] on div "Drop files here, or click to browse. Max file size: 5MB • Supported formats: JP…" at bounding box center [334, 248] width 207 height 52
click at [0, 0] on input "Drop files here, or click to browse. Max file size: 5MB • Supported formats: JP…" at bounding box center [0, 0] width 0 height 0
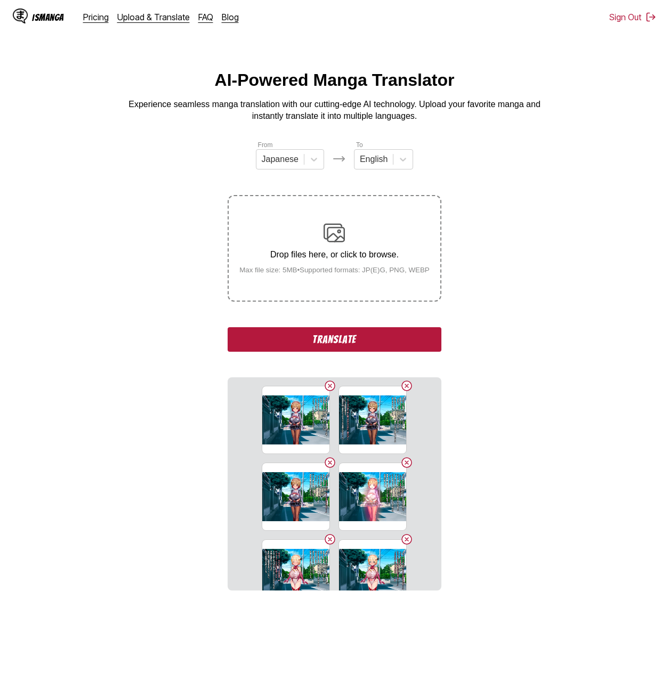
click at [403, 340] on button "Translate" at bounding box center [334, 339] width 213 height 25
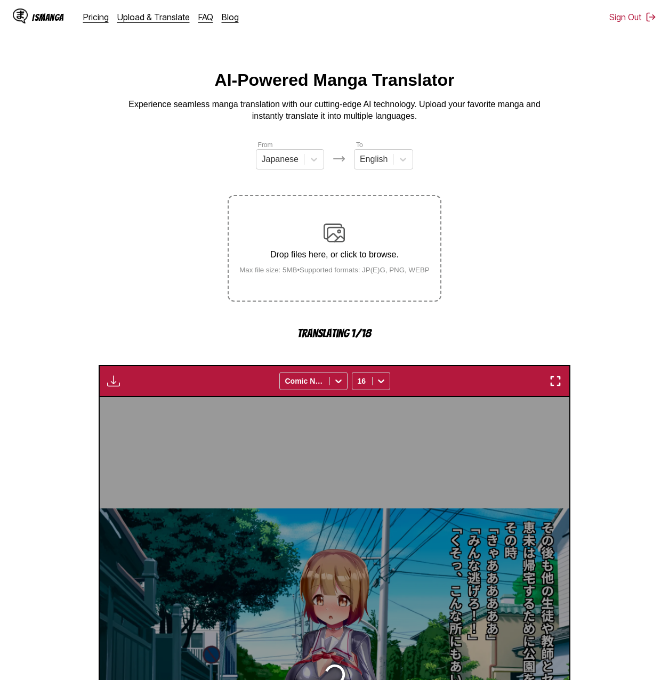
drag, startPoint x: 606, startPoint y: 258, endPoint x: 575, endPoint y: 167, distance: 95.8
click at [463, 167] on section "From Japanese To English Drop files here, or click to browse. Max file size: 5M…" at bounding box center [335, 567] width 652 height 855
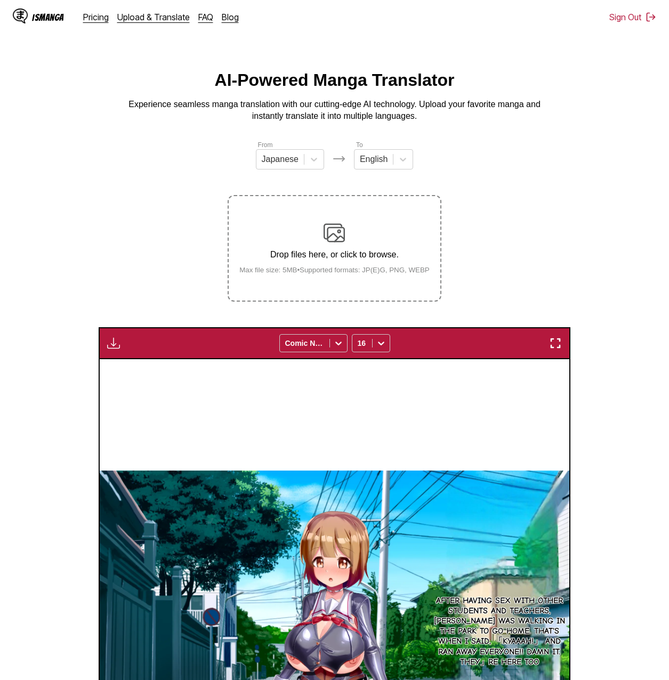
click at [463, 349] on main "AI-Powered Manga Translator Experience seamless manga translation with our cutt…" at bounding box center [334, 513] width 669 height 886
click at [463, 345] on section "From Japanese To English Drop files here, or click to browse. Max file size: 5M…" at bounding box center [335, 548] width 652 height 817
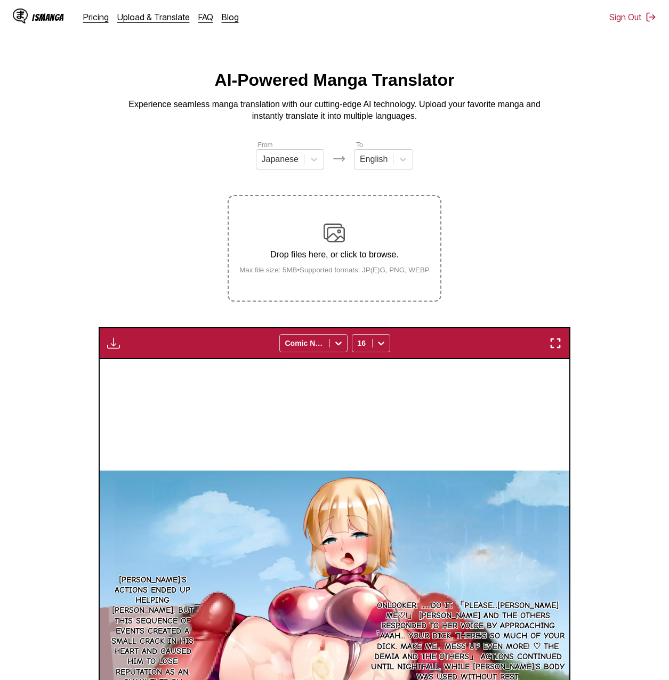
click at [117, 349] on img "button" at bounding box center [113, 343] width 13 height 13
click at [127, 372] on button "Download All" at bounding box center [142, 379] width 68 height 26
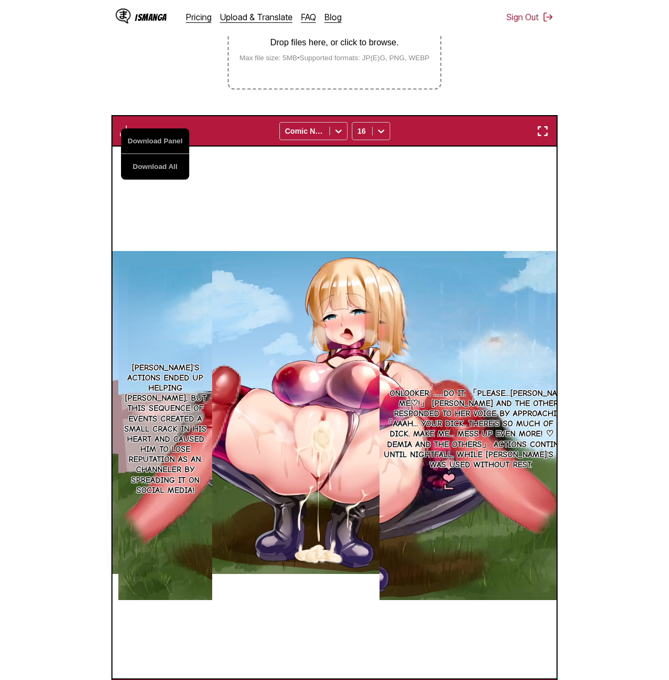
scroll to position [0, 7987]
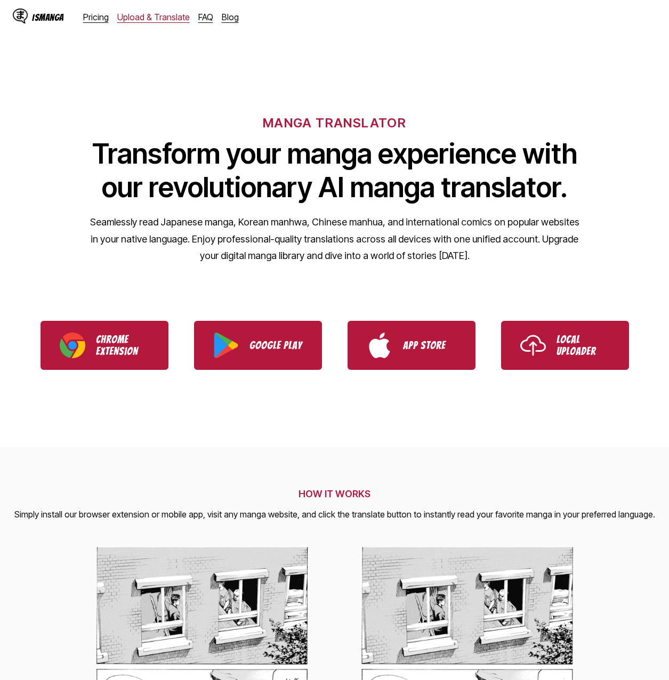
click at [154, 22] on link "Upload & Translate" at bounding box center [153, 17] width 73 height 11
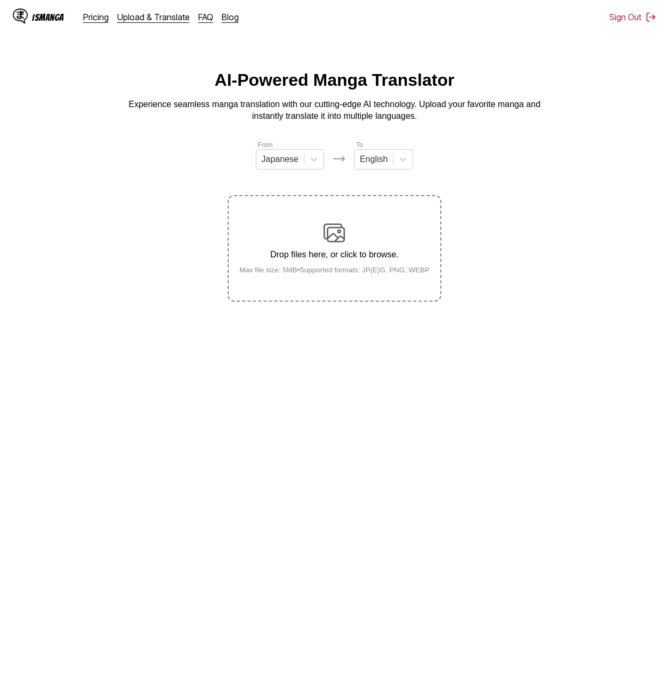
click at [377, 231] on div "Drop files here, or click to browse. Max file size: 5MB • Supported formats: JP…" at bounding box center [334, 248] width 207 height 52
click at [0, 0] on input "Drop files here, or click to browse. Max file size: 5MB • Supported formats: JP…" at bounding box center [0, 0] width 0 height 0
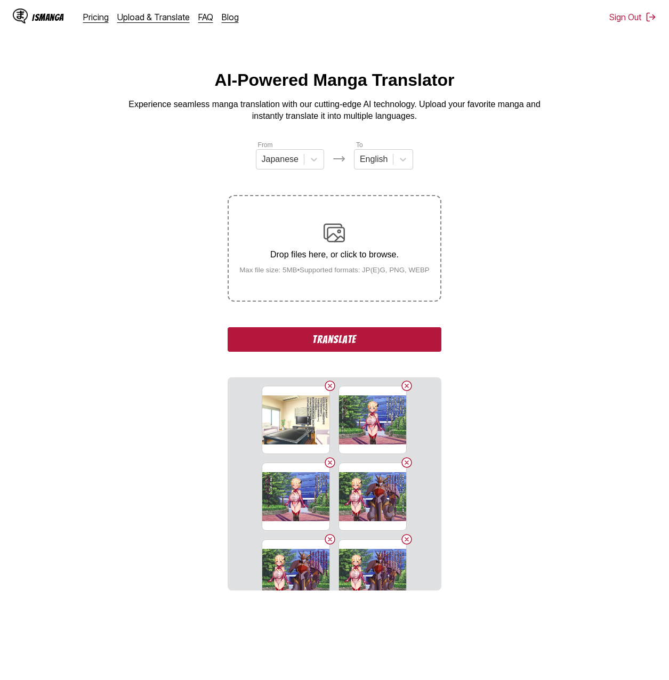
drag, startPoint x: 569, startPoint y: 295, endPoint x: 550, endPoint y: 301, distance: 19.7
click at [569, 295] on section "From Japanese To English Drop files here, or click to browse. Max file size: 5M…" at bounding box center [335, 365] width 652 height 451
click at [375, 332] on button "Translate" at bounding box center [334, 339] width 213 height 25
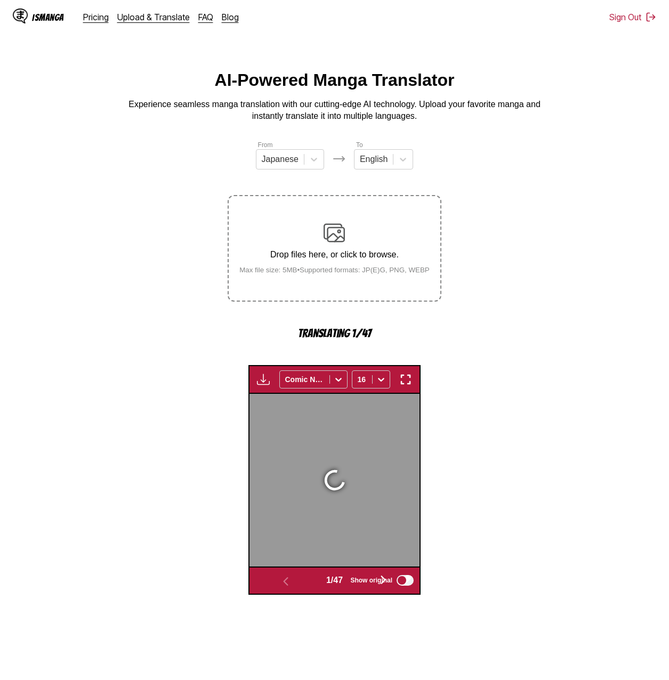
scroll to position [284, 0]
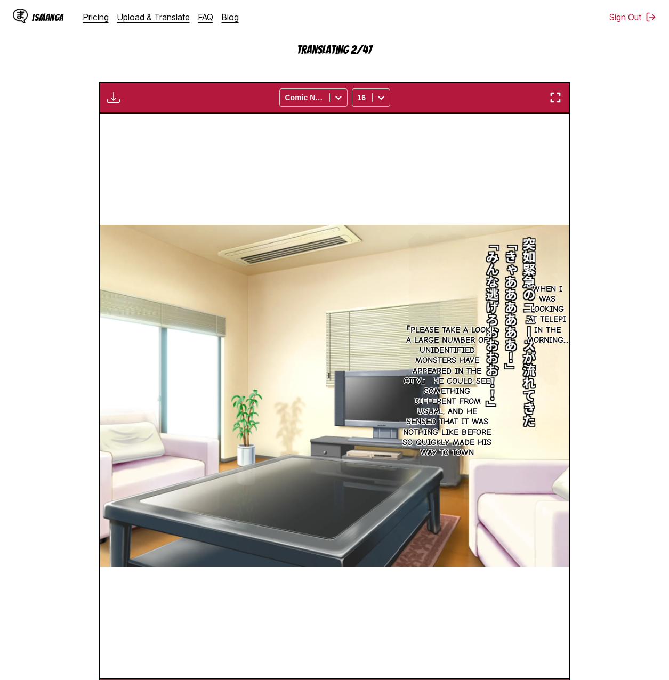
click at [611, 227] on section "From Japanese To English Drop files here, or click to browse. Max file size: 5M…" at bounding box center [335, 283] width 652 height 855
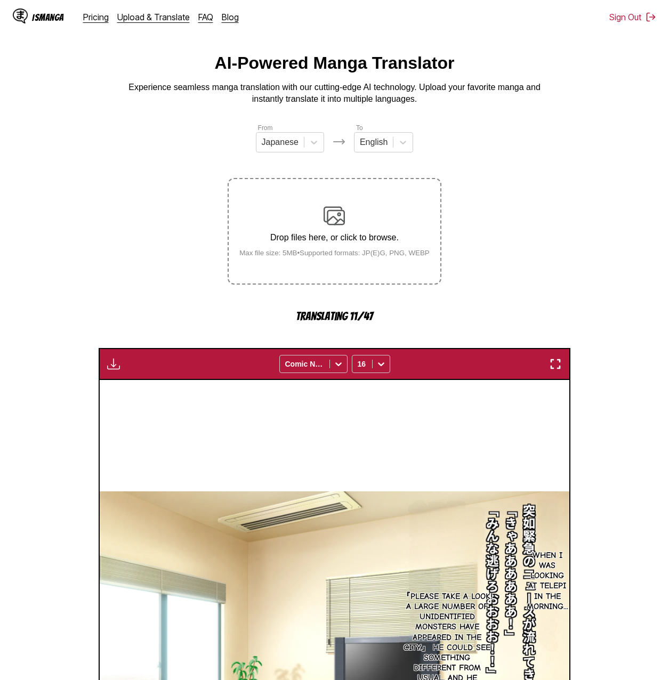
scroll to position [0, 0]
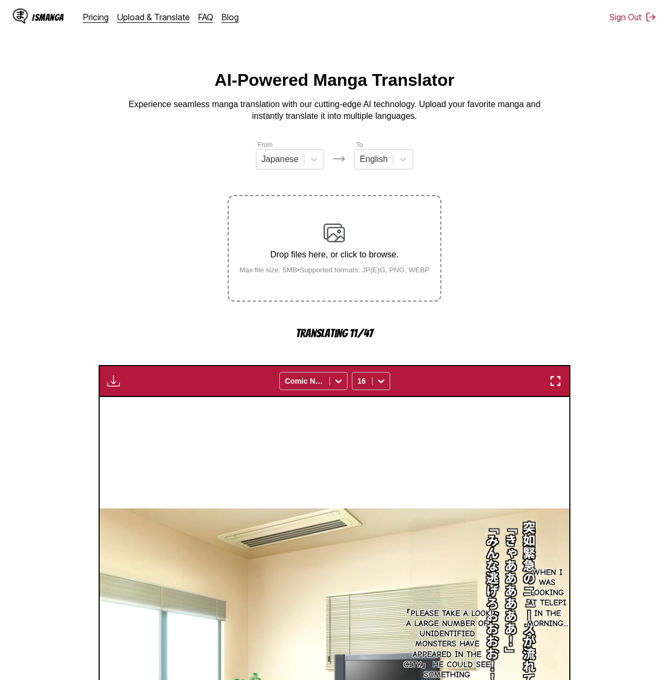
click at [624, 150] on section "From Japanese To English Drop files here, or click to browse. Max file size: 5M…" at bounding box center [335, 567] width 652 height 855
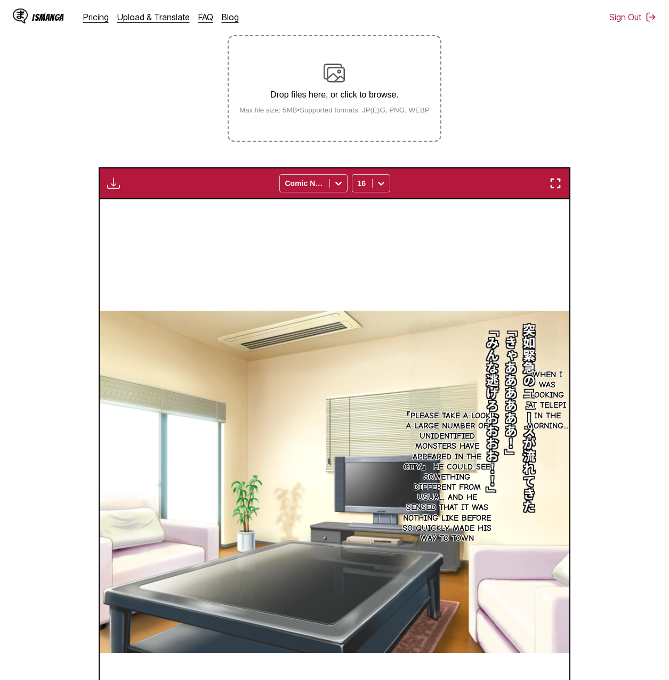
scroll to position [213, 0]
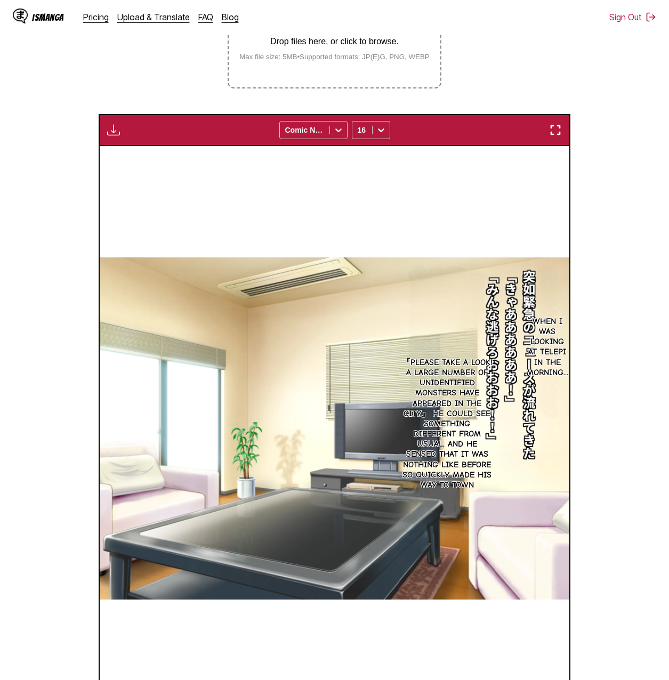
click at [619, 417] on section "From Japanese To English Drop files here, or click to browse. Max file size: 5M…" at bounding box center [335, 334] width 652 height 817
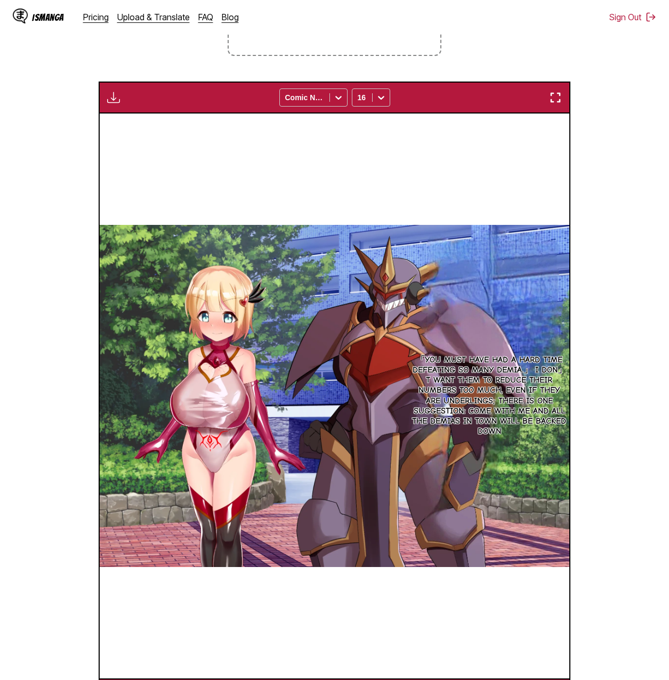
scroll to position [0, 470]
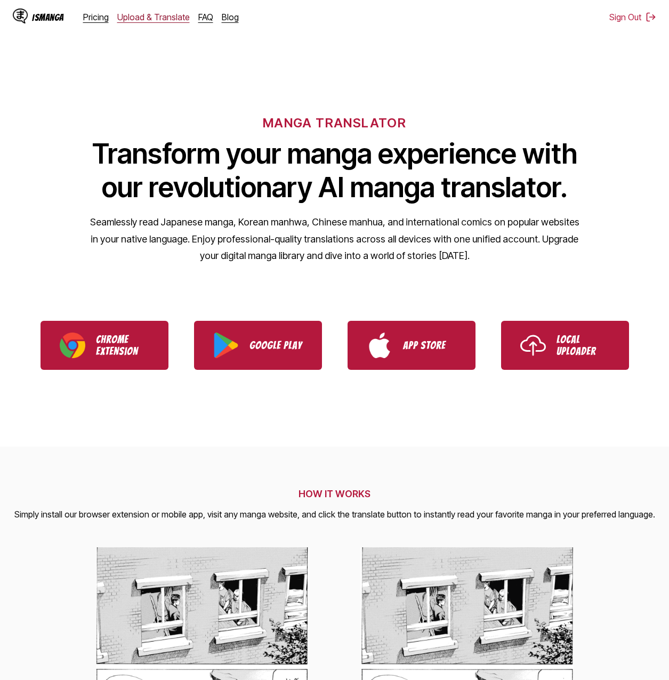
click at [126, 18] on link "Upload & Translate" at bounding box center [153, 17] width 73 height 11
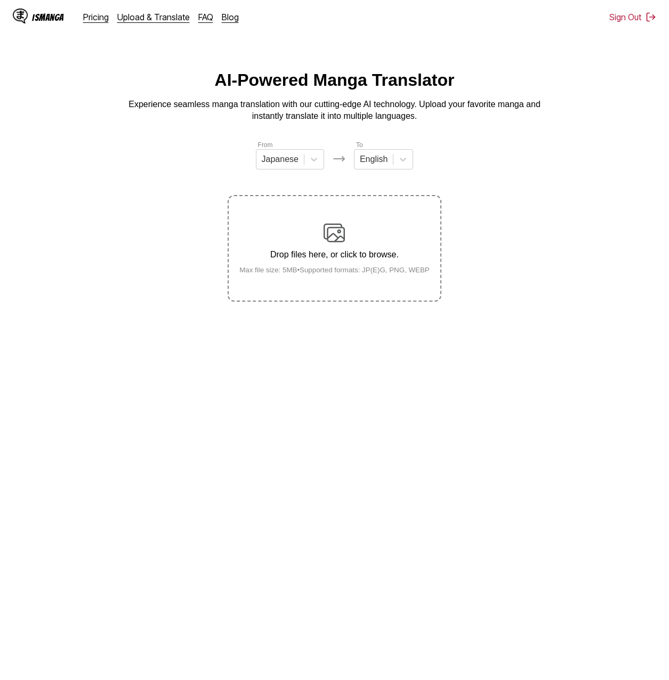
click at [238, 240] on div "Drop files here, or click to browse. Max file size: 5MB • Supported formats: JP…" at bounding box center [334, 248] width 207 height 52
click at [0, 0] on input "Drop files here, or click to browse. Max file size: 5MB • Supported formats: JP…" at bounding box center [0, 0] width 0 height 0
click at [619, 85] on div "AI-Powered Manga Translator Experience seamless manga translation with our cutt…" at bounding box center [335, 96] width 652 height 52
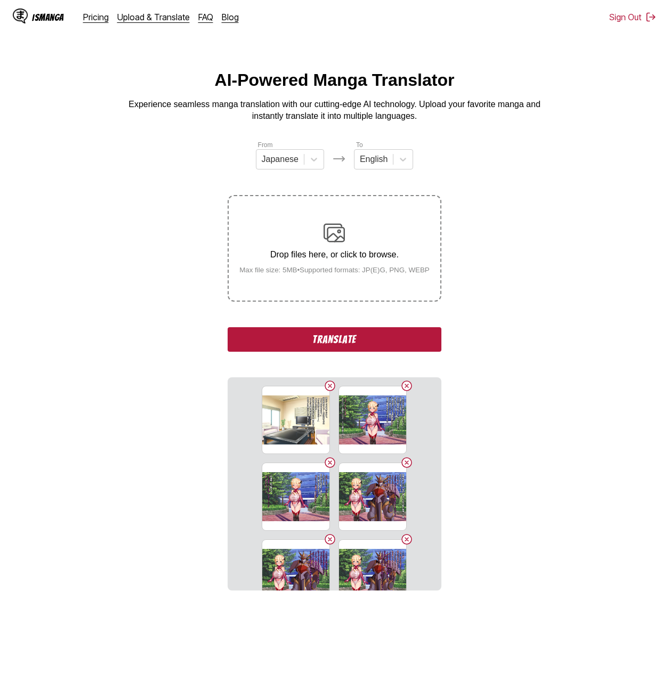
click at [356, 335] on button "Translate" at bounding box center [334, 339] width 213 height 25
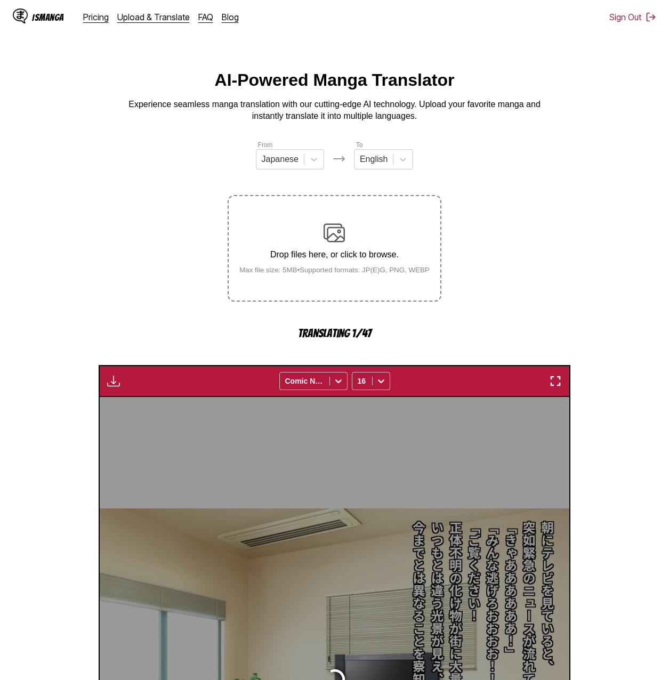
scroll to position [284, 0]
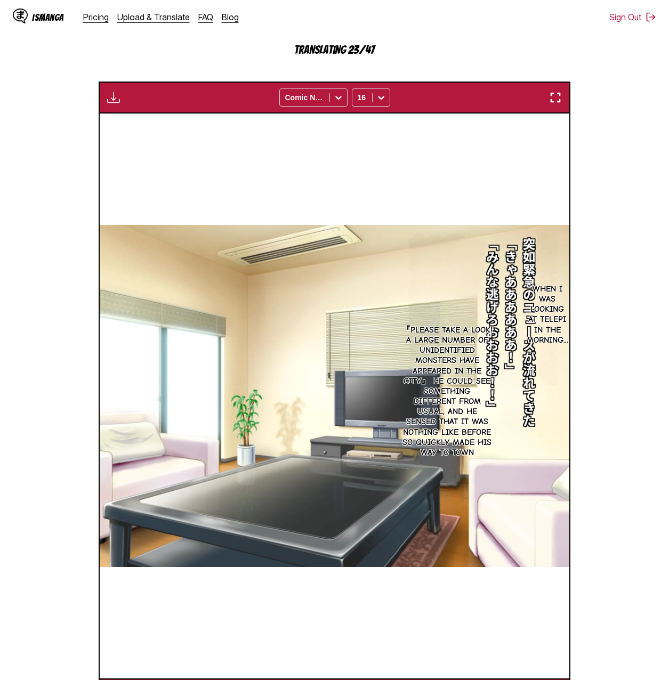
click at [666, 239] on main "AI-Powered Manga Translator Experience seamless manga translation with our cutt…" at bounding box center [334, 249] width 669 height 924
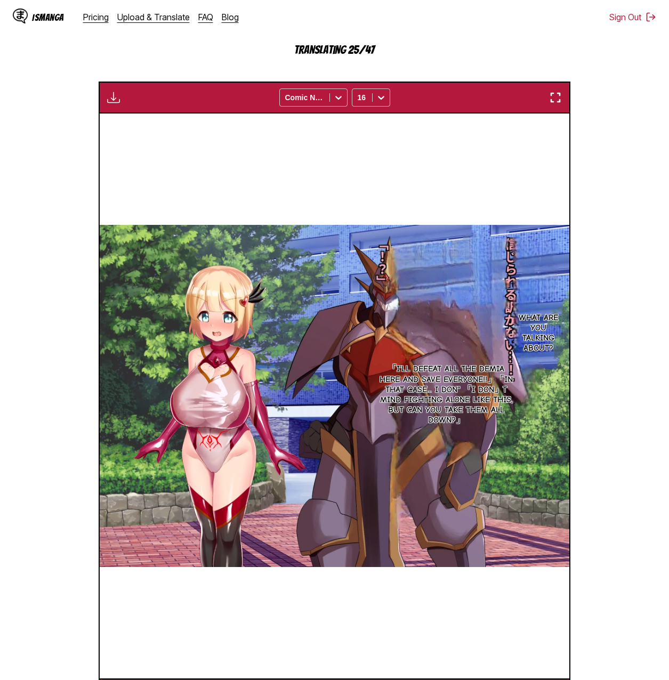
scroll to position [0, 1879]
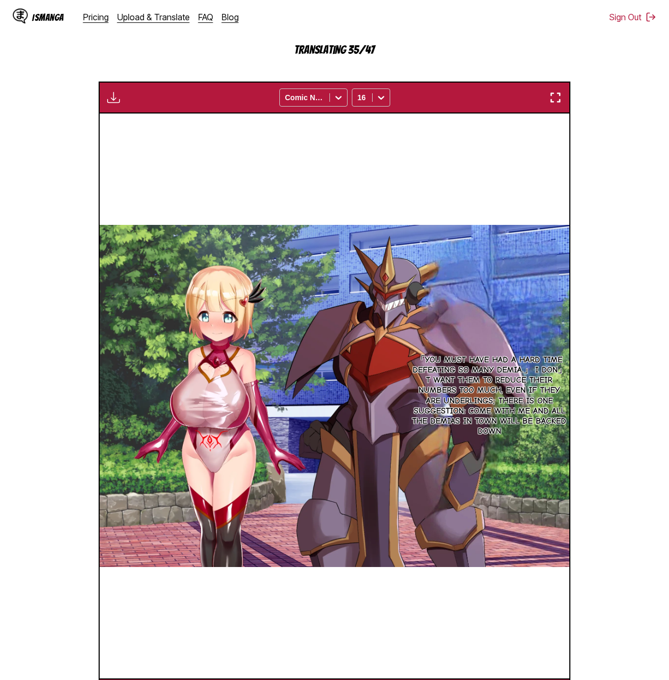
click at [631, 181] on section "From Japanese To English Drop files here, or click to browse. Max file size: 5M…" at bounding box center [335, 283] width 652 height 855
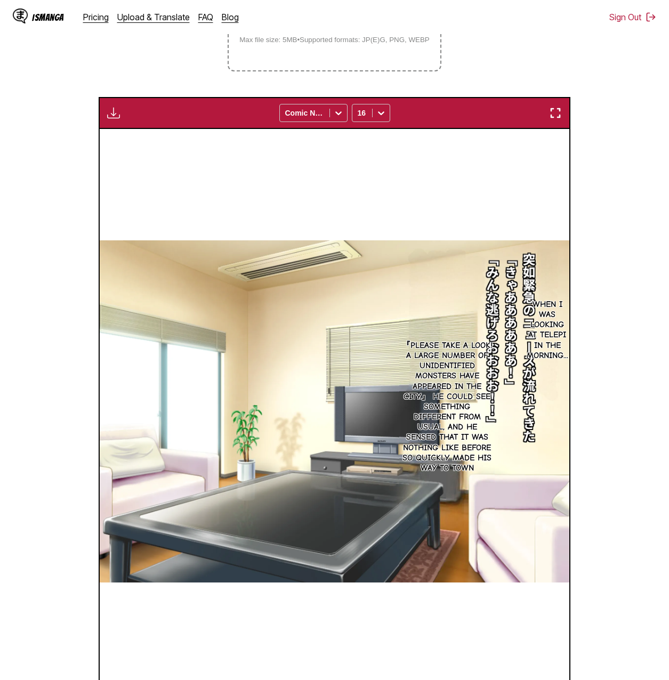
scroll to position [337, 0]
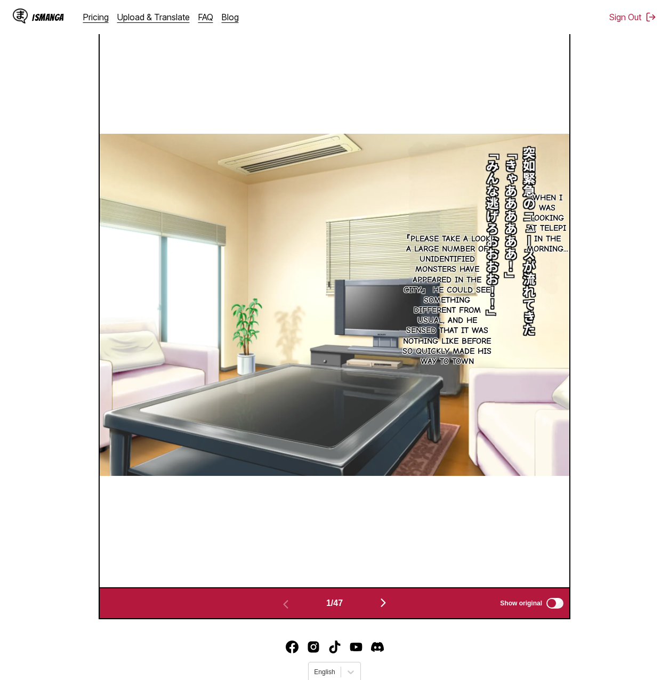
click at [568, 159] on img at bounding box center [335, 305] width 470 height 342
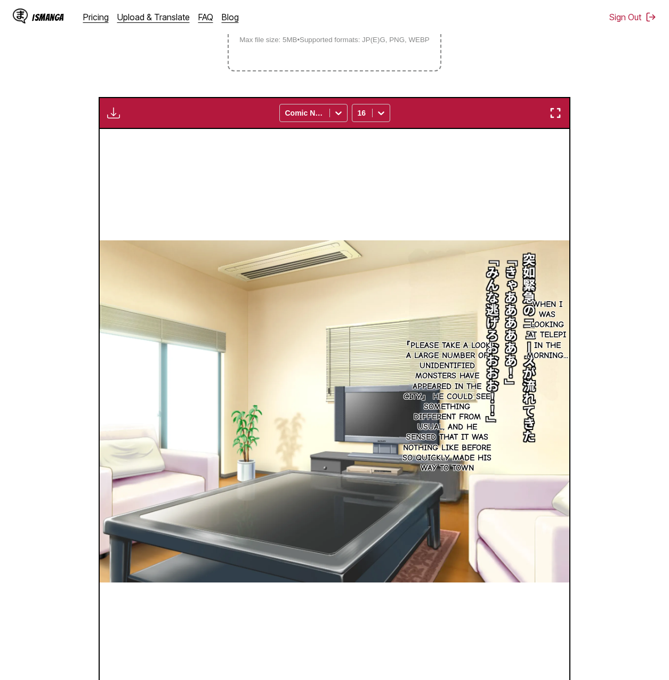
scroll to position [70, 0]
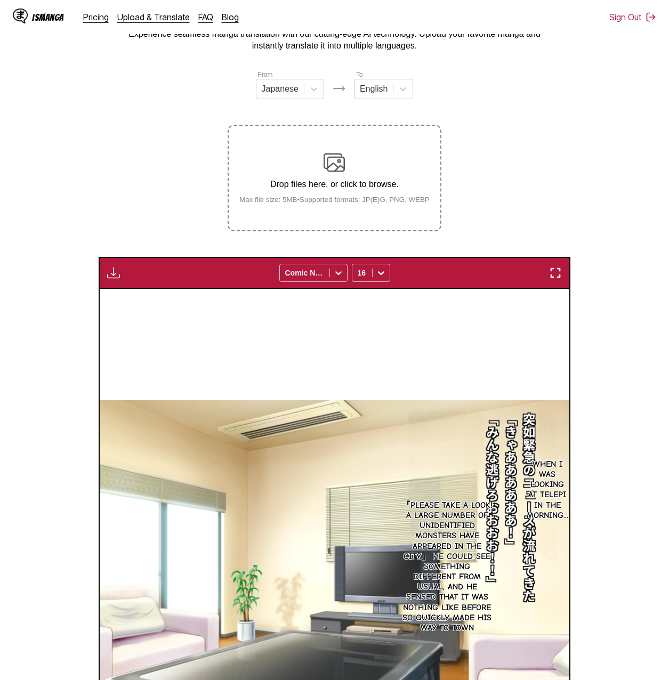
click at [115, 277] on img "button" at bounding box center [113, 273] width 13 height 13
click at [132, 306] on button "Download All" at bounding box center [142, 309] width 68 height 26
click at [528, 187] on section "From Japanese To English Drop files here, or click to browse. Max file size: 5M…" at bounding box center [335, 477] width 652 height 817
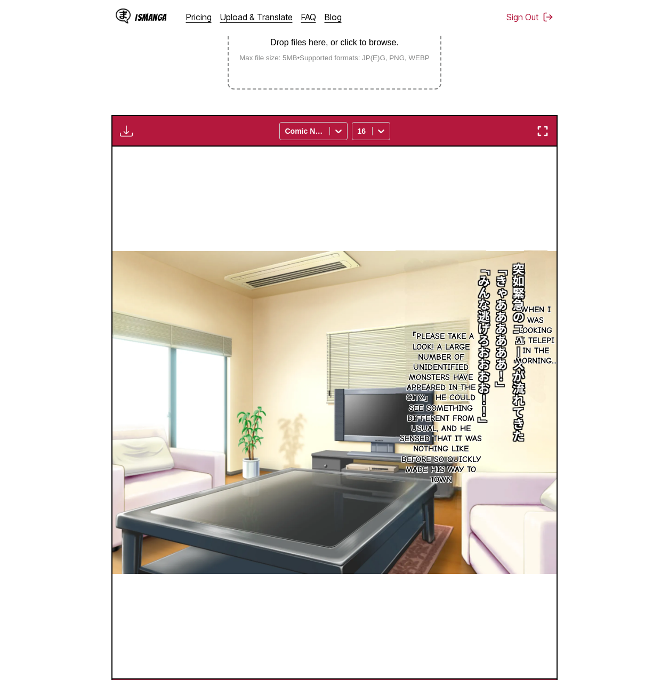
scroll to position [246, 0]
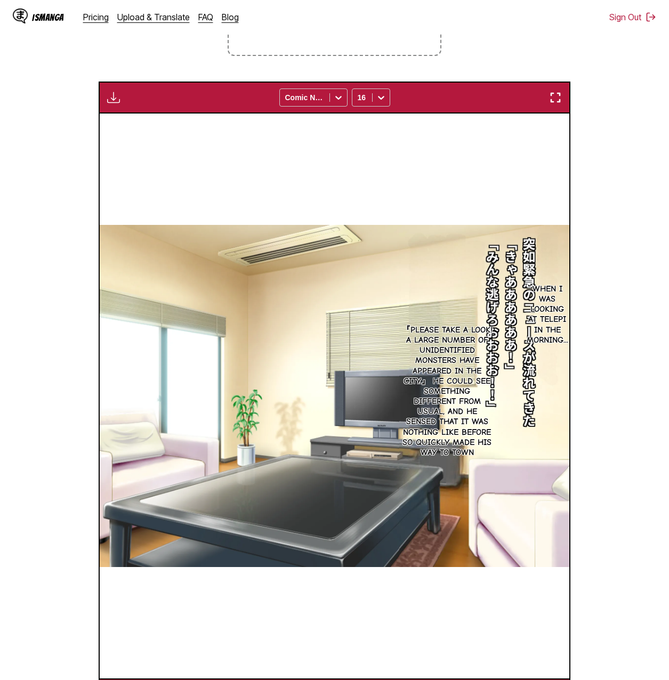
click at [594, 175] on section "From Japanese To English Drop files here, or click to browse. Max file size: 5M…" at bounding box center [335, 302] width 652 height 817
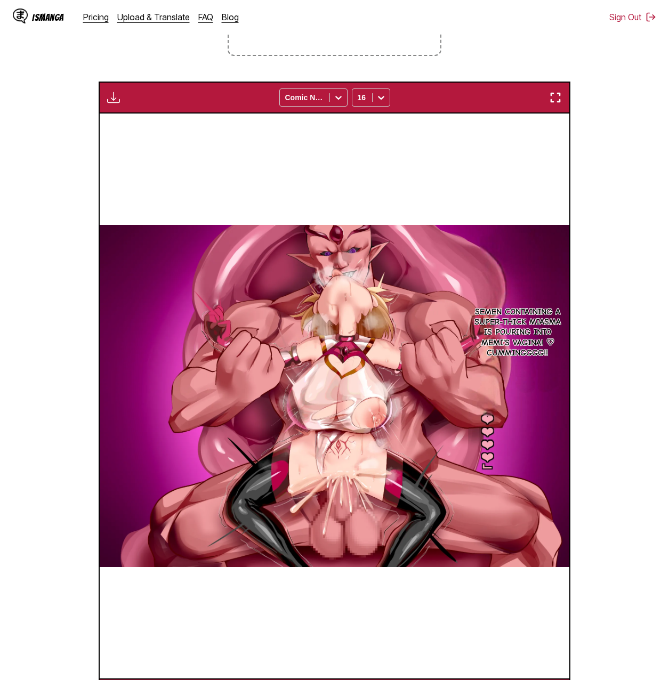
scroll to position [0, 21611]
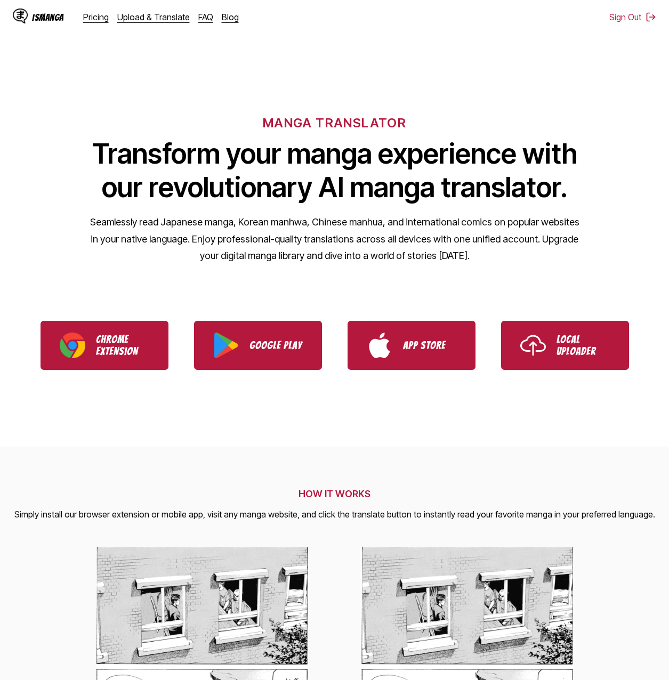
click at [139, 10] on div "IsManga Pricing Upload & Translate FAQ Blog" at bounding box center [130, 17] width 235 height 34
click at [139, 19] on link "Upload & Translate" at bounding box center [153, 17] width 73 height 11
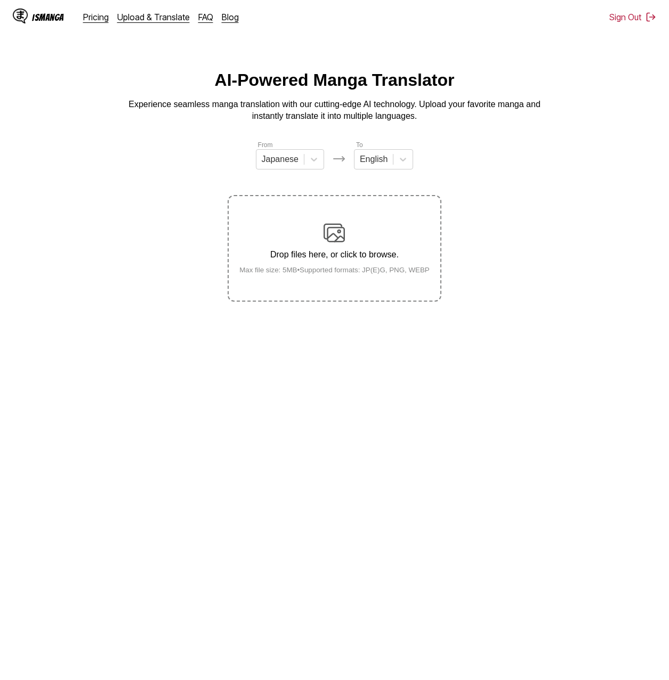
click at [323, 228] on div "Drop files here, or click to browse. Max file size: 5MB • Supported formats: JP…" at bounding box center [334, 248] width 207 height 52
click at [0, 0] on input "Drop files here, or click to browse. Max file size: 5MB • Supported formats: JP…" at bounding box center [0, 0] width 0 height 0
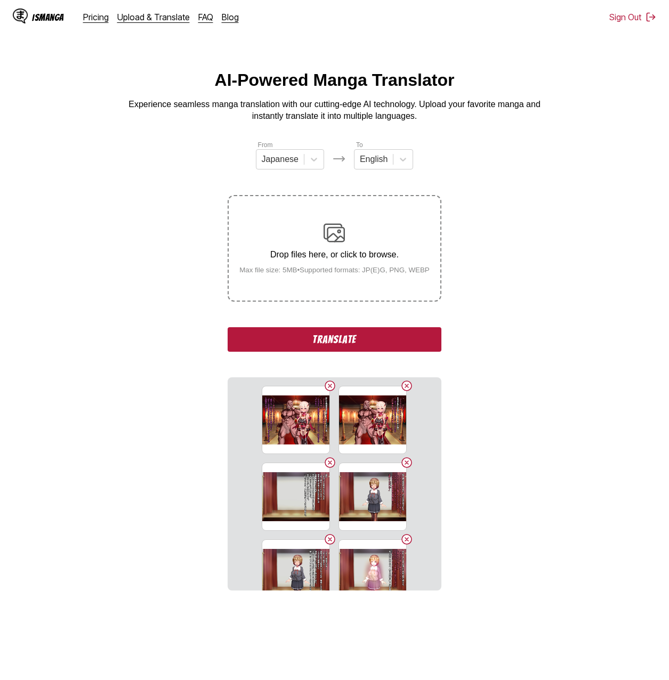
click at [307, 350] on button "Translate" at bounding box center [334, 339] width 213 height 25
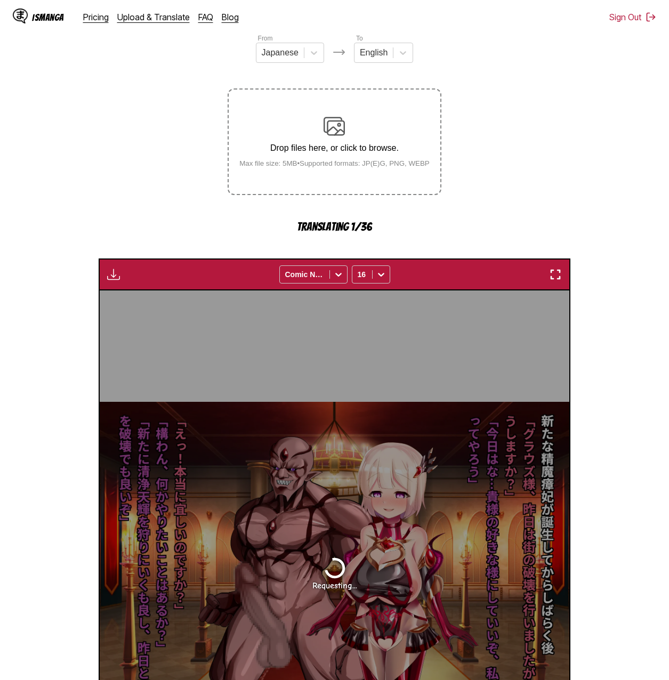
scroll to position [160, 0]
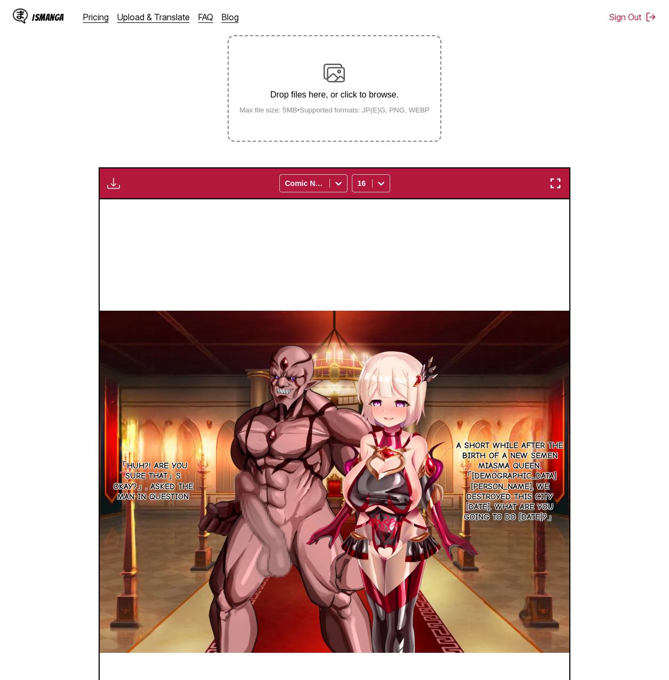
click at [603, 165] on section "From Japanese To English Drop files here, or click to browse. Max file size: 5M…" at bounding box center [335, 388] width 652 height 817
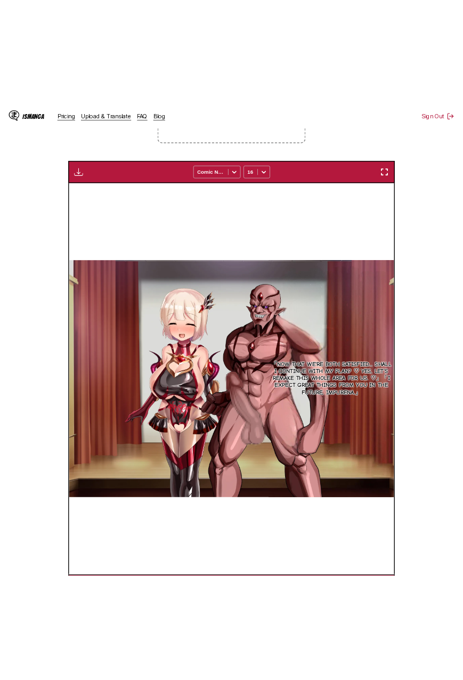
scroll to position [0, 16443]
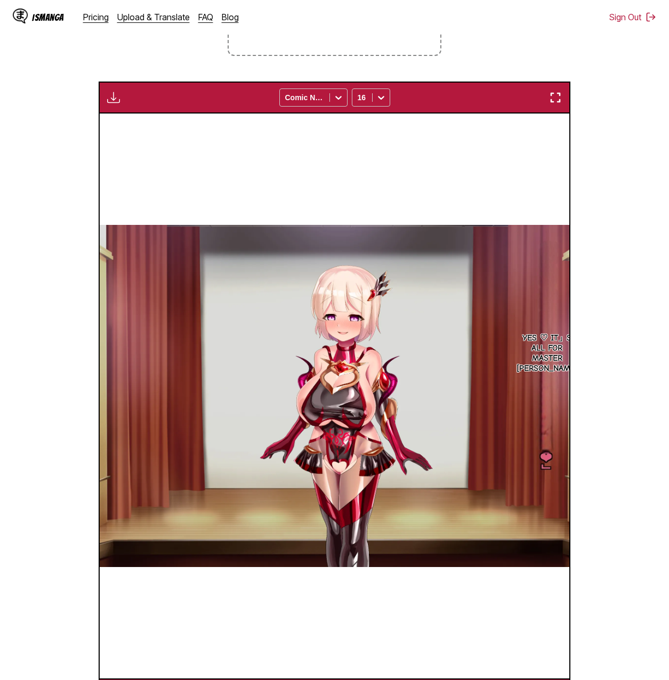
click at [115, 100] on img "button" at bounding box center [113, 97] width 13 height 13
click at [129, 134] on button "Download All" at bounding box center [142, 134] width 68 height 26
click at [542, 39] on section "From Japanese To English Drop files here, or click to browse. Max file size: 5M…" at bounding box center [335, 302] width 652 height 817
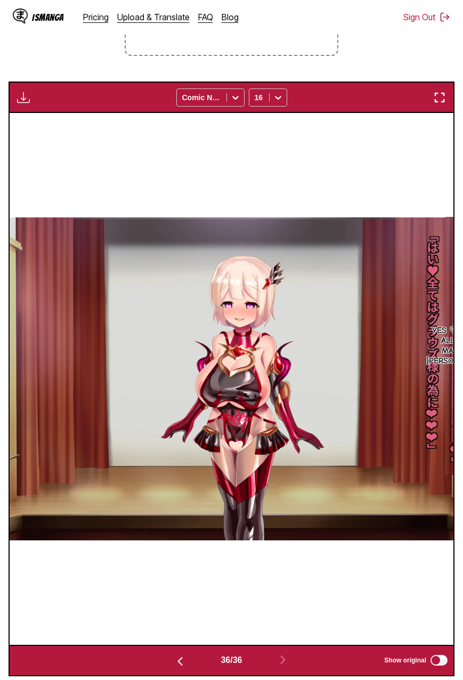
scroll to position [0, 15547]
